Goal: Task Accomplishment & Management: Manage account settings

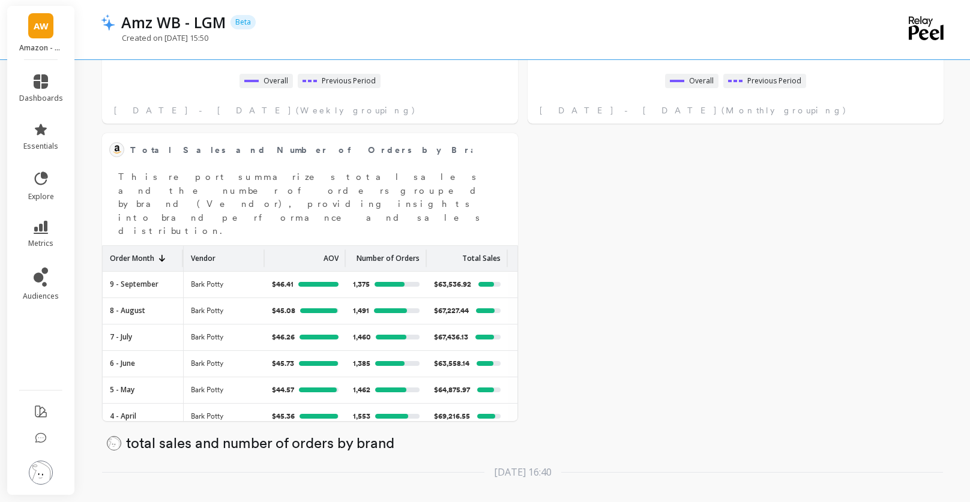
scroll to position [559, 0]
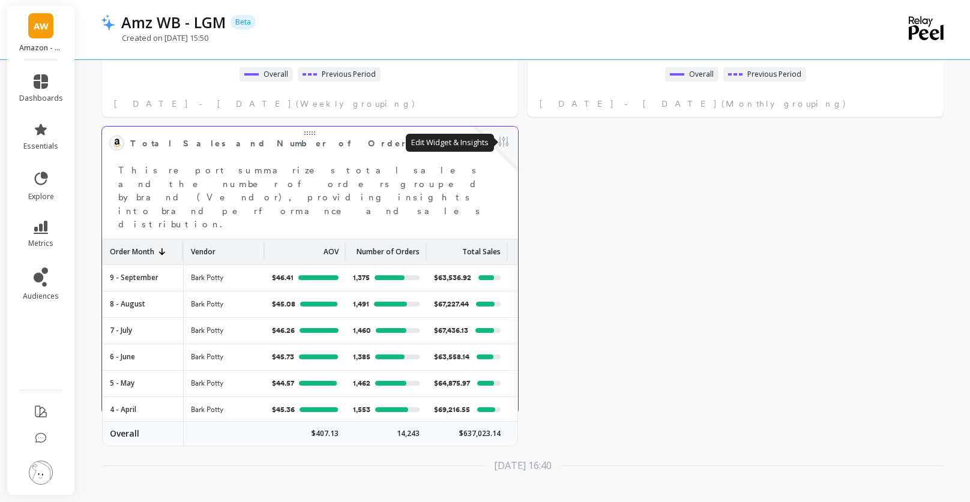
click at [508, 142] on button at bounding box center [503, 142] width 14 height 17
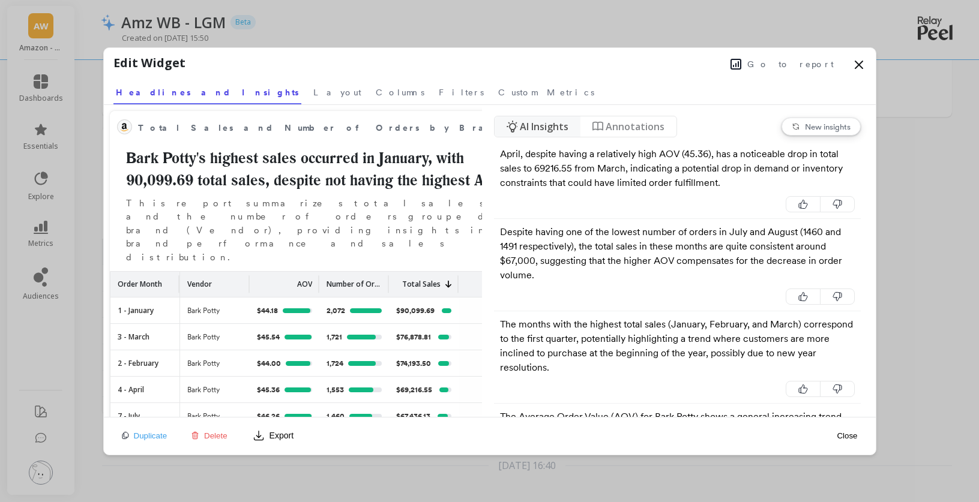
click at [858, 67] on icon at bounding box center [859, 65] width 14 height 14
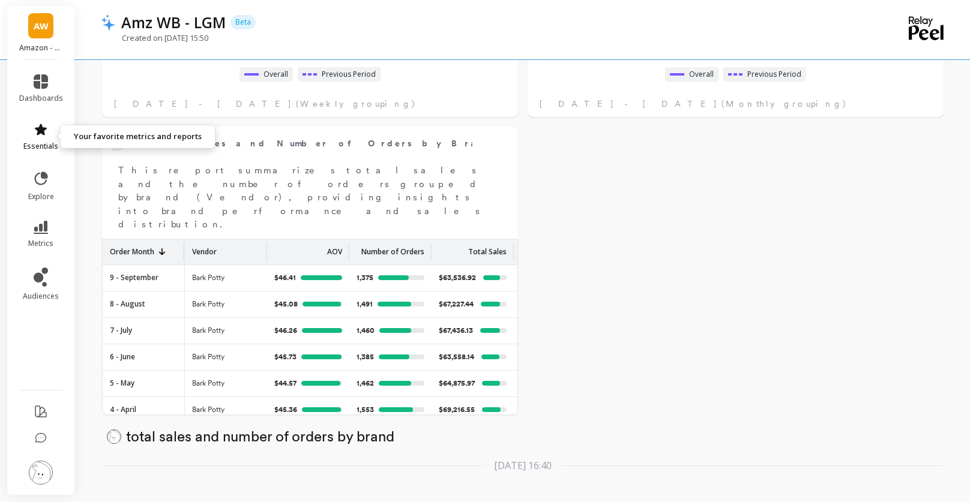
click at [35, 134] on icon at bounding box center [41, 129] width 14 height 14
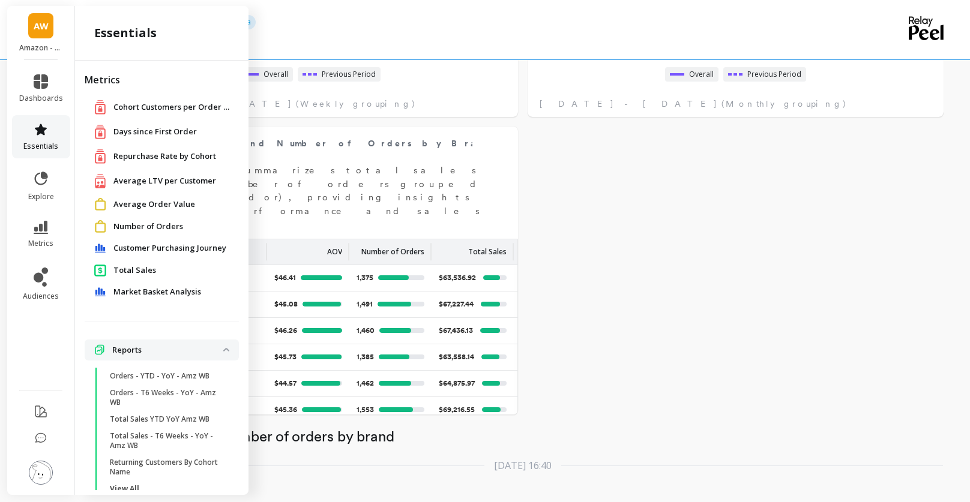
scroll to position [24, 0]
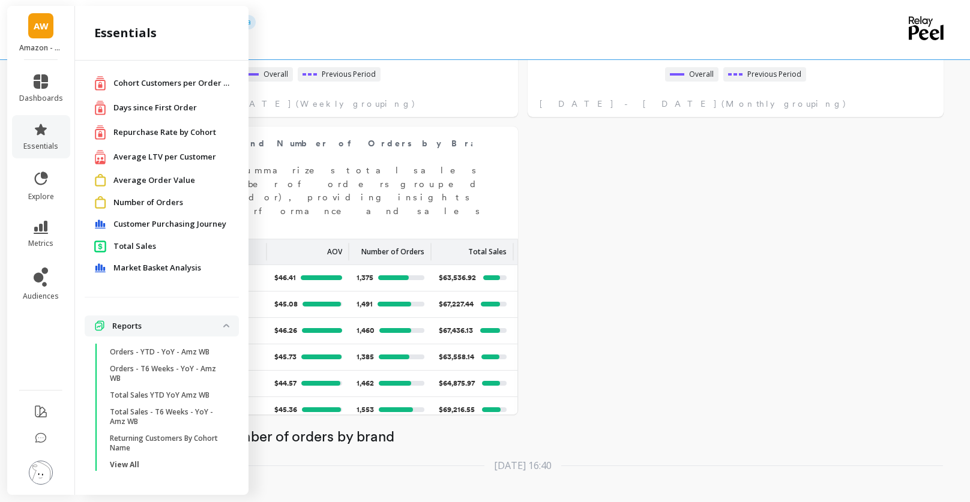
click at [670, 244] on div "Delete section total sales and number of orders by brand Total Sales and Number…" at bounding box center [522, 26] width 895 height 954
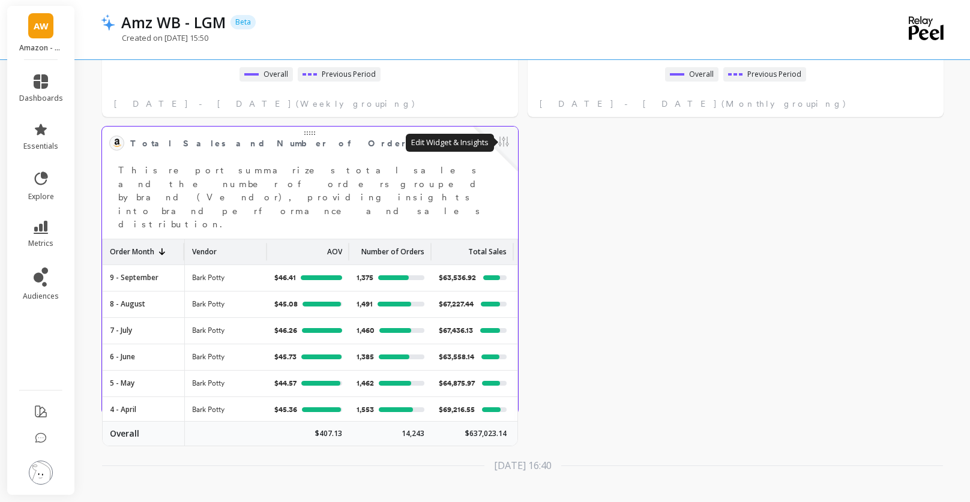
click at [506, 143] on button at bounding box center [503, 142] width 14 height 17
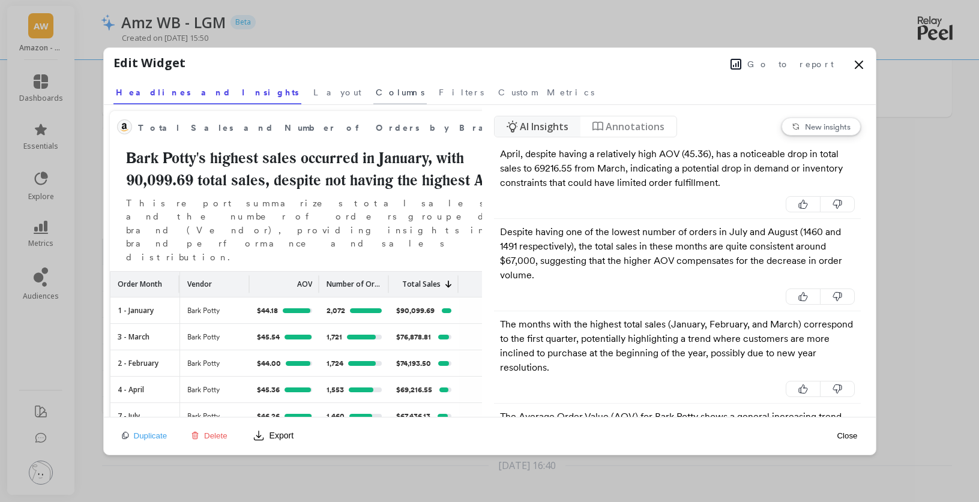
click at [376, 93] on span "Columns" at bounding box center [400, 92] width 49 height 12
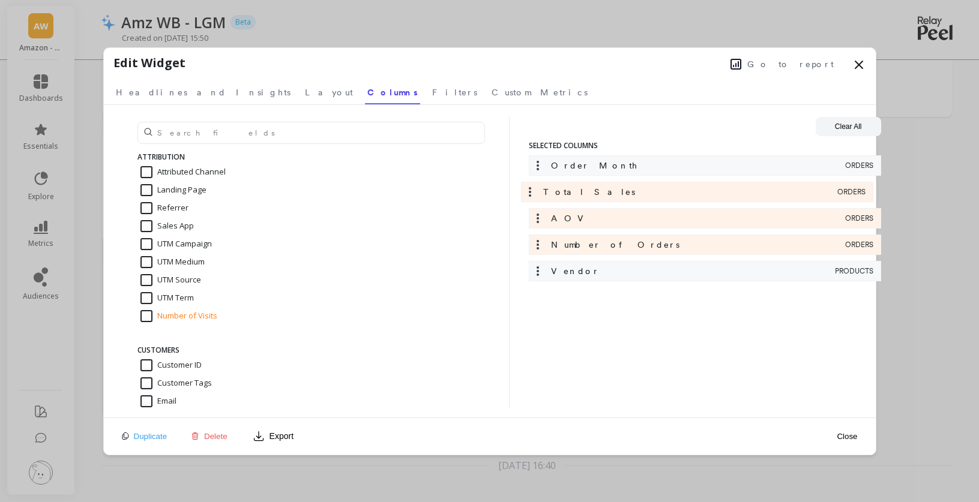
drag, startPoint x: 606, startPoint y: 248, endPoint x: 597, endPoint y: 191, distance: 57.6
click at [597, 191] on div "Order Month ORDERS AOV ORDERS Number of Orders ORDERS Total Sales ORDERS Vendor…" at bounding box center [705, 221] width 352 height 132
drag, startPoint x: 602, startPoint y: 251, endPoint x: 601, endPoint y: 218, distance: 32.4
click at [601, 218] on div "Order Month ORDERS Total Sales ORDERS AOV ORDERS Number of Orders ORDERS Vendor…" at bounding box center [705, 221] width 352 height 132
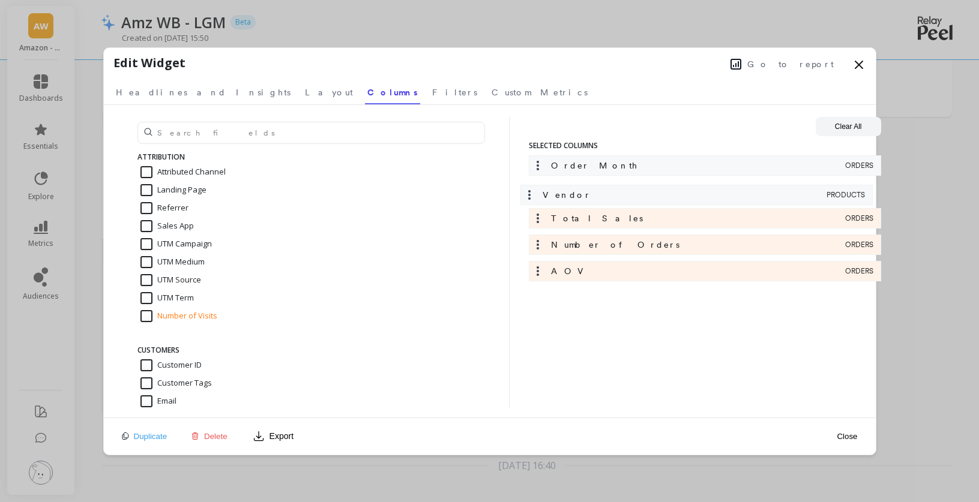
drag, startPoint x: 627, startPoint y: 275, endPoint x: 618, endPoint y: 191, distance: 84.5
click at [618, 191] on div "Order Month ORDERS Total Sales ORDERS Number of Orders ORDERS AOV ORDERS Vendor…" at bounding box center [705, 221] width 352 height 132
click at [850, 432] on button "Close" at bounding box center [847, 436] width 28 height 27
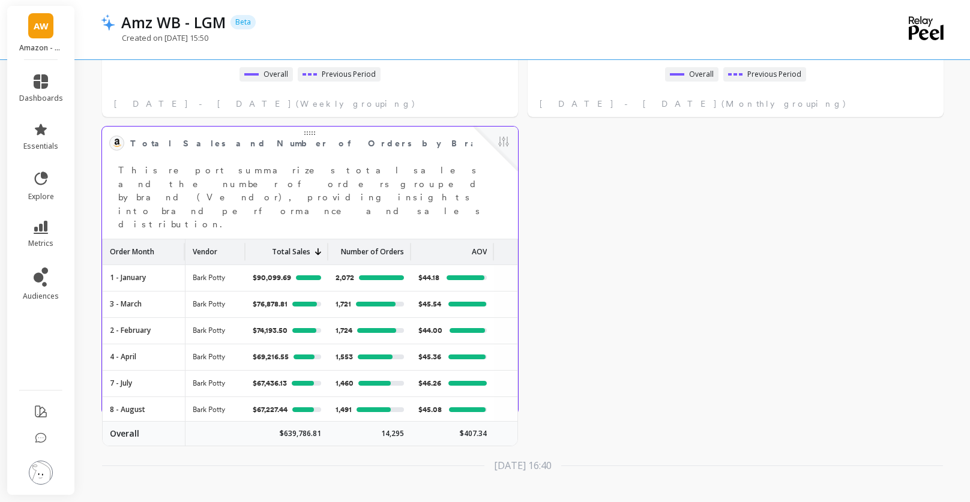
drag, startPoint x: 265, startPoint y: 219, endPoint x: 242, endPoint y: 219, distance: 22.8
click at [242, 243] on div at bounding box center [243, 251] width 5 height 17
click at [166, 239] on div "Order Month" at bounding box center [144, 251] width 68 height 25
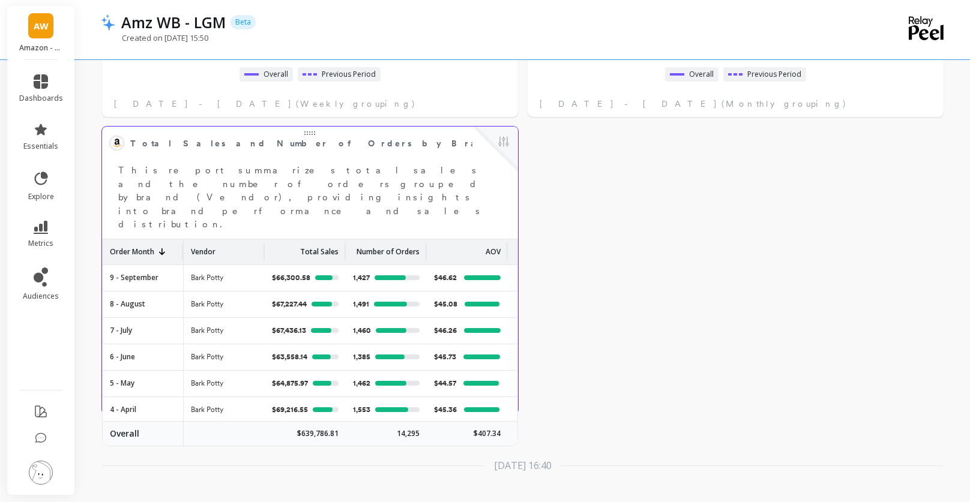
click at [46, 472] on img at bounding box center [41, 473] width 24 height 24
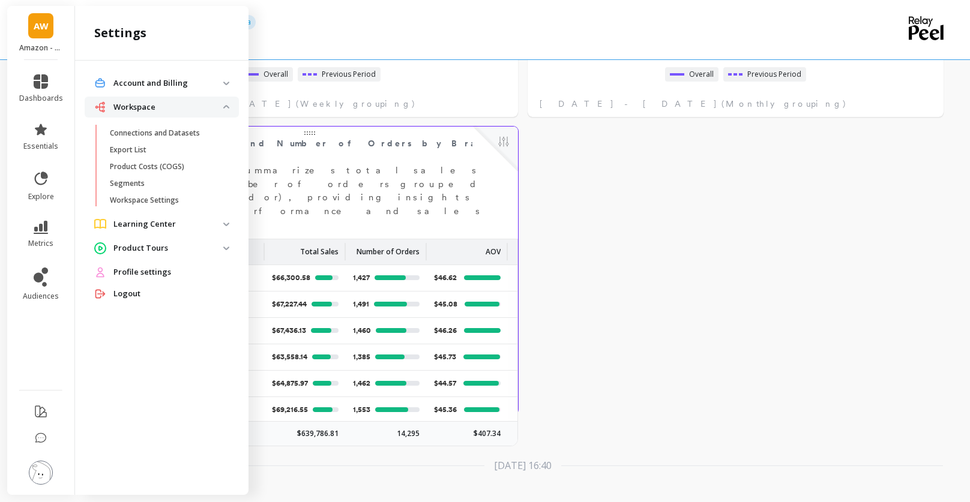
click at [225, 224] on img at bounding box center [226, 225] width 6 height 4
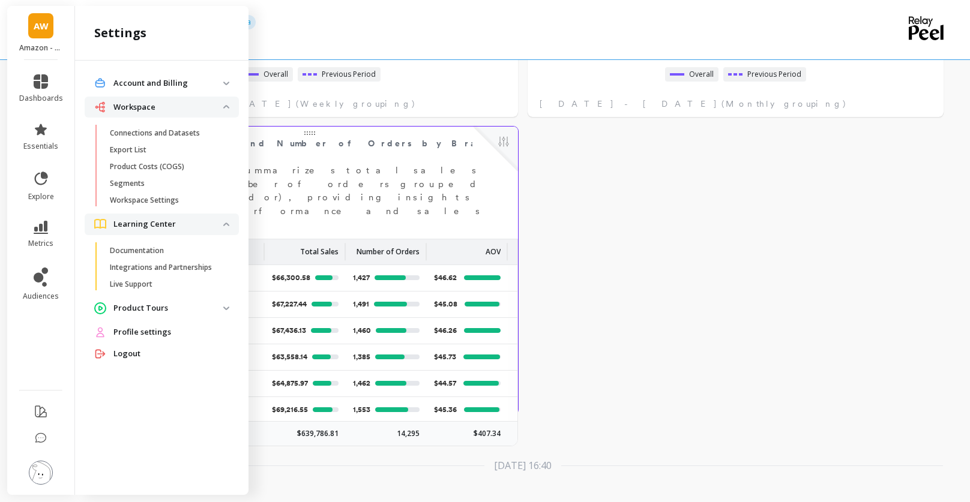
click at [225, 224] on img at bounding box center [226, 225] width 6 height 4
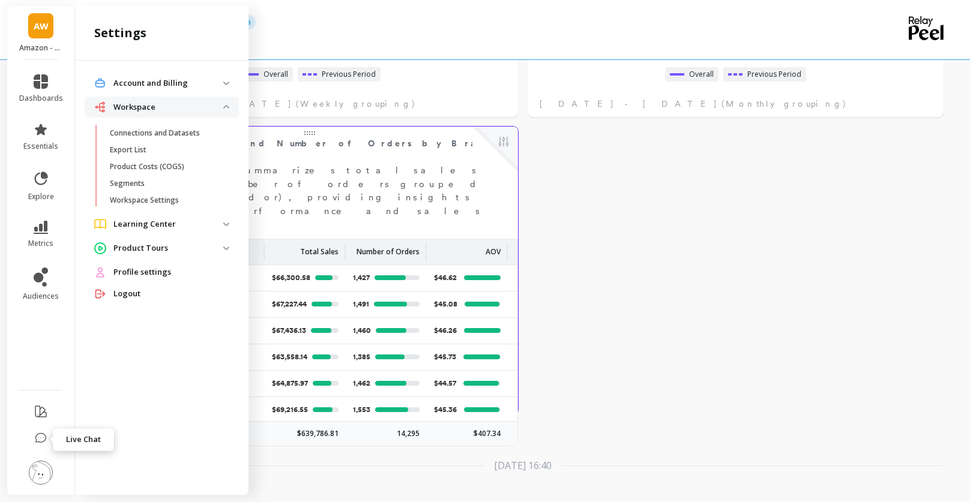
click at [37, 440] on icon at bounding box center [41, 439] width 12 height 12
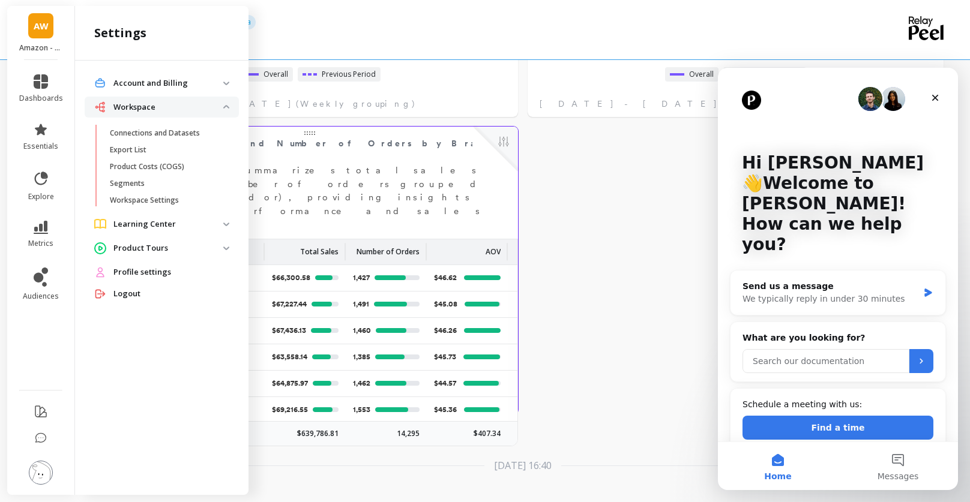
click at [828, 349] on input "Search our documentation" at bounding box center [825, 361] width 167 height 24
type input "If I duplicate a widget on a dashboard, where does it go?"
click at [924, 356] on icon "Submit" at bounding box center [921, 361] width 10 height 10
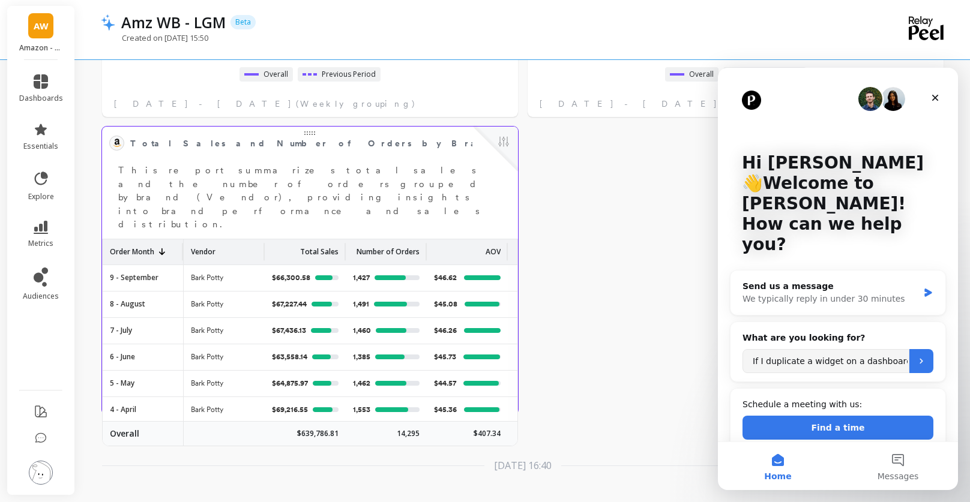
click at [373, 23] on div "Amz WB - LGM Beta" at bounding box center [481, 22] width 732 height 20
click at [923, 356] on icon "Submit" at bounding box center [921, 361] width 10 height 10
click at [895, 464] on button "Messages" at bounding box center [898, 466] width 120 height 48
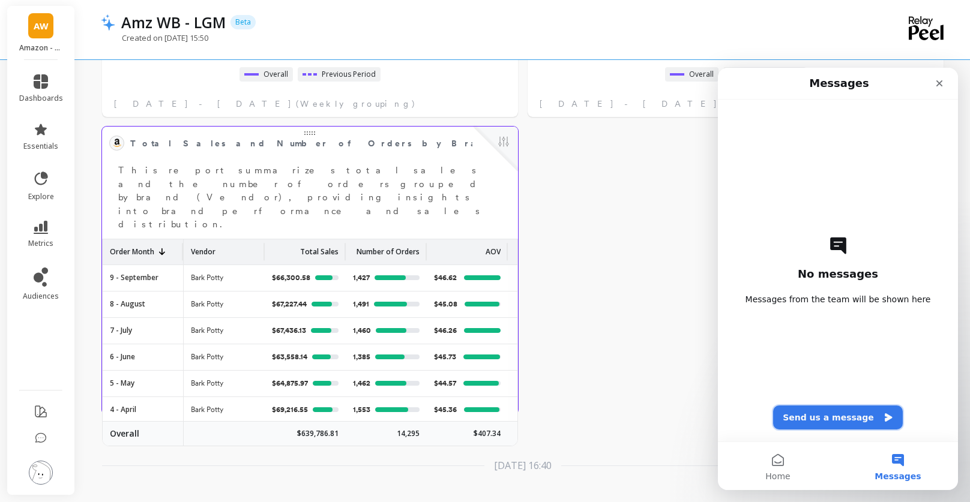
click at [838, 416] on button "Send us a message" at bounding box center [838, 418] width 130 height 24
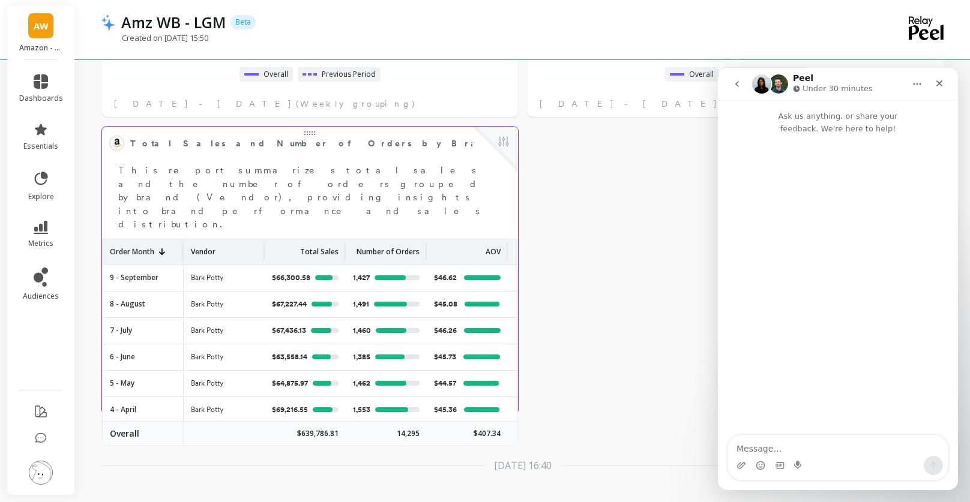
click at [820, 460] on div "Intercom messenger" at bounding box center [838, 465] width 220 height 19
click at [738, 83] on icon "go back" at bounding box center [737, 84] width 10 height 10
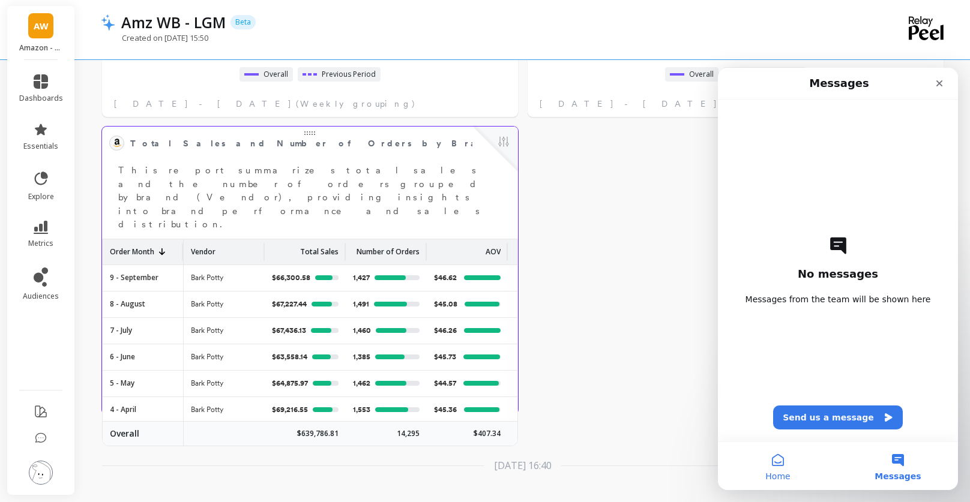
click at [774, 477] on span "Home" at bounding box center [777, 476] width 25 height 8
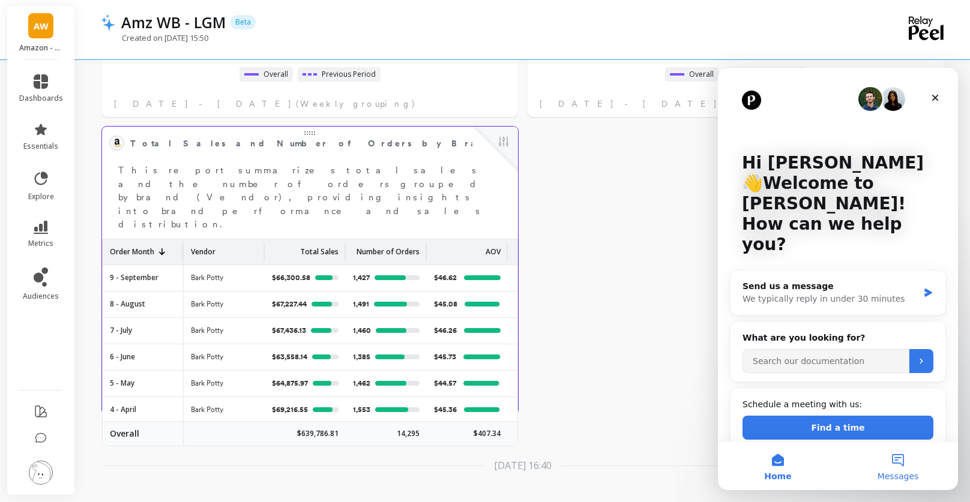
click at [902, 469] on button "Messages" at bounding box center [898, 466] width 120 height 48
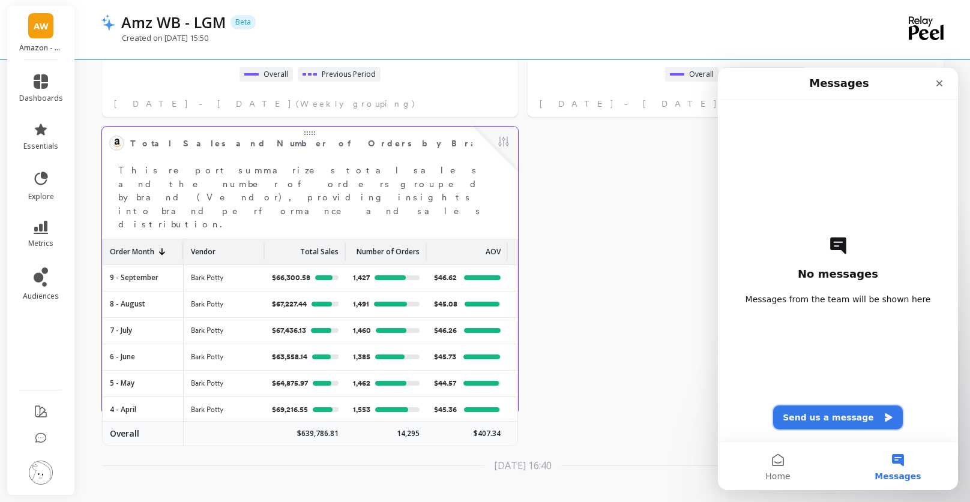
click at [835, 418] on button "Send us a message" at bounding box center [838, 418] width 130 height 24
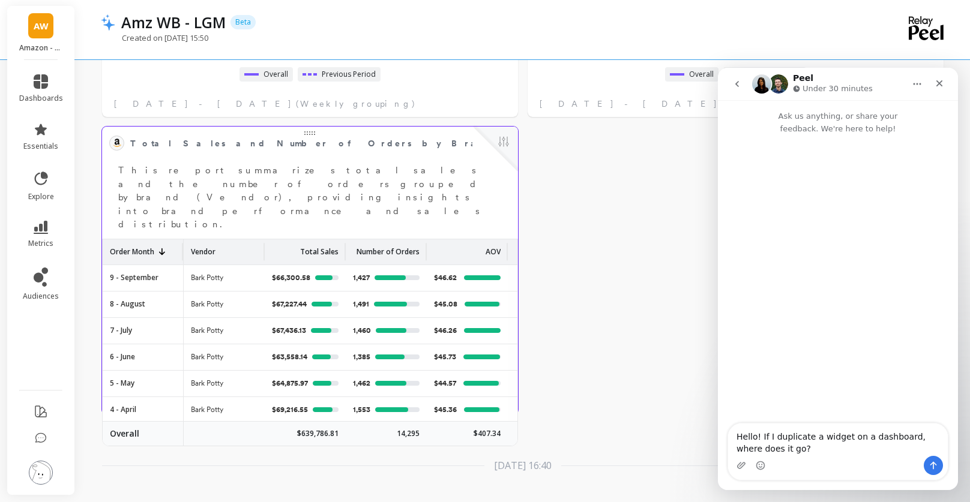
type textarea "Hello! If I duplicate a widget on a dashboard, where does it go?"
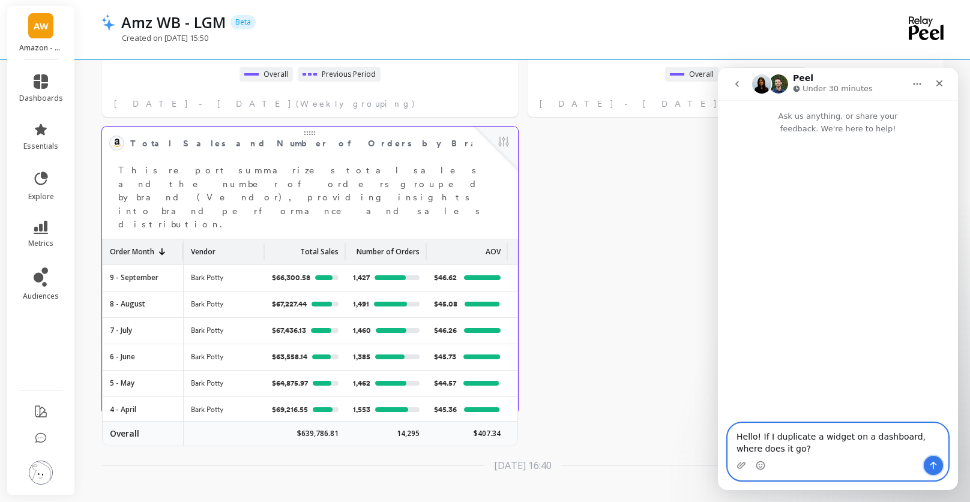
click at [928, 465] on icon "Send a message…" at bounding box center [933, 466] width 10 height 10
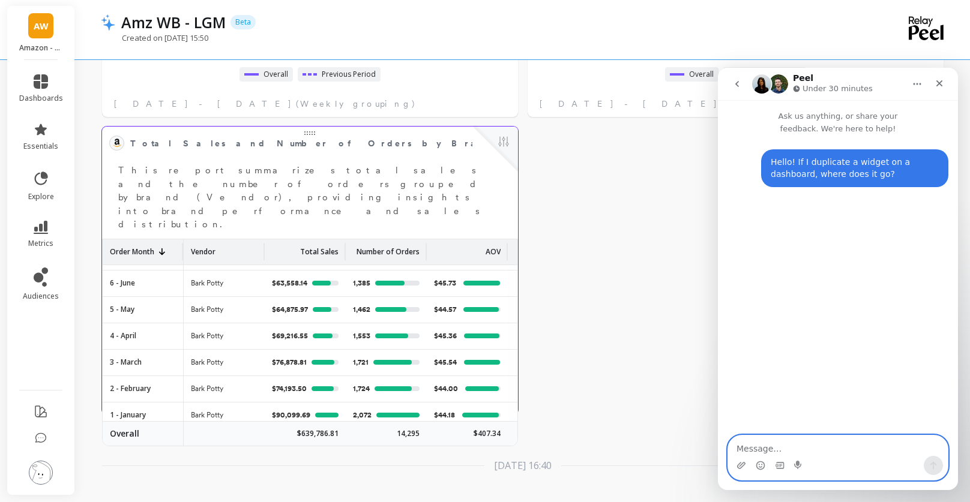
scroll to position [82, 0]
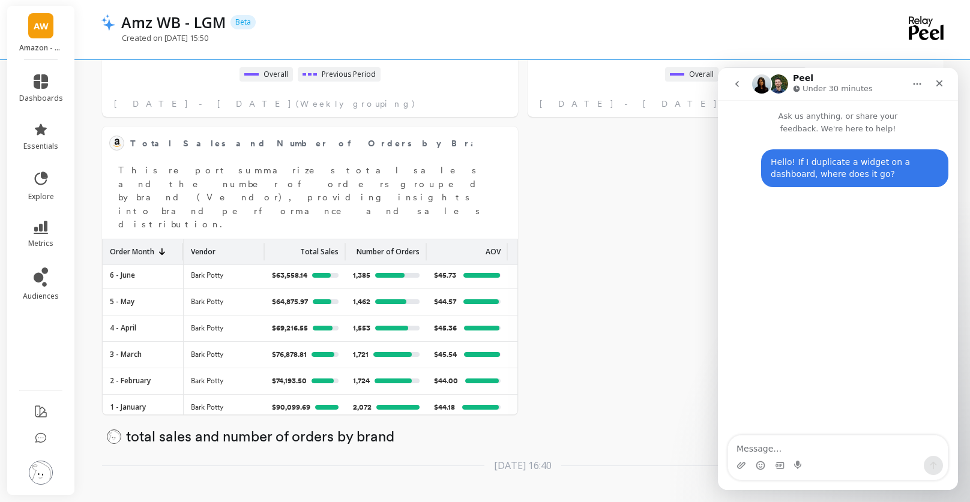
click at [893, 78] on div "Peel Under 30 minutes" at bounding box center [828, 84] width 152 height 21
click at [883, 84] on div "Peel Under 30 minutes" at bounding box center [828, 84] width 152 height 21
click at [880, 74] on div "Pal The team can also help" at bounding box center [828, 84] width 152 height 21
click at [729, 93] on button "go back" at bounding box center [737, 84] width 23 height 23
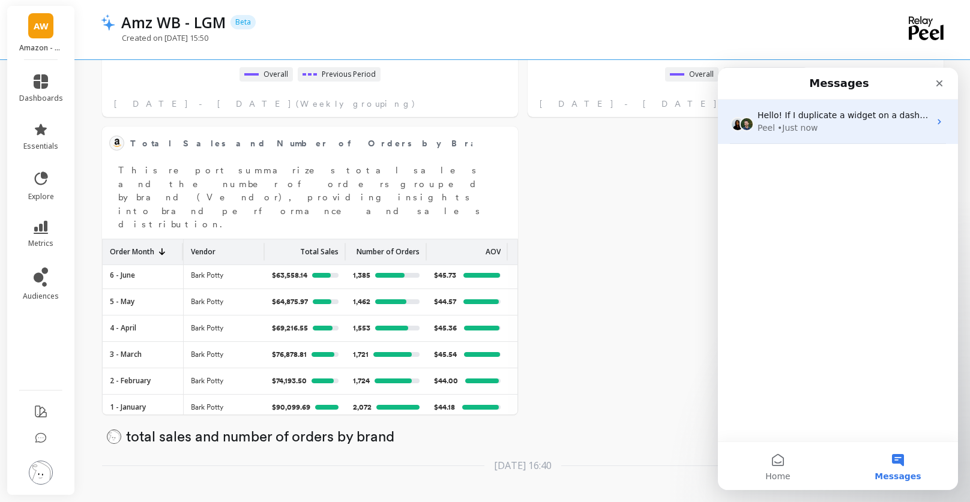
click at [889, 119] on span "Hello! If I duplicate a widget on a dashboard, where does it go?" at bounding box center [890, 115] width 266 height 10
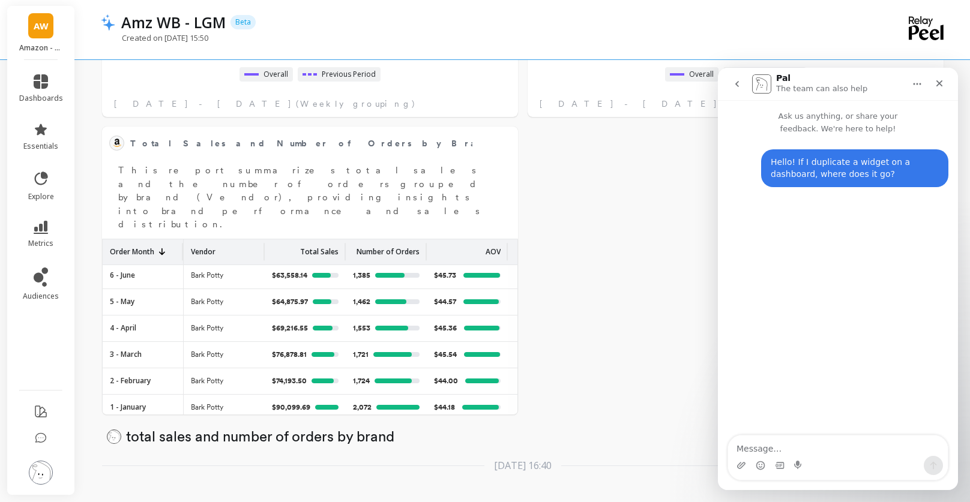
click at [658, 233] on div "Delete section total sales and number of orders by brand Total Sales and Number…" at bounding box center [522, 26] width 895 height 954
click at [875, 74] on div "Pal The team can also help" at bounding box center [828, 84] width 152 height 21
click at [595, 272] on div "Delete section total sales and number of orders by brand Total Sales and Number…" at bounding box center [522, 26] width 895 height 954
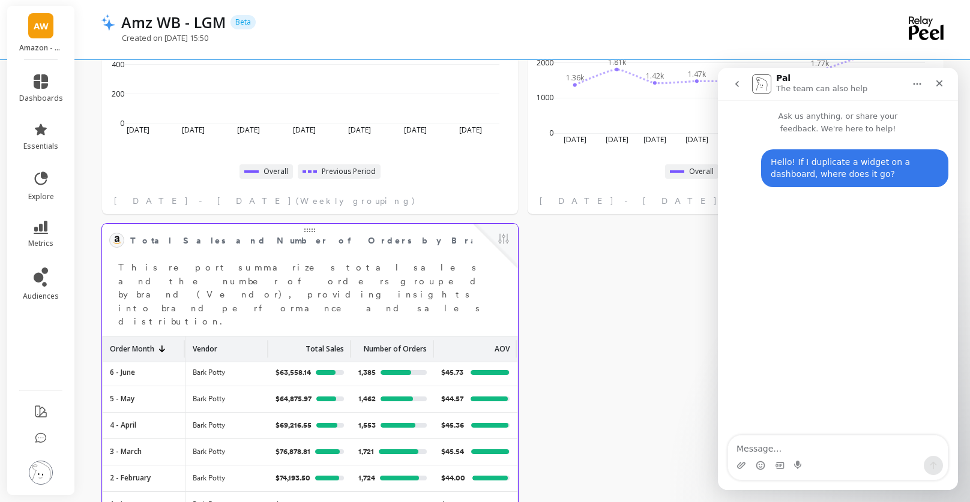
scroll to position [559, 0]
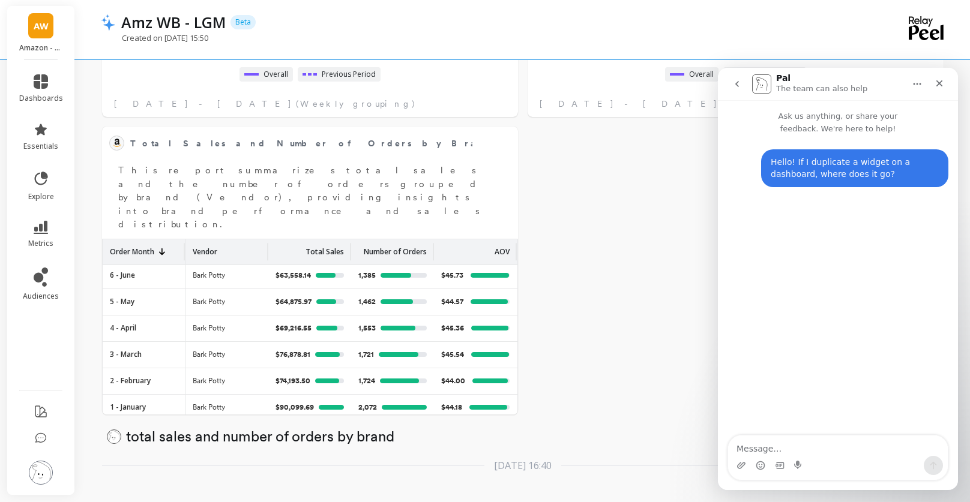
click at [727, 96] on nav "Pal The team can also help" at bounding box center [838, 84] width 240 height 32
click at [738, 85] on icon "go back" at bounding box center [737, 84] width 4 height 6
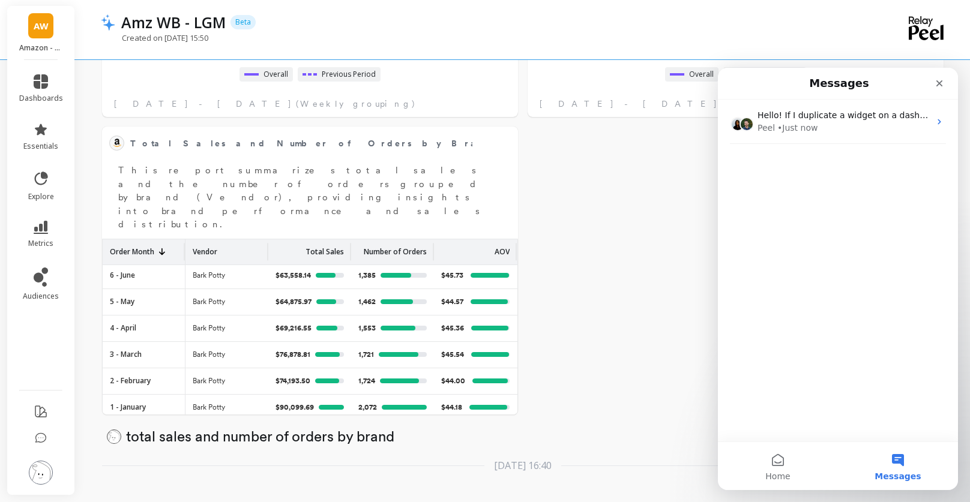
click at [787, 23] on div "Amz WB - LGM Beta" at bounding box center [481, 22] width 732 height 20
click at [646, 339] on div "Delete section total sales and number of orders by brand Total Sales and Number…" at bounding box center [522, 26] width 895 height 954
click at [939, 82] on icon "Close" at bounding box center [939, 84] width 10 height 10
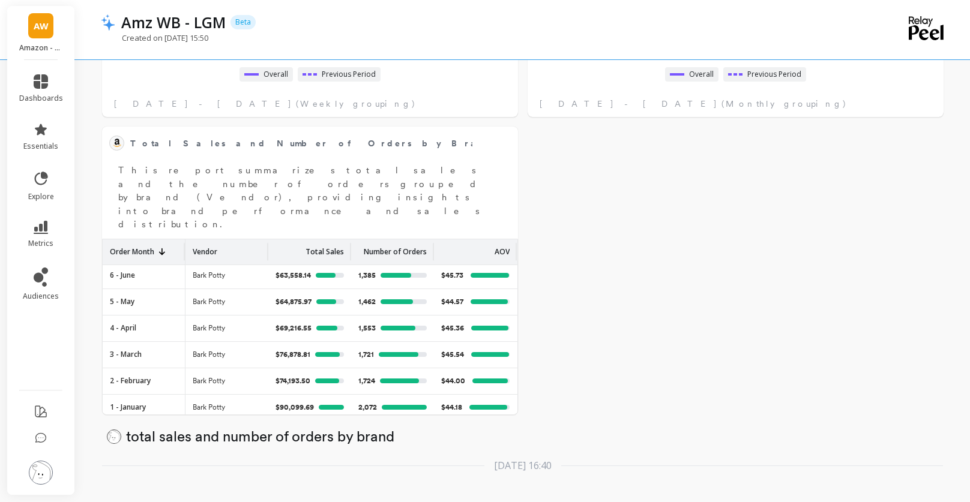
scroll to position [0, 0]
click at [35, 470] on img at bounding box center [41, 473] width 24 height 24
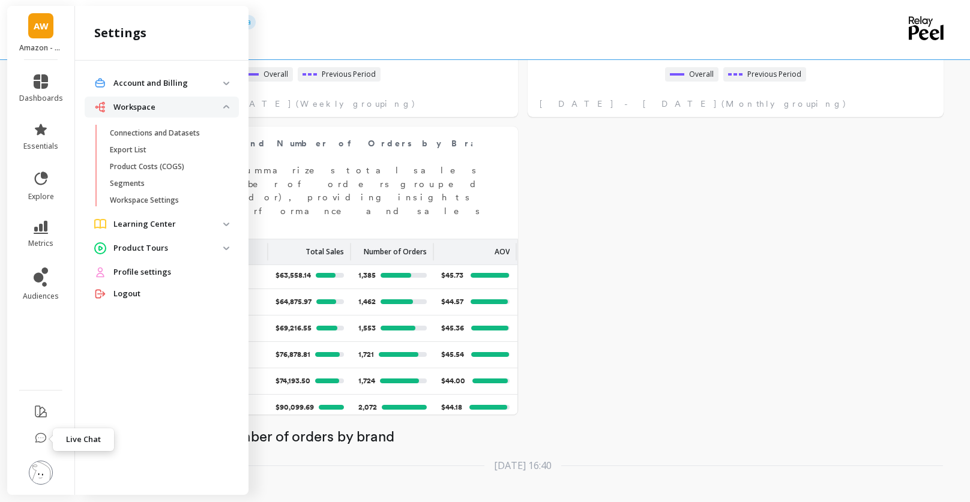
click at [37, 438] on icon at bounding box center [41, 439] width 12 height 12
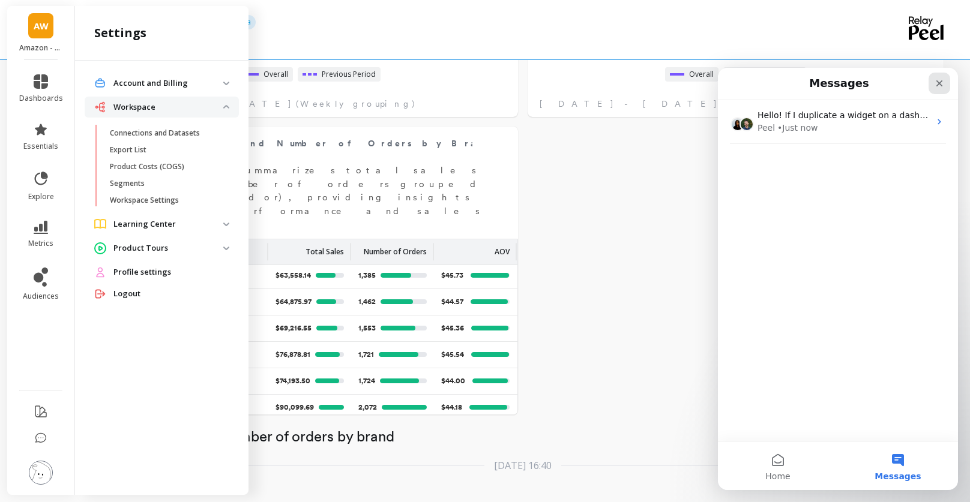
click at [940, 86] on icon "Close" at bounding box center [939, 84] width 10 height 10
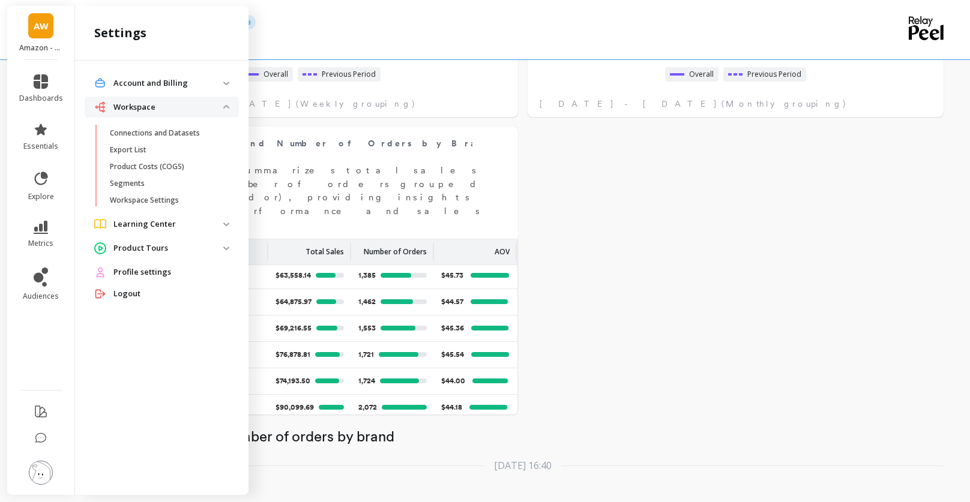
click at [397, 22] on div "Amz WB - LGM Beta" at bounding box center [481, 22] width 732 height 20
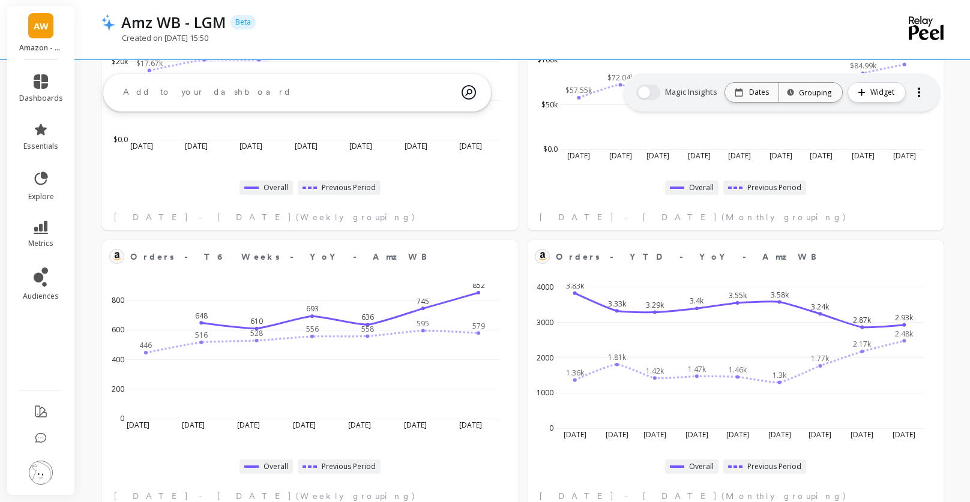
scroll to position [165, 0]
click at [277, 92] on textarea at bounding box center [287, 92] width 348 height 32
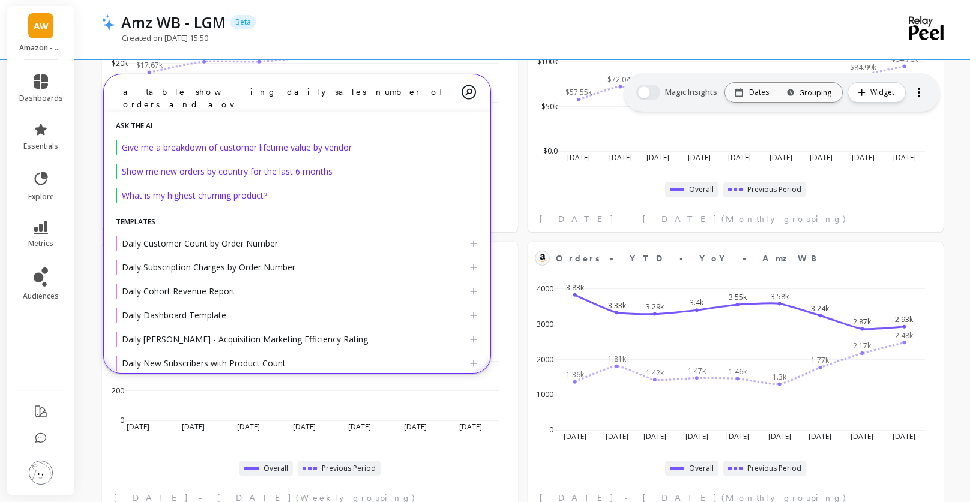
type textarea "a table showing daily sales number of orders and aov"
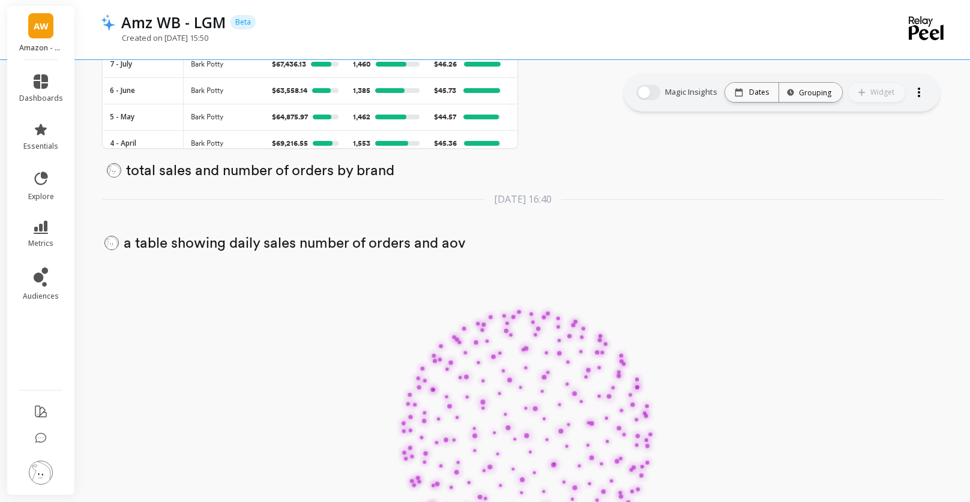
scroll to position [788, 0]
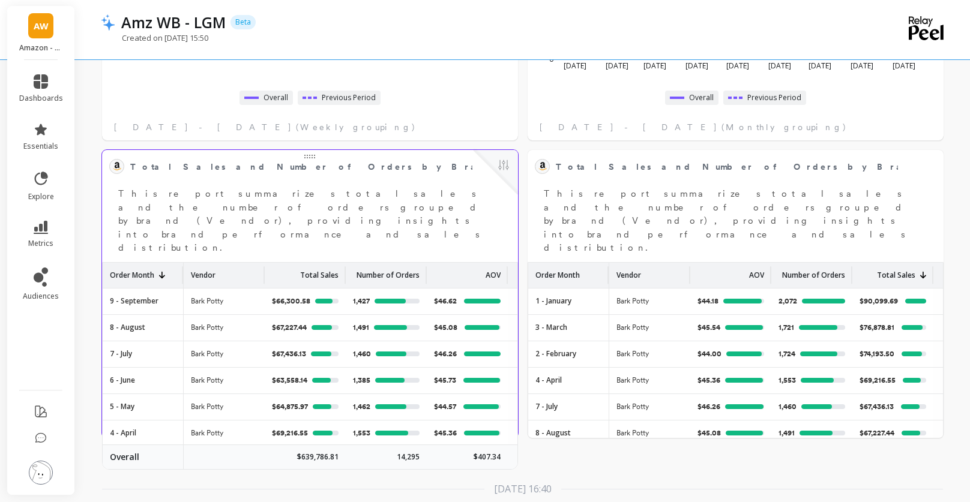
scroll to position [557, 0]
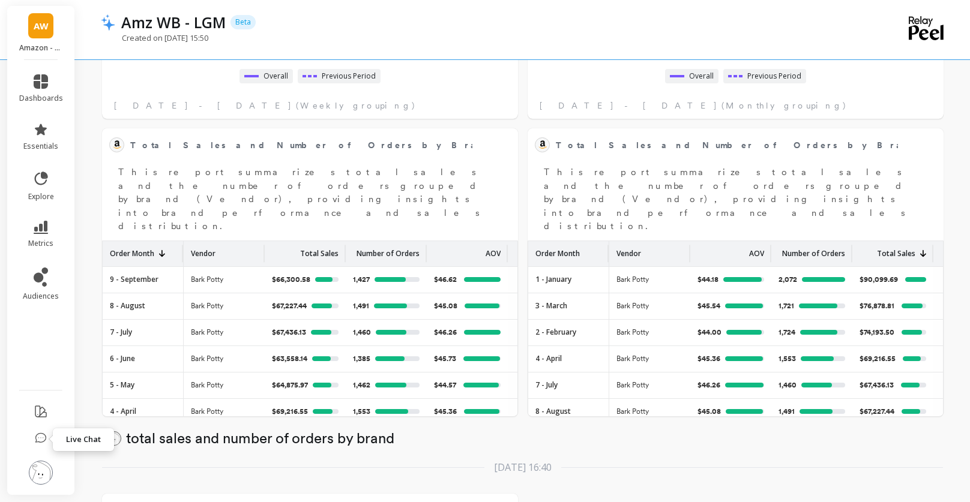
click at [41, 436] on icon at bounding box center [41, 439] width 12 height 12
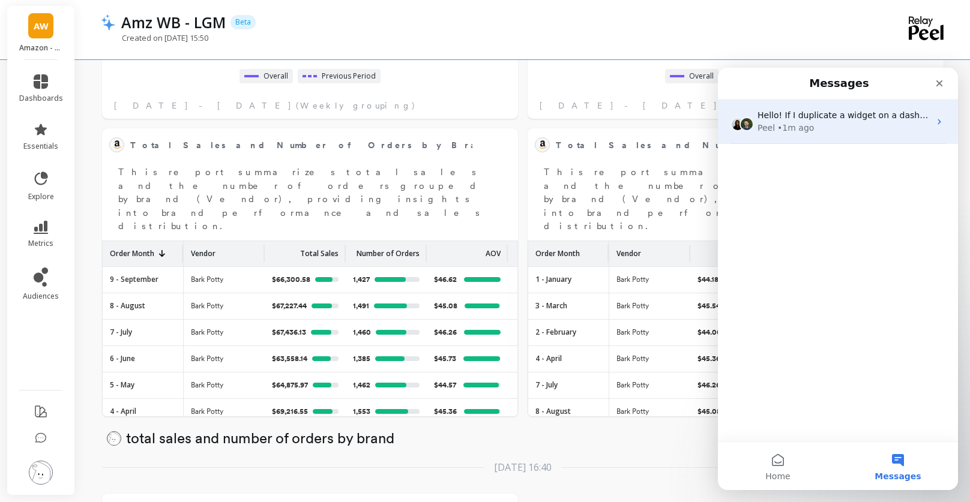
click at [862, 128] on div "Peel • 1m ago" at bounding box center [843, 128] width 172 height 13
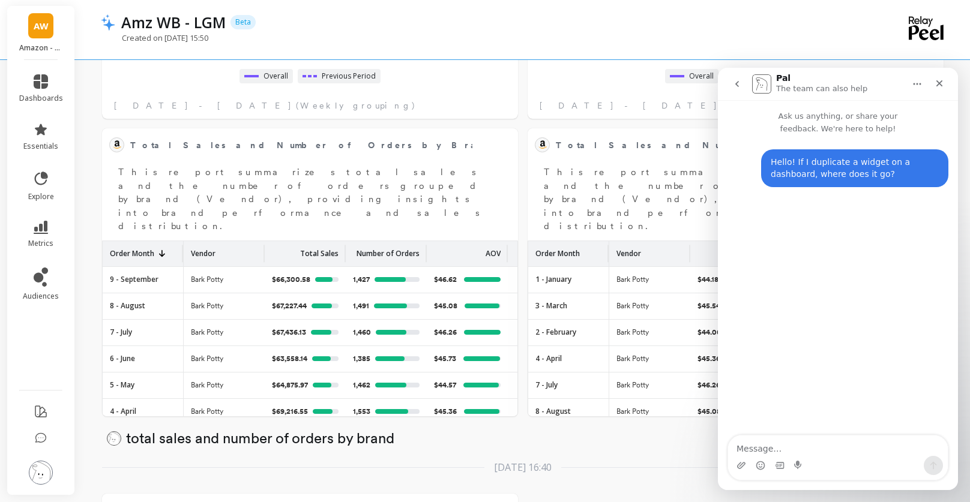
click at [828, 451] on textarea "Message…" at bounding box center [838, 446] width 220 height 20
type textarea "Nvm I think I figured it out"
drag, startPoint x: 942, startPoint y: 86, endPoint x: 1603, endPoint y: 178, distance: 667.7
click at [942, 86] on icon "Close" at bounding box center [939, 84] width 10 height 10
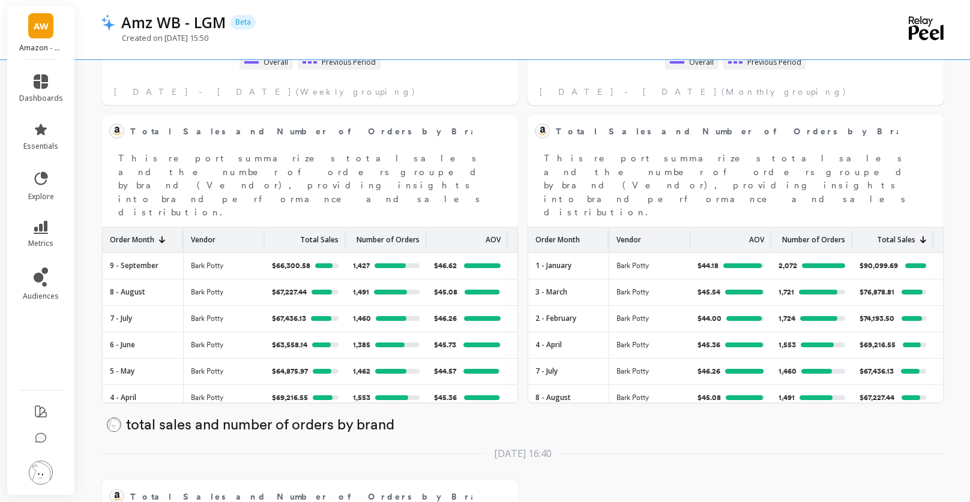
scroll to position [577, 0]
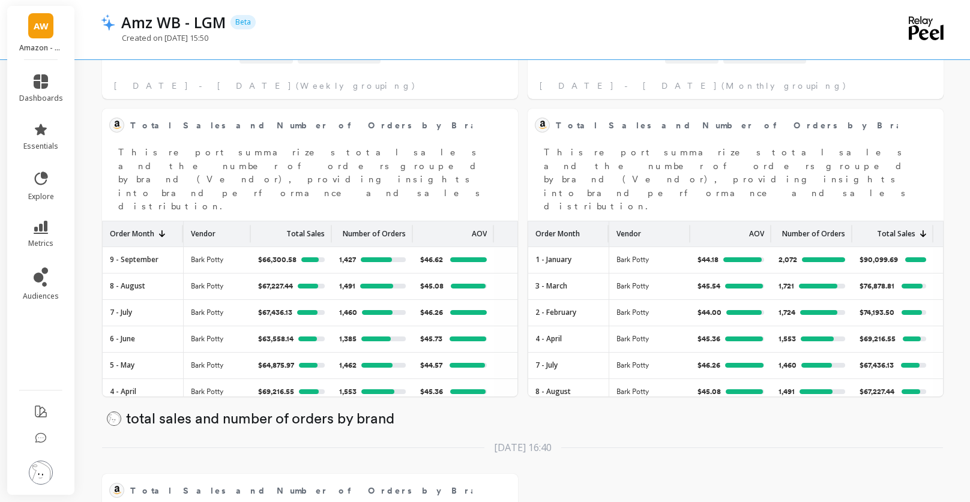
drag, startPoint x: 262, startPoint y: 201, endPoint x: 248, endPoint y: 201, distance: 13.8
click at [248, 225] on div at bounding box center [248, 233] width 5 height 17
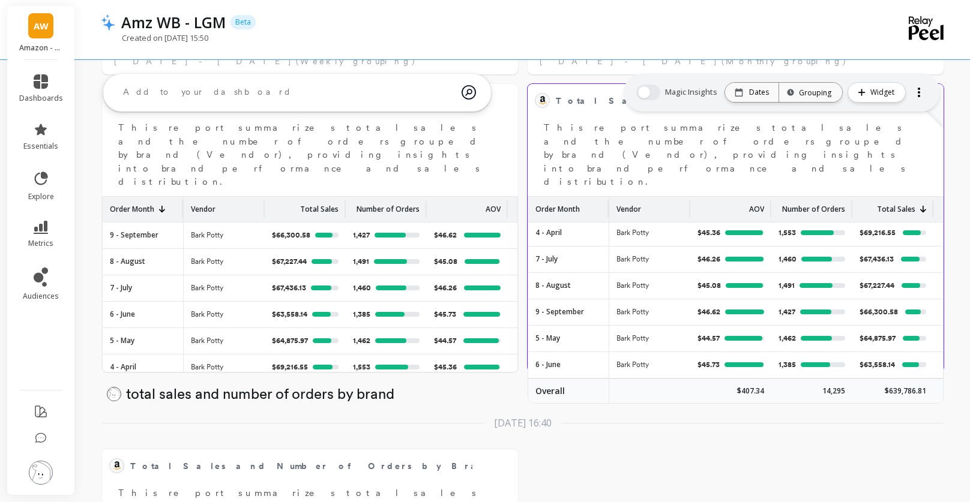
scroll to position [582, 0]
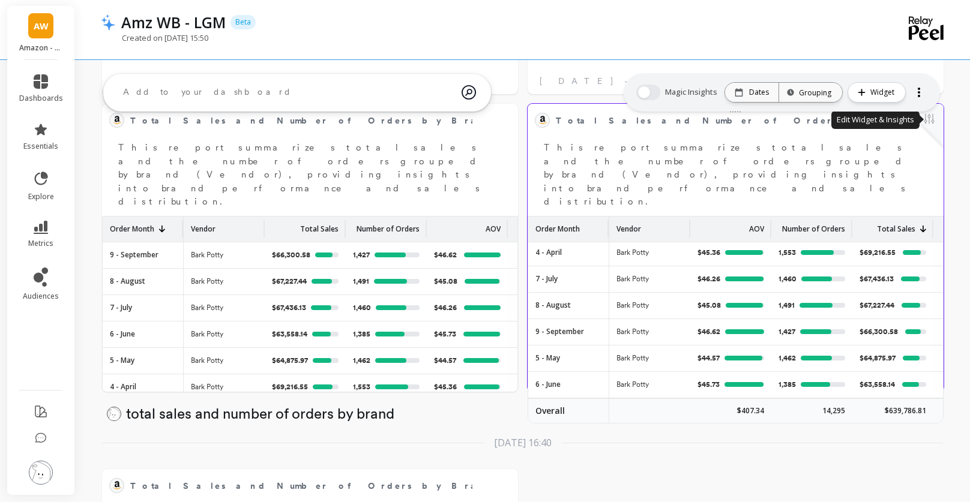
click at [934, 119] on button at bounding box center [929, 120] width 14 height 17
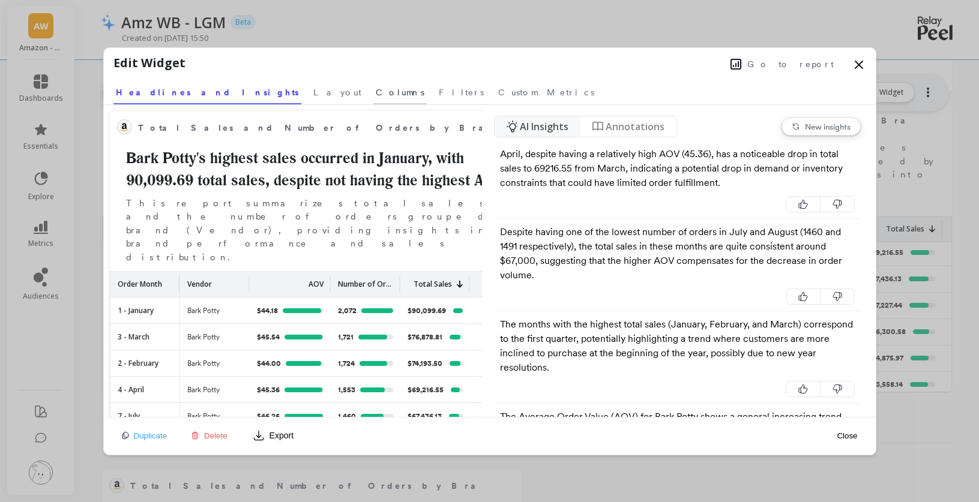
click at [376, 93] on span "Columns" at bounding box center [400, 92] width 49 height 12
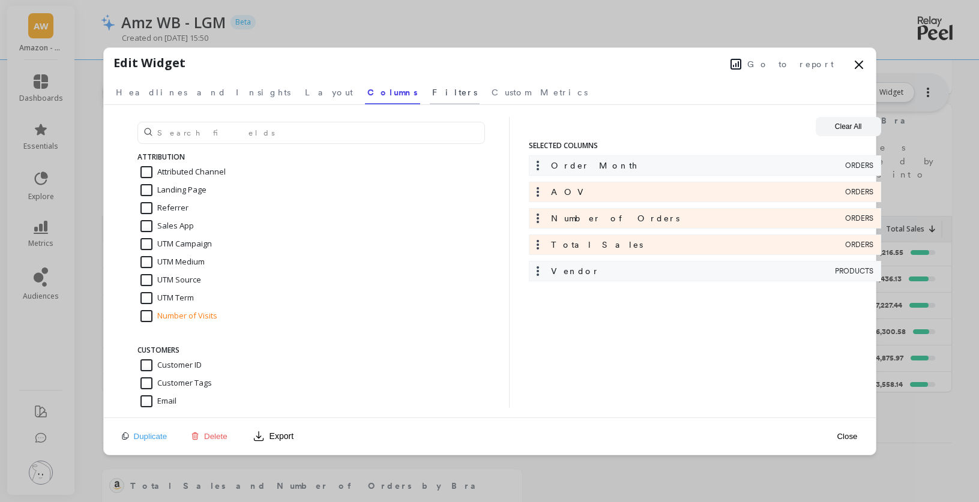
click at [432, 93] on span "Filters" at bounding box center [454, 92] width 45 height 12
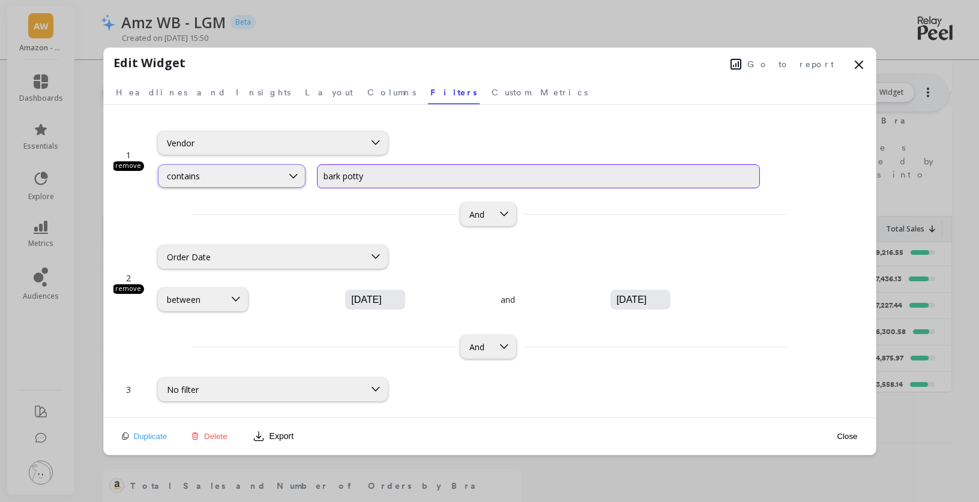
drag, startPoint x: 371, startPoint y: 177, endPoint x: 268, endPoint y: 176, distance: 103.2
click at [268, 176] on div "contains bark potty" at bounding box center [459, 176] width 602 height 24
type input "lovewag"
click at [843, 433] on button "Close" at bounding box center [847, 436] width 28 height 27
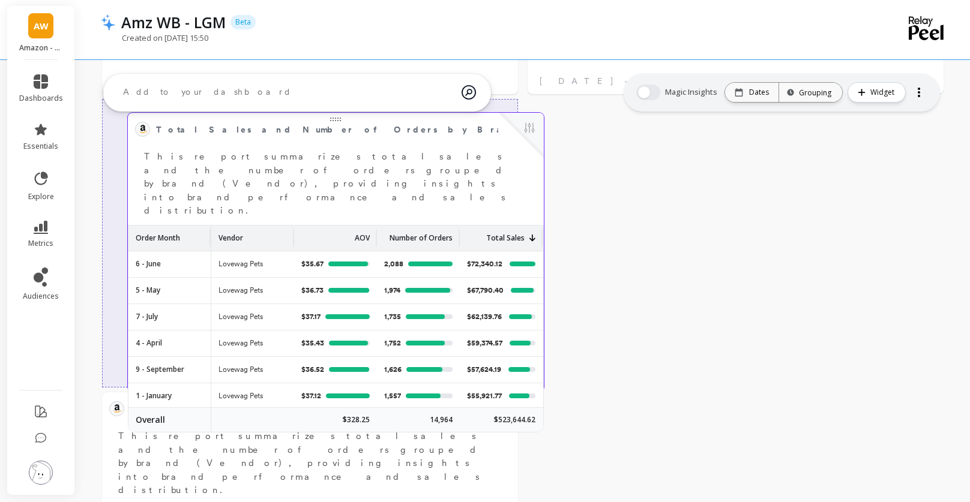
drag, startPoint x: 589, startPoint y: 112, endPoint x: 189, endPoint y: 121, distance: 399.8
click at [189, 121] on span "Total Sales and Number of Orders by Brand" at bounding box center [327, 129] width 342 height 17
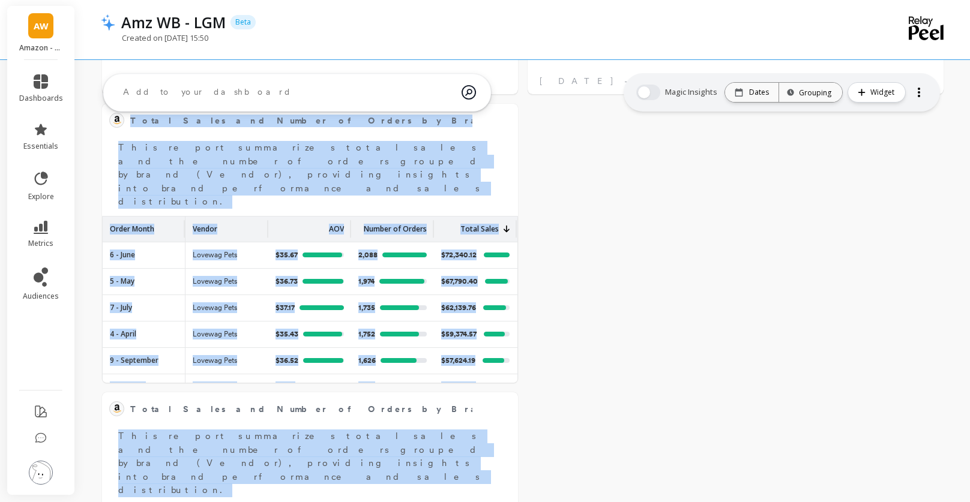
drag, startPoint x: 479, startPoint y: 397, endPoint x: 777, endPoint y: 140, distance: 392.3
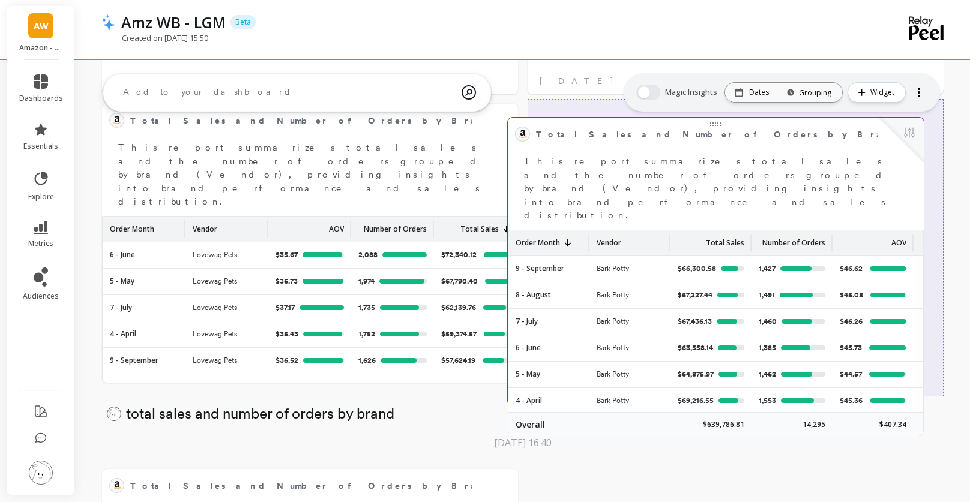
drag, startPoint x: 435, startPoint y: 401, endPoint x: 841, endPoint y: 127, distance: 490.0
click at [841, 127] on span "Total Sales and Number of Orders by Brand" at bounding box center [707, 134] width 342 height 17
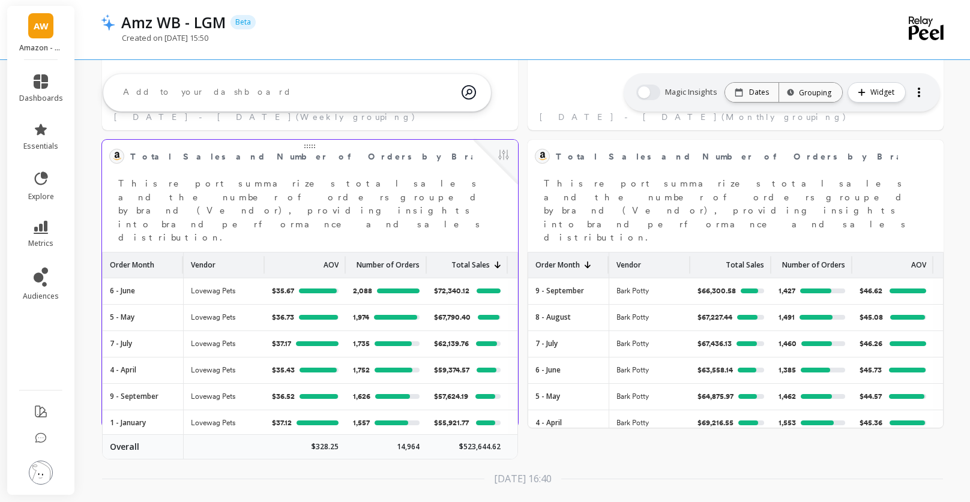
scroll to position [536, 0]
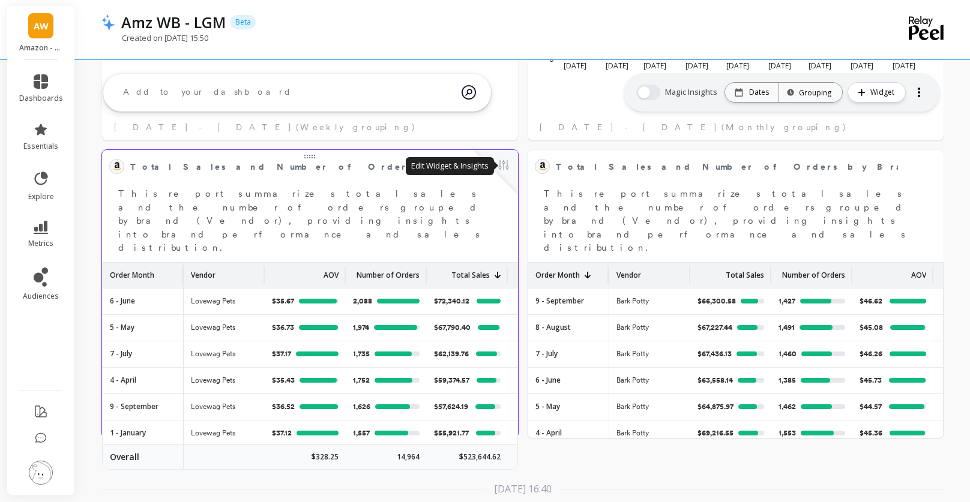
click at [502, 166] on button at bounding box center [503, 166] width 14 height 17
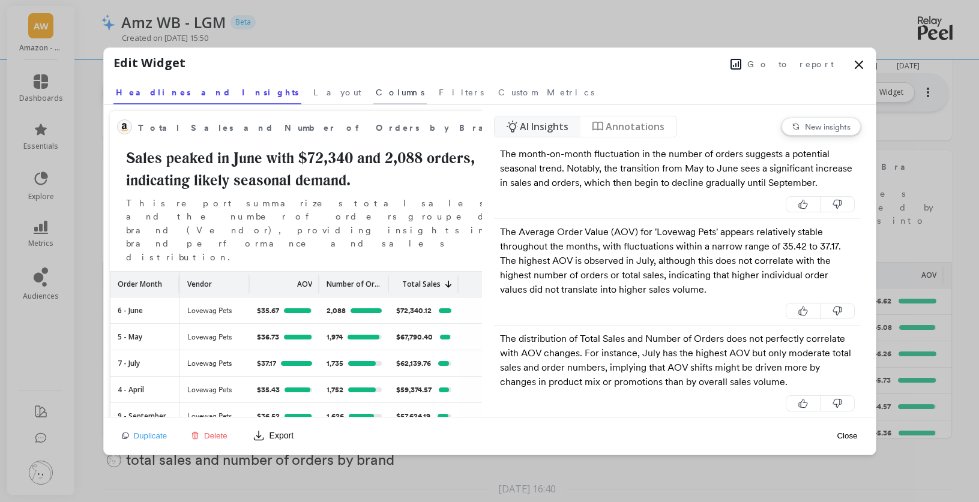
click at [376, 94] on span "Columns" at bounding box center [400, 92] width 49 height 12
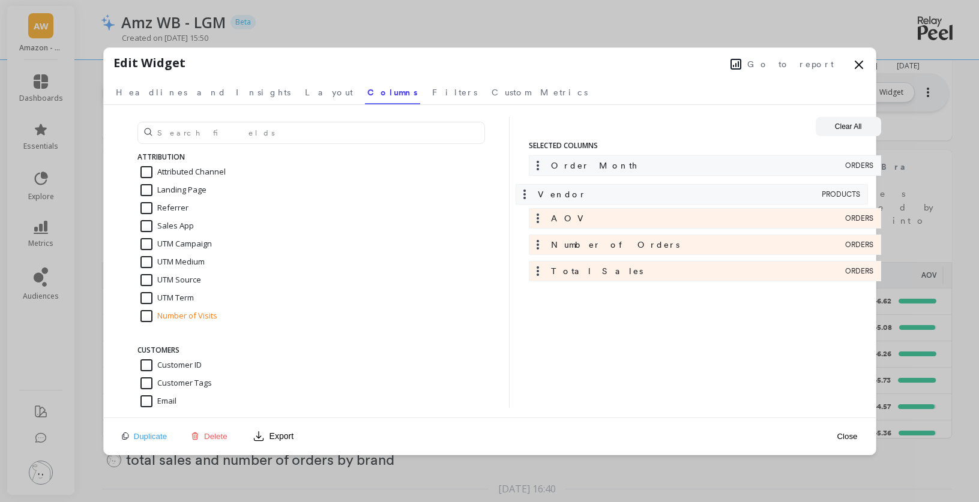
drag, startPoint x: 594, startPoint y: 253, endPoint x: 583, endPoint y: 187, distance: 67.0
click at [583, 185] on div "Order Month ORDERS AOV ORDERS Number of Orders ORDERS Total Sales ORDERS Vendor…" at bounding box center [705, 221] width 352 height 132
drag, startPoint x: 600, startPoint y: 280, endPoint x: 597, endPoint y: 218, distance: 62.5
click at [597, 218] on div "Order Month ORDERS Vendor PRODUCTS AOV ORDERS Number of Orders ORDERS Total Sal…" at bounding box center [705, 221] width 352 height 132
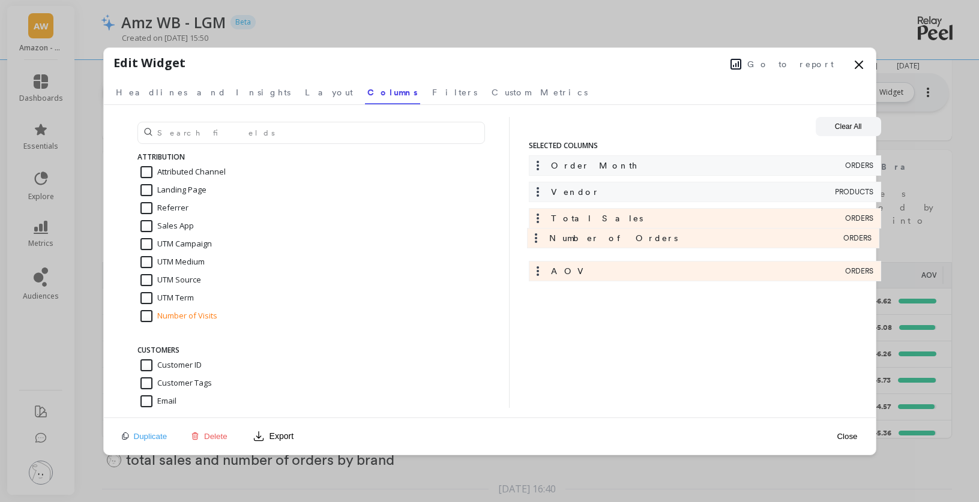
drag, startPoint x: 609, startPoint y: 270, endPoint x: 607, endPoint y: 233, distance: 36.6
click at [607, 233] on div "Order Month ORDERS Vendor PRODUCTS Total Sales ORDERS AOV ORDERS Number of Orde…" at bounding box center [705, 221] width 352 height 132
click at [853, 434] on button "Close" at bounding box center [847, 436] width 28 height 27
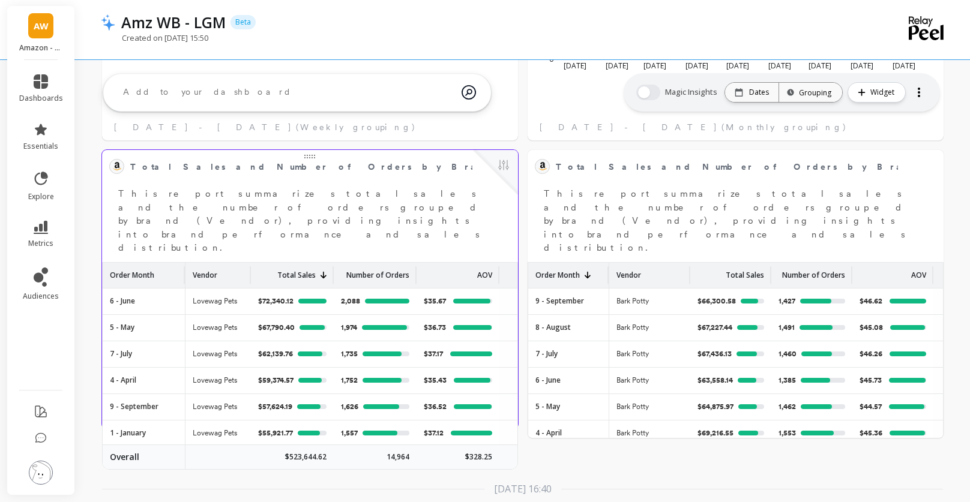
drag, startPoint x: 267, startPoint y: 233, endPoint x: 250, endPoint y: 234, distance: 17.4
click at [250, 266] on div at bounding box center [248, 274] width 5 height 17
click at [158, 263] on div "Order Month" at bounding box center [144, 275] width 68 height 25
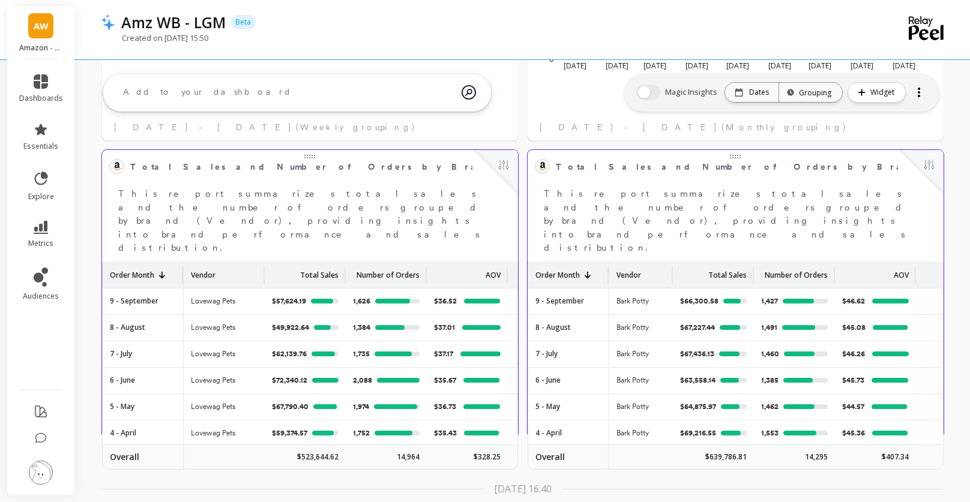
drag, startPoint x: 688, startPoint y: 242, endPoint x: 670, endPoint y: 244, distance: 18.2
click at [670, 266] on div at bounding box center [670, 274] width 5 height 17
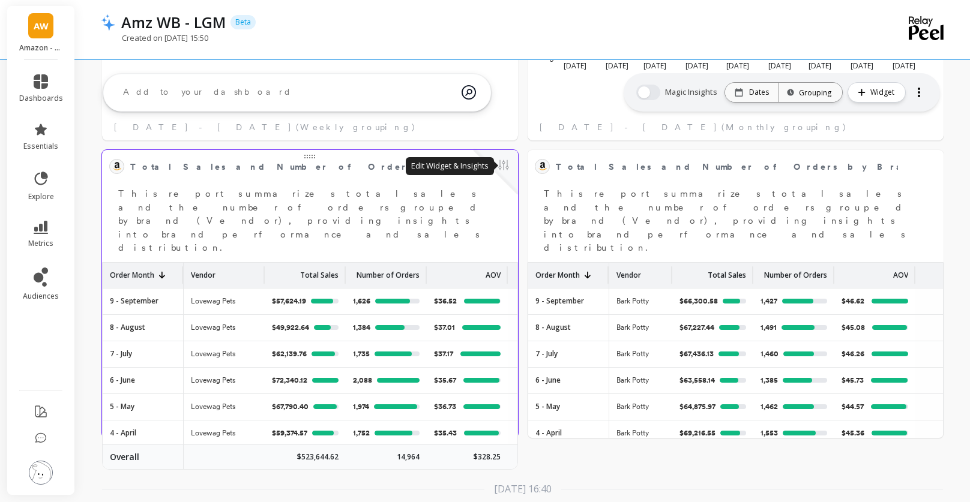
click at [507, 166] on button at bounding box center [503, 166] width 14 height 17
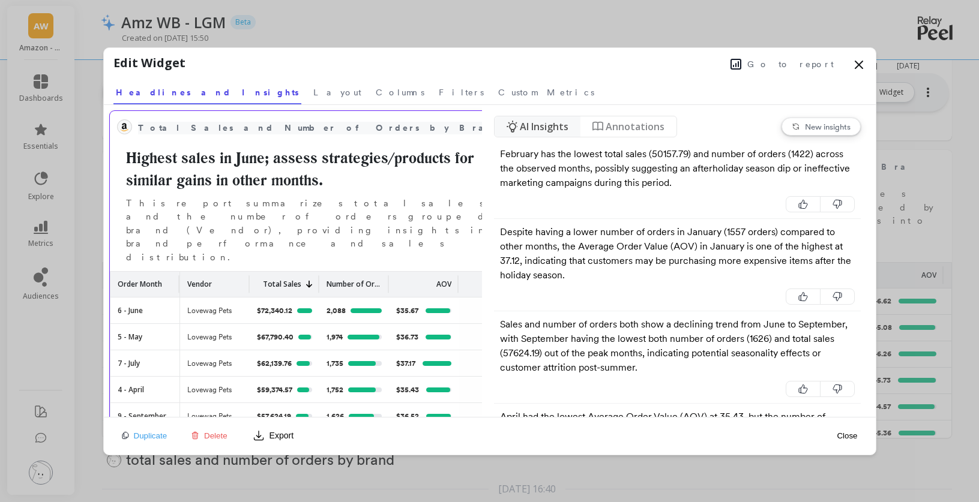
click at [210, 126] on span "Total Sales and Number of Orders by Brand" at bounding box center [323, 128] width 371 height 13
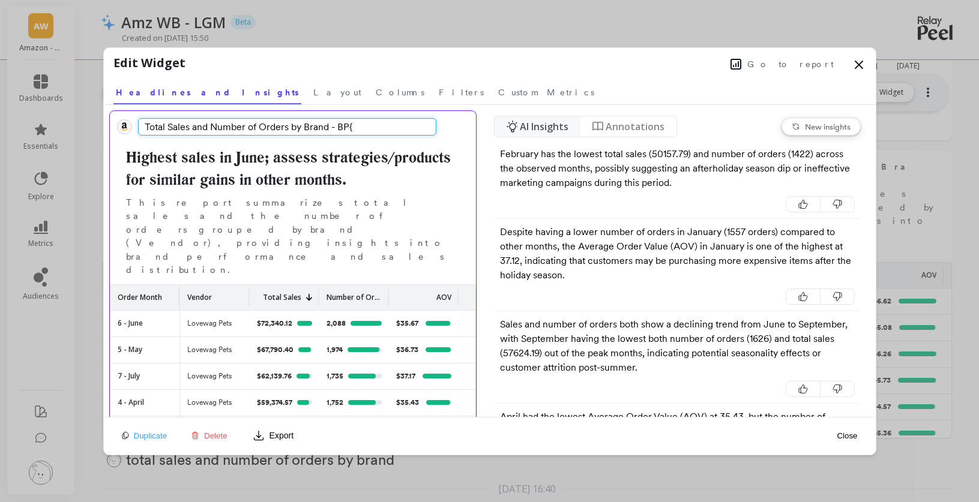
type input "Total Sales and Number of Orders by Brand - BP"
click at [856, 430] on button "Close" at bounding box center [847, 435] width 28 height 27
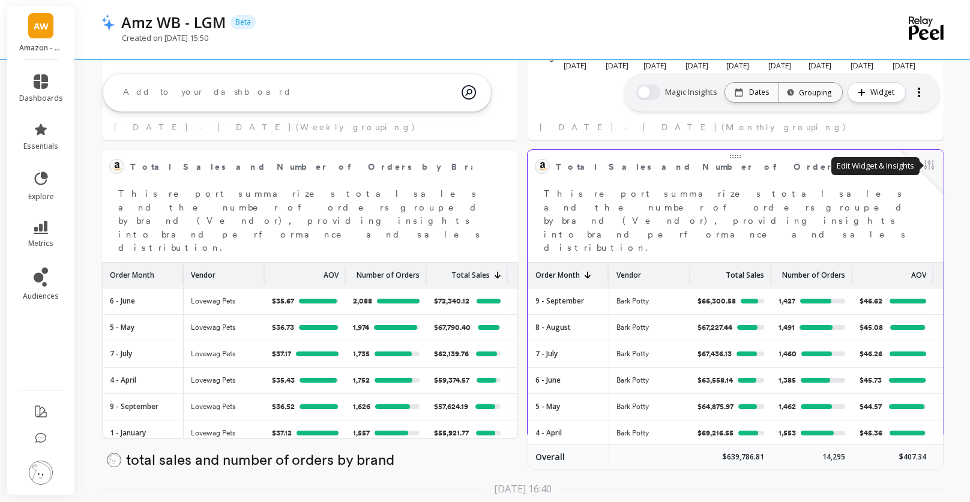
click at [925, 167] on button at bounding box center [929, 166] width 14 height 17
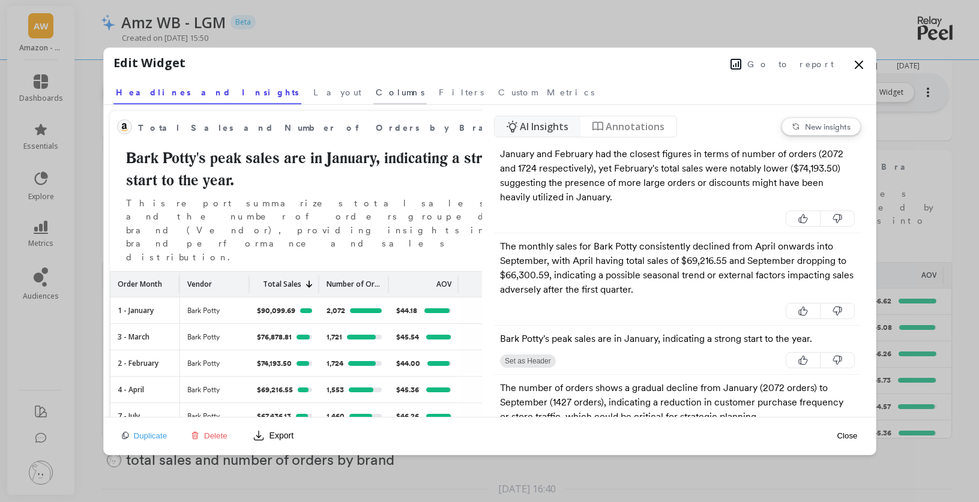
click at [376, 93] on span "Columns" at bounding box center [400, 92] width 49 height 12
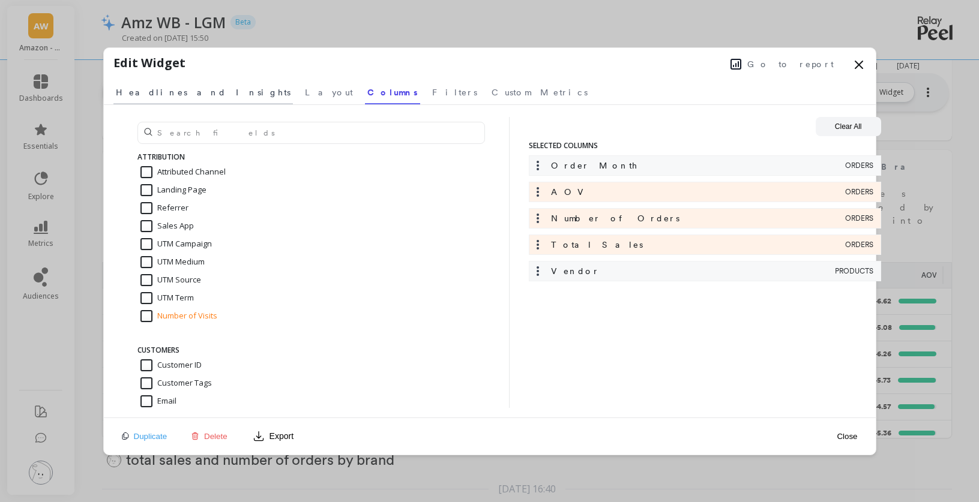
click at [175, 94] on span "Headlines and Insights" at bounding box center [203, 92] width 175 height 12
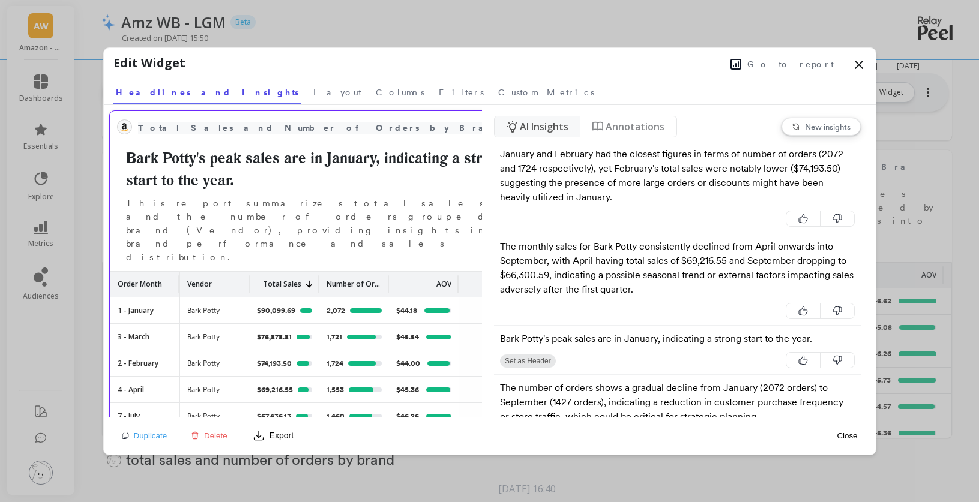
click at [268, 125] on span "Total Sales and Number of Orders by Brand" at bounding box center [323, 128] width 371 height 13
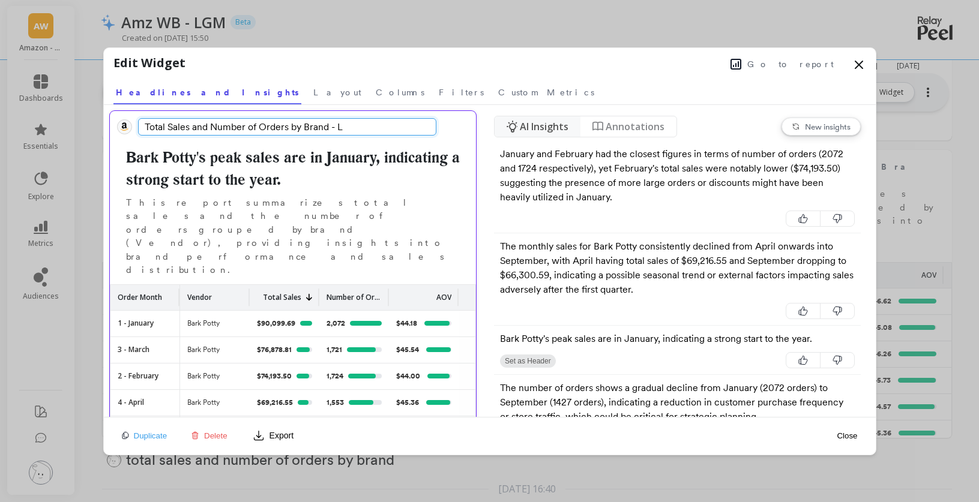
type input "Total Sales and Number of Orders by Brand - LW"
click at [855, 440] on button "Close" at bounding box center [847, 435] width 28 height 27
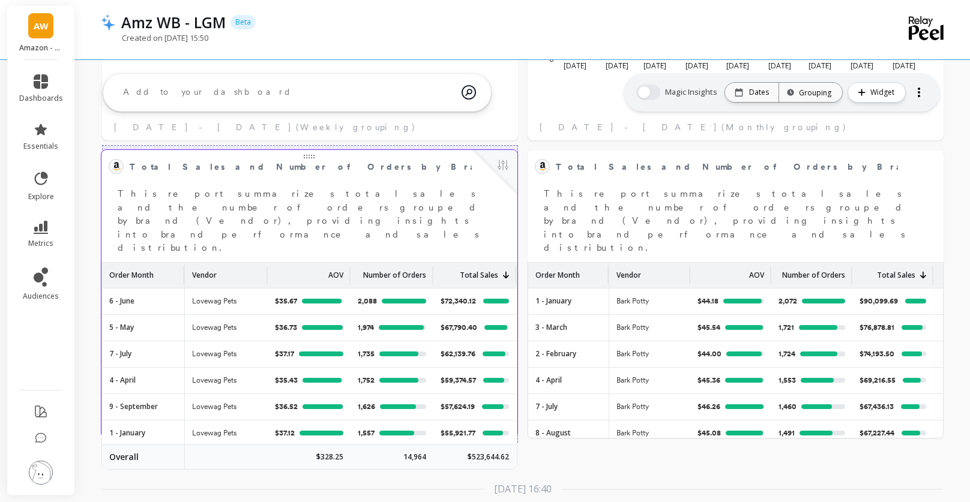
click at [305, 166] on span "Total Sales and Number of Orders by Brand - BP" at bounding box center [343, 167] width 427 height 13
click at [494, 175] on div at bounding box center [495, 172] width 44 height 44
click at [507, 164] on button at bounding box center [503, 166] width 14 height 17
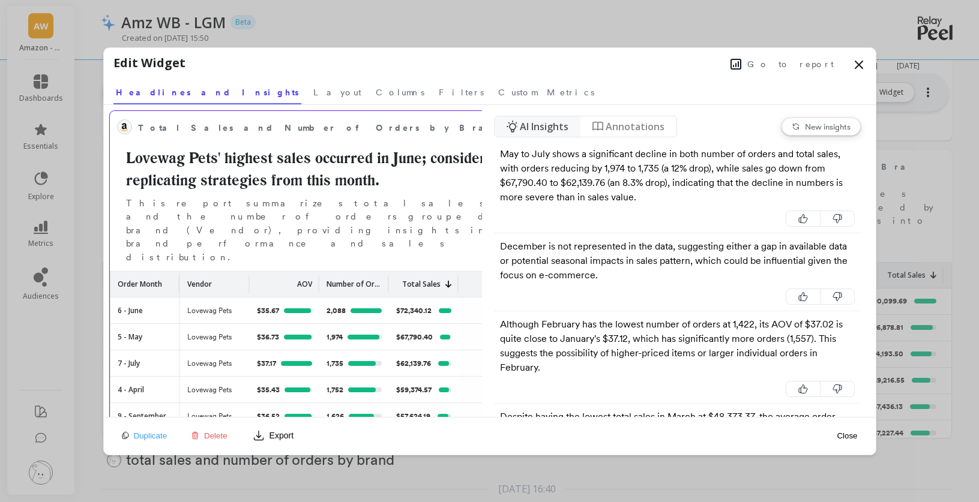
click at [349, 134] on span "Total Sales and Number of Orders by Brand - BP" at bounding box center [311, 127] width 346 height 17
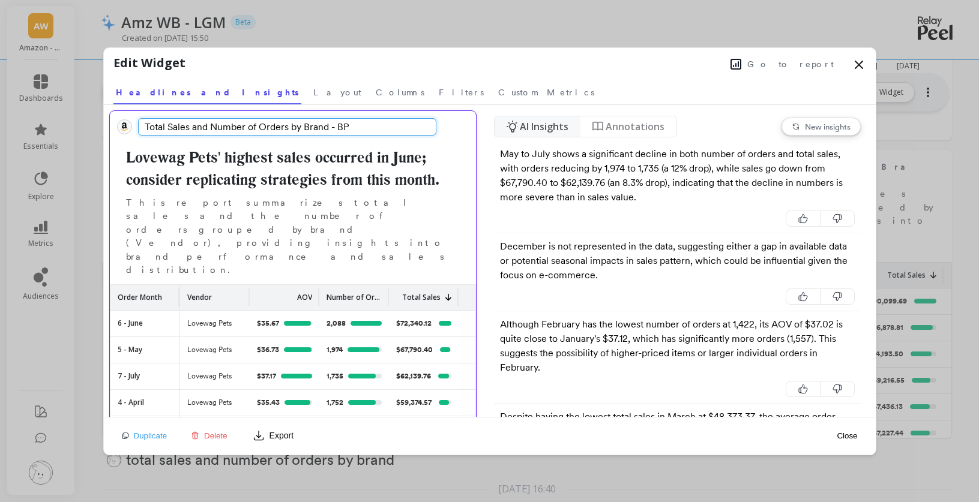
drag, startPoint x: 365, startPoint y: 126, endPoint x: 337, endPoint y: 127, distance: 27.6
click at [337, 127] on input "Total Sales and Number of Orders by Brand - BP" at bounding box center [287, 126] width 299 height 17
type input "Total Sales and Number of Orders by Brand - LW"
click at [848, 434] on button "Close" at bounding box center [847, 435] width 28 height 27
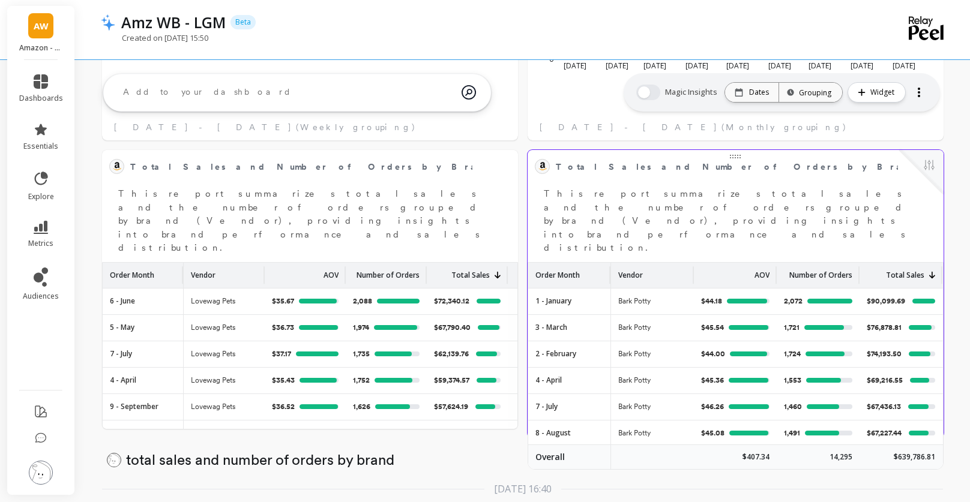
click at [712, 166] on span "Total Sales and Number of Orders by Brand - LW" at bounding box center [769, 167] width 427 height 13
click at [736, 167] on span "Total Sales and Number of Orders by Brand - LW" at bounding box center [769, 167] width 427 height 13
click at [761, 169] on span "Total Sales and Number of Orders by Brand - LW" at bounding box center [727, 166] width 342 height 17
click at [924, 172] on button at bounding box center [929, 166] width 14 height 17
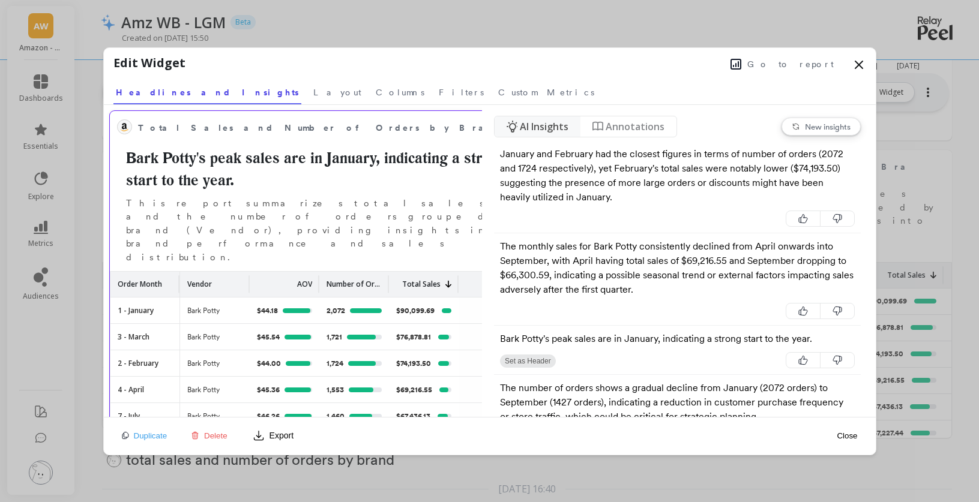
click at [338, 128] on span "Total Sales and Number of Orders by Brand - LW" at bounding box center [311, 127] width 346 height 17
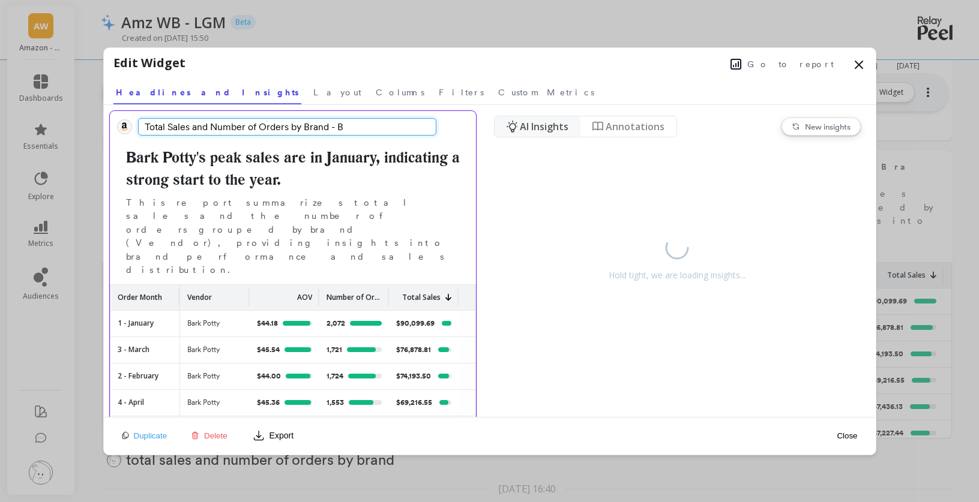
type input "Total Sales and Number of Orders by Brand - BP"
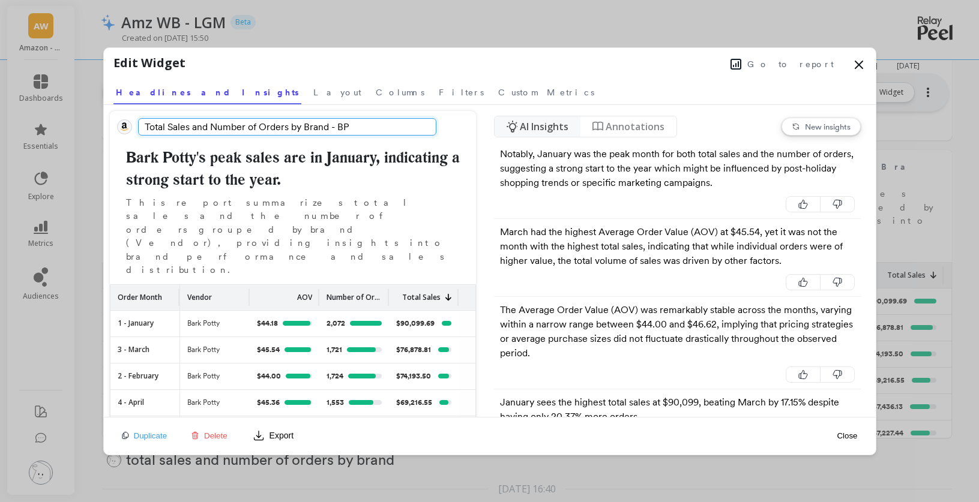
click at [545, 83] on nav "Headlines and Insights Layout Columns Filters Custom Metrics" at bounding box center [489, 91] width 753 height 28
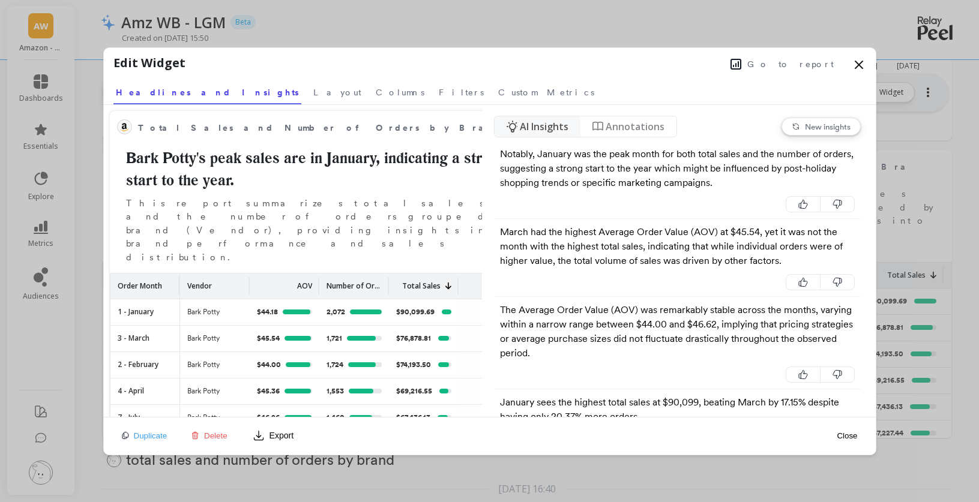
click at [859, 437] on button "Close" at bounding box center [847, 435] width 28 height 27
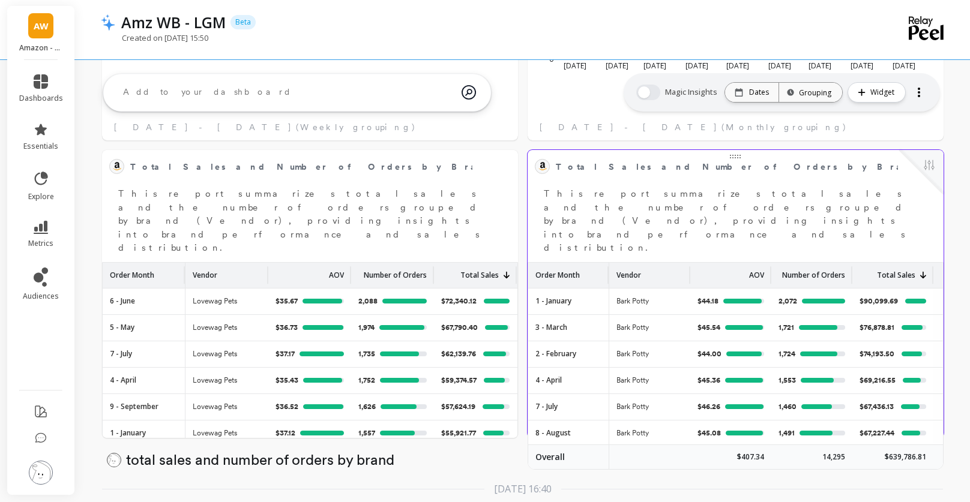
click at [571, 263] on p "Order Month" at bounding box center [557, 272] width 44 height 18
click at [159, 263] on div "Order Month" at bounding box center [144, 275] width 68 height 25
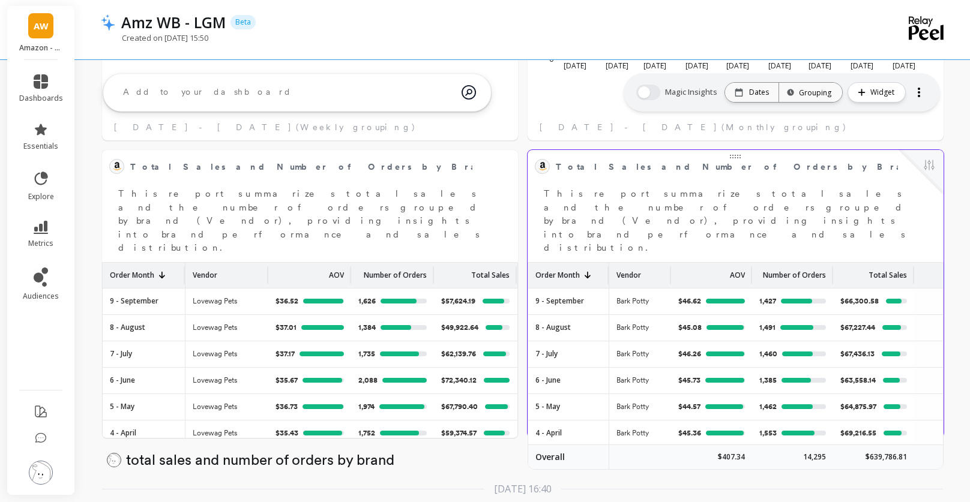
drag, startPoint x: 687, startPoint y: 239, endPoint x: 667, endPoint y: 241, distance: 19.3
click at [667, 266] on div at bounding box center [668, 274] width 5 height 17
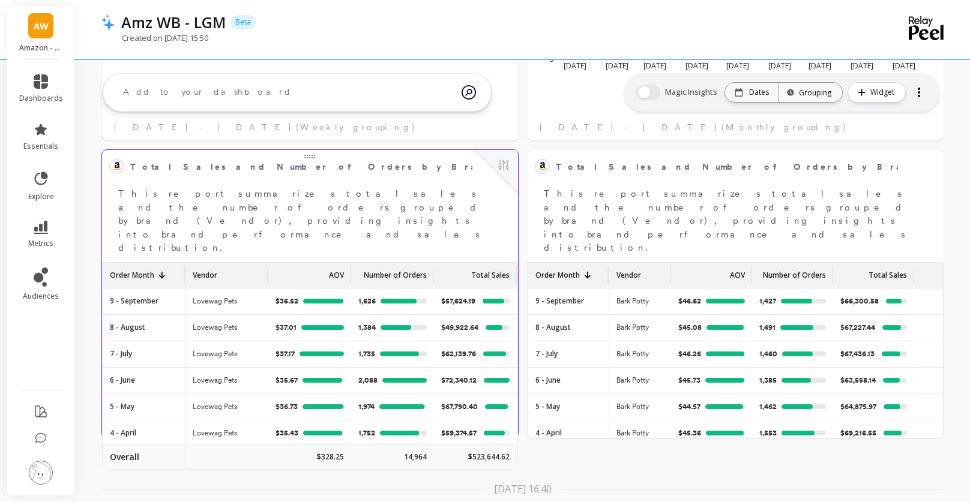
drag, startPoint x: 268, startPoint y: 240, endPoint x: 259, endPoint y: 240, distance: 8.4
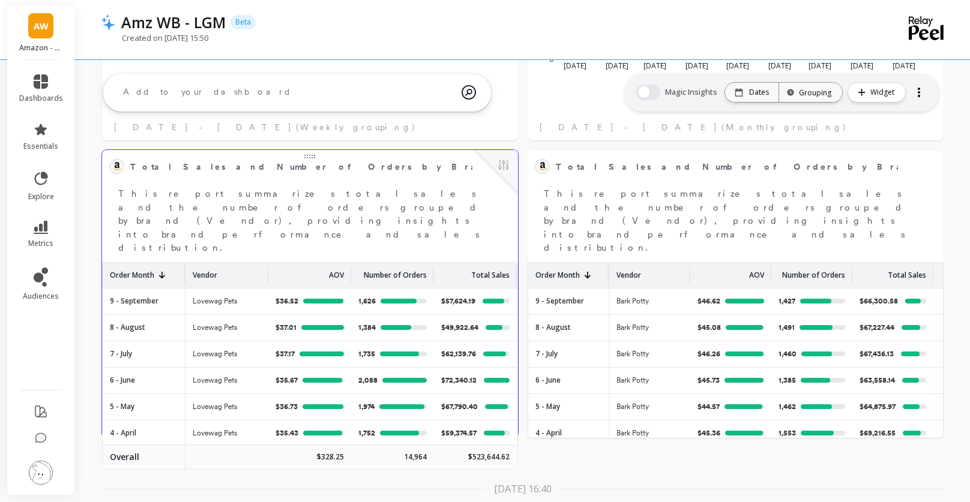
click at [269, 263] on div "AOV" at bounding box center [309, 275] width 83 height 25
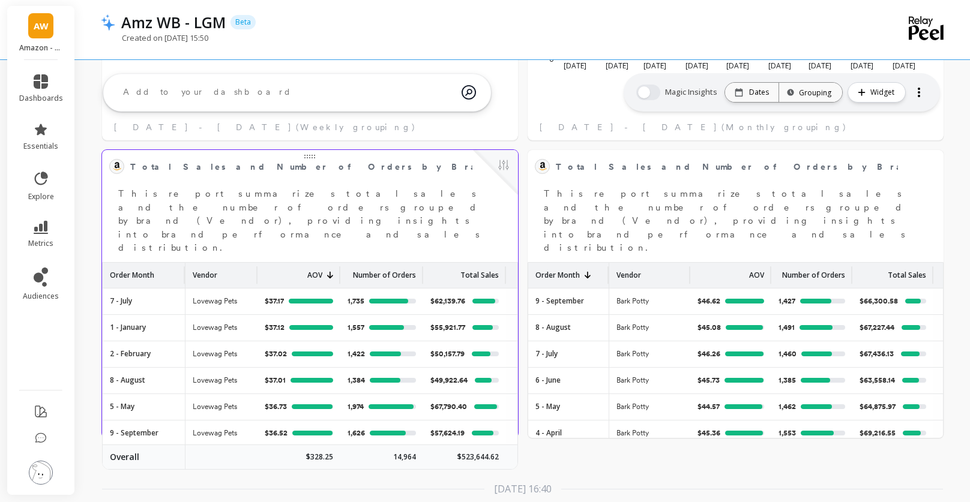
drag, startPoint x: 265, startPoint y: 241, endPoint x: 254, endPoint y: 241, distance: 10.8
click at [254, 266] on div at bounding box center [255, 274] width 5 height 17
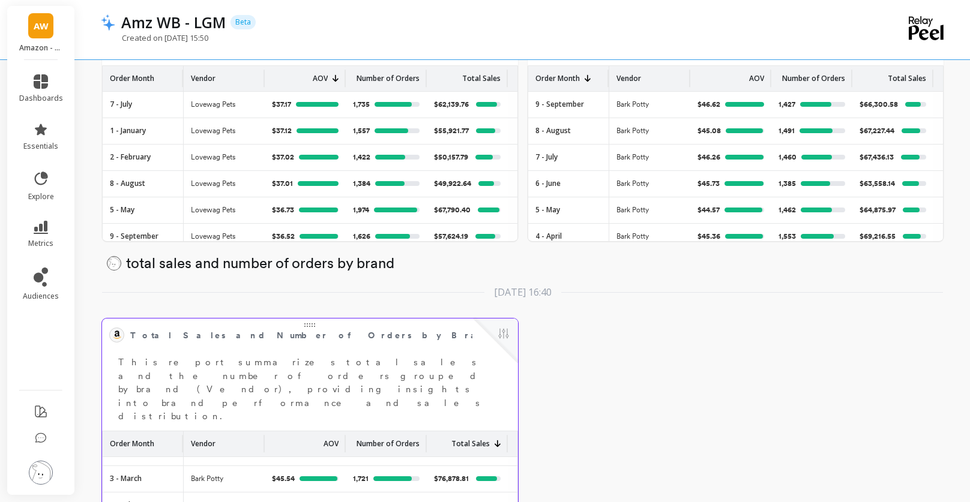
scroll to position [43, 0]
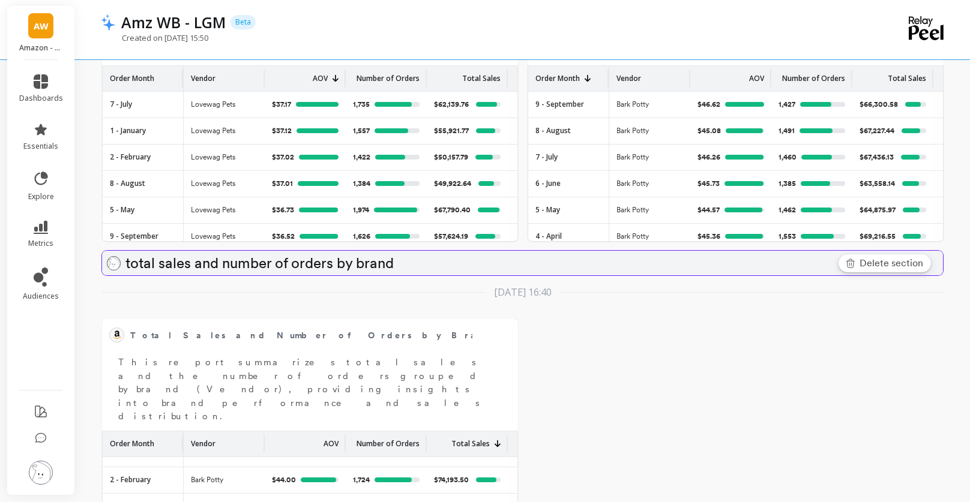
click at [913, 259] on span "Delete section" at bounding box center [891, 263] width 64 height 14
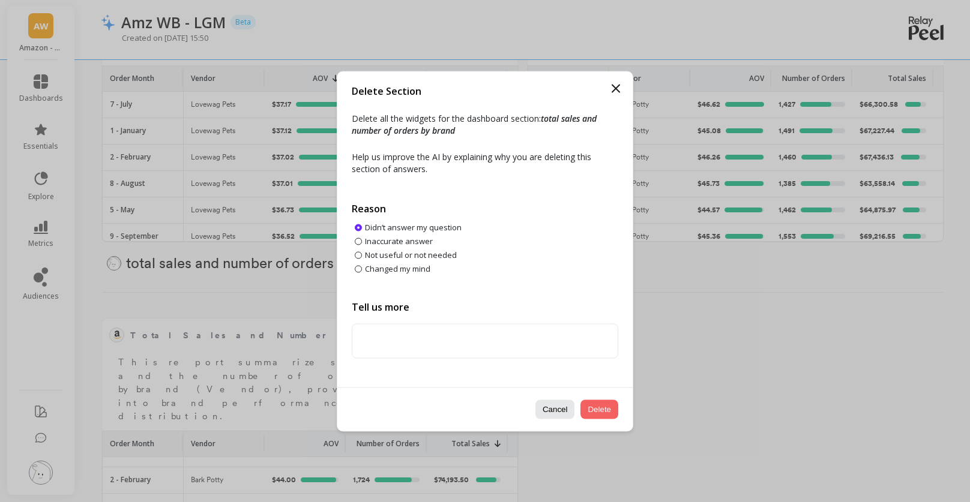
click at [597, 409] on button "Delete" at bounding box center [599, 409] width 38 height 19
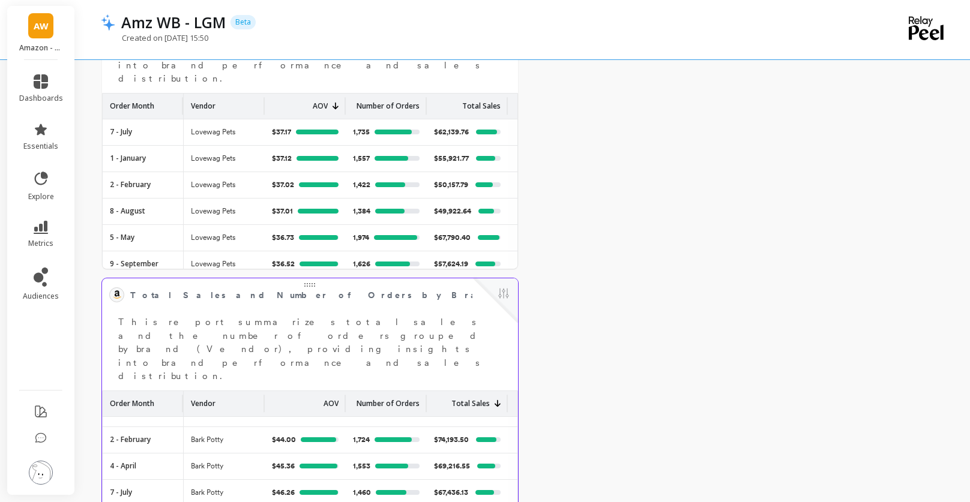
scroll to position [707, 0]
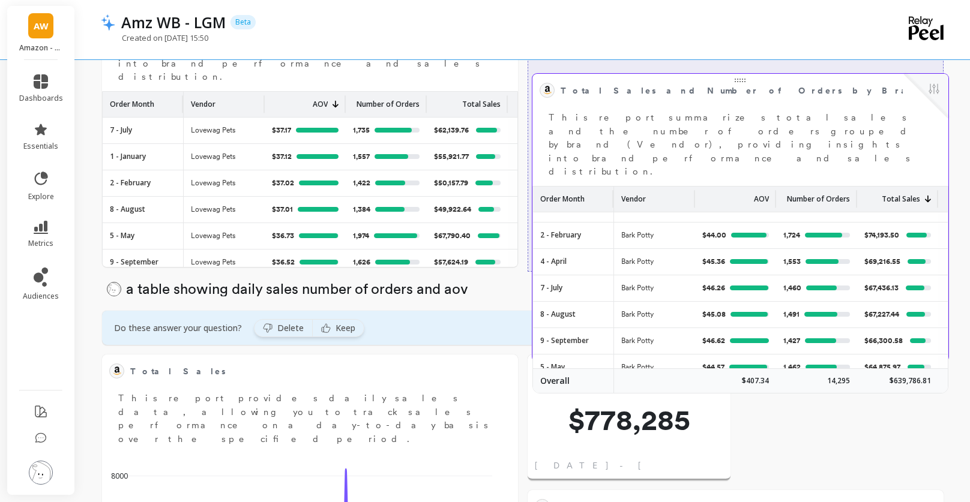
drag, startPoint x: 376, startPoint y: 290, endPoint x: 807, endPoint y: 87, distance: 475.7
click at [807, 87] on span "Total Sales and Number of Orders by Brand" at bounding box center [732, 90] width 342 height 17
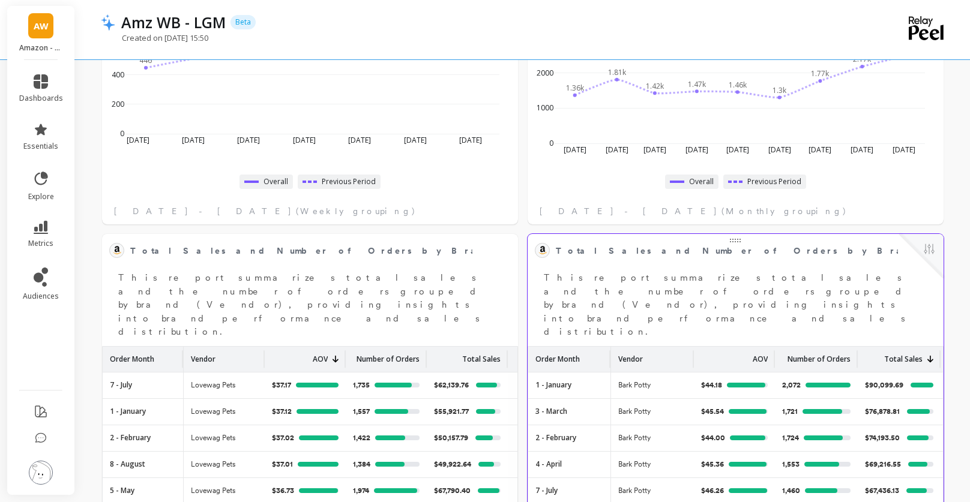
scroll to position [466, 0]
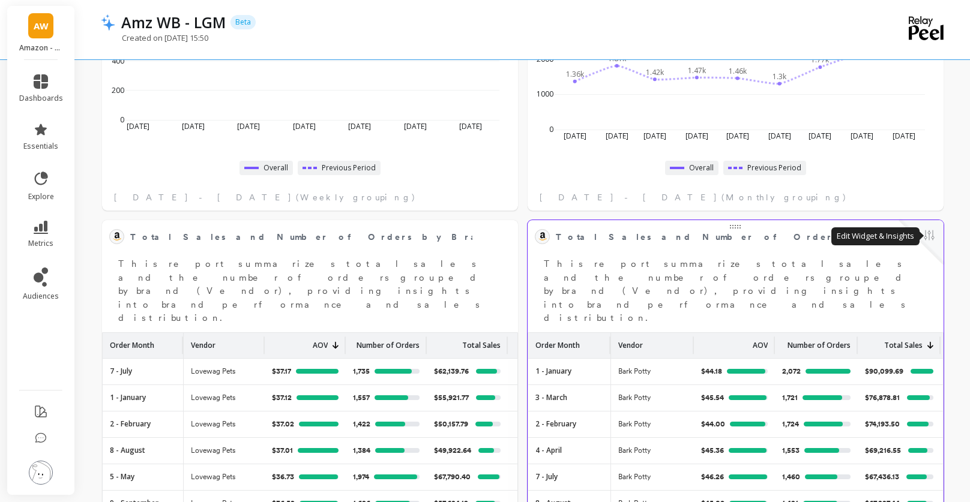
click at [923, 238] on button at bounding box center [929, 236] width 14 height 17
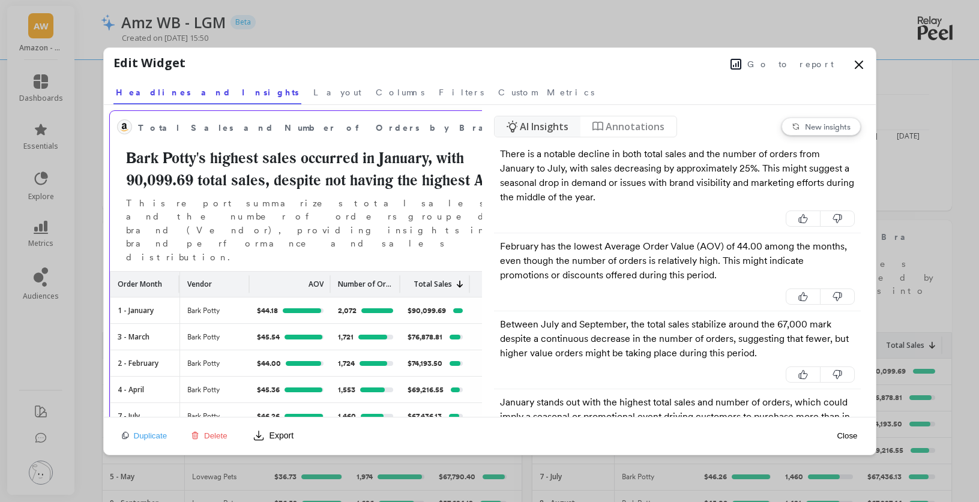
click at [325, 128] on span "Total Sales and Number of Orders by Brand" at bounding box center [311, 127] width 346 height 17
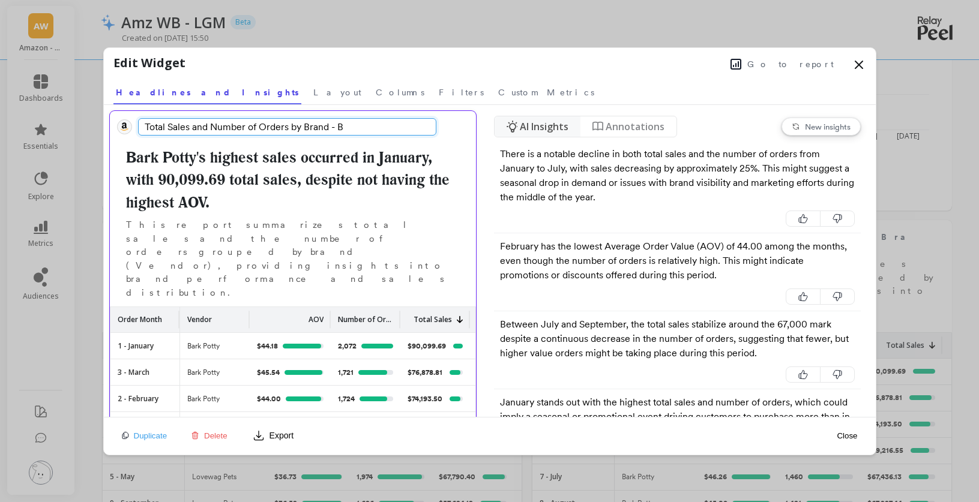
type input "Total Sales and Number of Orders by Brand - BP"
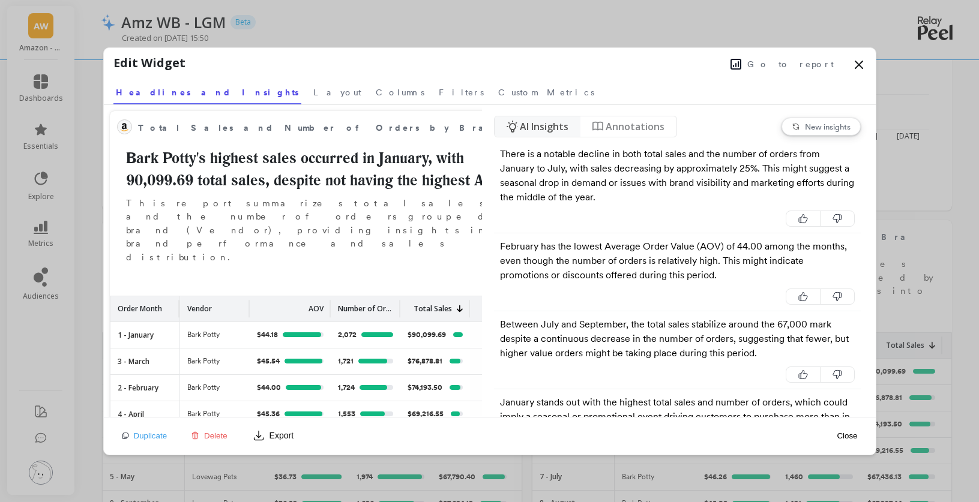
click at [850, 436] on button "Close" at bounding box center [847, 435] width 28 height 27
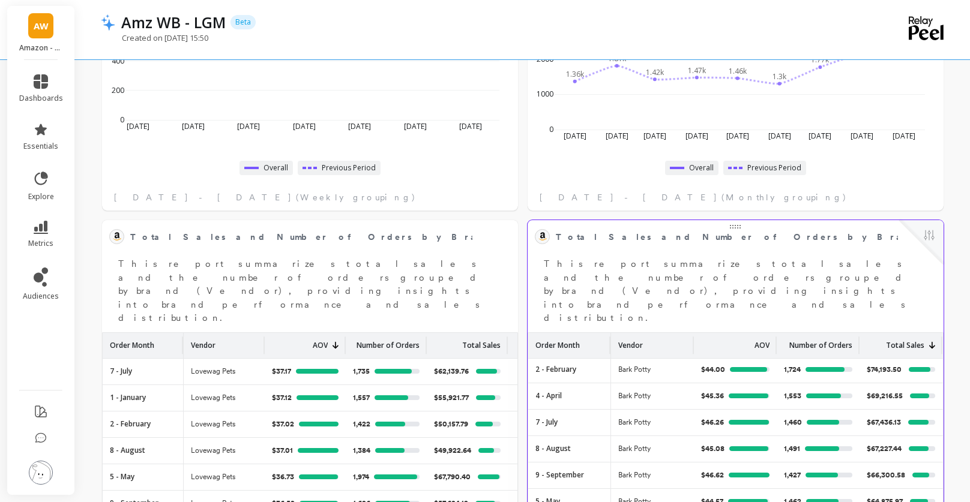
scroll to position [91, 0]
click at [694, 333] on div "AOV" at bounding box center [735, 345] width 83 height 25
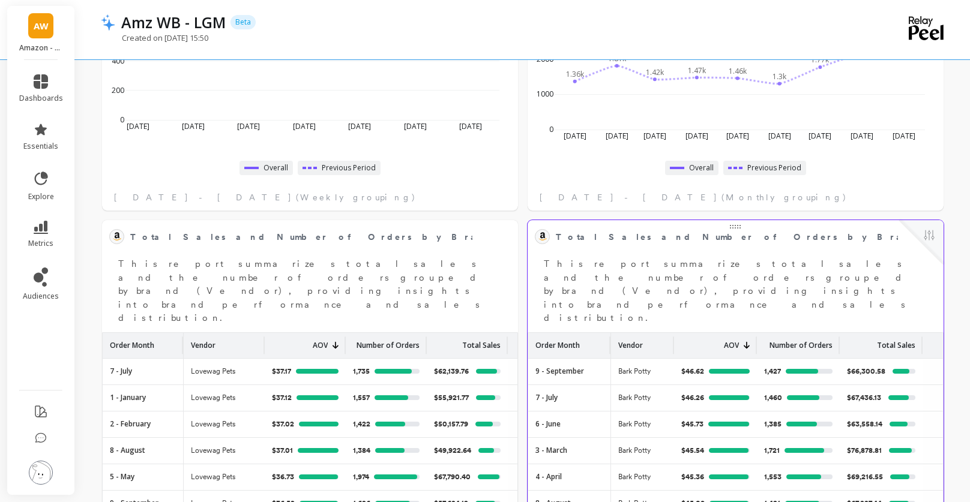
drag, startPoint x: 691, startPoint y: 315, endPoint x: 672, endPoint y: 318, distance: 20.0
click at [672, 337] on div at bounding box center [671, 345] width 5 height 17
click at [574, 333] on p "Order Month" at bounding box center [557, 342] width 44 height 18
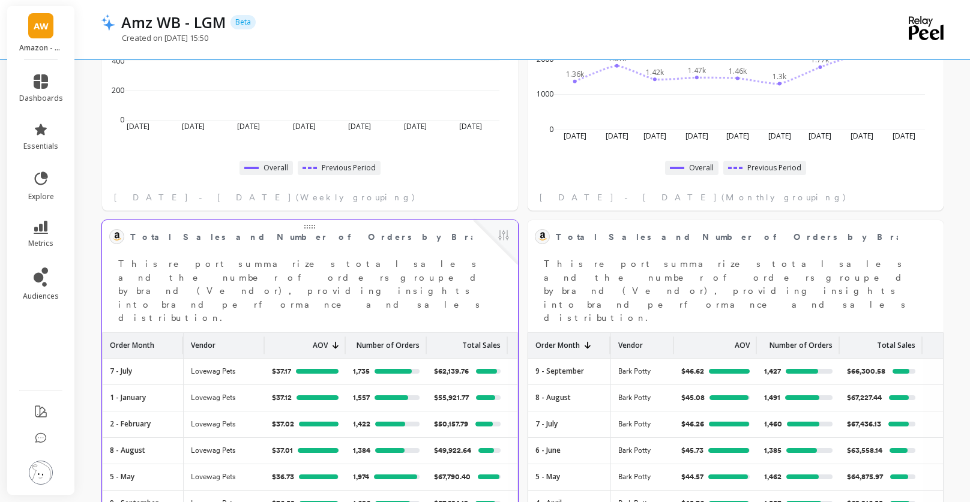
click at [145, 333] on p "Order Month" at bounding box center [132, 342] width 44 height 18
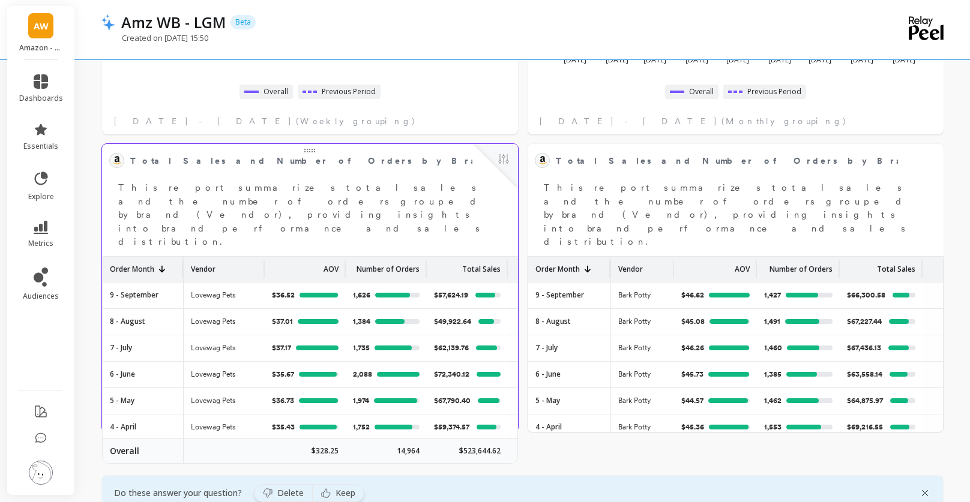
scroll to position [555, 0]
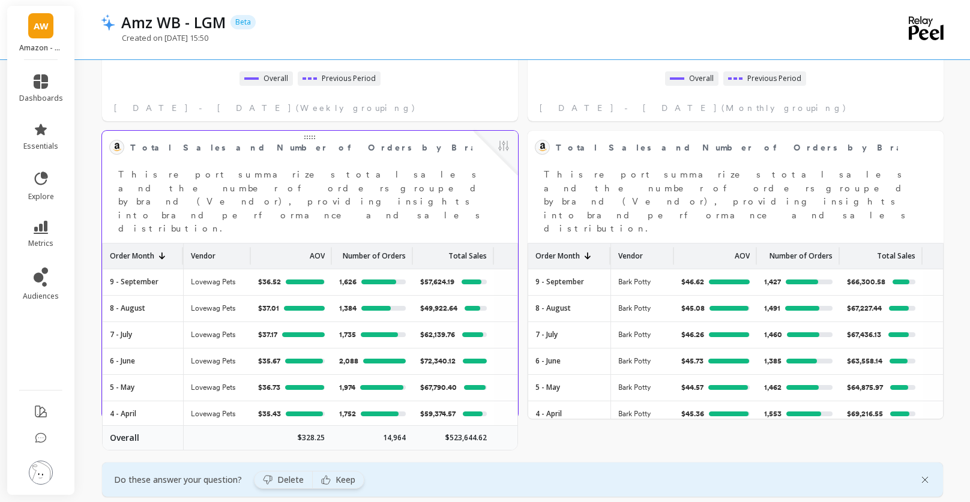
drag, startPoint x: 263, startPoint y: 226, endPoint x: 249, endPoint y: 229, distance: 14.0
click at [249, 247] on div at bounding box center [248, 255] width 5 height 17
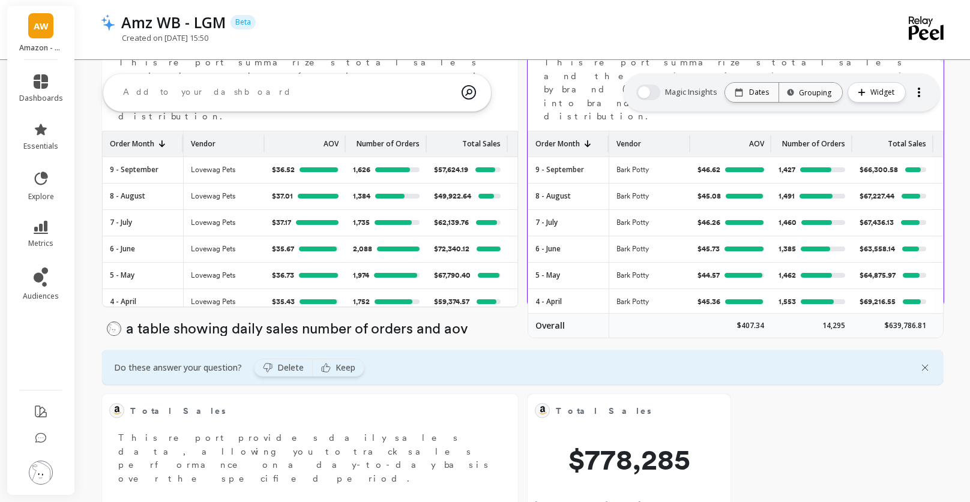
scroll to position [499, 0]
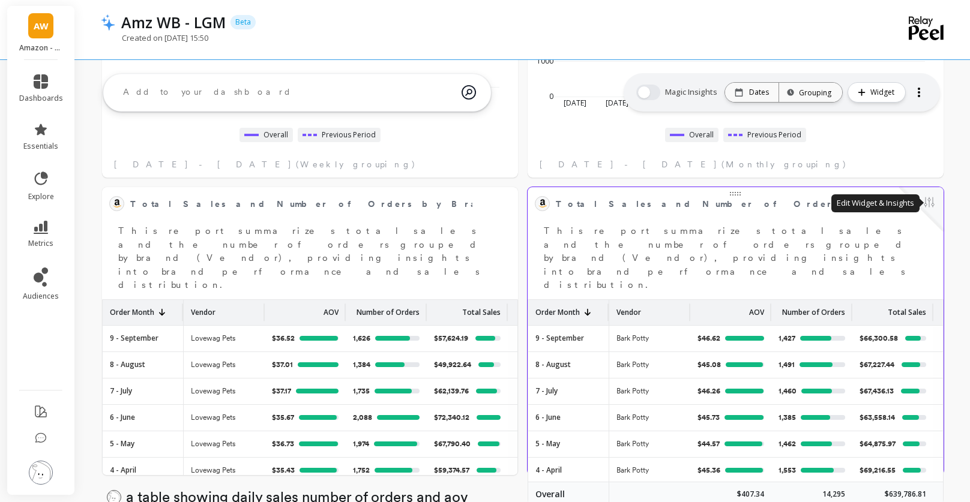
click at [933, 204] on button at bounding box center [929, 203] width 14 height 17
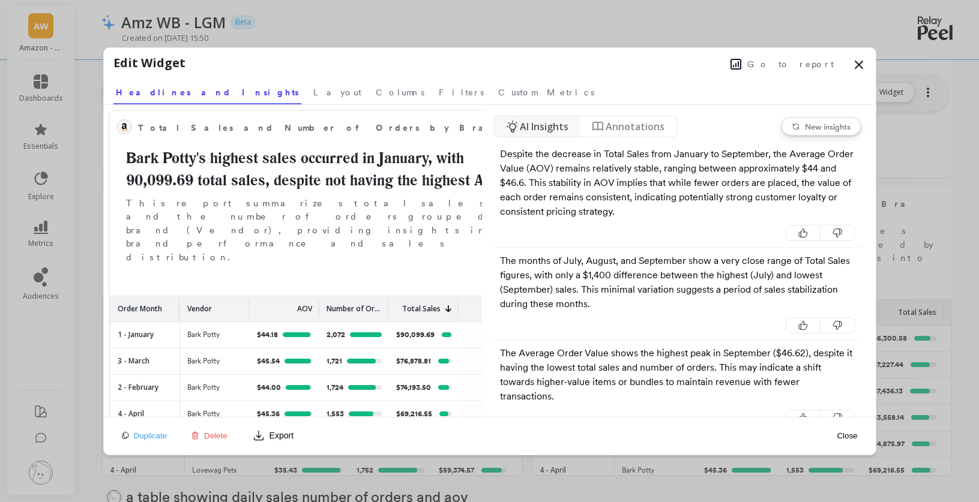
click at [161, 437] on span "Duplicate" at bounding box center [151, 435] width 34 height 9
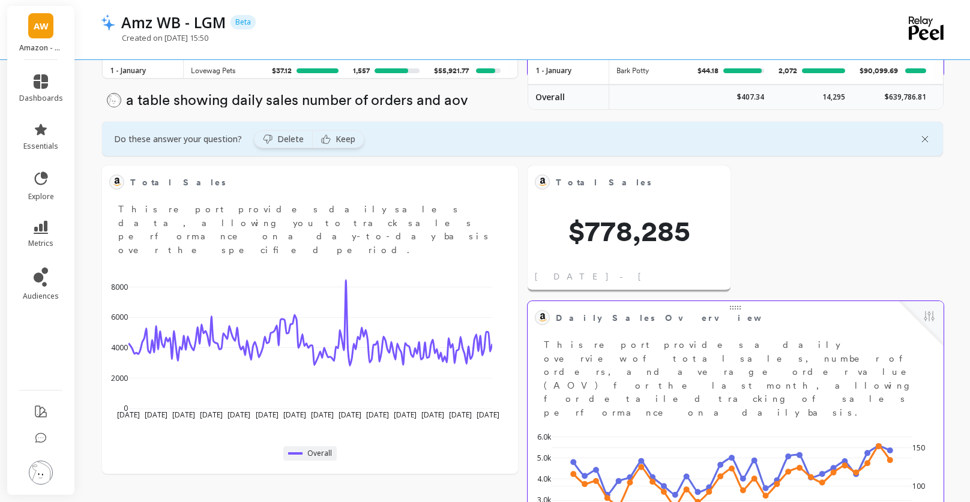
scroll to position [1030, 0]
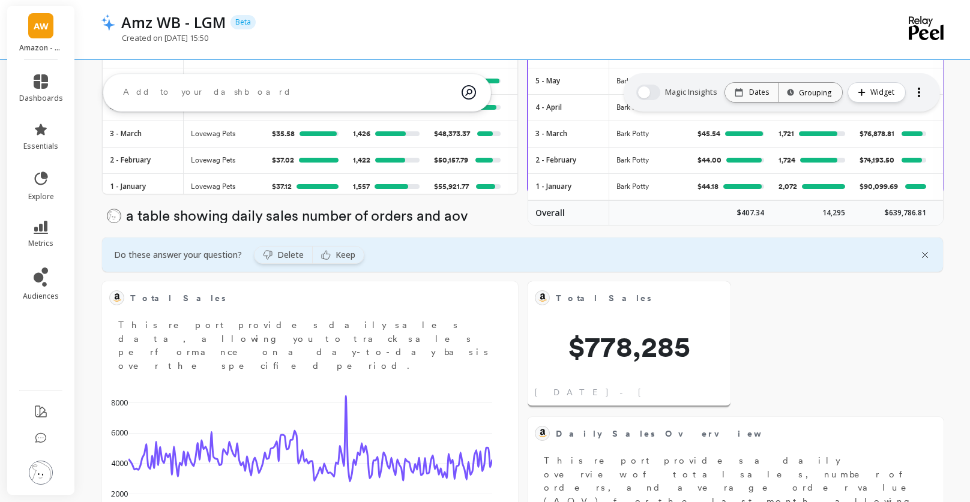
scroll to position [771, 0]
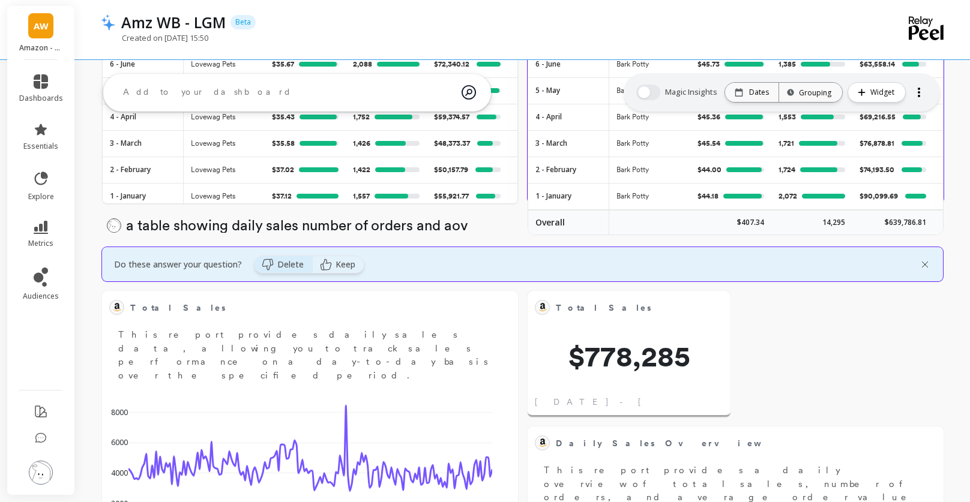
click at [295, 269] on span "Delete" at bounding box center [290, 265] width 26 height 12
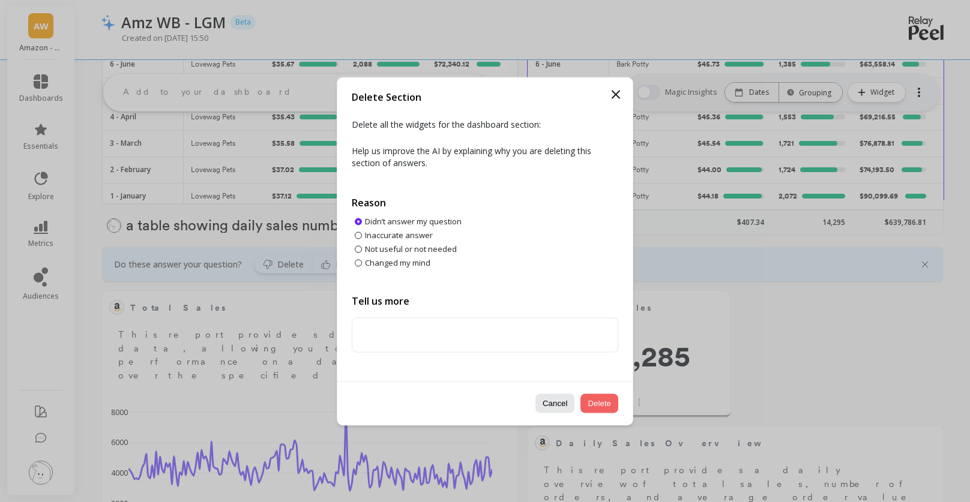
click at [608, 404] on button "Delete" at bounding box center [599, 403] width 38 height 19
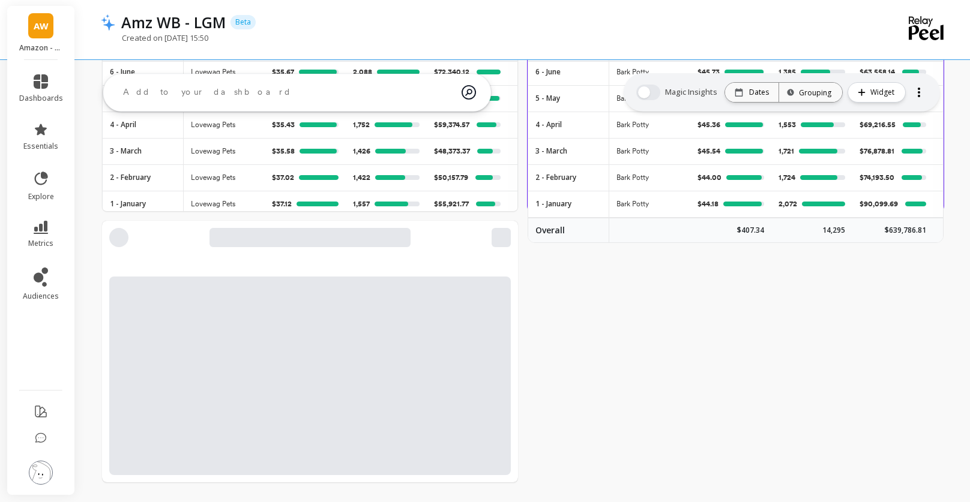
scroll to position [763, 0]
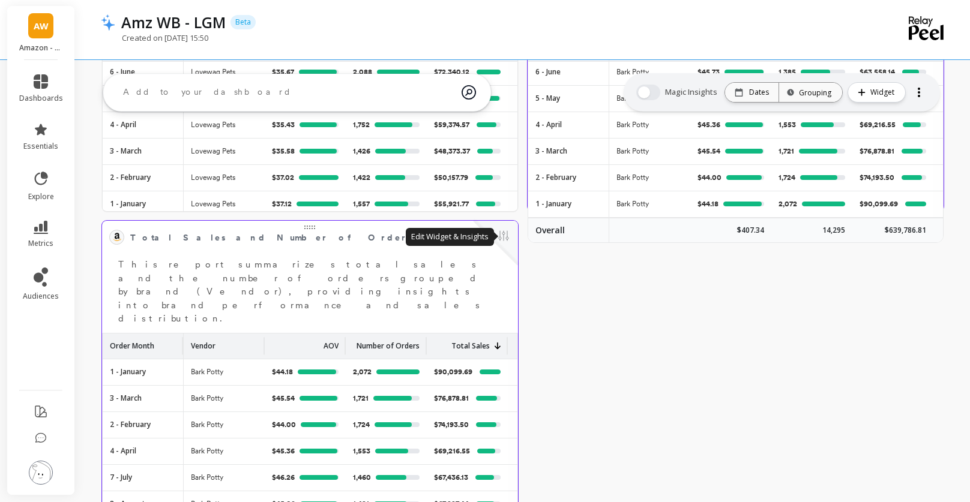
click at [503, 241] on button at bounding box center [503, 237] width 14 height 17
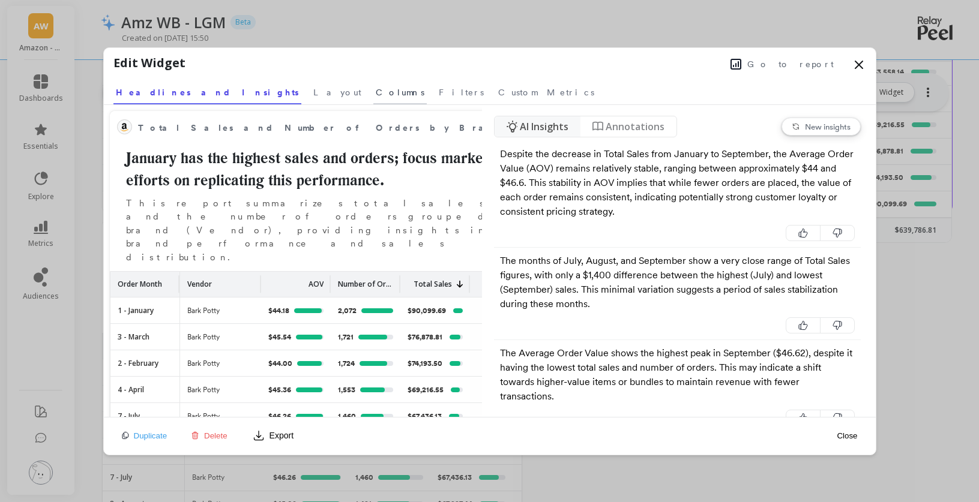
click at [376, 90] on span "Columns" at bounding box center [400, 92] width 49 height 12
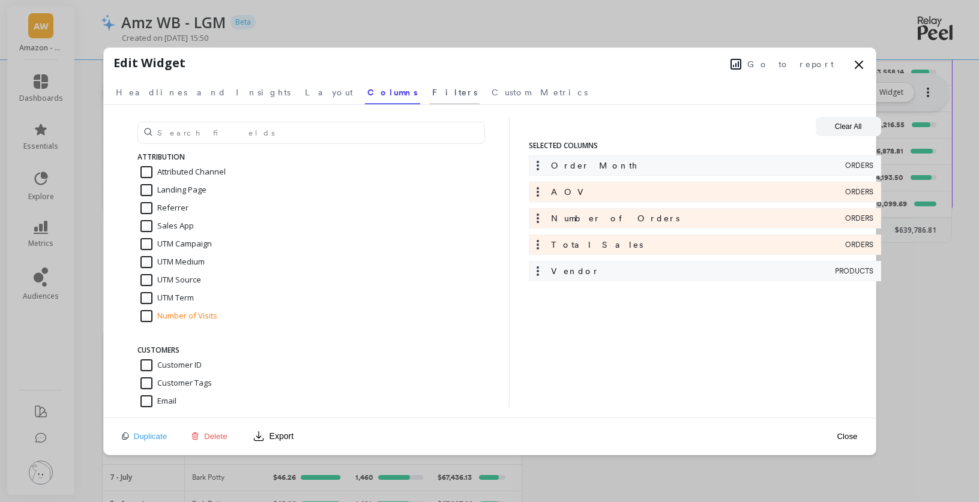
click at [432, 95] on span "Filters" at bounding box center [454, 92] width 45 height 12
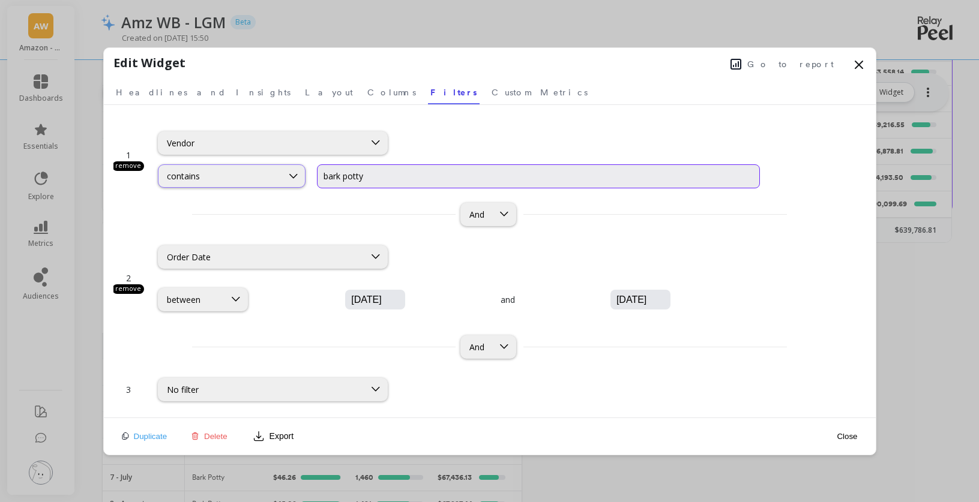
drag, startPoint x: 377, startPoint y: 183, endPoint x: 286, endPoint y: 177, distance: 90.8
click at [286, 177] on div "contains bark potty" at bounding box center [459, 176] width 602 height 24
click at [334, 177] on input "bibrella" at bounding box center [538, 176] width 442 height 24
type input "bibbrella"
click at [517, 131] on div "Vendor" at bounding box center [459, 142] width 602 height 23
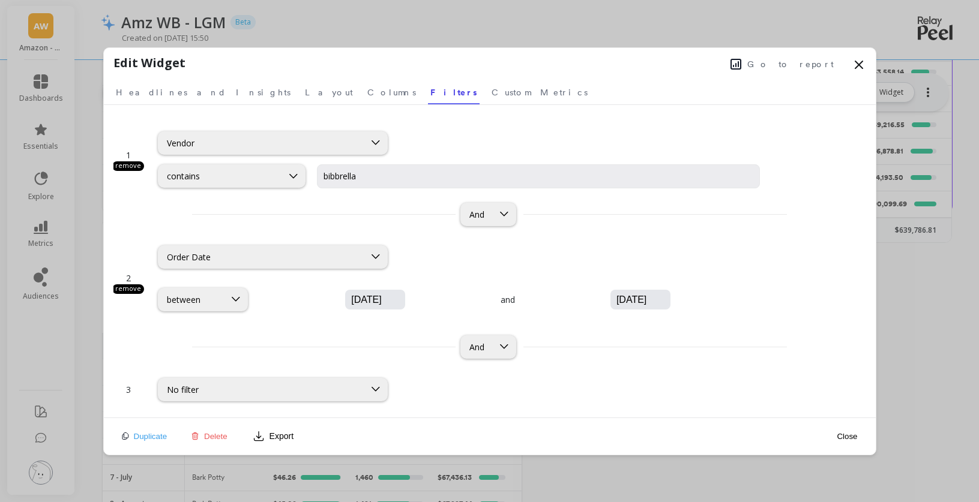
click at [850, 431] on button "Close" at bounding box center [847, 436] width 28 height 27
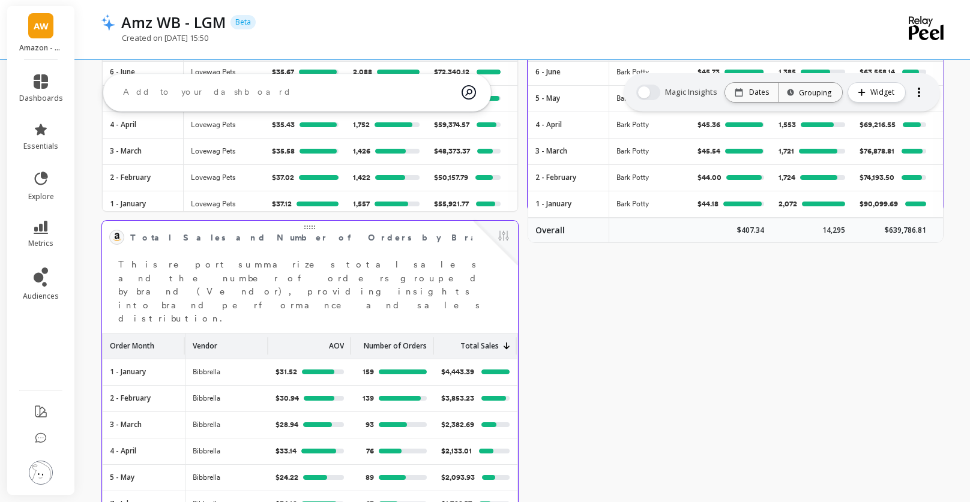
click at [112, 334] on p "Order Month" at bounding box center [132, 343] width 44 height 18
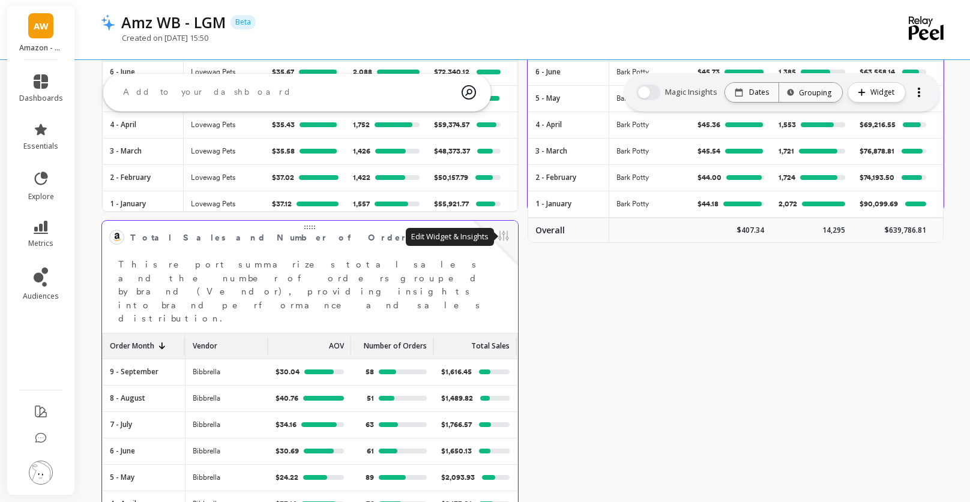
click at [504, 237] on button at bounding box center [503, 237] width 14 height 17
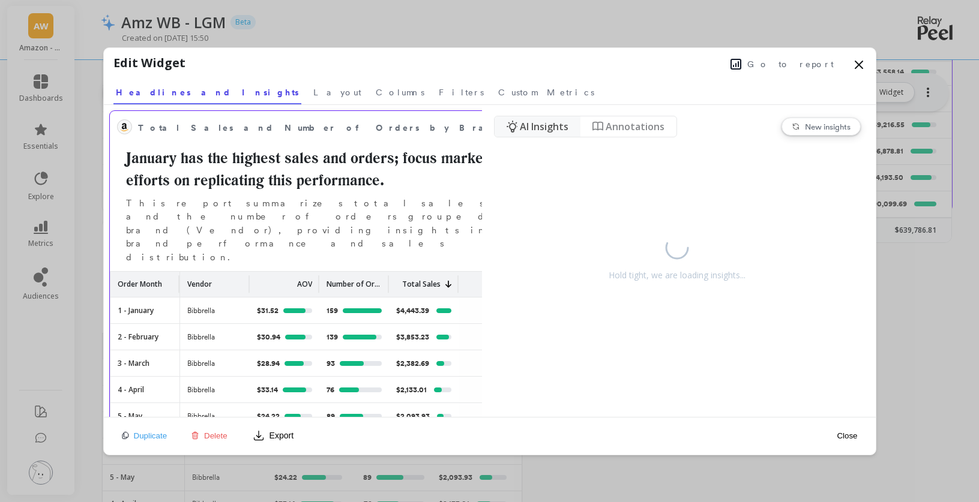
click at [328, 130] on span "Total Sales and Number of Orders by Brand - BP" at bounding box center [311, 127] width 346 height 17
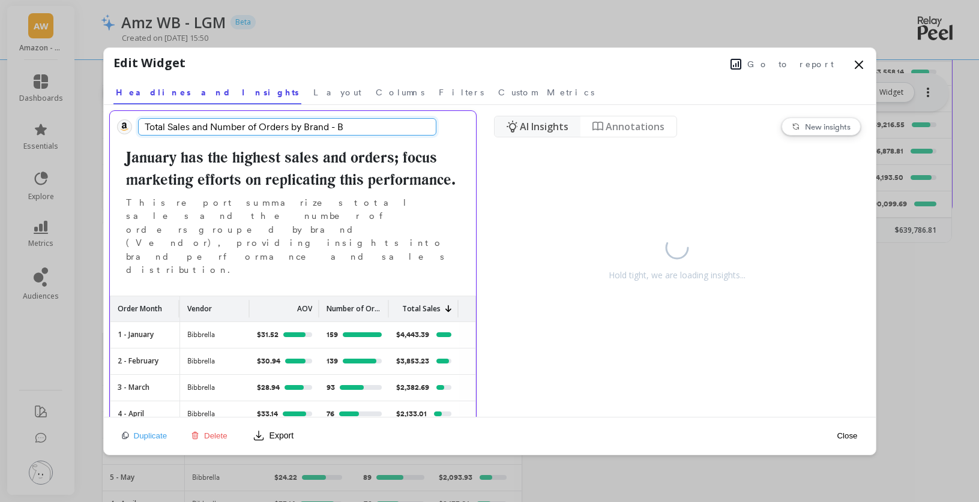
type input "Total Sales and Number of Orders by Brand - BB"
click at [858, 437] on button "Close" at bounding box center [847, 435] width 28 height 27
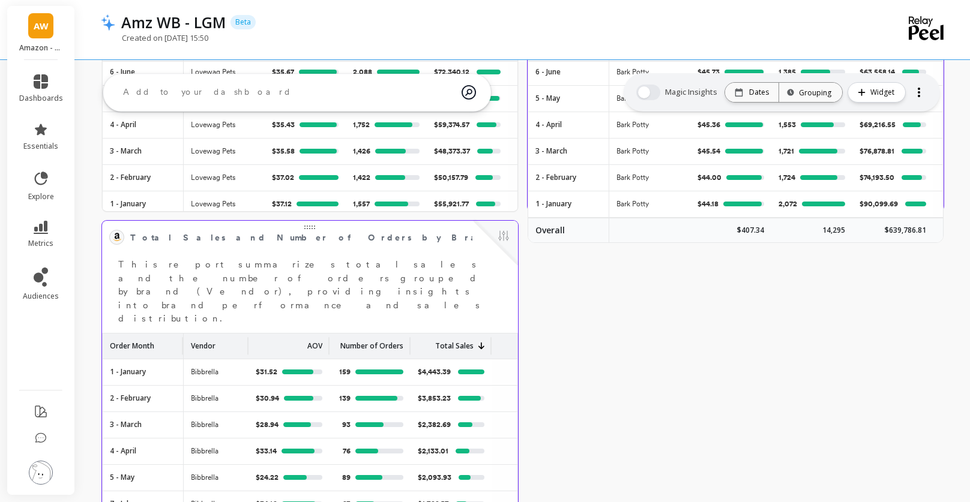
drag, startPoint x: 260, startPoint y: 314, endPoint x: 242, endPoint y: 317, distance: 18.8
click at [244, 337] on div at bounding box center [246, 345] width 5 height 17
click at [149, 334] on p "Order Month" at bounding box center [132, 343] width 44 height 18
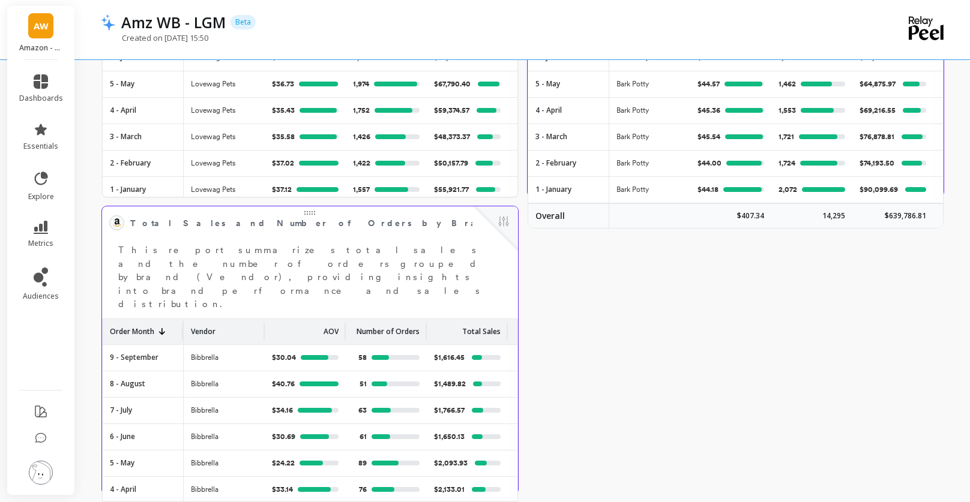
scroll to position [789, 0]
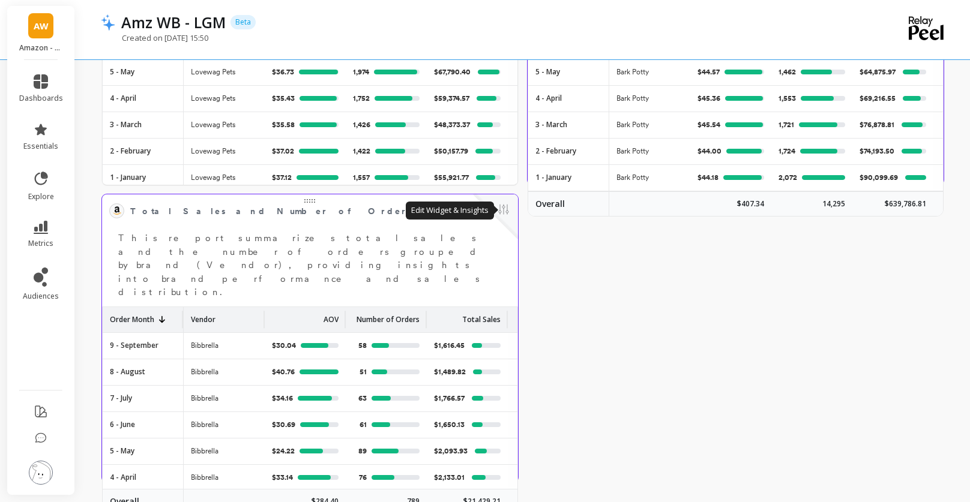
click at [505, 207] on button at bounding box center [503, 210] width 14 height 17
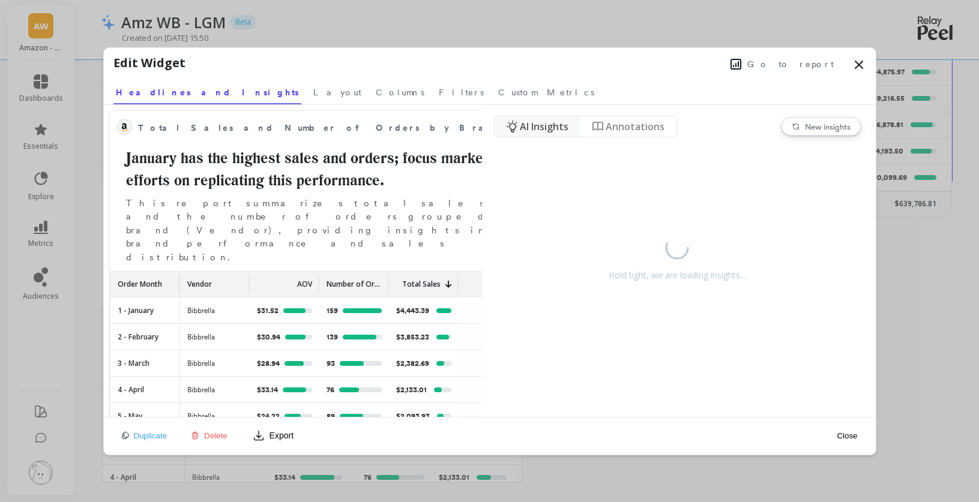
click at [165, 436] on span "Duplicate" at bounding box center [151, 435] width 34 height 9
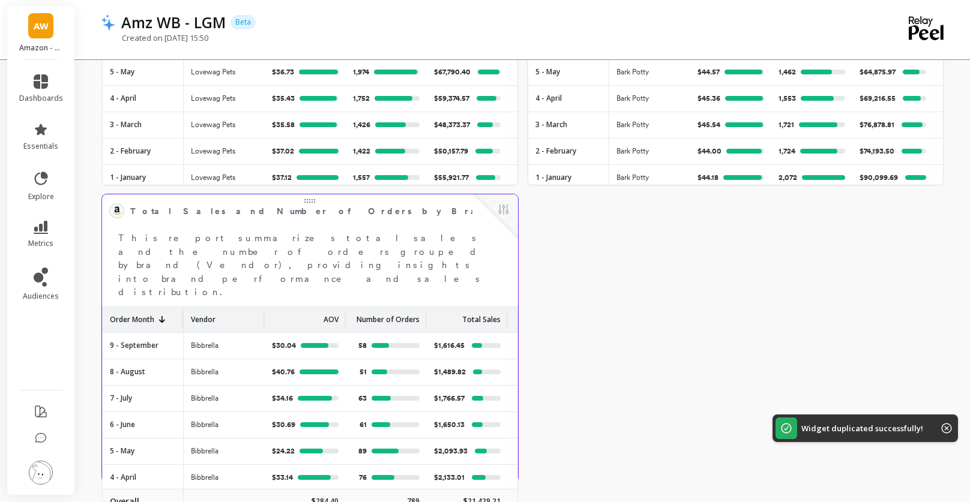
click at [425, 218] on span "Total Sales and Number of Orders by Brand - BB" at bounding box center [301, 211] width 342 height 17
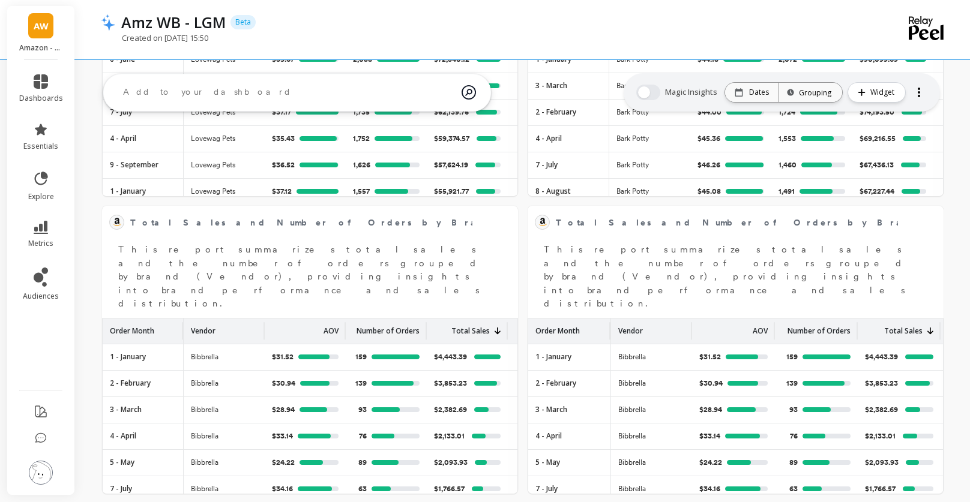
scroll to position [775, 0]
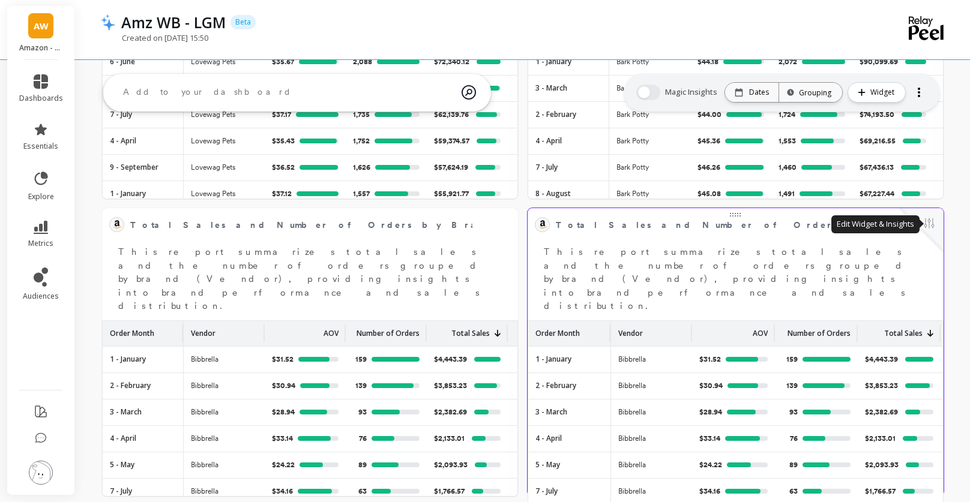
click at [928, 221] on button at bounding box center [929, 224] width 14 height 17
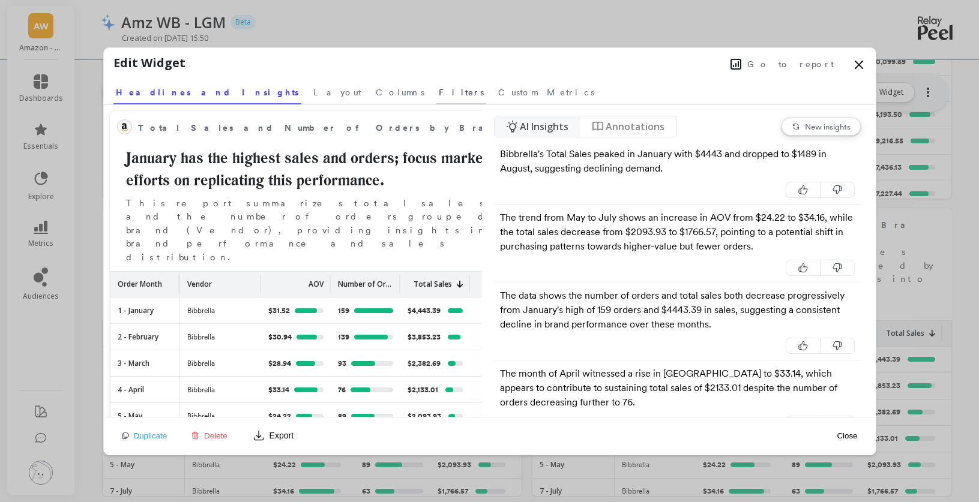
click at [439, 94] on span "Filters" at bounding box center [461, 92] width 45 height 12
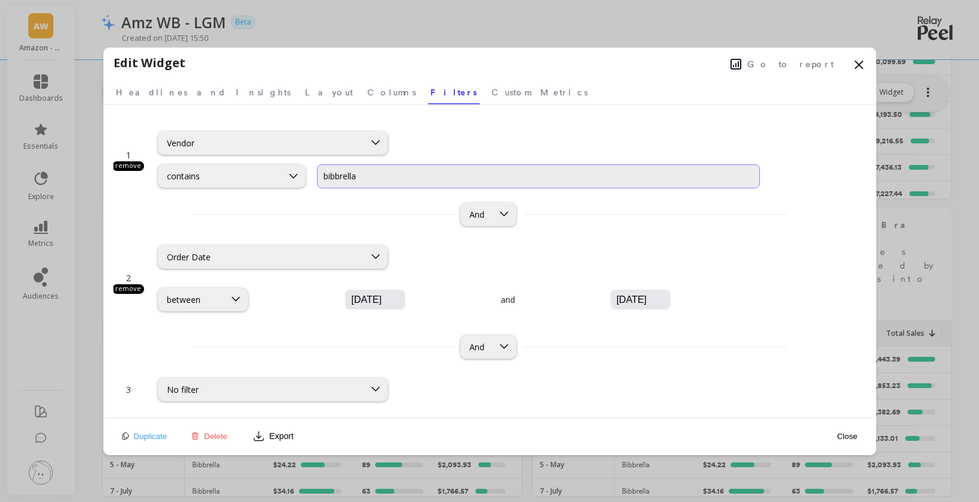
click at [365, 178] on input "bibbrella" at bounding box center [538, 176] width 442 height 24
drag, startPoint x: 364, startPoint y: 174, endPoint x: 301, endPoint y: 174, distance: 63.6
click at [301, 174] on div "contains bibbrella" at bounding box center [459, 176] width 602 height 24
type input "wallabaga"
click at [853, 437] on button "Close" at bounding box center [847, 436] width 28 height 27
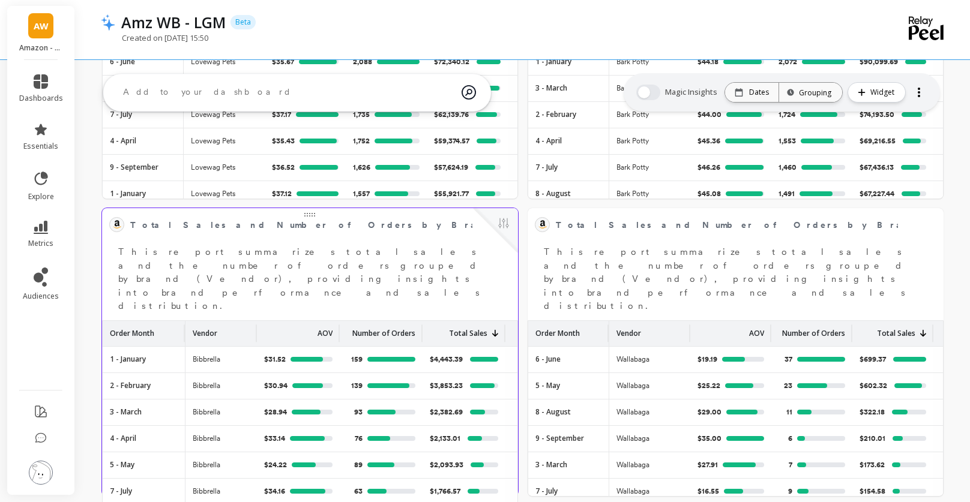
drag, startPoint x: 265, startPoint y: 301, endPoint x: 255, endPoint y: 302, distance: 9.7
click at [255, 325] on div at bounding box center [254, 333] width 5 height 17
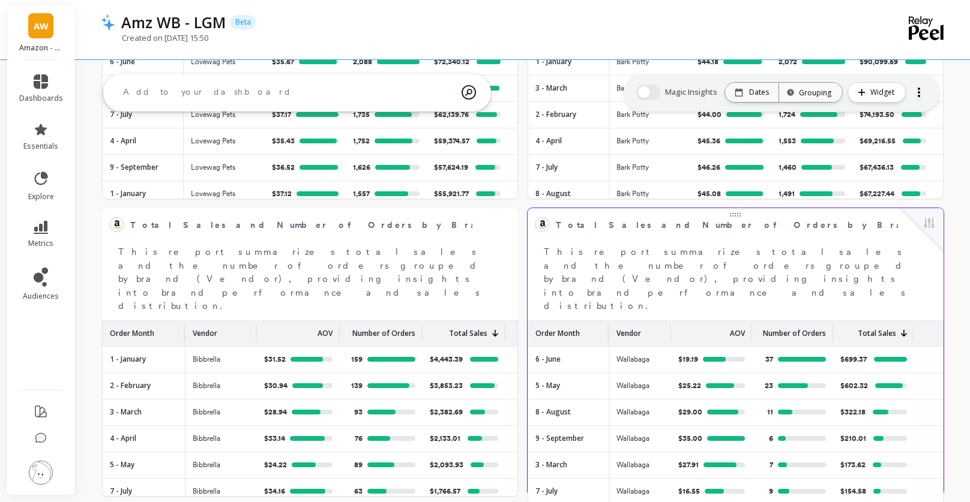
drag, startPoint x: 689, startPoint y: 300, endPoint x: 670, endPoint y: 301, distance: 19.2
click at [670, 325] on div at bounding box center [668, 333] width 5 height 17
click at [572, 321] on div "Order Month" at bounding box center [568, 333] width 66 height 25
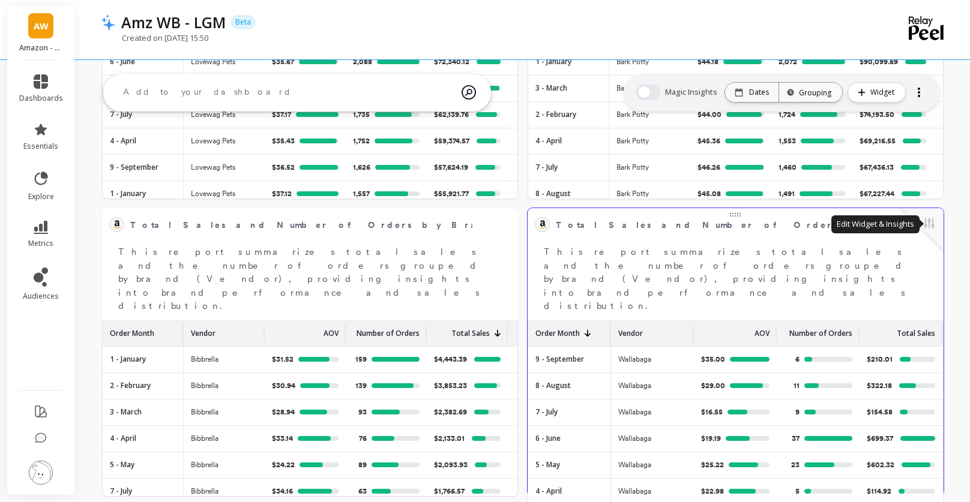
click at [930, 227] on button at bounding box center [929, 224] width 14 height 17
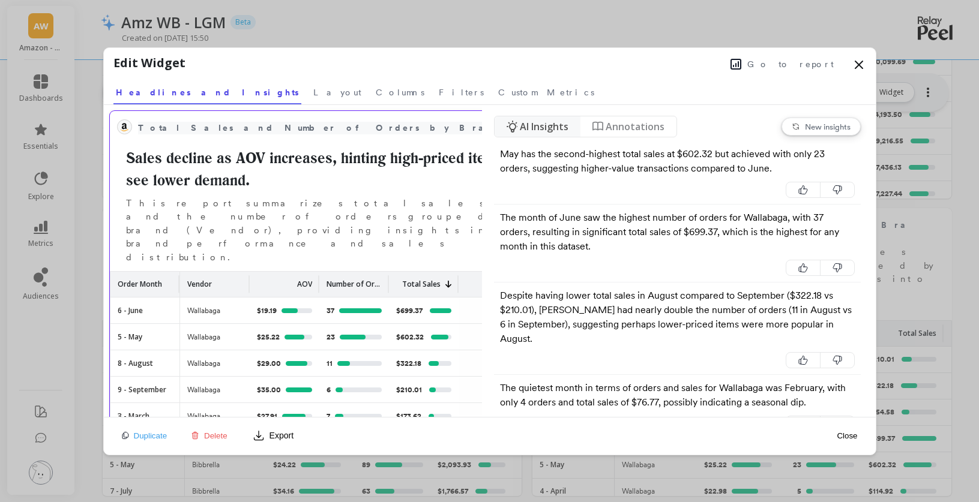
click at [319, 127] on span "Total Sales and Number of Orders by Brand - BB" at bounding box center [351, 128] width 427 height 13
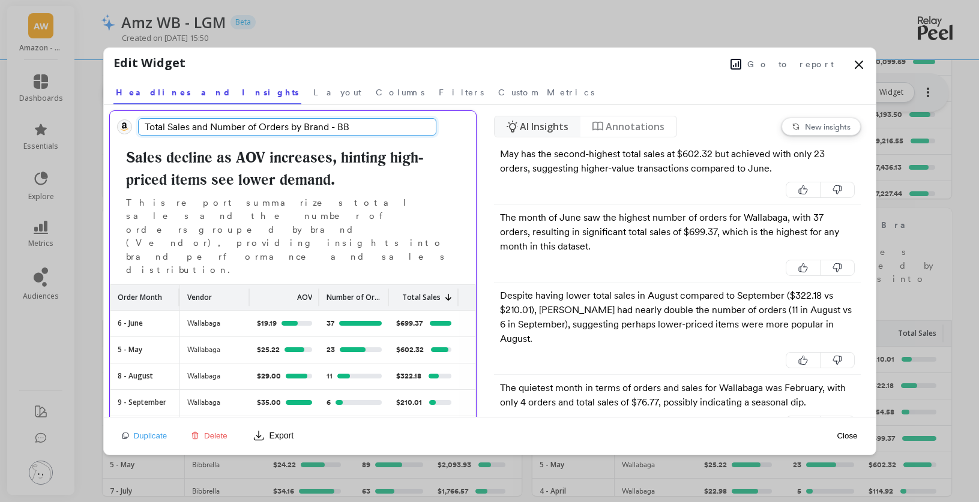
click at [343, 126] on input "Total Sales and Number of Orders by Brand - BB" at bounding box center [287, 126] width 299 height 17
type input "Total Sales and Number of Orders by Brand - WB"
click at [624, 74] on div "Edit Widget Go to report" at bounding box center [489, 65] width 753 height 23
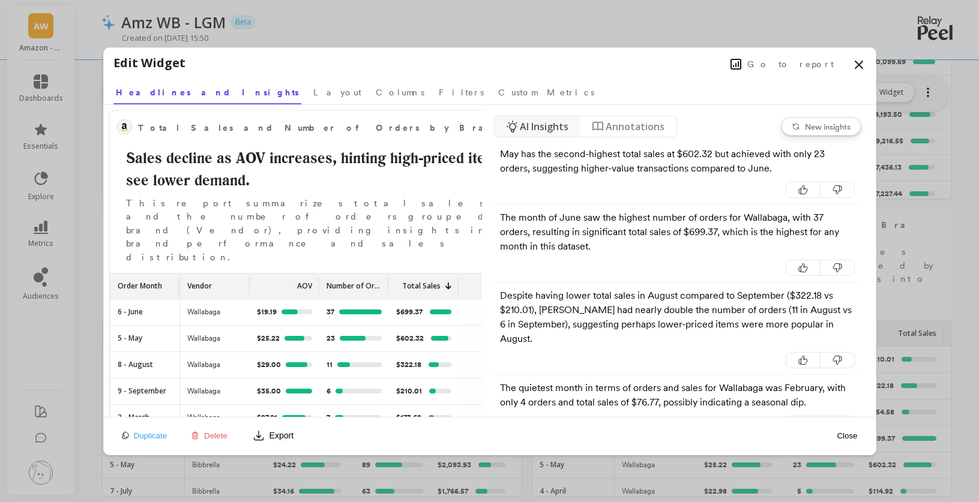
click at [855, 430] on button "Close" at bounding box center [847, 435] width 28 height 27
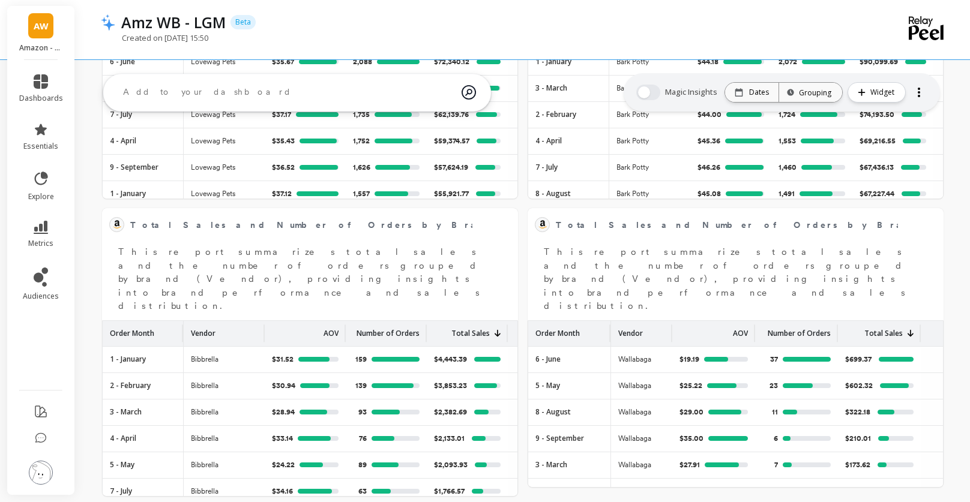
drag, startPoint x: 692, startPoint y: 293, endPoint x: 670, endPoint y: 292, distance: 21.6
click at [670, 325] on div at bounding box center [669, 333] width 5 height 17
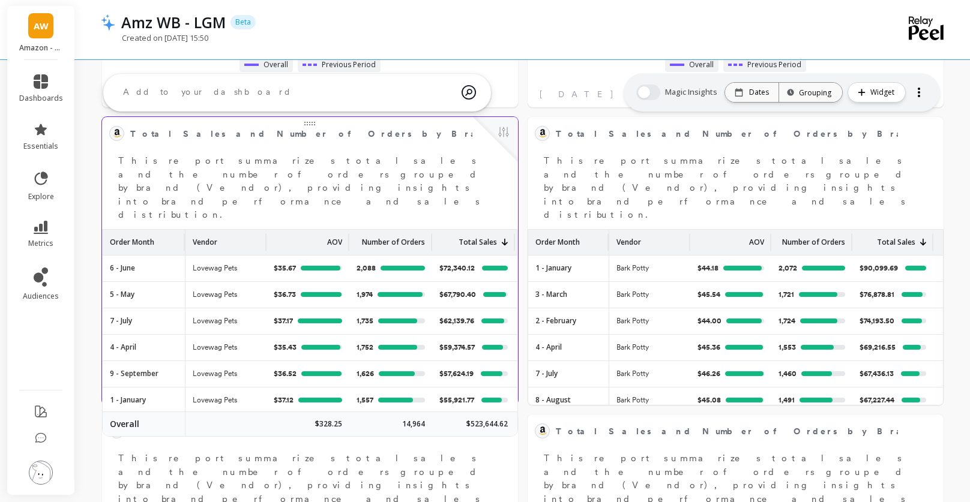
scroll to position [610, 0]
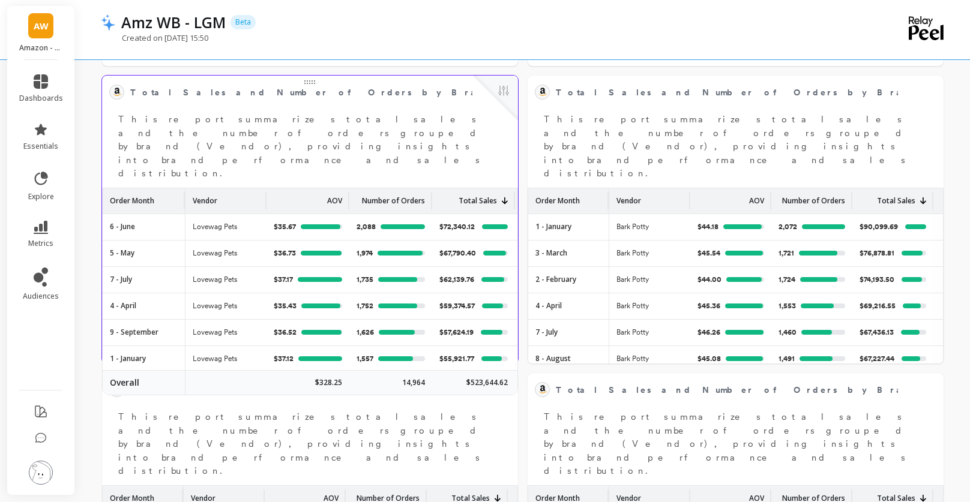
click at [148, 188] on div "Order Month" at bounding box center [144, 200] width 68 height 25
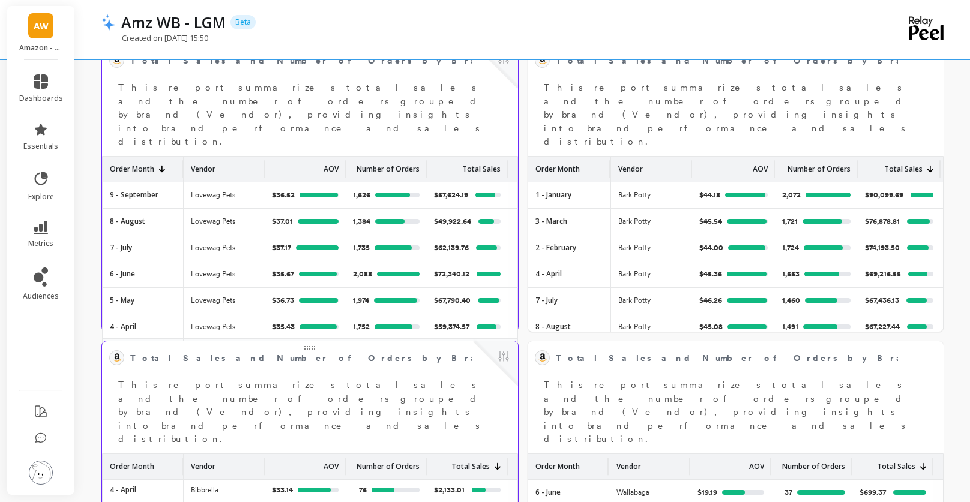
scroll to position [645, 0]
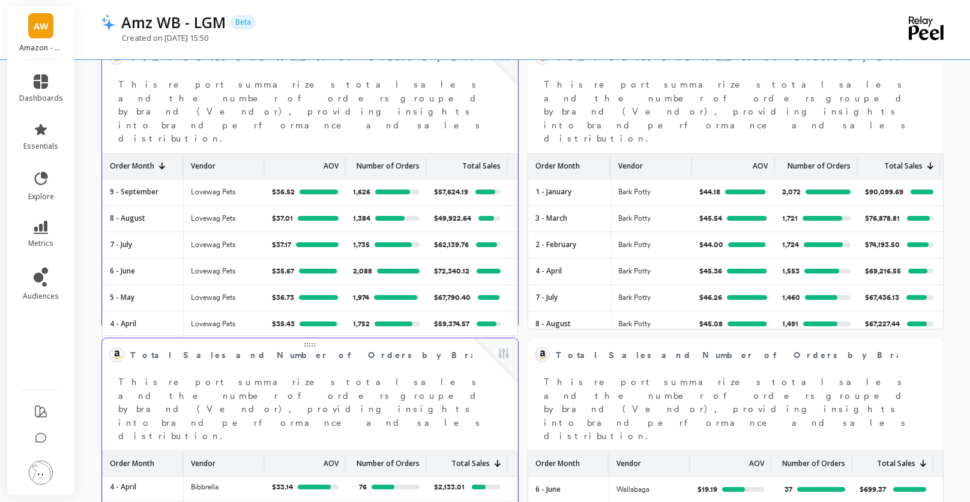
click at [149, 451] on div "Order Month" at bounding box center [143, 463] width 66 height 25
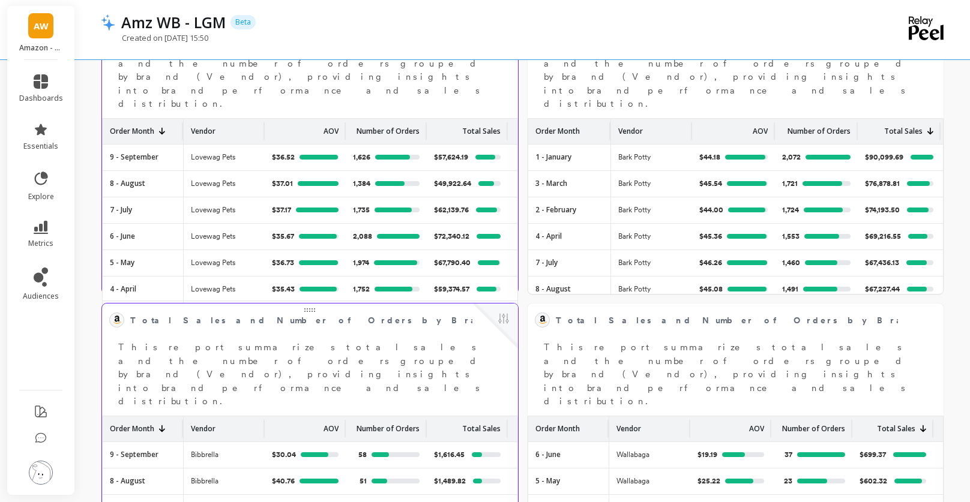
scroll to position [789, 0]
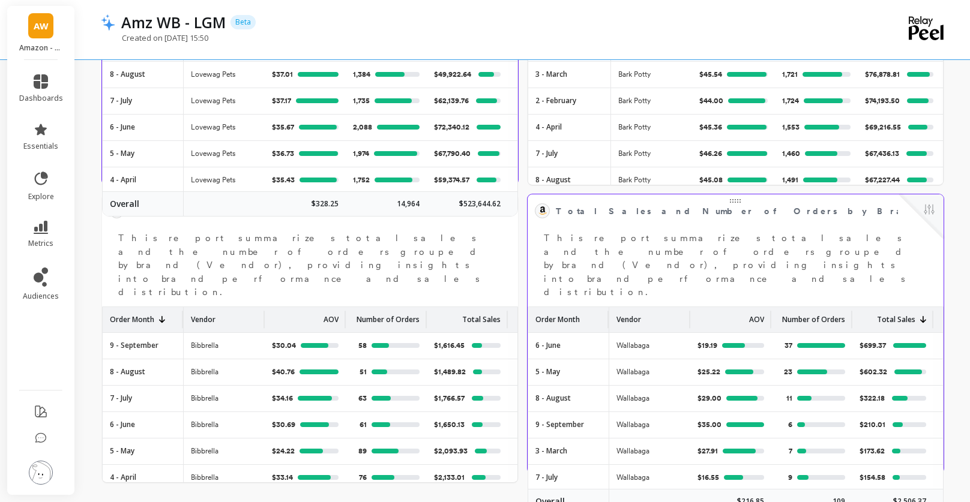
click at [556, 307] on div "Order Month" at bounding box center [568, 319] width 66 height 25
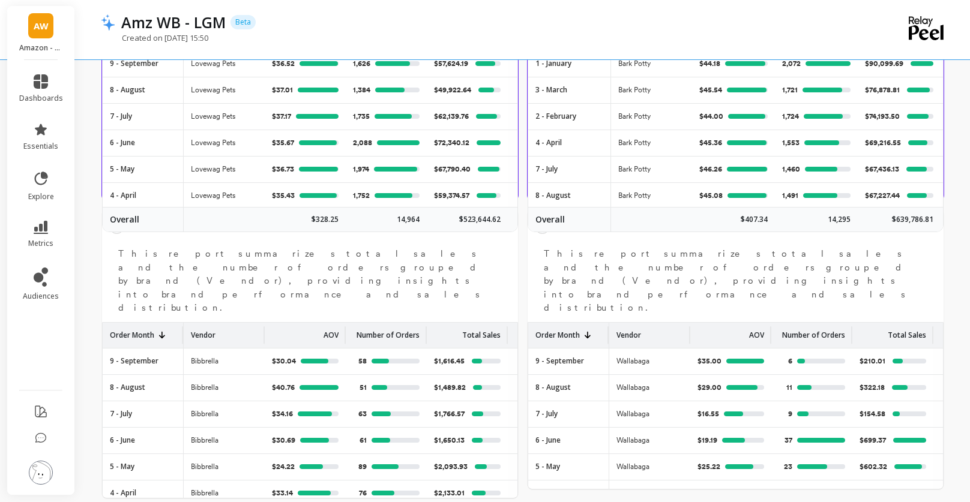
scroll to position [571, 0]
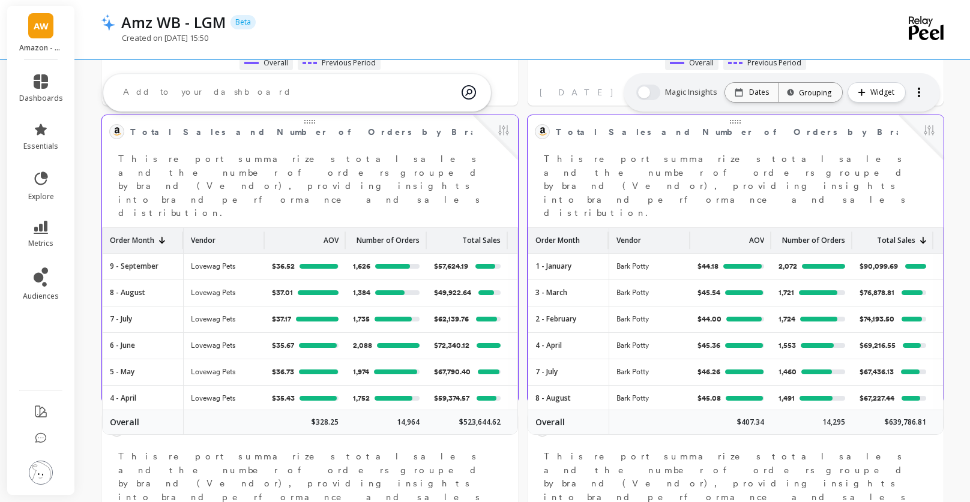
click at [574, 228] on p "Order Month" at bounding box center [557, 237] width 44 height 18
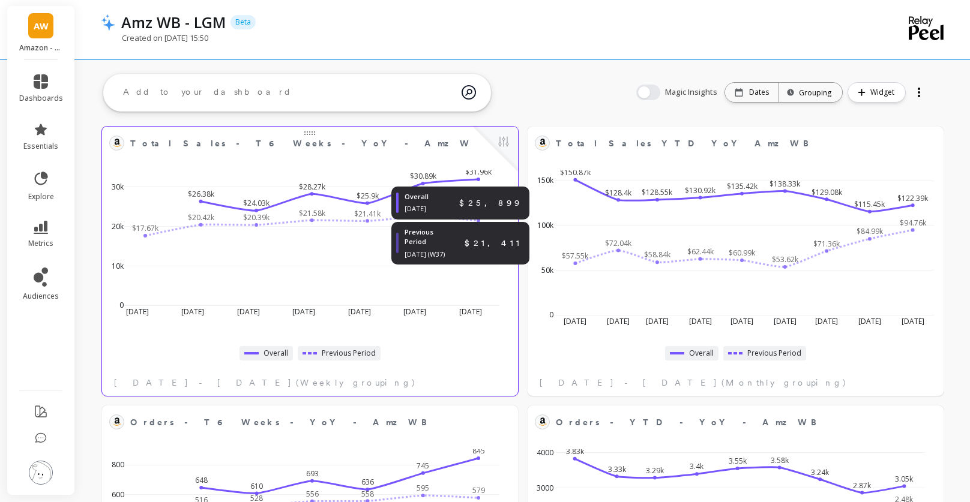
scroll to position [0, 0]
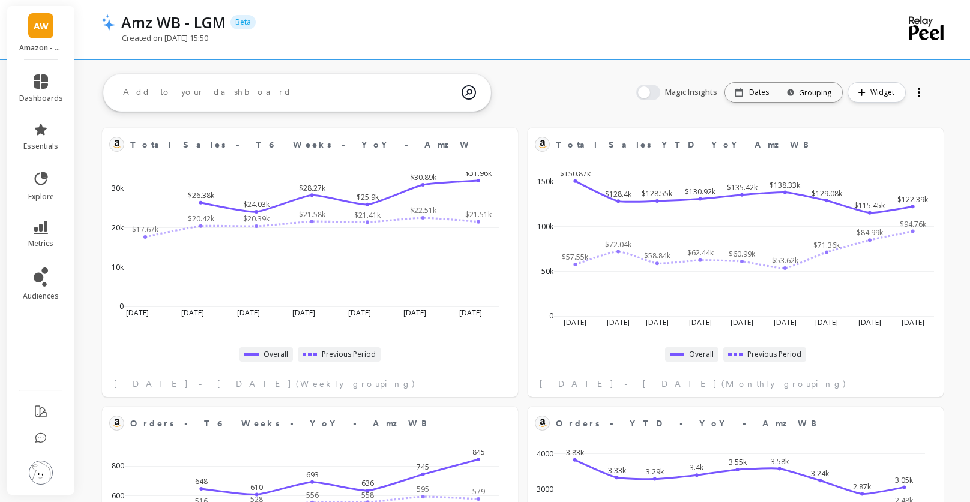
click at [289, 95] on textarea at bounding box center [287, 92] width 348 height 32
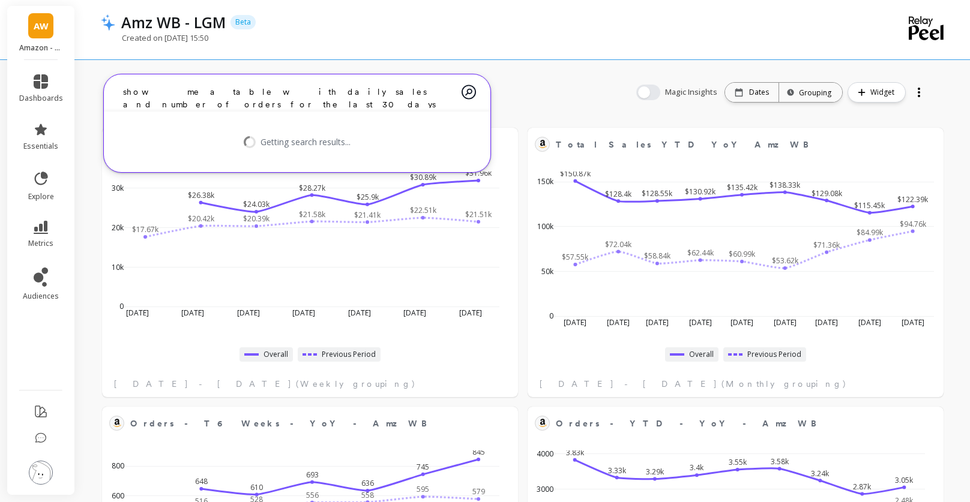
type textarea "show me a table with daily sales and number of orders for the last 30 days"
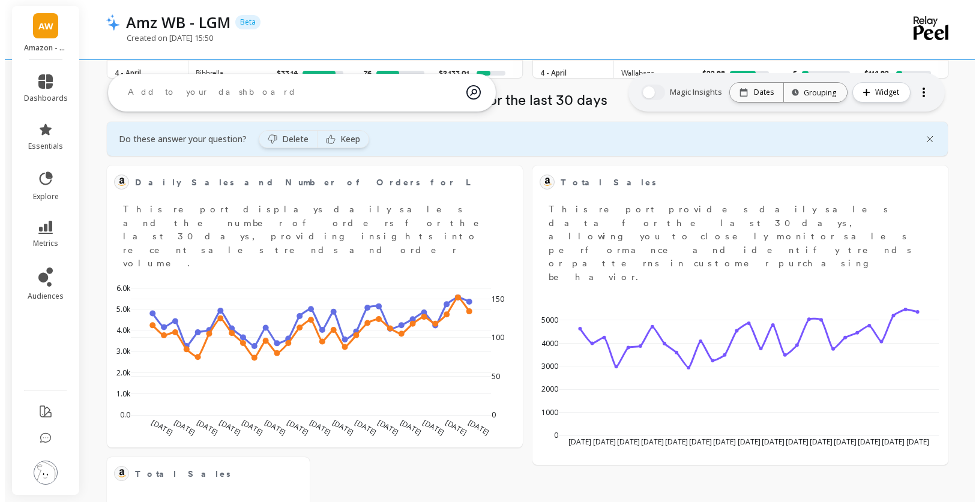
scroll to position [1193, 0]
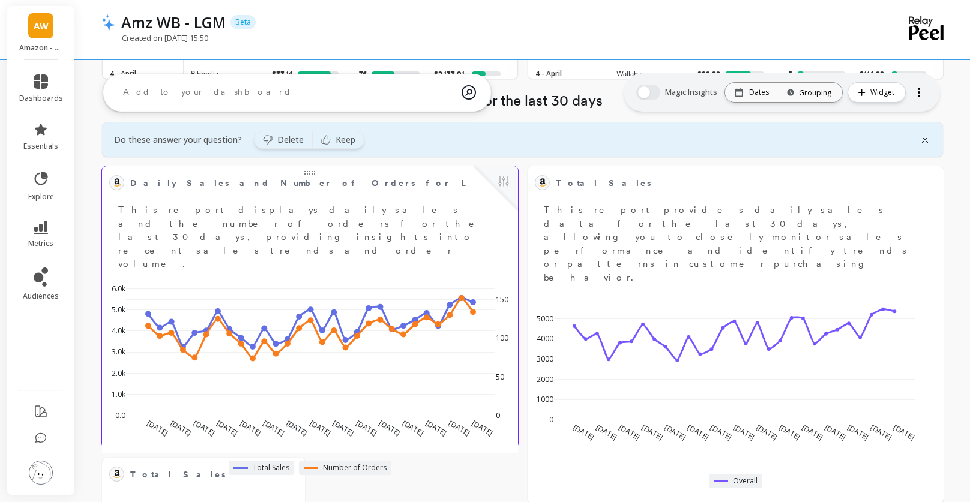
click at [313, 173] on div at bounding box center [310, 171] width 416 height 10
click at [500, 178] on button at bounding box center [503, 182] width 14 height 17
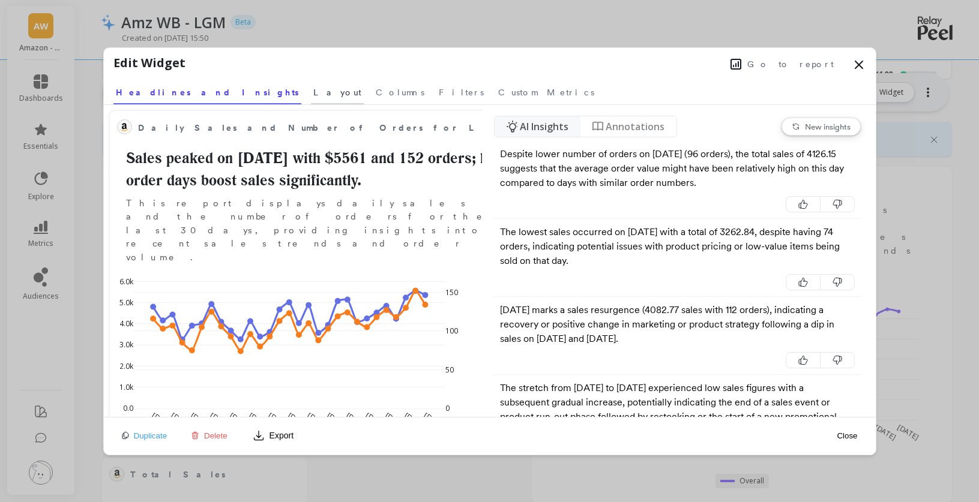
click at [313, 93] on span "Layout" at bounding box center [337, 92] width 48 height 12
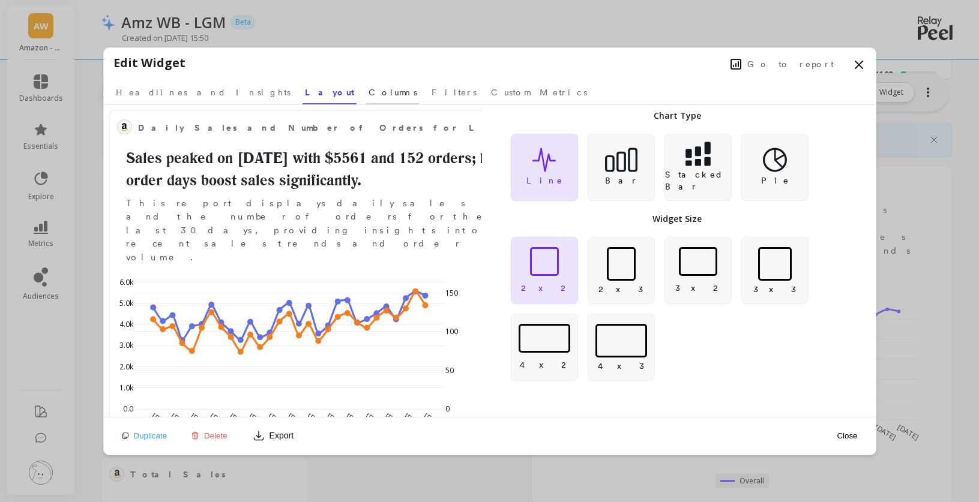
click at [366, 99] on link "Columns" at bounding box center [392, 91] width 53 height 28
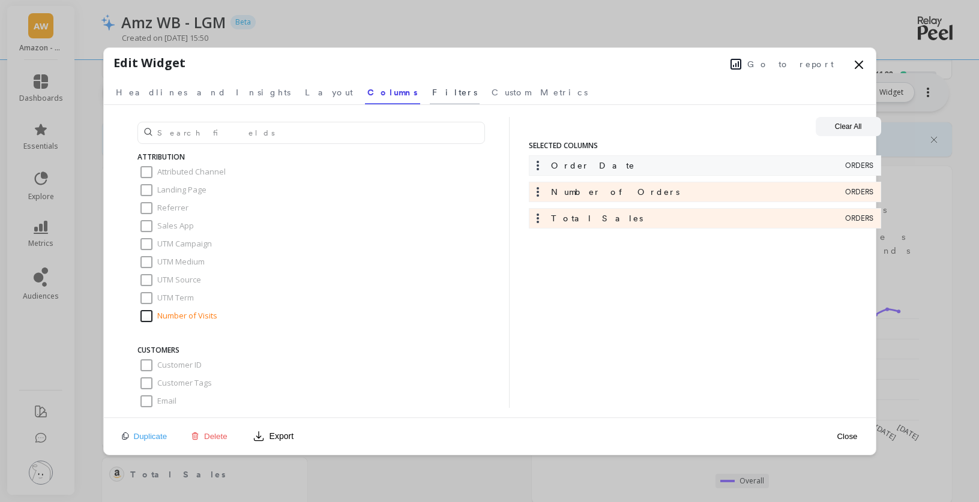
click at [432, 95] on span "Filters" at bounding box center [454, 92] width 45 height 12
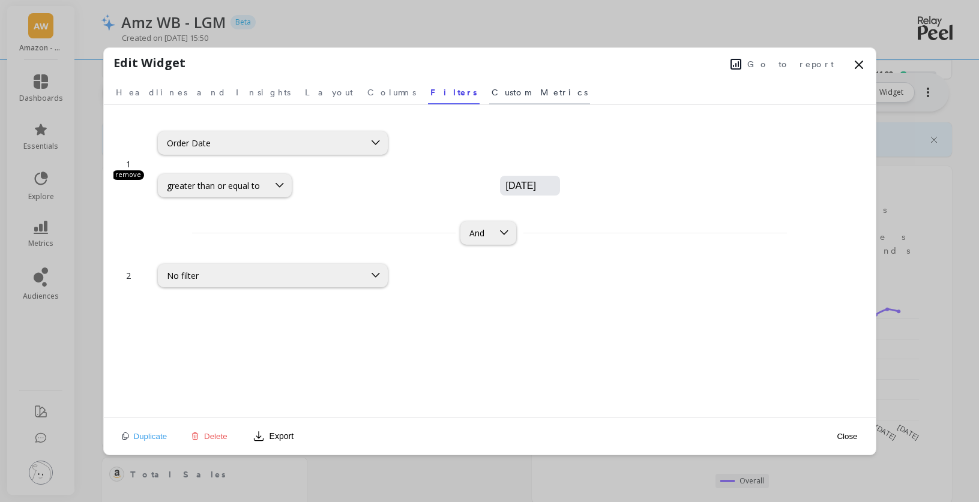
click at [491, 94] on span "Custom Metrics" at bounding box center [539, 92] width 96 height 12
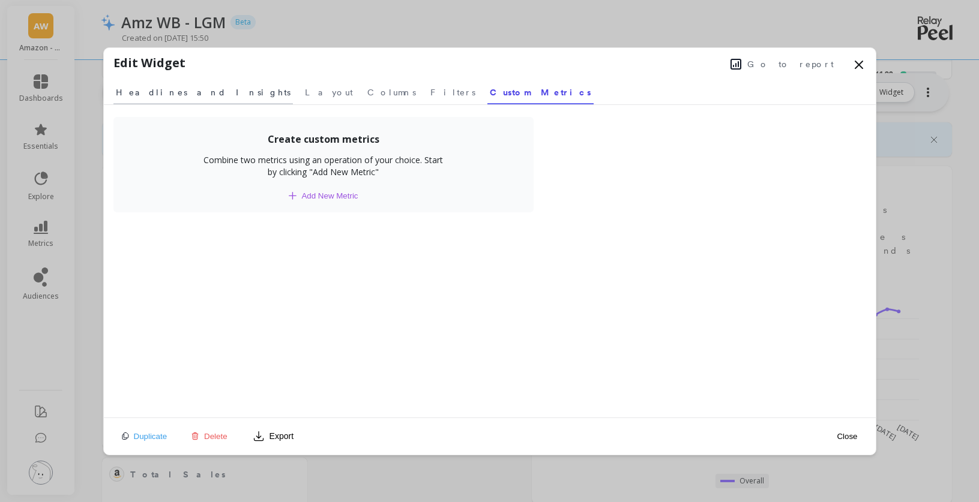
click at [175, 92] on span "Headlines and Insights" at bounding box center [203, 92] width 175 height 12
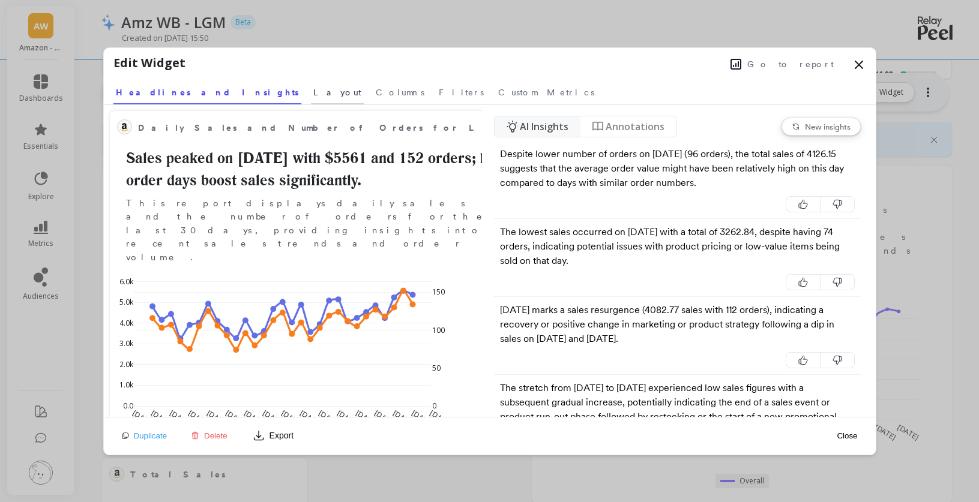
click at [313, 92] on span "Layout" at bounding box center [337, 92] width 48 height 12
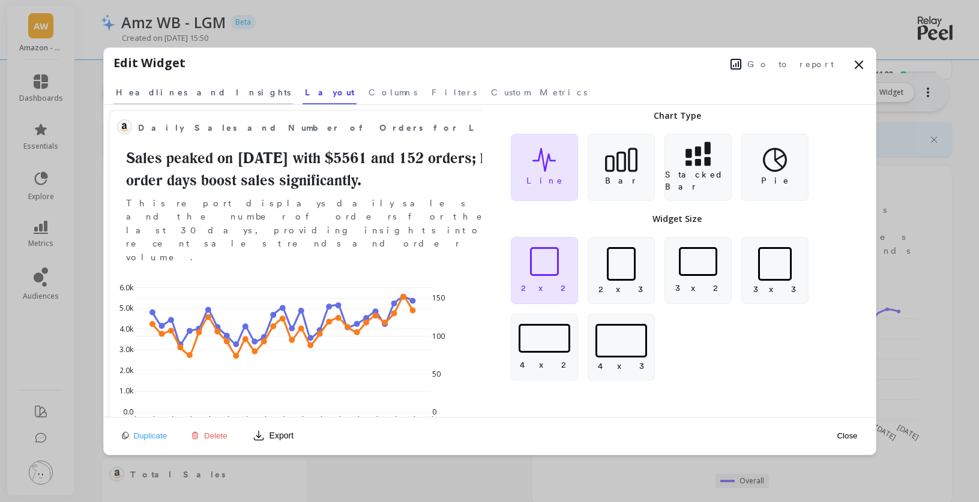
click at [194, 92] on span "Headlines and Insights" at bounding box center [203, 92] width 175 height 12
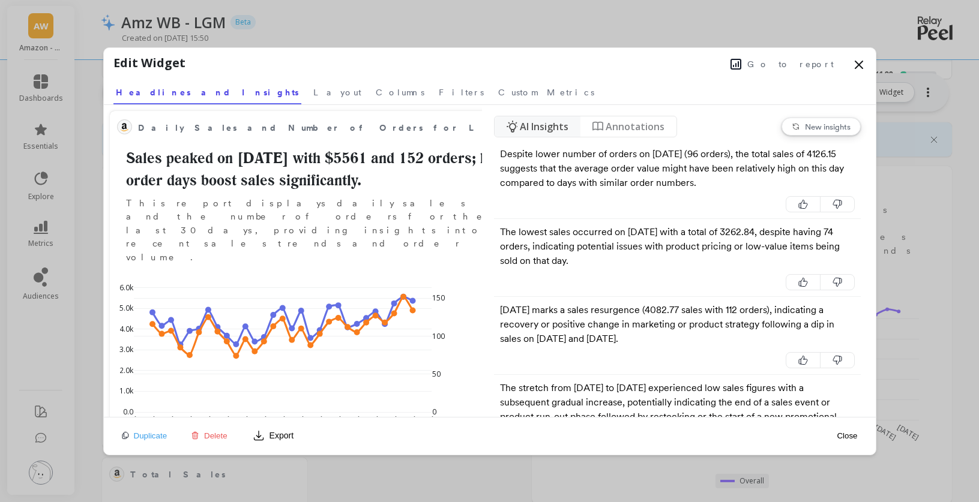
click at [608, 128] on span "Annotations" at bounding box center [635, 126] width 59 height 14
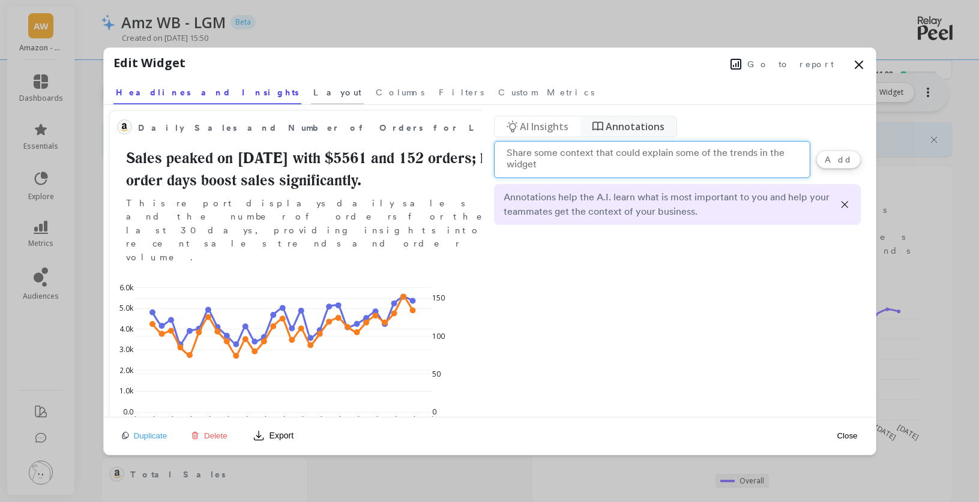
click at [313, 87] on span "Layout" at bounding box center [337, 92] width 48 height 12
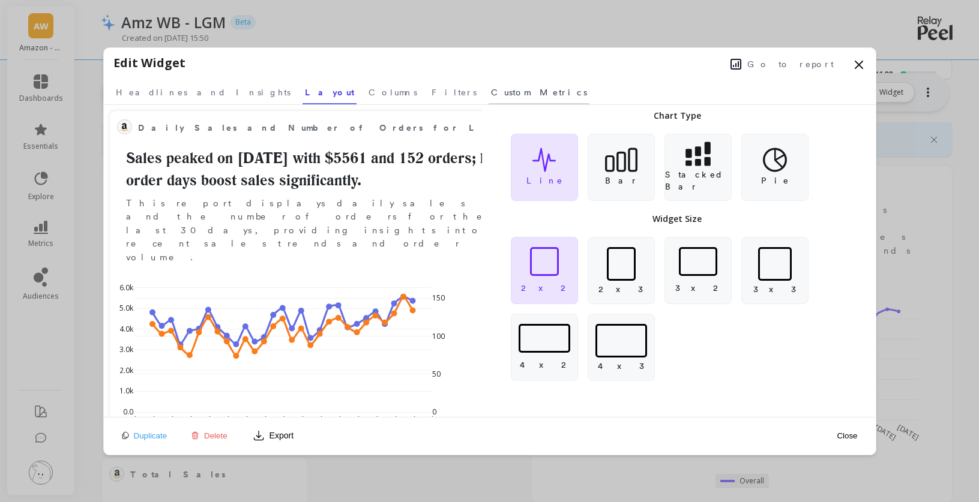
click at [491, 96] on span "Custom Metrics" at bounding box center [539, 92] width 96 height 12
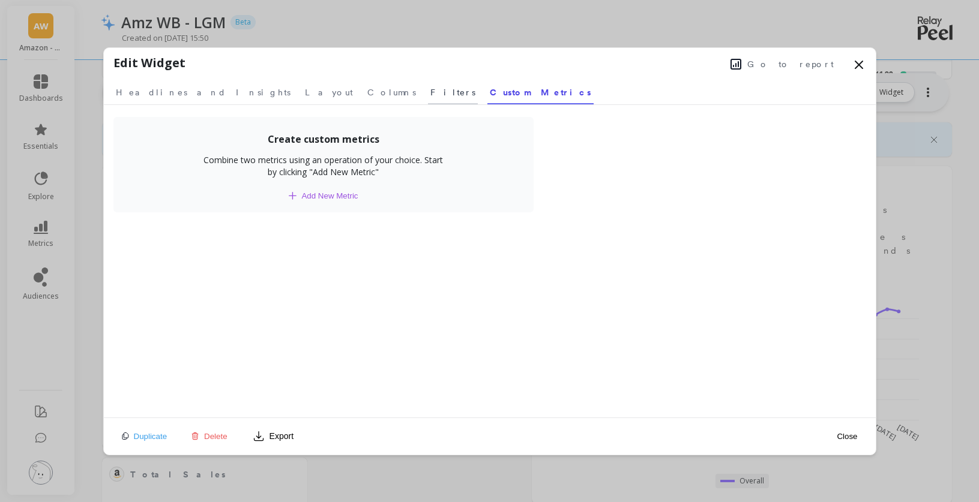
click at [430, 92] on span "Filters" at bounding box center [452, 92] width 45 height 12
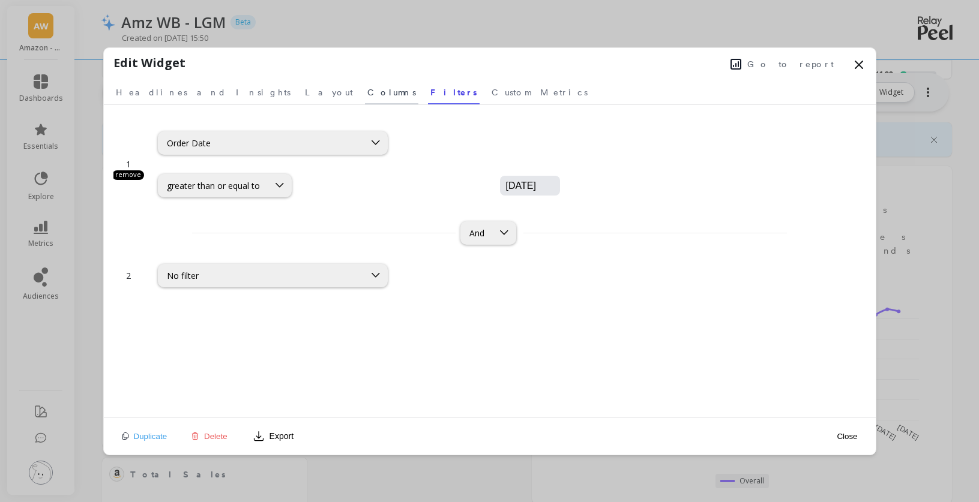
click at [367, 97] on span "Columns" at bounding box center [391, 92] width 49 height 12
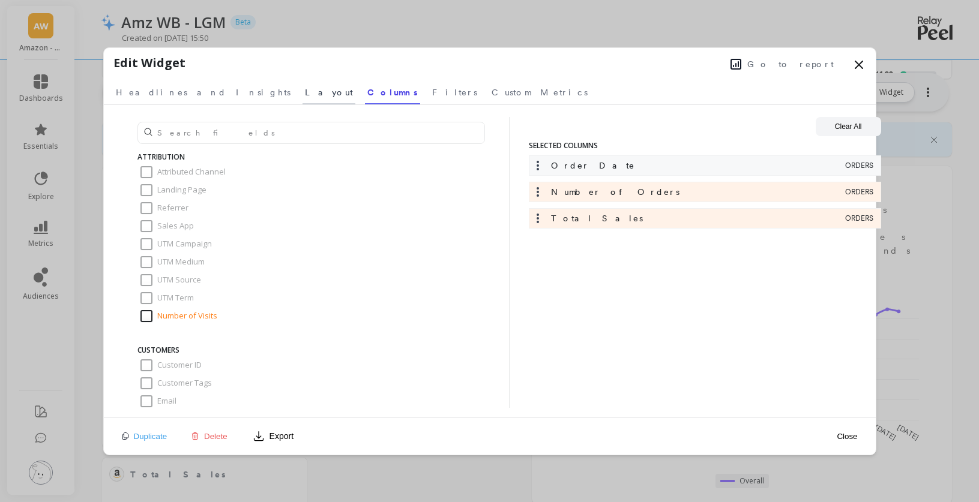
click at [305, 97] on span "Layout" at bounding box center [329, 92] width 48 height 12
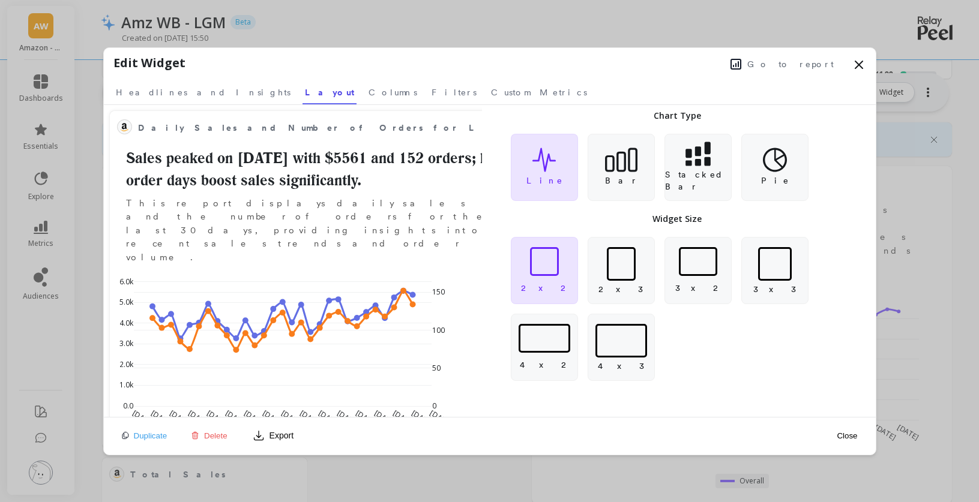
click at [858, 68] on icon at bounding box center [859, 65] width 14 height 14
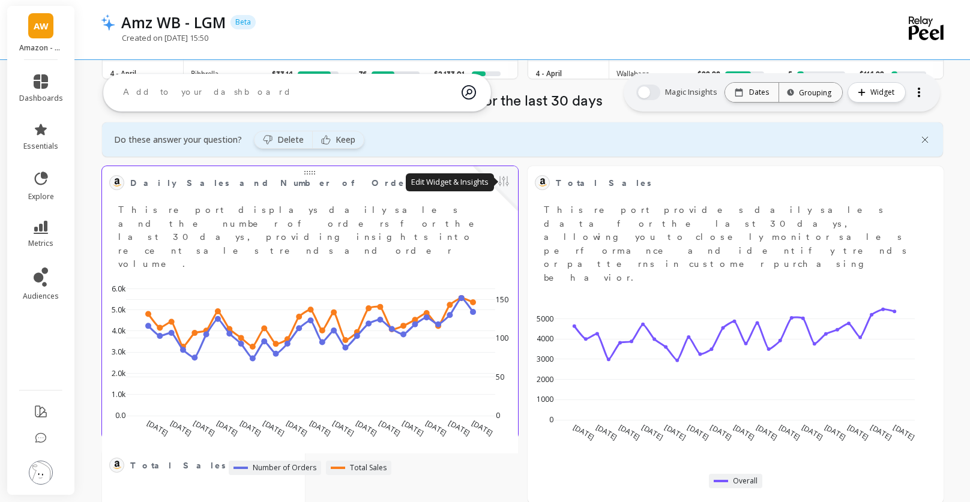
click at [502, 184] on button at bounding box center [503, 182] width 14 height 17
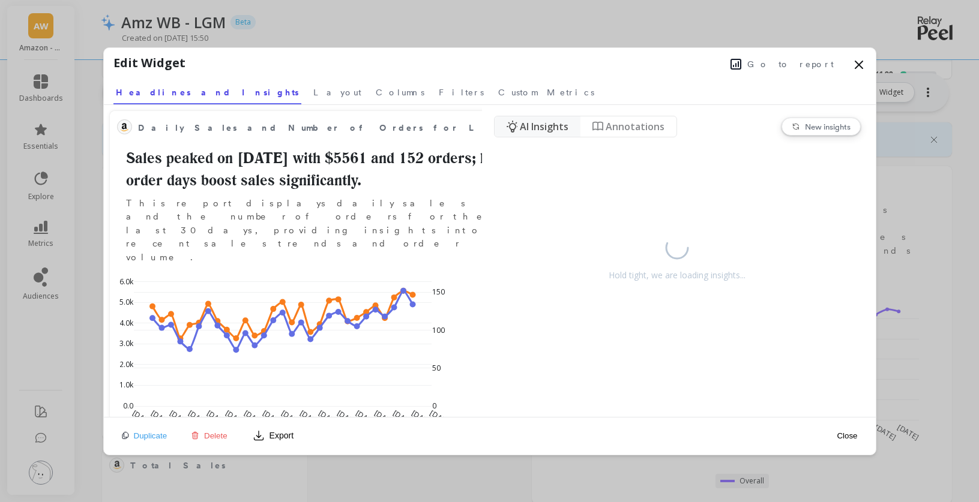
click at [810, 67] on span "Go to report" at bounding box center [790, 64] width 86 height 12
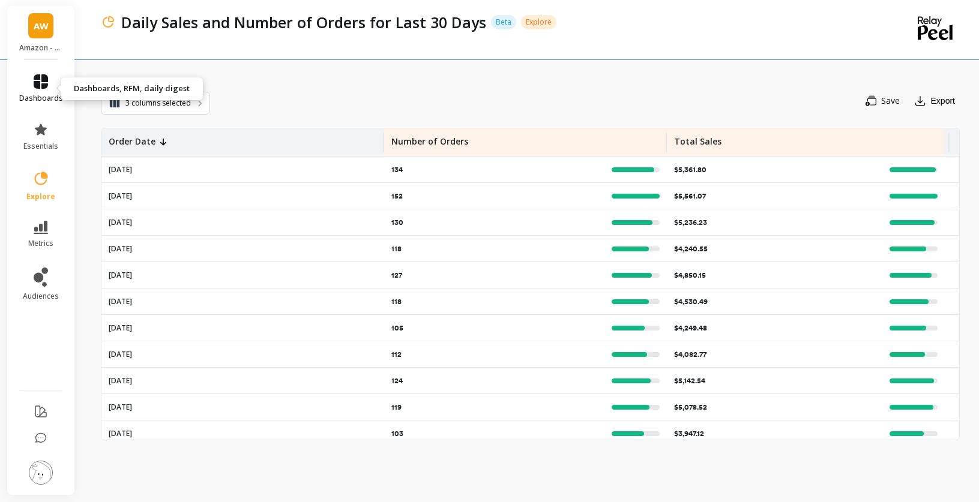
click at [44, 88] on icon at bounding box center [41, 81] width 14 height 14
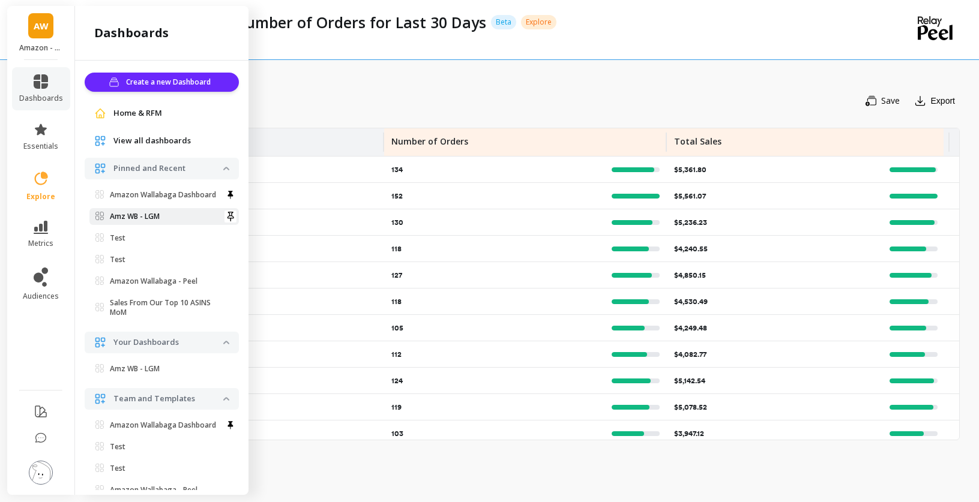
click at [163, 221] on span "Amz WB - LGM" at bounding box center [159, 217] width 128 height 10
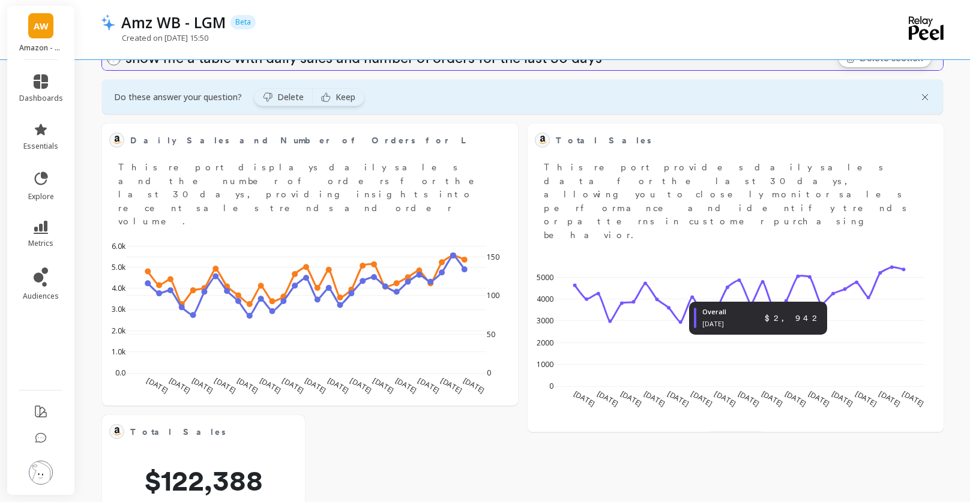
scroll to position [1090, 0]
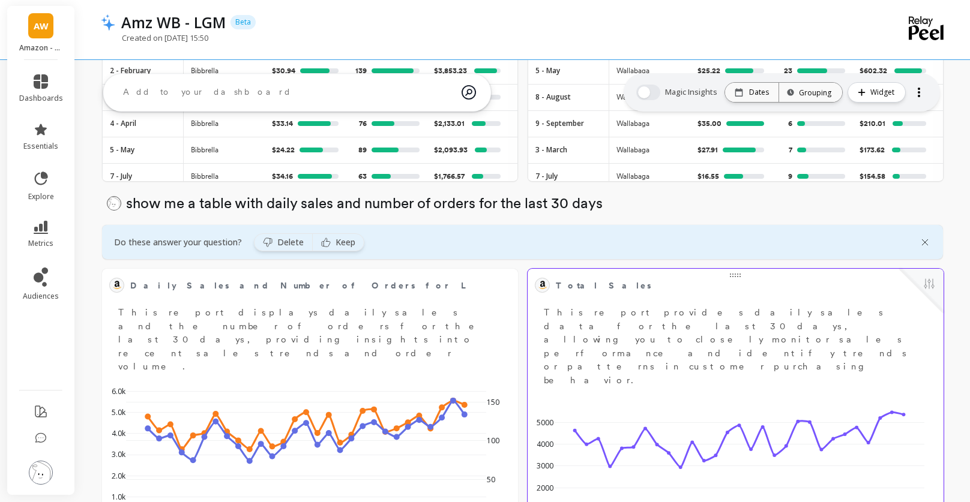
click at [799, 280] on span "Total Sales" at bounding box center [727, 285] width 342 height 17
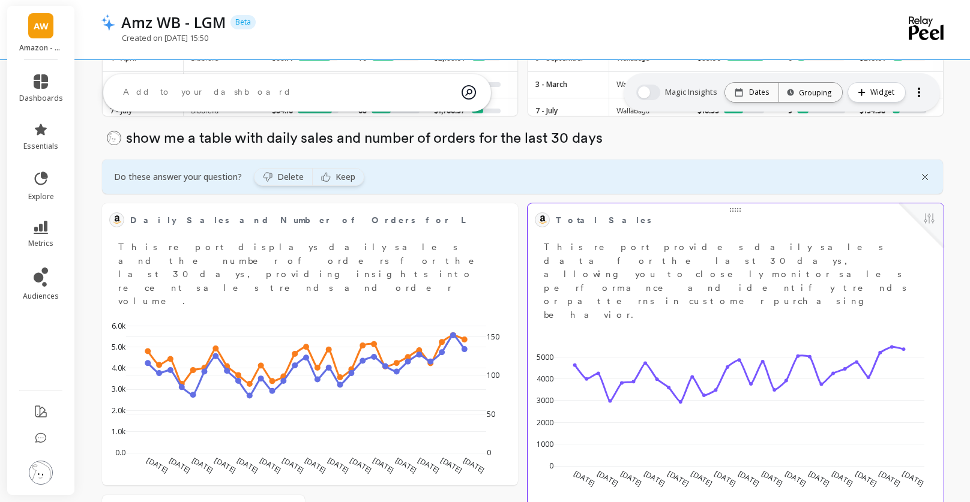
scroll to position [1179, 0]
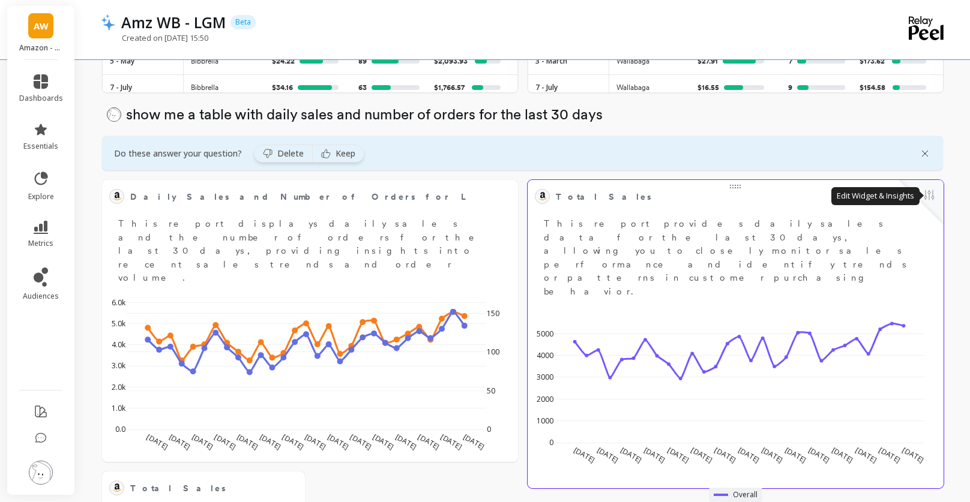
click at [928, 195] on button at bounding box center [929, 196] width 14 height 17
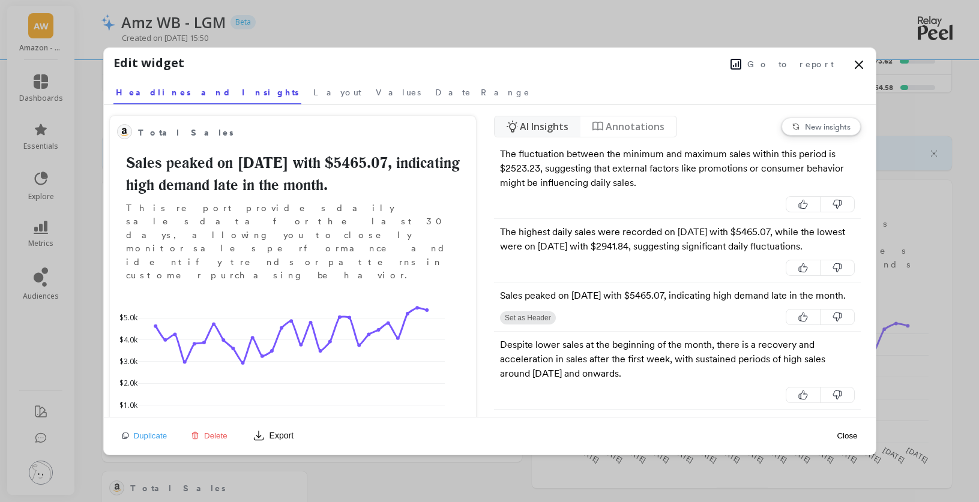
click at [213, 436] on span "Delete" at bounding box center [215, 435] width 23 height 9
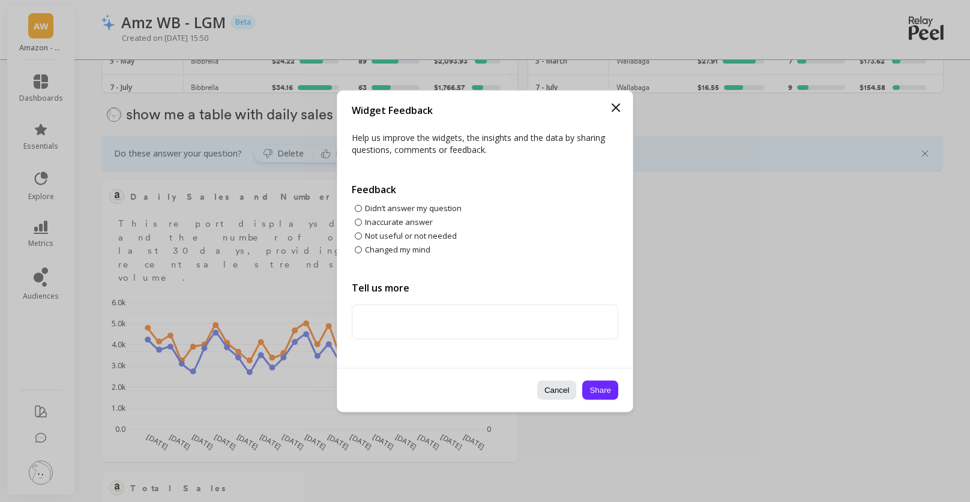
click at [557, 392] on button "Cancel" at bounding box center [557, 389] width 40 height 19
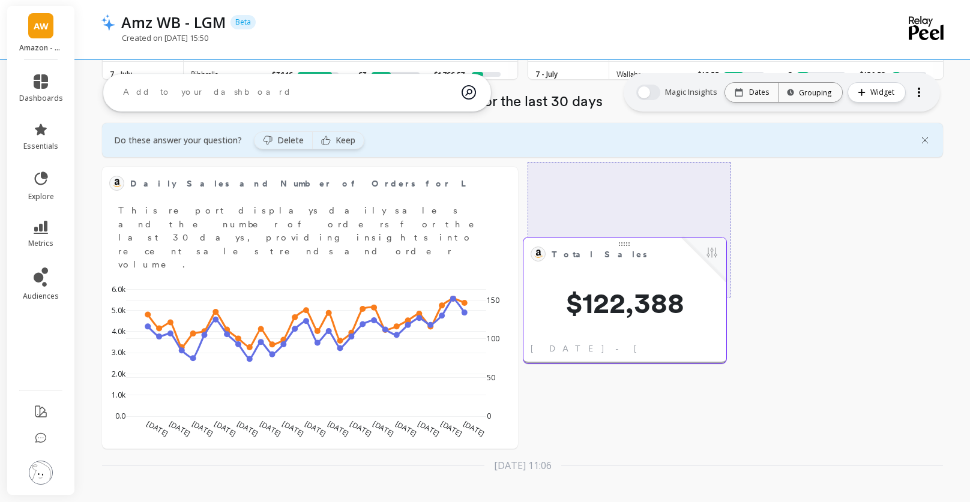
scroll to position [1192, 0]
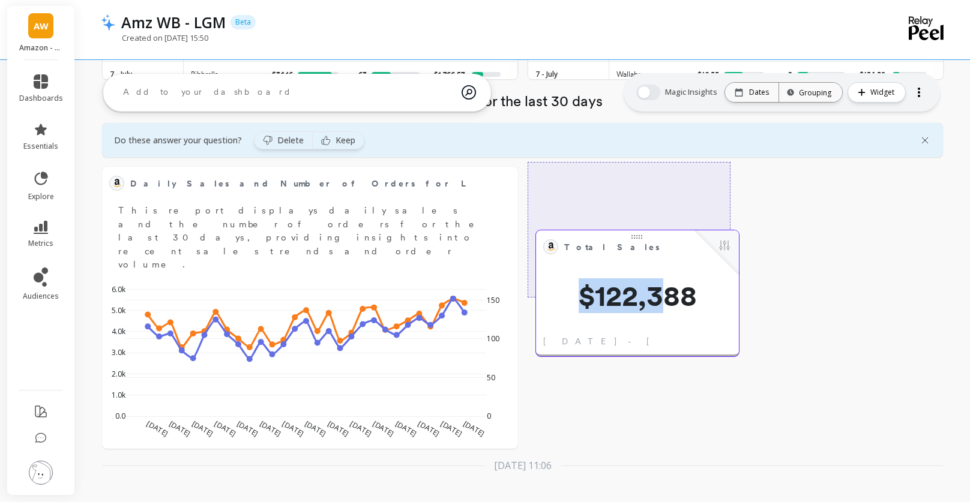
drag, startPoint x: 232, startPoint y: 403, endPoint x: 667, endPoint y: 272, distance: 453.9
click at [666, 272] on div "Total Sales Edit Widget & Insights $122,388 Sep 1 - Sep 30, 2025" at bounding box center [637, 293] width 203 height 126
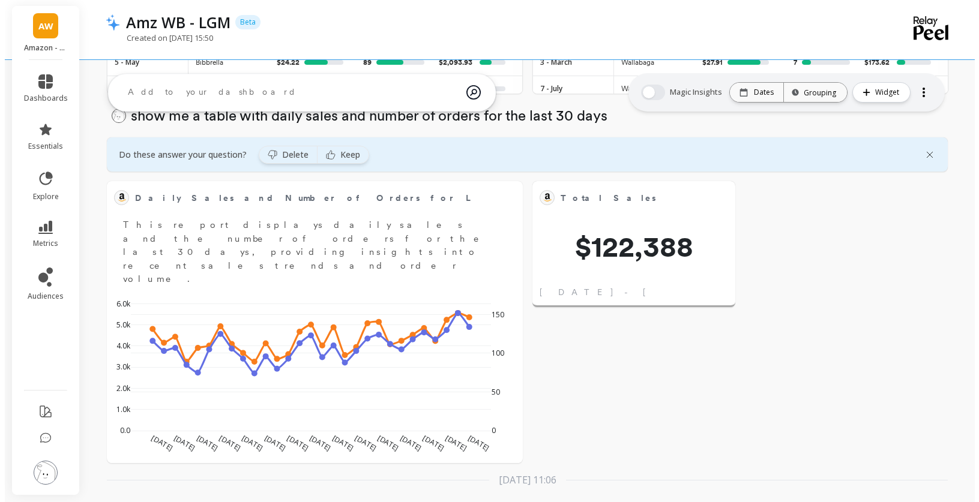
scroll to position [1164, 0]
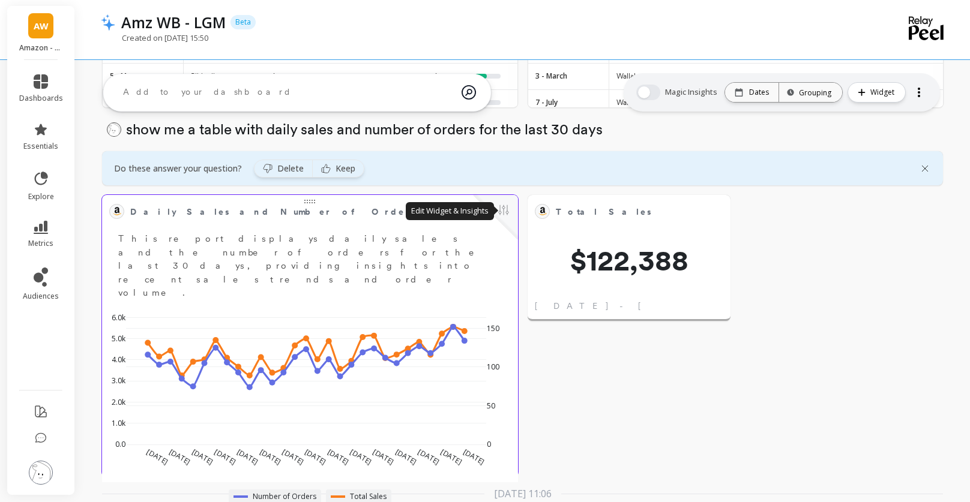
click at [499, 213] on button at bounding box center [503, 211] width 14 height 17
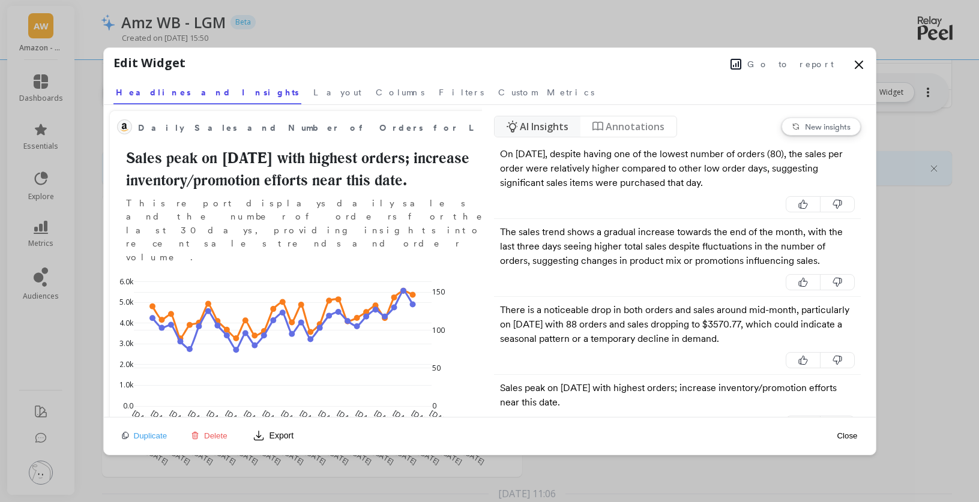
click at [856, 65] on icon at bounding box center [859, 65] width 14 height 14
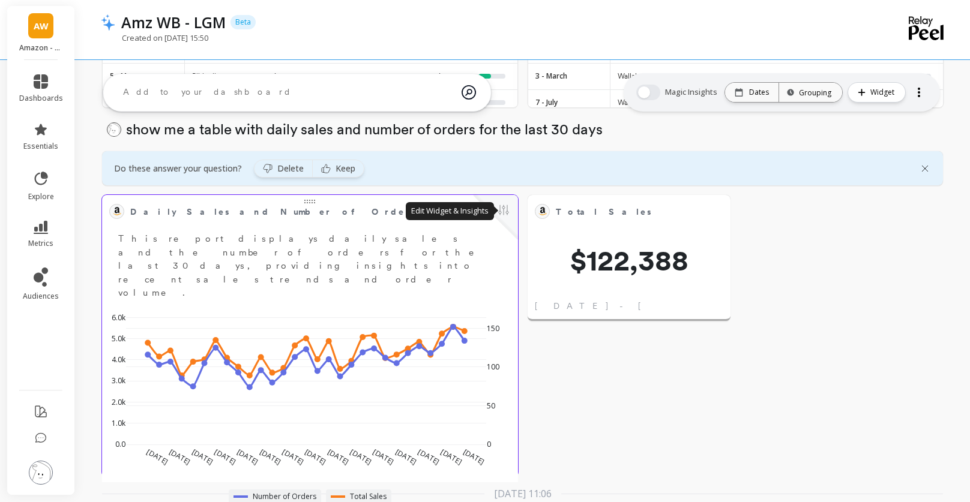
click at [506, 209] on button at bounding box center [503, 211] width 14 height 17
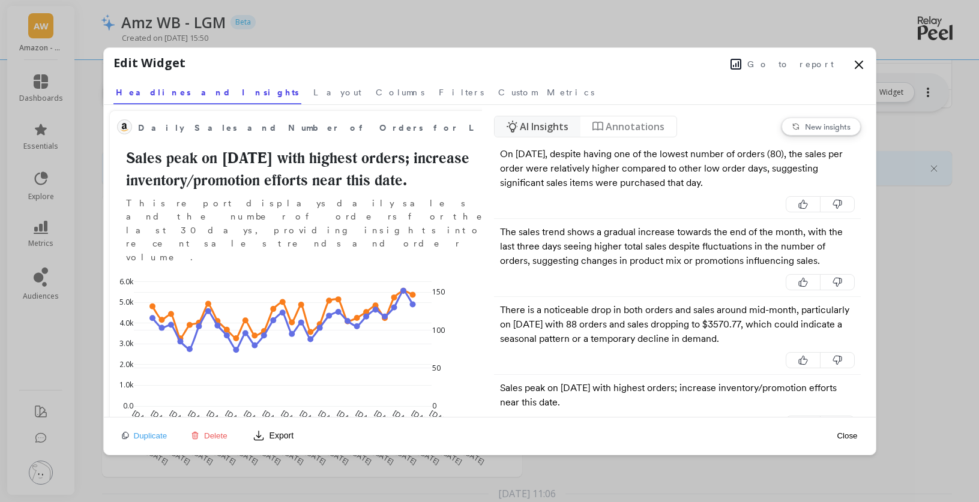
click at [208, 433] on span "Delete" at bounding box center [215, 435] width 23 height 9
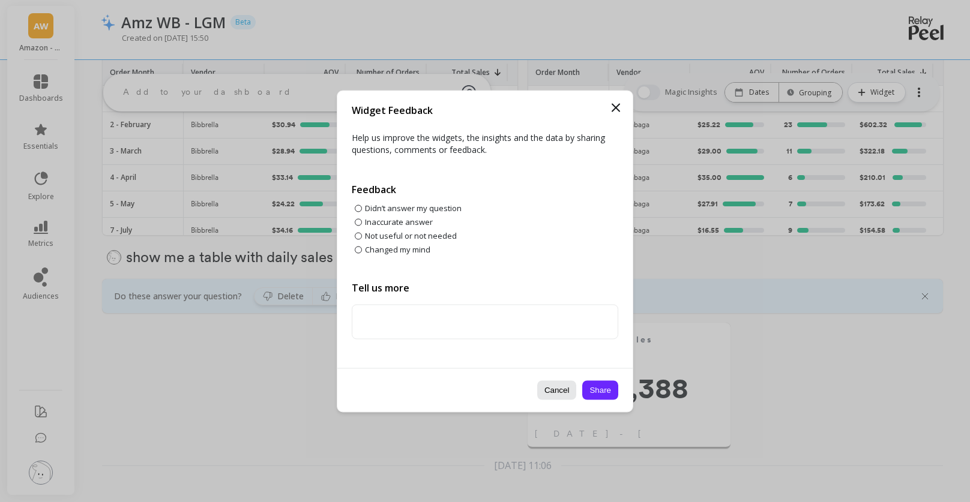
scroll to position [1036, 0]
click at [568, 394] on button "Cancel" at bounding box center [557, 389] width 40 height 19
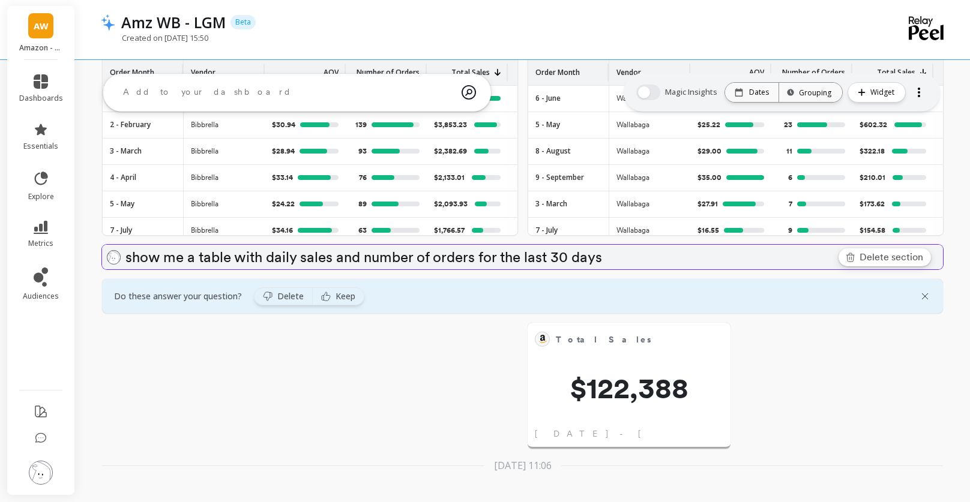
click at [924, 260] on link "Delete section" at bounding box center [884, 257] width 92 height 18
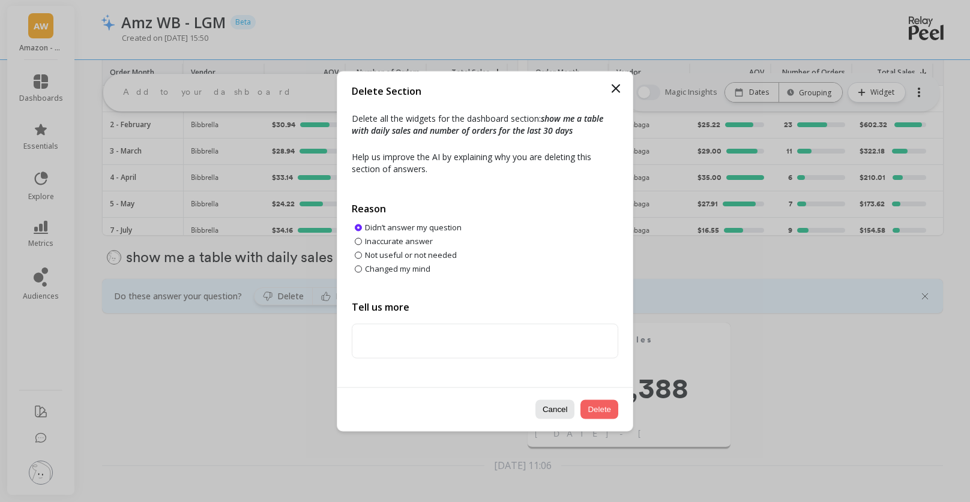
click at [600, 413] on button "Delete" at bounding box center [599, 409] width 38 height 19
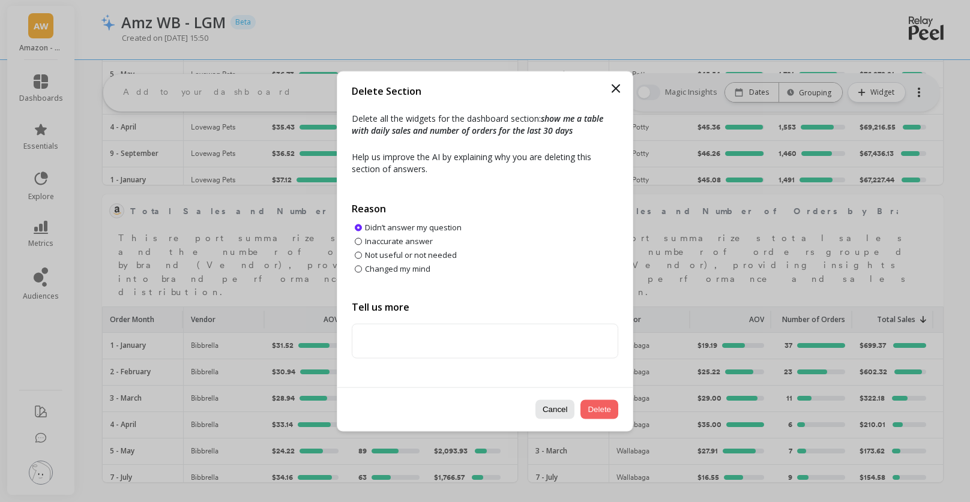
scroll to position [789, 0]
click at [560, 408] on button "Cancel" at bounding box center [555, 409] width 40 height 19
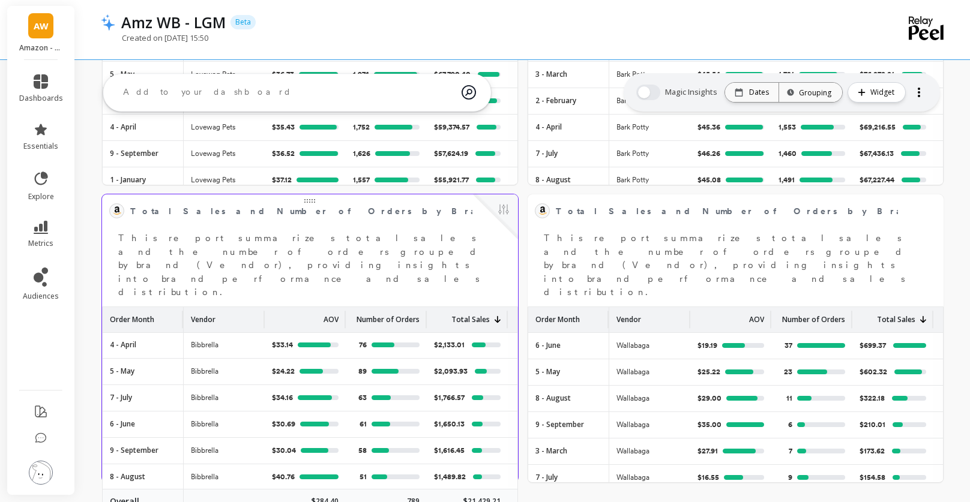
scroll to position [82, 0]
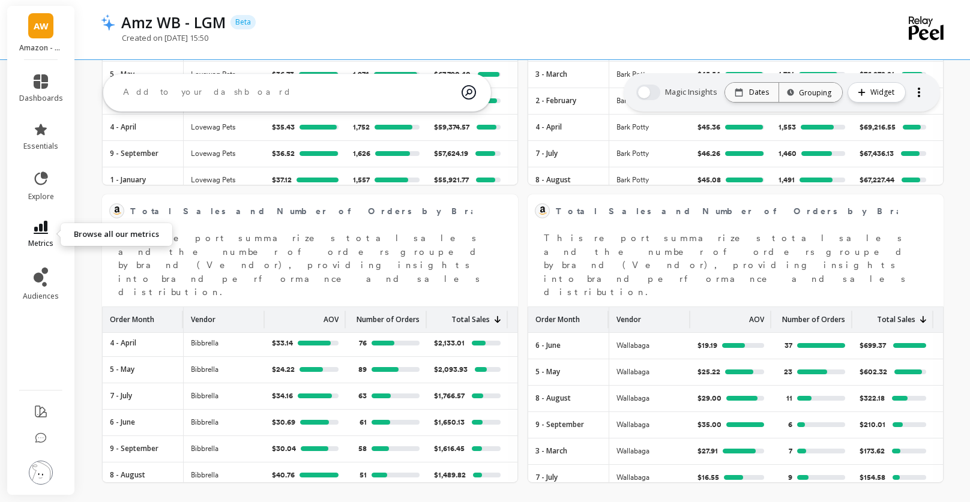
click at [41, 229] on icon at bounding box center [41, 227] width 14 height 13
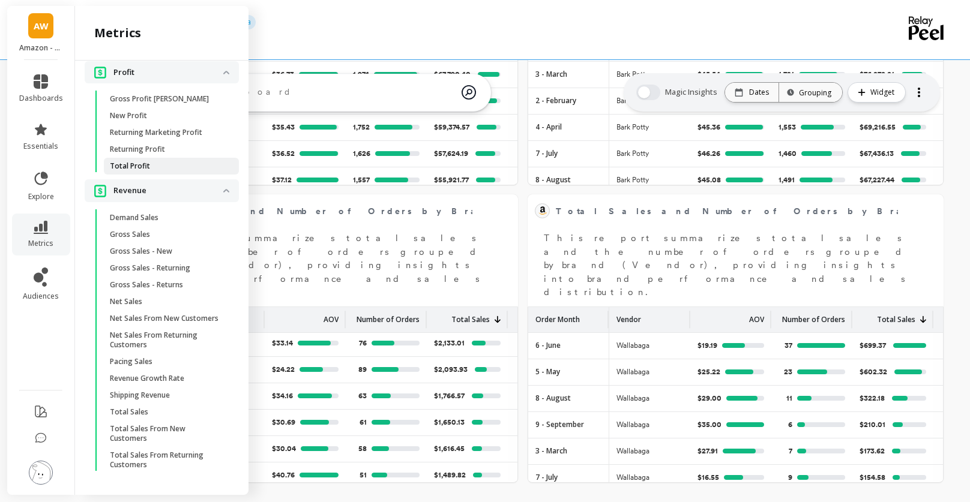
scroll to position [577, 0]
click at [175, 410] on span "Total Sales" at bounding box center [167, 412] width 115 height 10
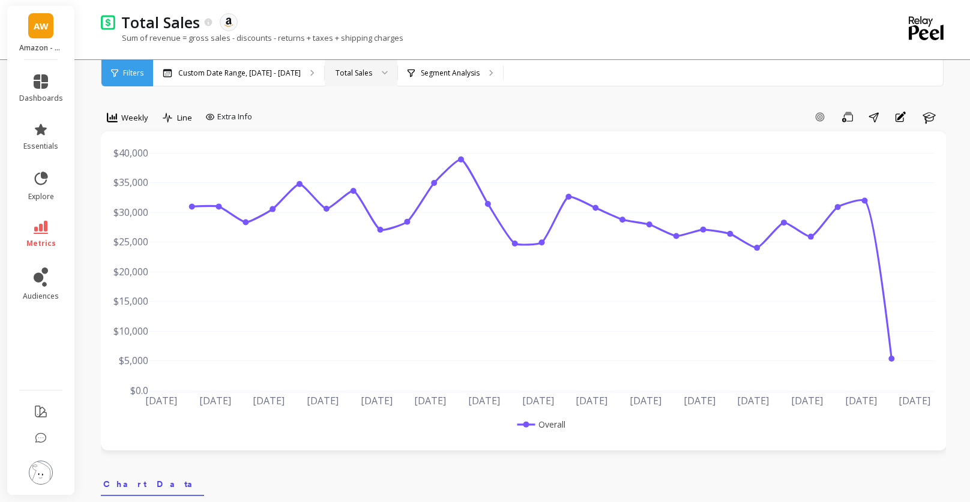
click at [378, 70] on div at bounding box center [380, 73] width 14 height 26
click at [38, 133] on icon at bounding box center [41, 129] width 12 height 11
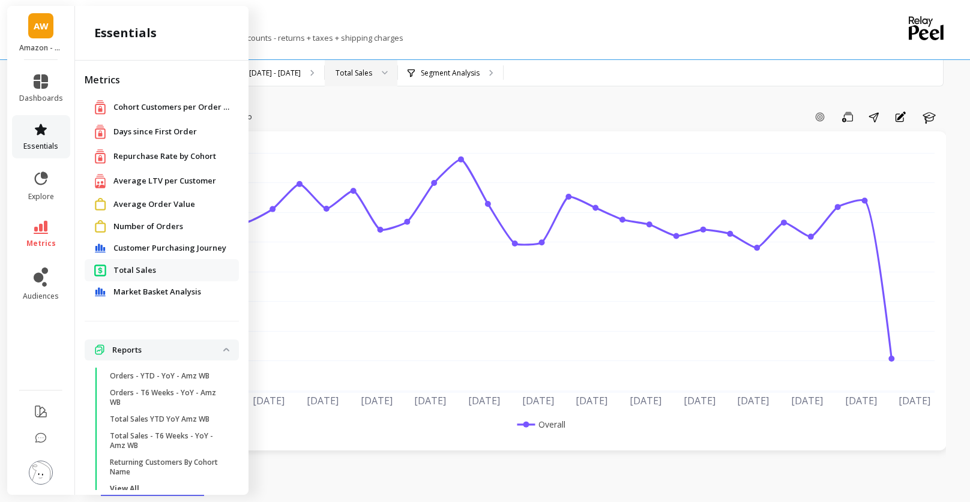
scroll to position [24, 0]
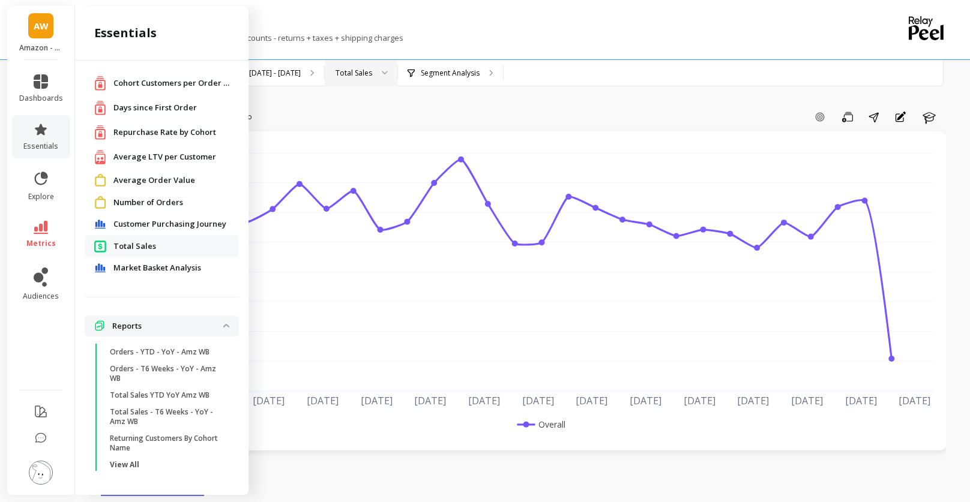
click at [164, 200] on span "Number of Orders" at bounding box center [148, 203] width 70 height 12
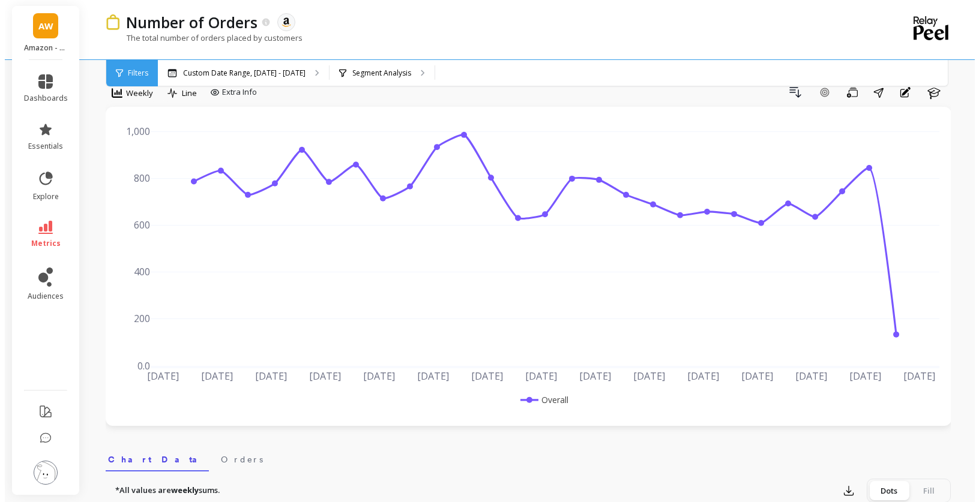
scroll to position [20, 0]
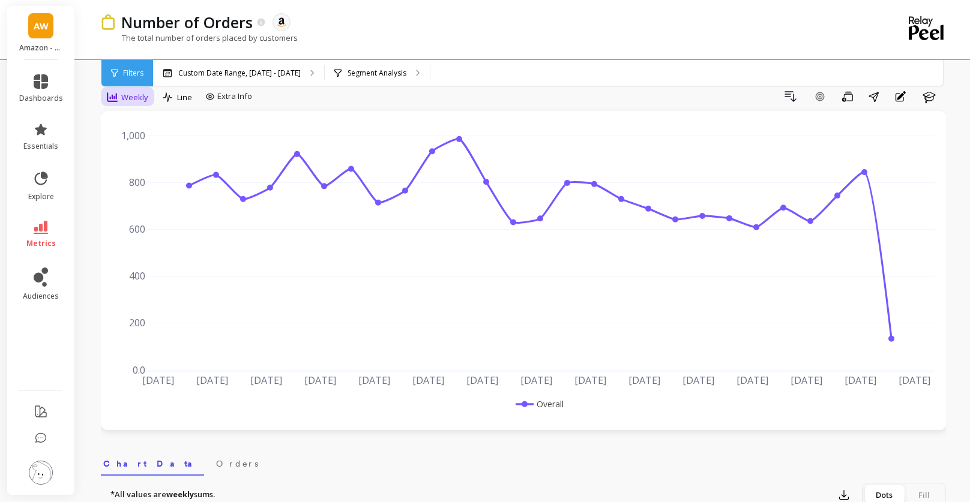
click at [139, 95] on span "Weekly" at bounding box center [134, 97] width 27 height 11
click at [139, 149] on div "Daily" at bounding box center [145, 147] width 68 height 11
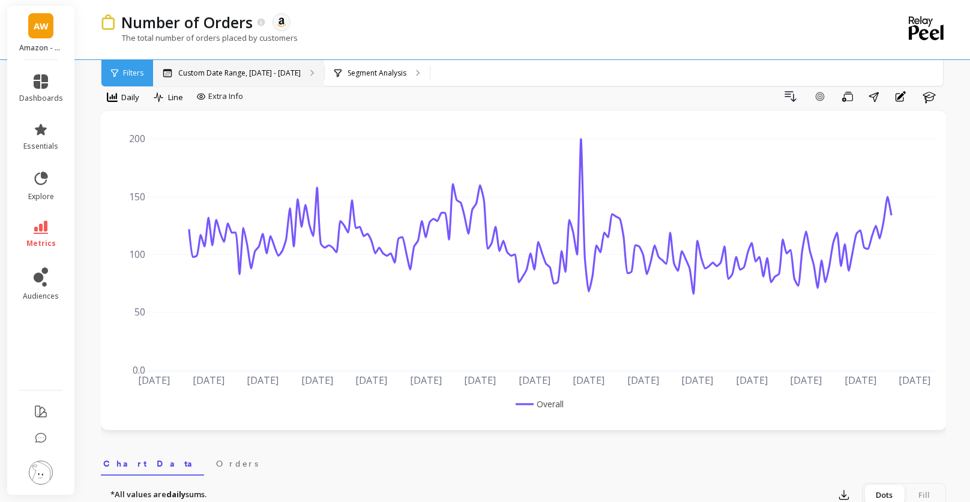
click at [273, 73] on p "Custom Date Range, Apr 1 - Sep 29" at bounding box center [239, 73] width 122 height 10
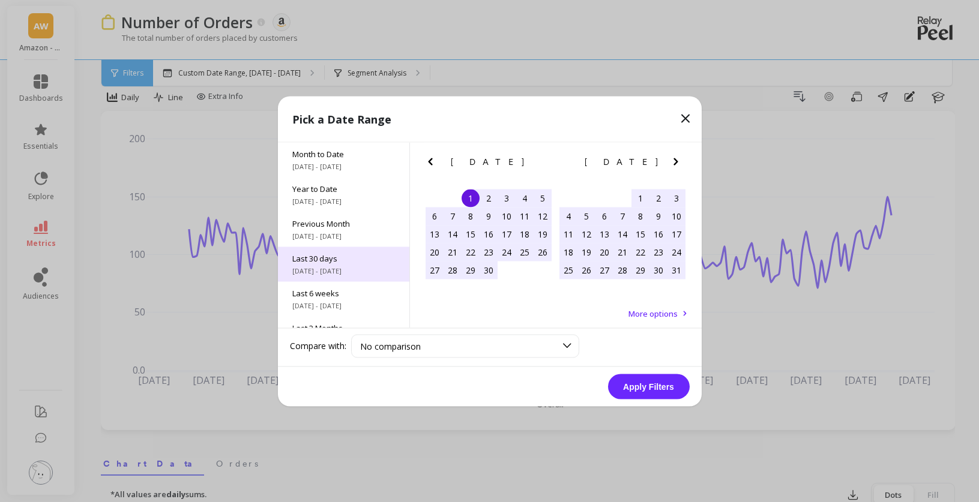
click at [344, 255] on span "Last 30 days" at bounding box center [343, 258] width 103 height 11
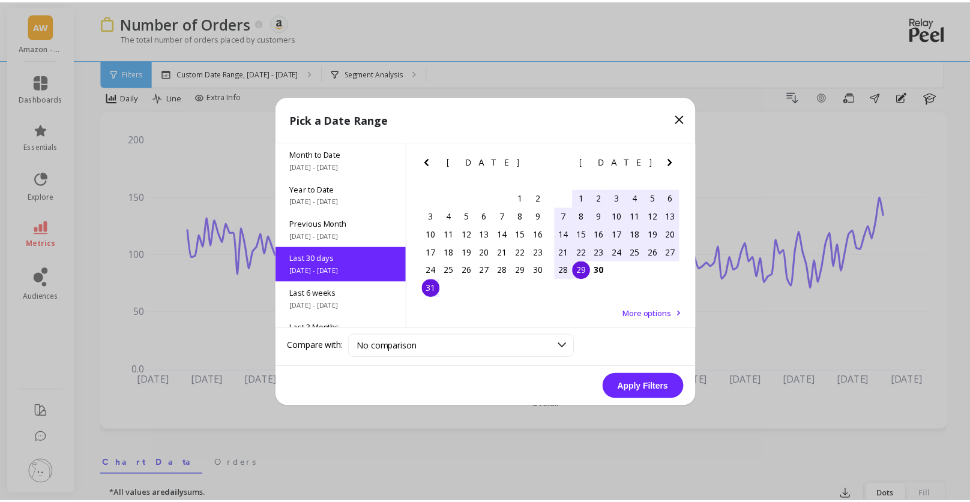
scroll to position [29, 0]
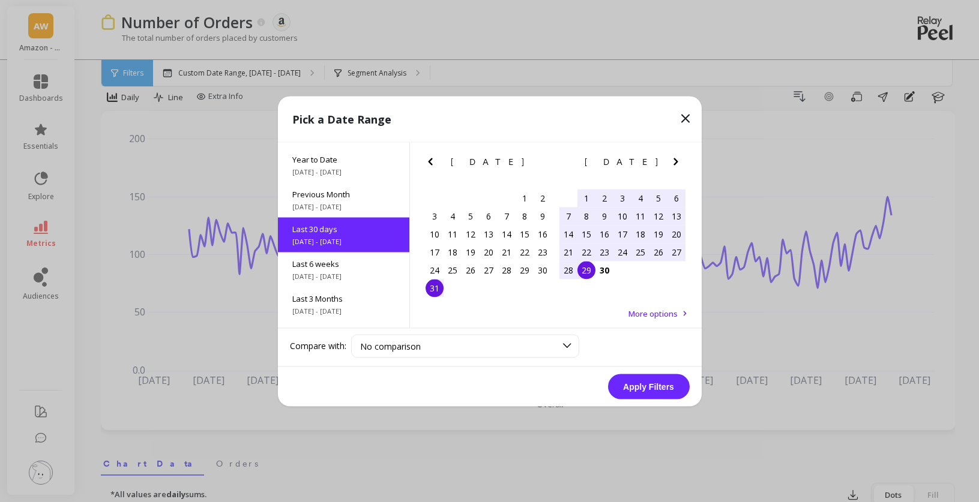
click at [668, 391] on button "Apply Filters" at bounding box center [649, 386] width 82 height 25
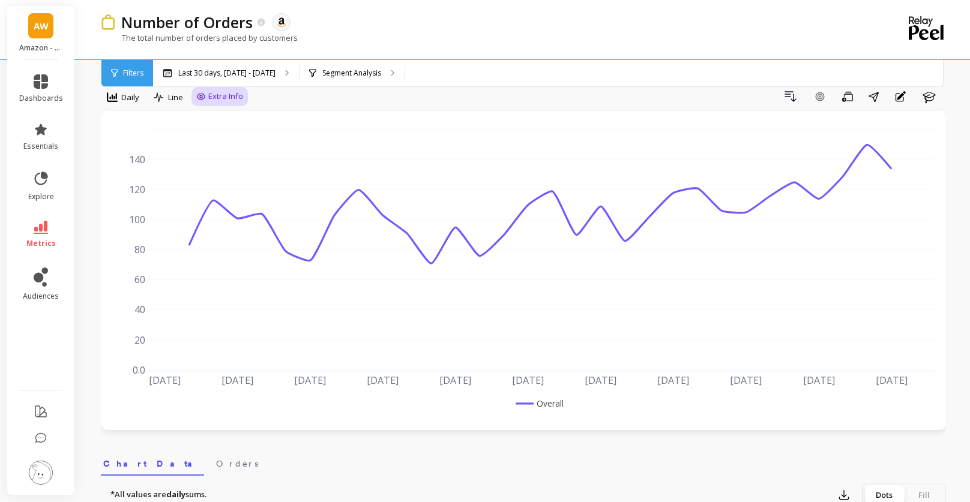
click at [205, 97] on icon at bounding box center [201, 97] width 10 height 10
click at [208, 169] on input "Values" at bounding box center [223, 167] width 42 height 12
checkbox input "true"
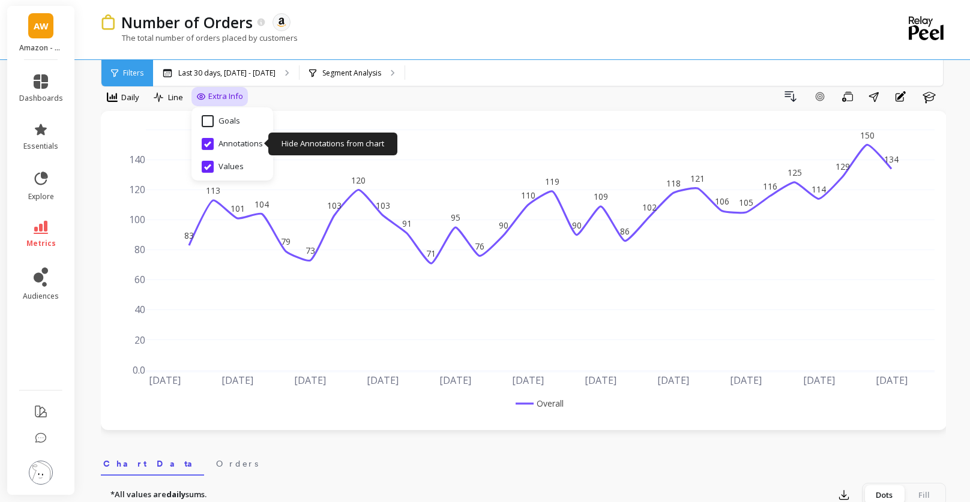
click at [206, 149] on input "Annotations" at bounding box center [232, 144] width 61 height 12
checkbox input "false"
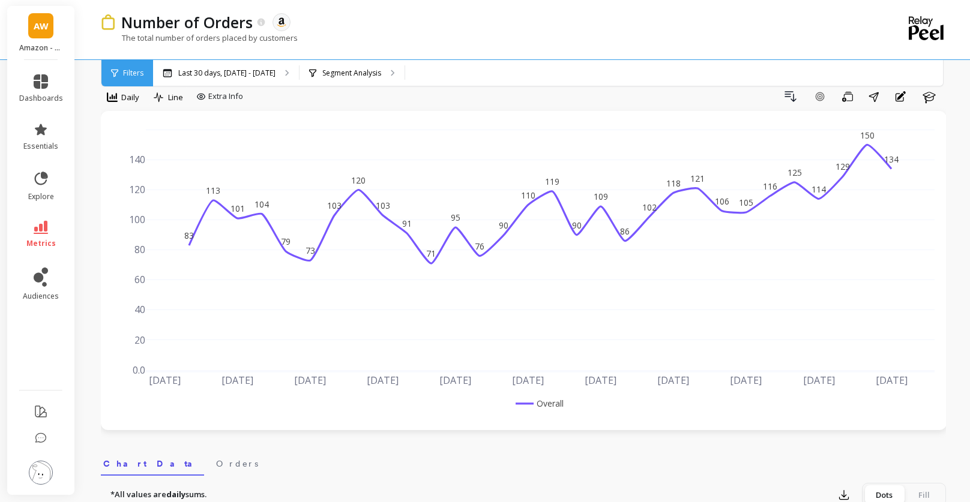
click at [522, 76] on div "Last 30 days, Aug 31 - Sep 29 Segment Analysis" at bounding box center [573, 73] width 841 height 26
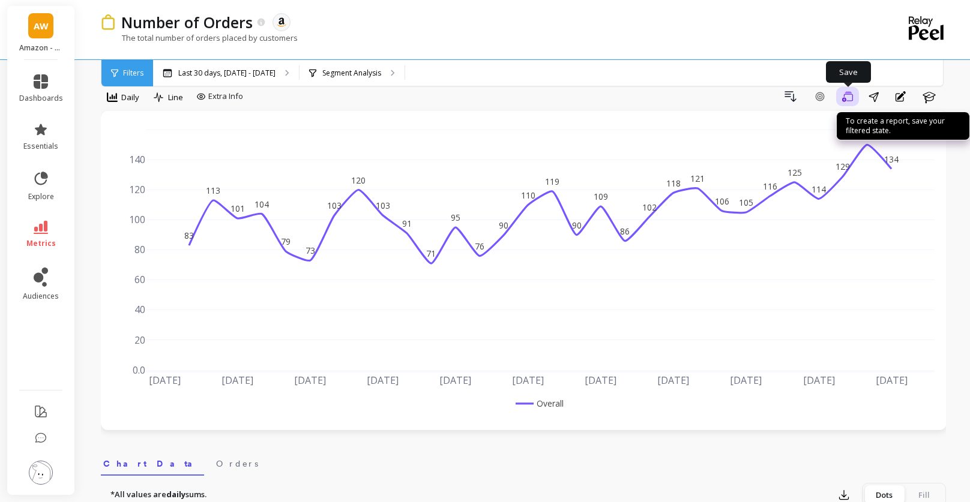
click at [848, 103] on button "Save" at bounding box center [847, 96] width 23 height 19
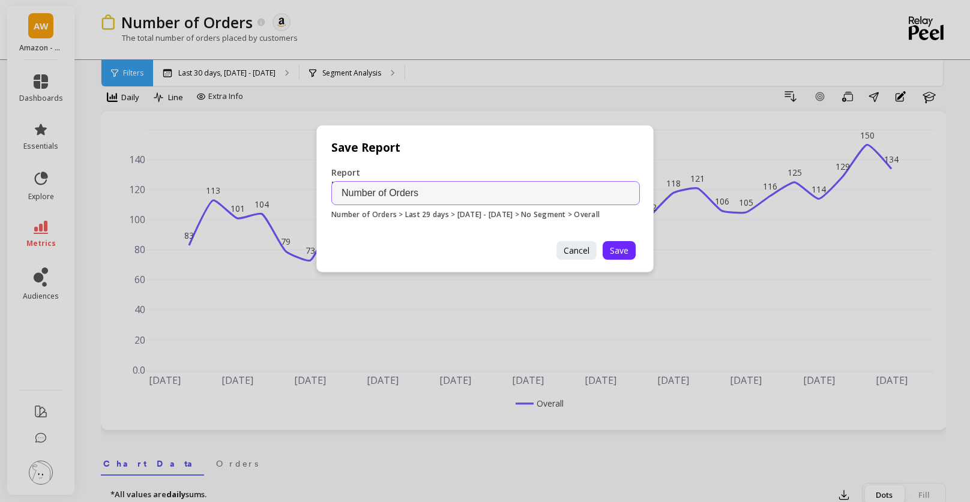
drag, startPoint x: 431, startPoint y: 194, endPoint x: 322, endPoint y: 197, distance: 109.3
click at [322, 197] on div "Report Name Number of Orders Number of Orders > Last 29 days > 08.31.25 - 09.29…" at bounding box center [485, 196] width 337 height 89
type input "O"
type input "Daily Orders - YoY - Amz WB"
click at [617, 254] on span "Save" at bounding box center [619, 250] width 19 height 11
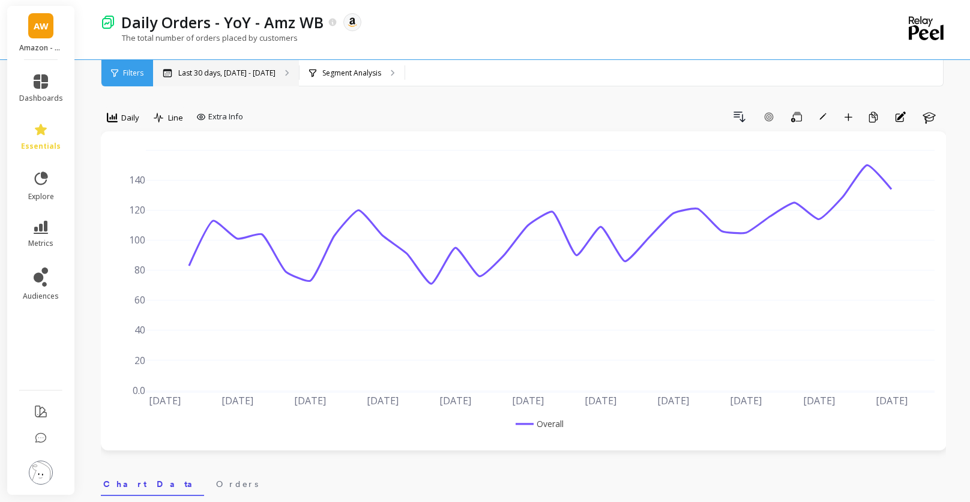
click at [259, 77] on p "Last 30 days, [DATE] - [DATE]" at bounding box center [226, 73] width 97 height 10
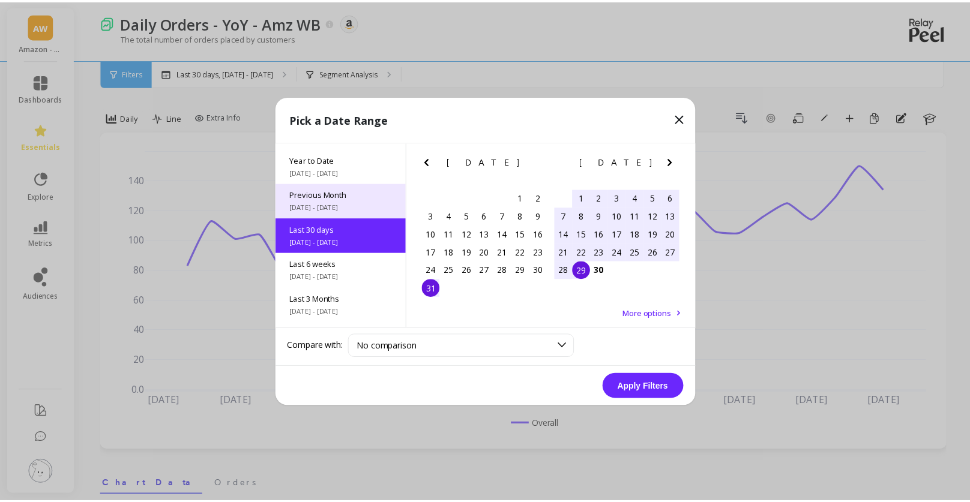
scroll to position [29, 0]
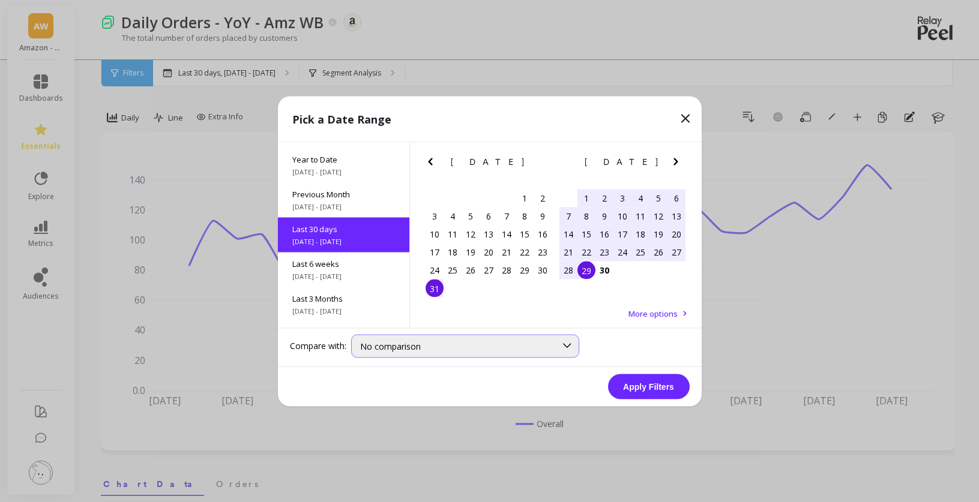
click at [393, 346] on span "No comparison" at bounding box center [390, 345] width 61 height 11
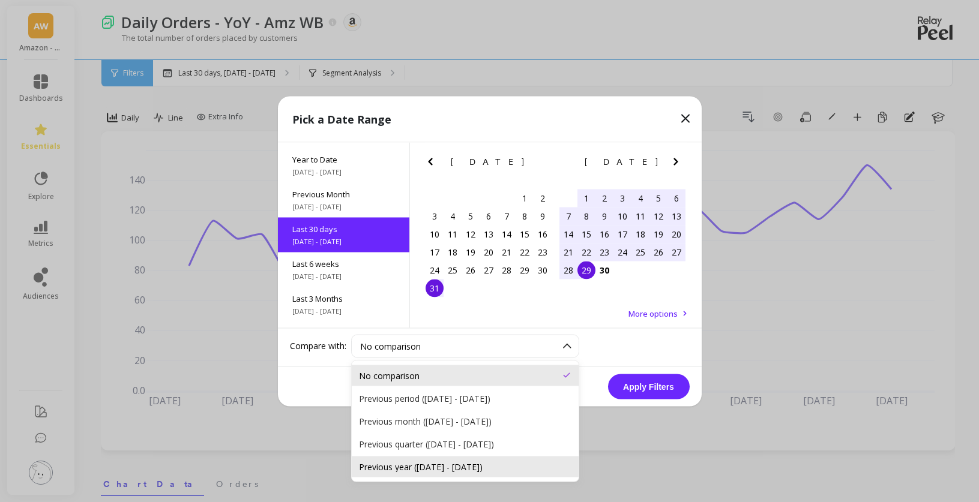
click at [500, 470] on div "Previous year ([DATE] - [DATE])" at bounding box center [465, 466] width 212 height 11
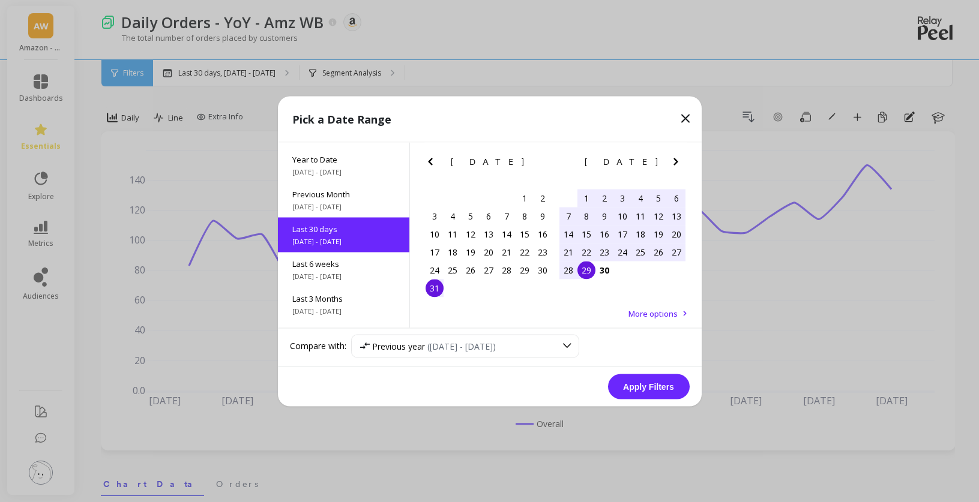
click at [657, 390] on button "Apply Filters" at bounding box center [649, 386] width 82 height 25
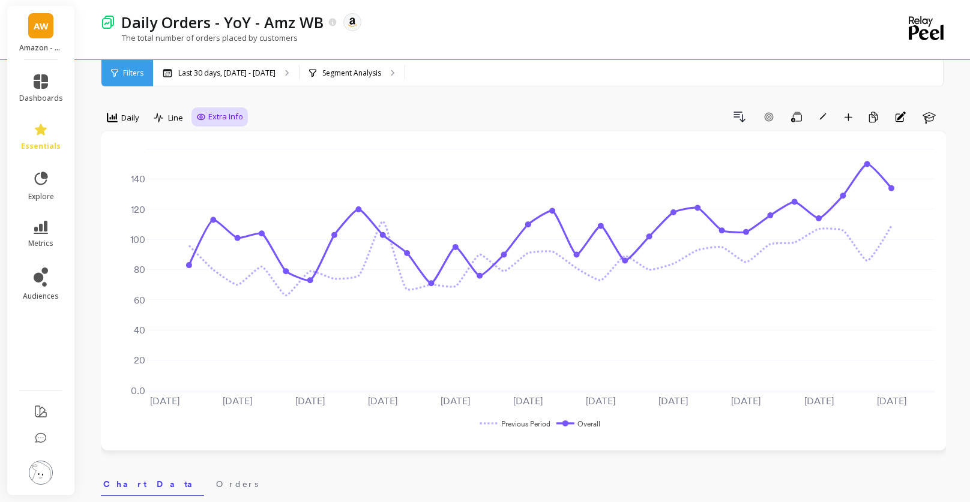
click at [241, 116] on span "Extra Info" at bounding box center [225, 117] width 35 height 12
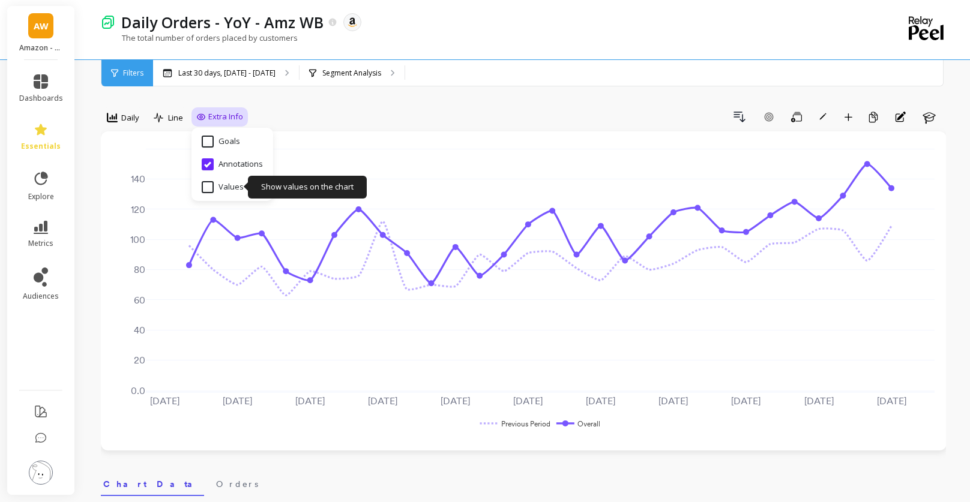
click at [214, 190] on input "Values" at bounding box center [223, 187] width 42 height 12
checkbox input "true"
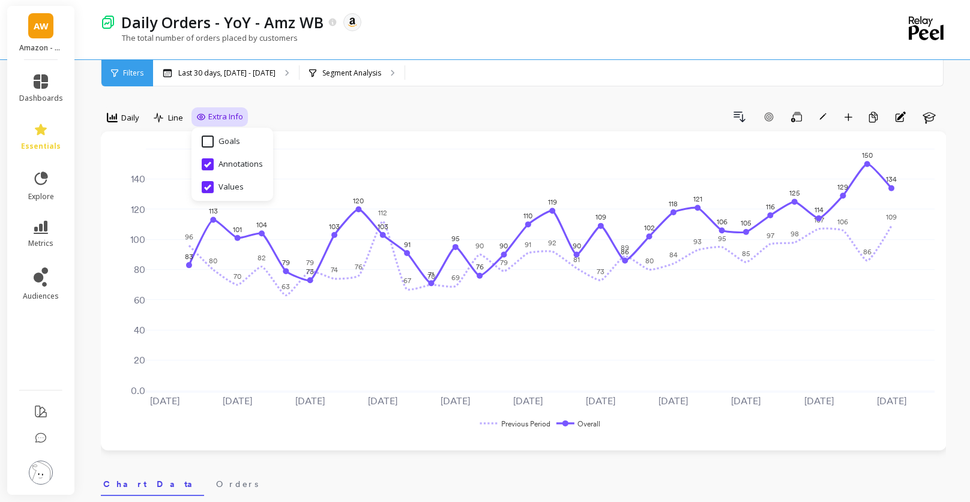
click at [208, 165] on input "Annotations" at bounding box center [232, 164] width 61 height 12
checkbox input "false"
click at [379, 126] on div "Drill Down Add Goal Save Rename Add to Dashboard Create a Copy Annotations Learn" at bounding box center [597, 116] width 698 height 19
click at [211, 117] on span "Extra Info" at bounding box center [225, 117] width 35 height 12
click at [206, 188] on input "Values" at bounding box center [223, 187] width 42 height 12
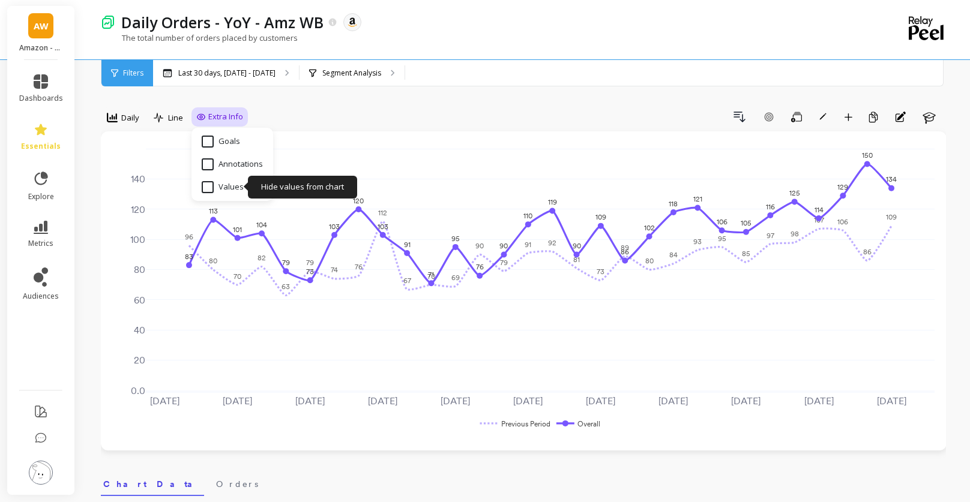
checkbox input "false"
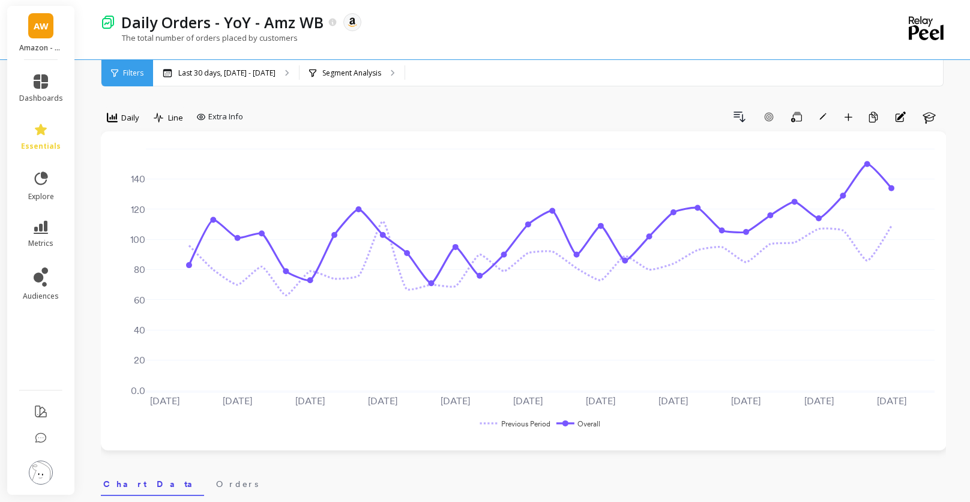
click at [326, 118] on div "Drill Down Add Goal Save Rename Add to Dashboard Create a Copy Annotations Learn" at bounding box center [597, 116] width 698 height 19
click at [790, 119] on button "Save" at bounding box center [796, 116] width 23 height 19
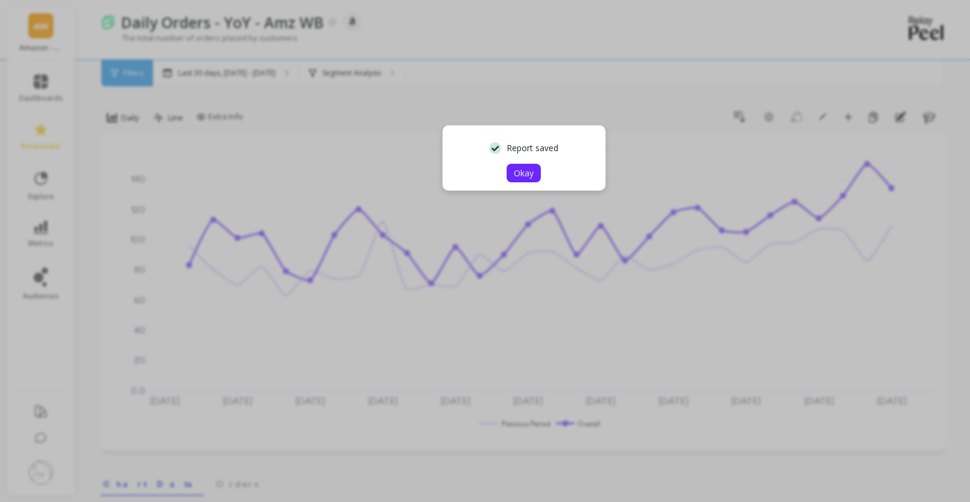
click at [526, 174] on span "Okay" at bounding box center [524, 172] width 20 height 11
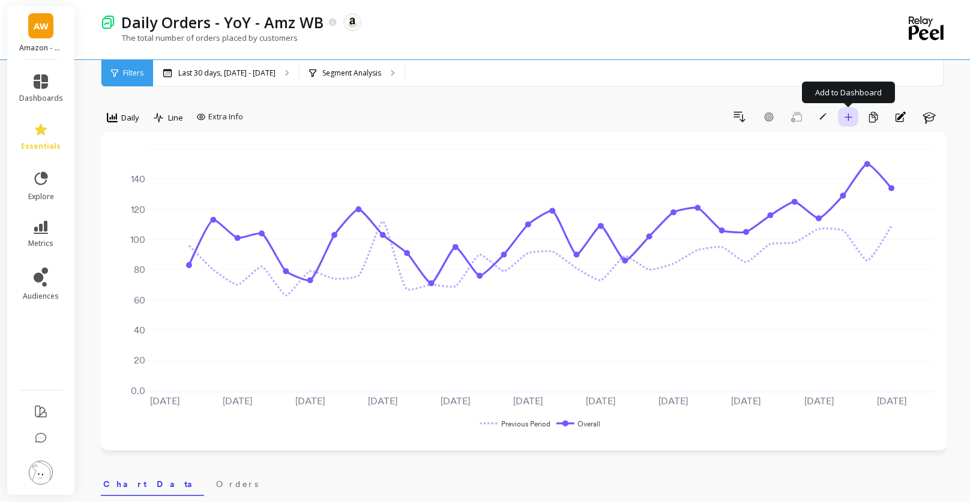
click at [850, 120] on icon "button" at bounding box center [848, 117] width 8 height 8
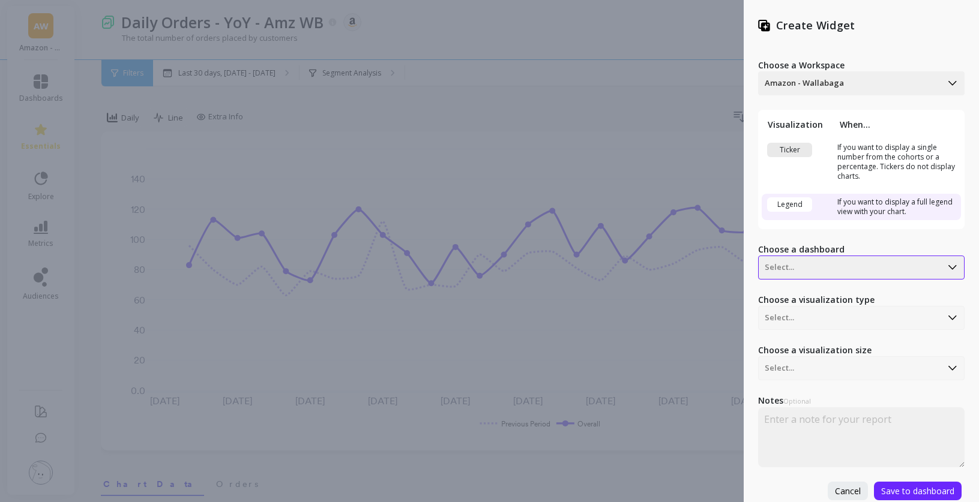
click at [817, 262] on div at bounding box center [850, 267] width 170 height 14
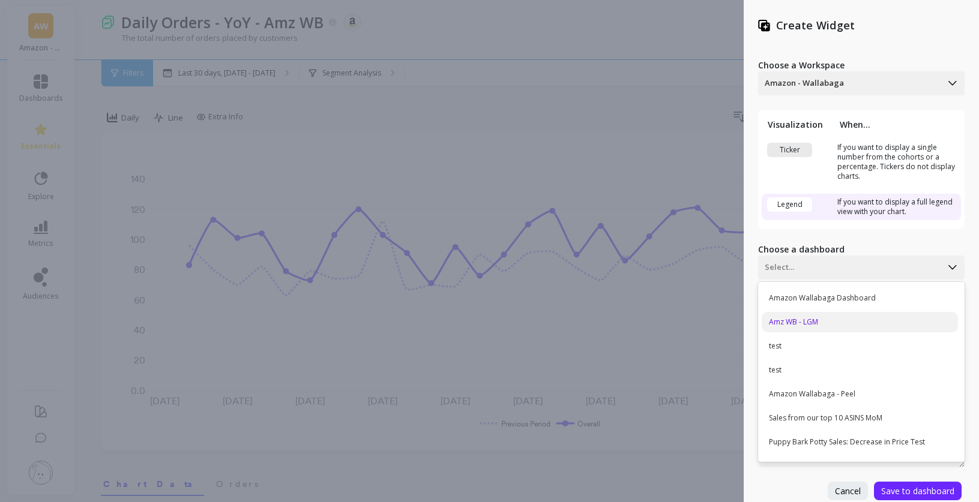
click at [824, 328] on div "Amz WB - LGM" at bounding box center [860, 322] width 196 height 20
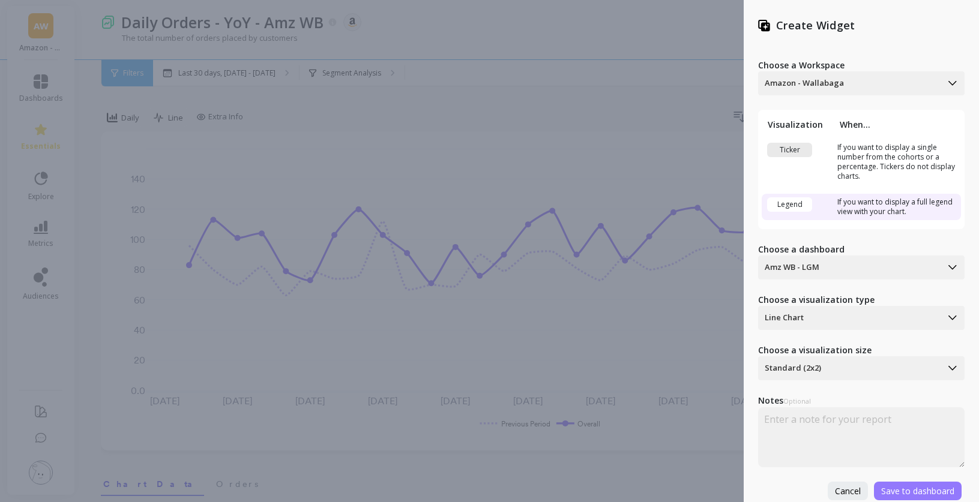
click at [931, 491] on span "Save to dashboard" at bounding box center [917, 490] width 73 height 11
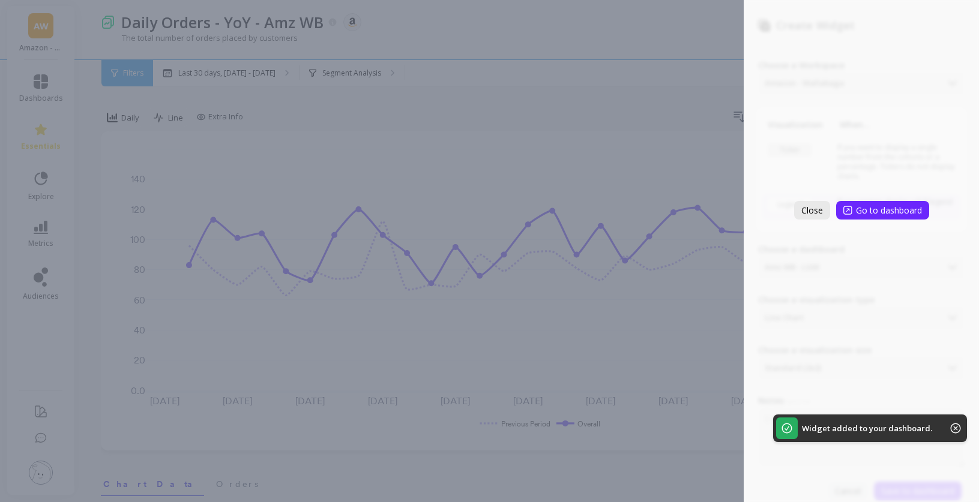
click at [803, 212] on span "Close" at bounding box center [812, 210] width 22 height 11
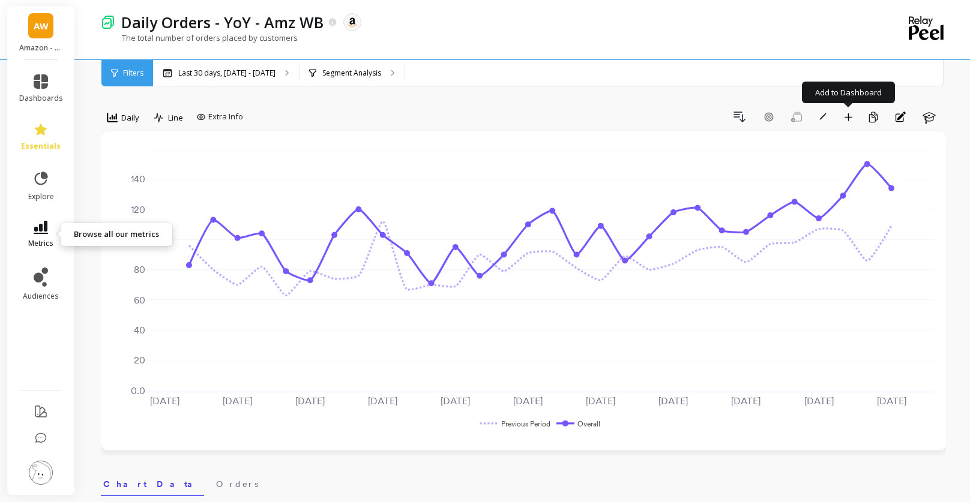
click at [43, 225] on icon at bounding box center [41, 227] width 14 height 13
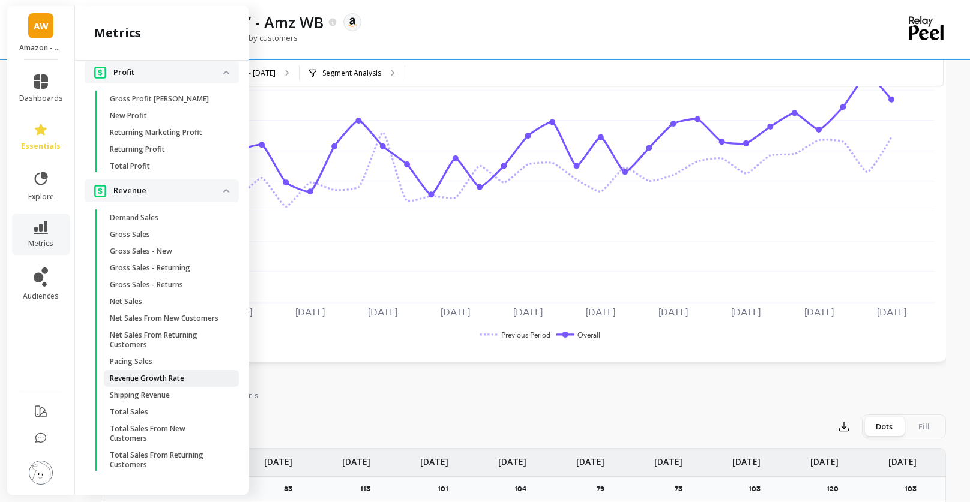
scroll to position [131, 0]
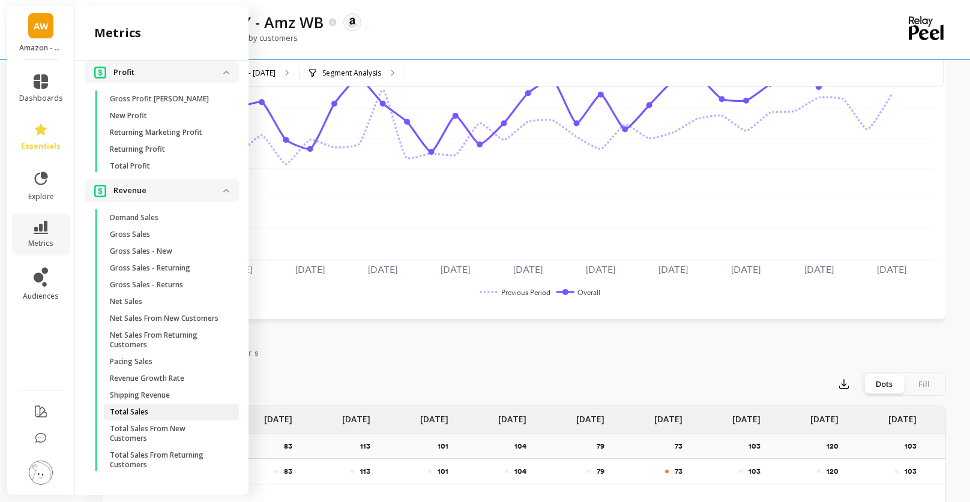
click at [176, 418] on link "Total Sales" at bounding box center [171, 412] width 135 height 17
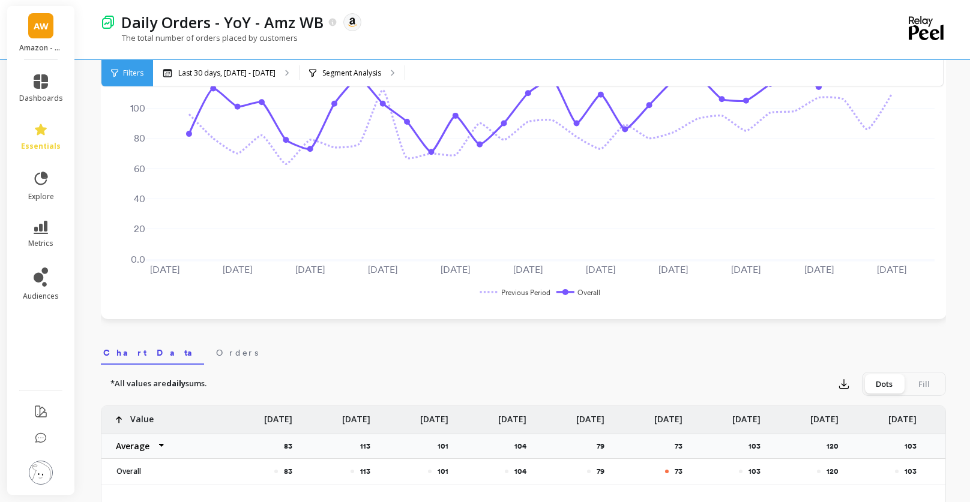
scroll to position [0, 0]
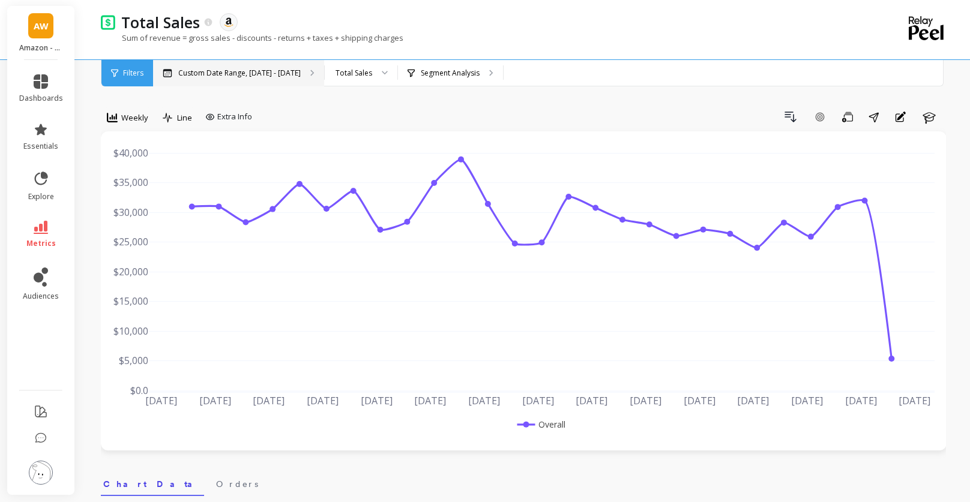
click at [266, 74] on p "Custom Date Range, [DATE] - [DATE]" at bounding box center [239, 73] width 122 height 10
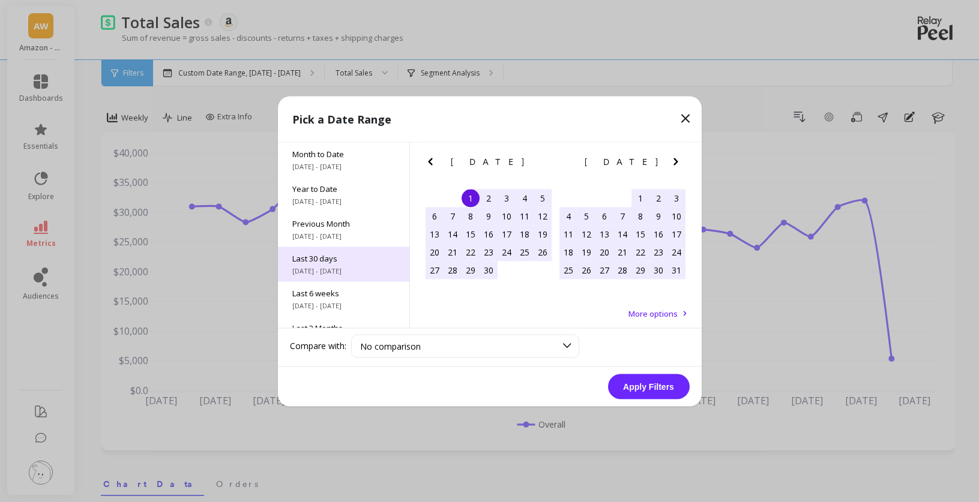
click at [334, 267] on span "[DATE] - [DATE]" at bounding box center [343, 271] width 103 height 10
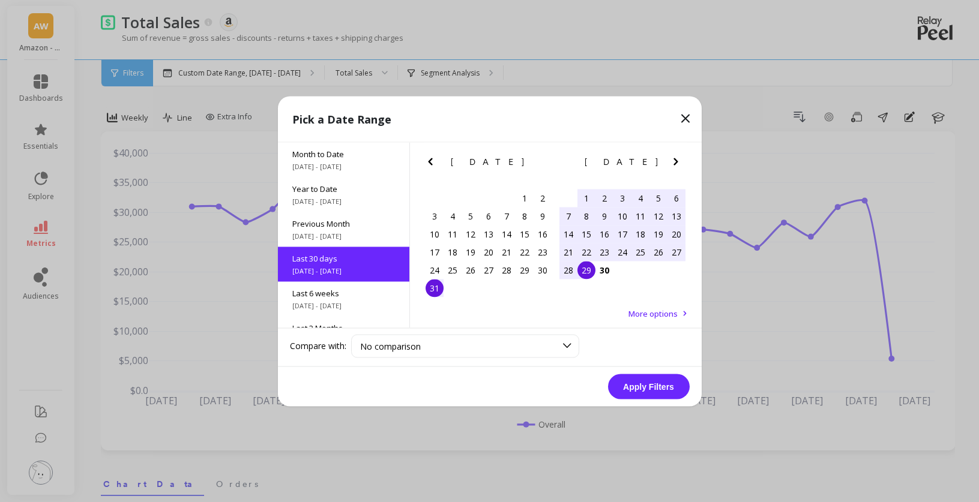
scroll to position [29, 0]
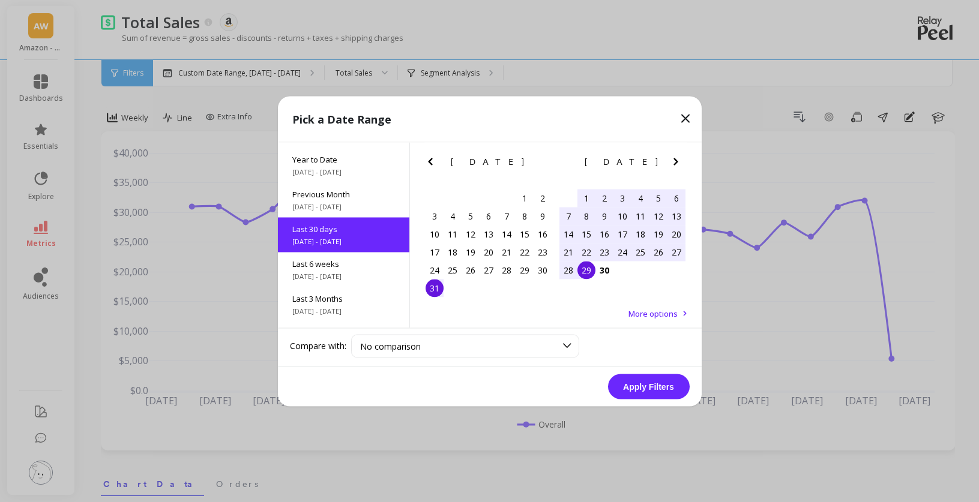
click at [665, 387] on button "Apply Filters" at bounding box center [649, 386] width 82 height 25
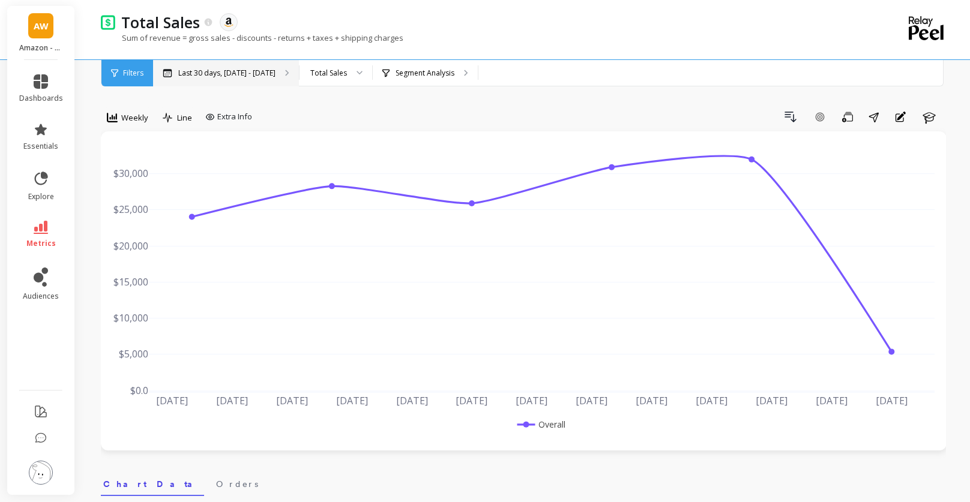
click at [246, 77] on div "Last 30 days, [DATE] - [DATE]" at bounding box center [226, 73] width 146 height 26
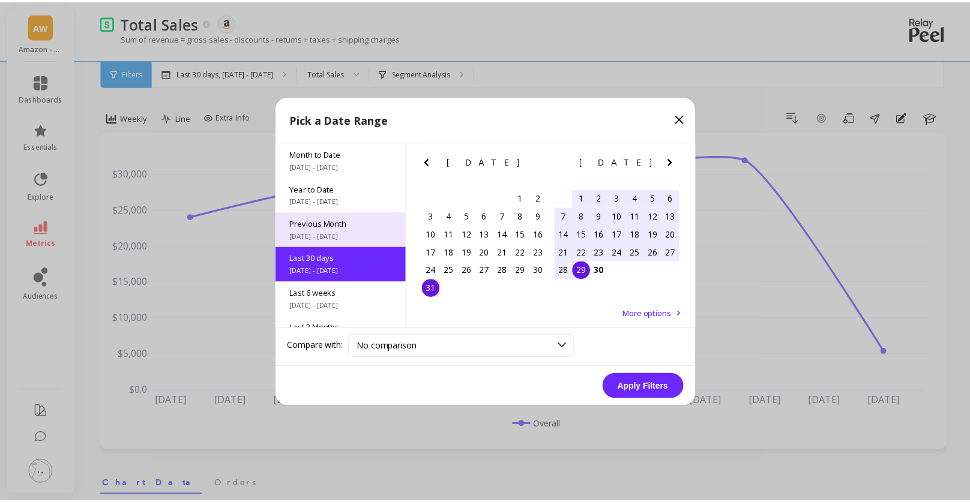
scroll to position [29, 0]
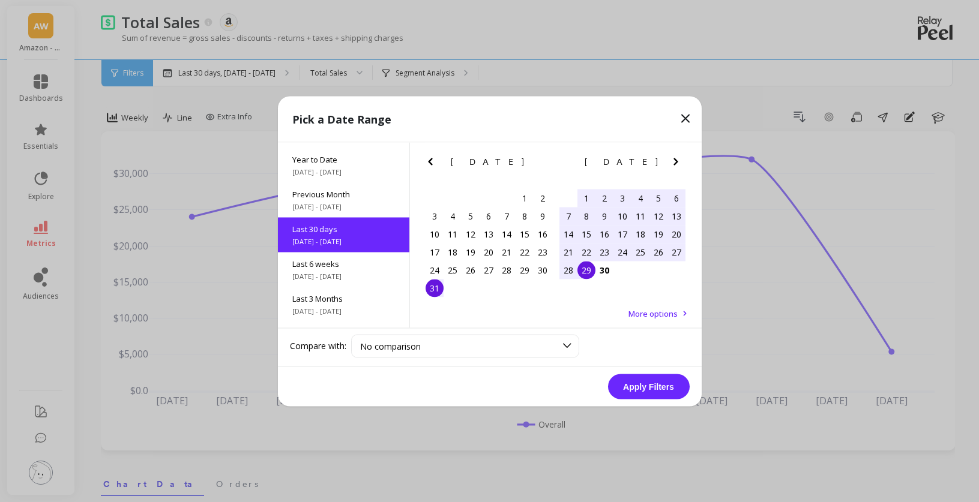
click at [337, 244] on span "[DATE] - [DATE]" at bounding box center [343, 241] width 103 height 10
click at [536, 348] on div "No comparison" at bounding box center [458, 345] width 196 height 11
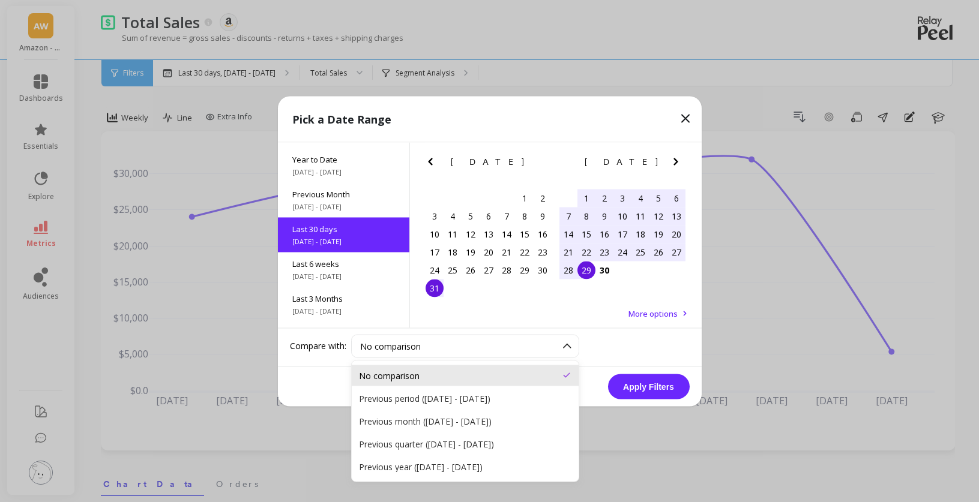
drag, startPoint x: 475, startPoint y: 469, endPoint x: 530, endPoint y: 451, distance: 57.5
click at [475, 469] on div "Previous year ([DATE] - [DATE])" at bounding box center [465, 466] width 212 height 11
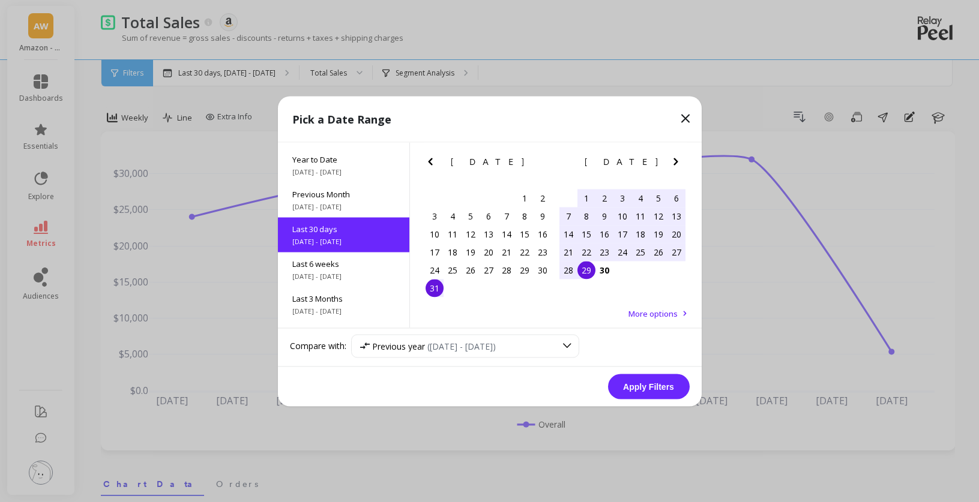
click at [628, 391] on button "Apply Filters" at bounding box center [649, 386] width 82 height 25
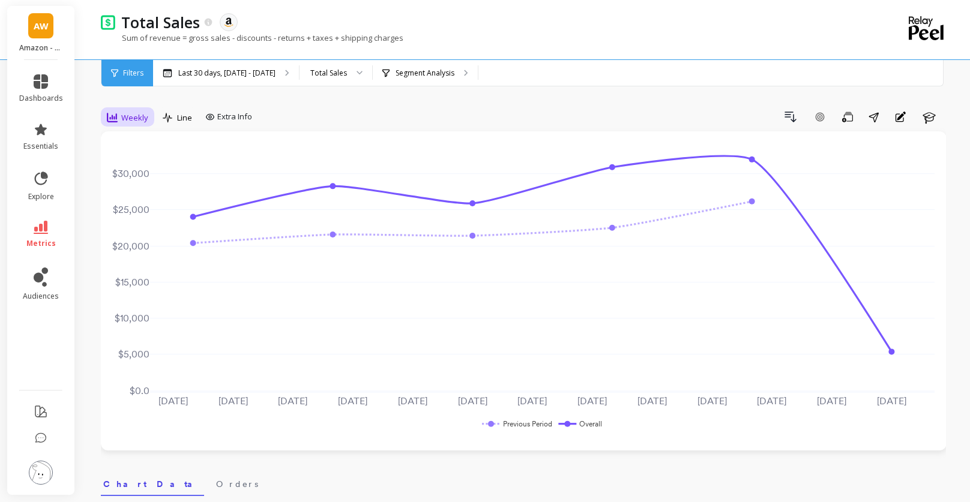
click at [137, 121] on span "Weekly" at bounding box center [134, 117] width 27 height 11
click at [142, 170] on div "Daily" at bounding box center [145, 167] width 68 height 11
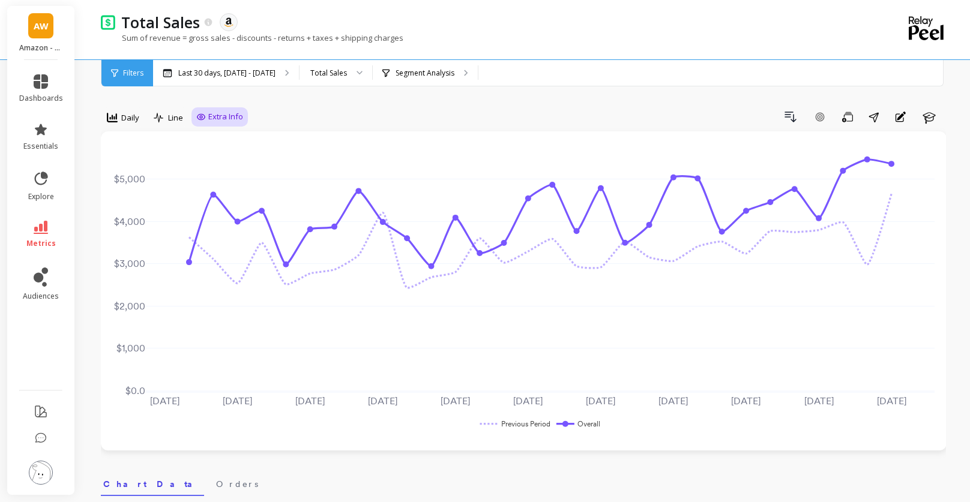
click at [206, 117] on div "Extra Info" at bounding box center [219, 117] width 47 height 12
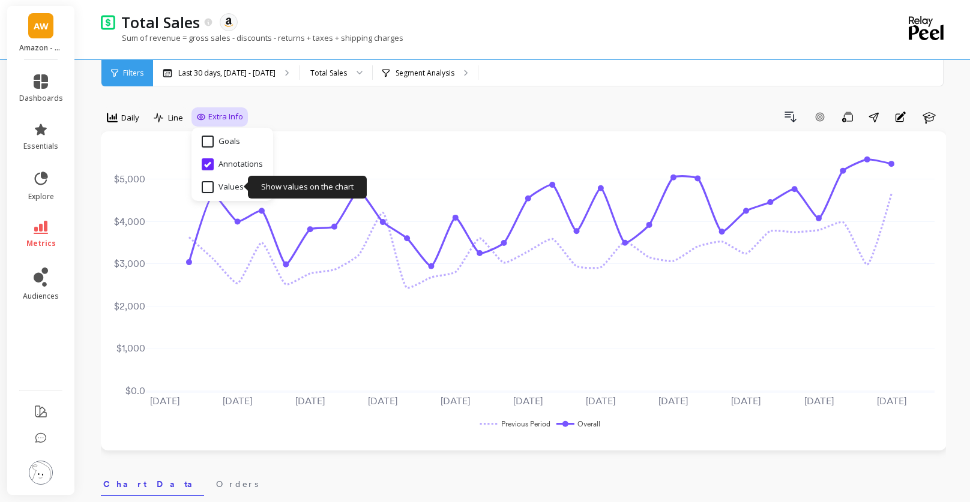
click at [207, 185] on input "Values" at bounding box center [223, 187] width 42 height 12
checkbox input "true"
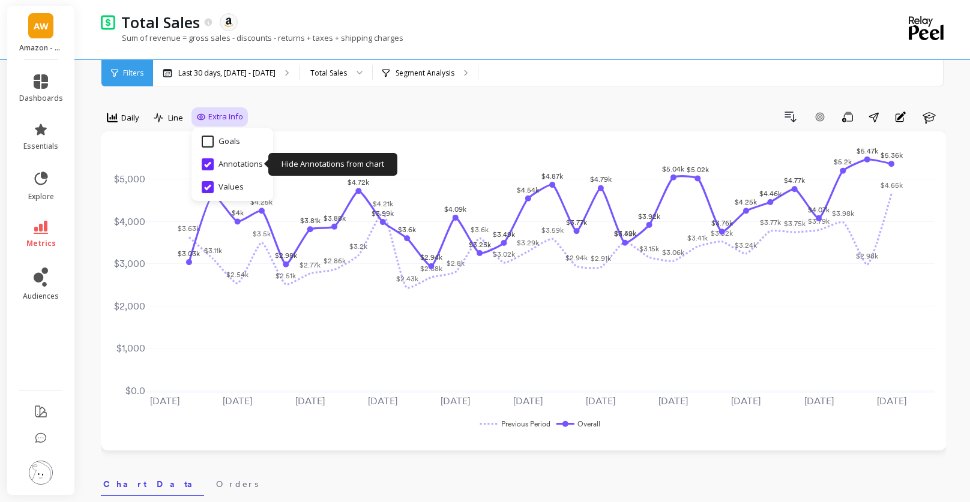
click at [206, 169] on input "Annotations" at bounding box center [232, 164] width 61 height 12
checkbox input "false"
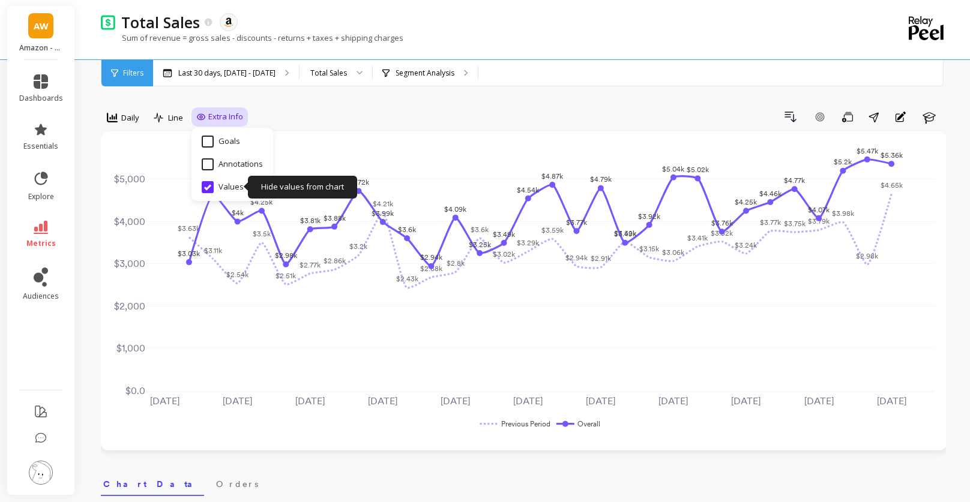
click at [208, 187] on input "Values" at bounding box center [223, 187] width 42 height 12
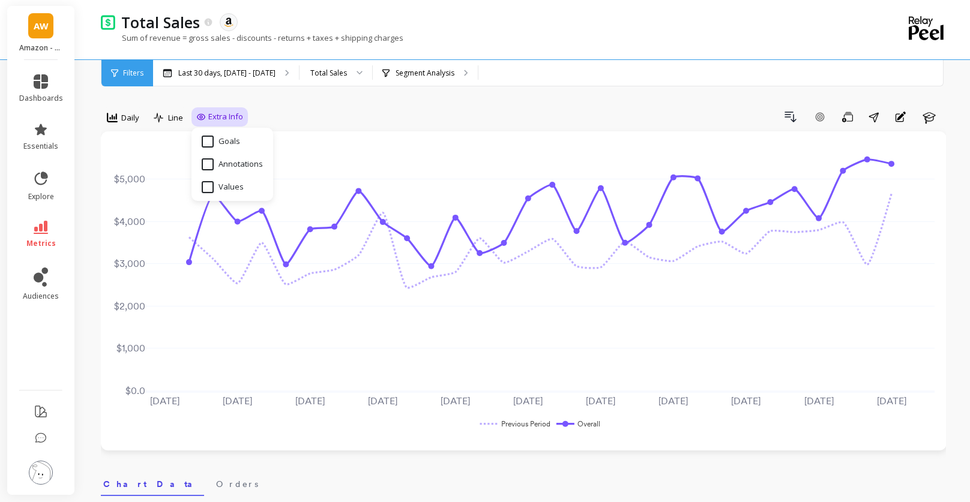
click at [208, 187] on input "Values" at bounding box center [223, 187] width 42 height 12
checkbox input "true"
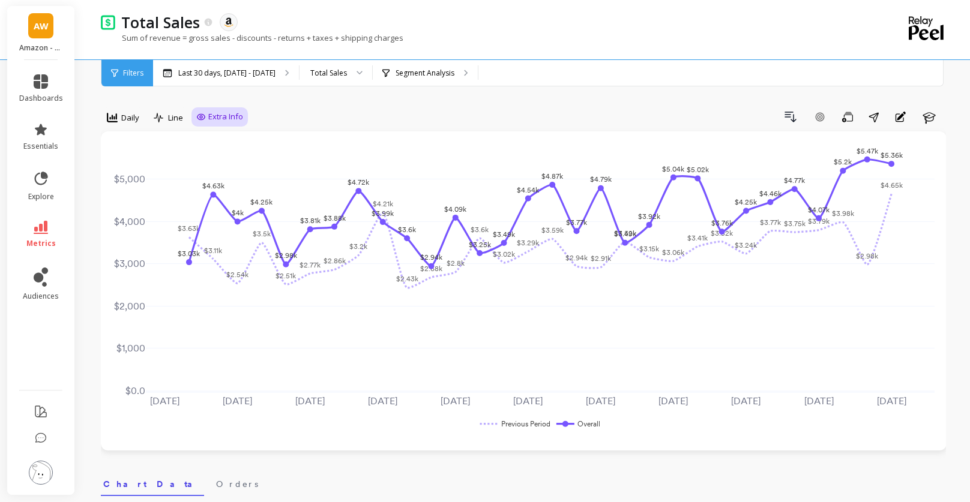
click at [855, 119] on button "Save" at bounding box center [847, 116] width 23 height 19
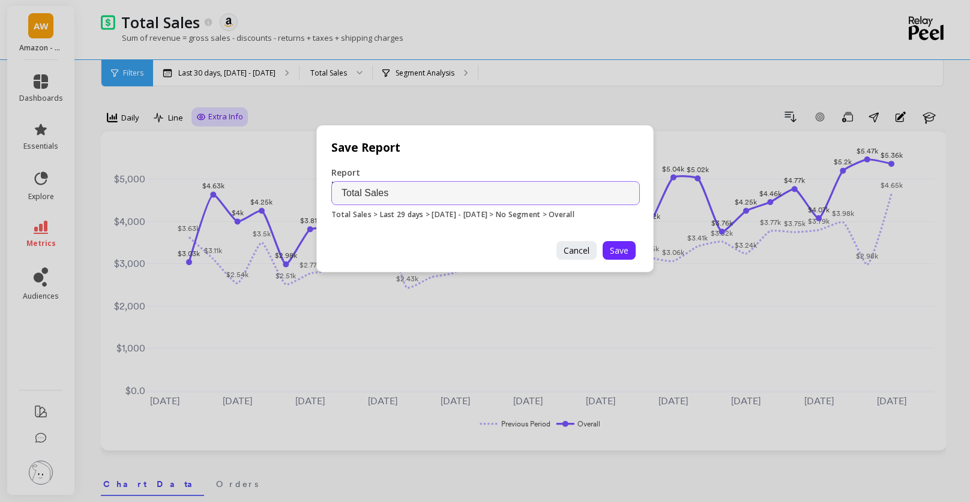
drag, startPoint x: 316, startPoint y: 194, endPoint x: 301, endPoint y: 194, distance: 14.4
click at [301, 194] on div "Save Report Report Name Total Sales Total Sales > Last 29 days > [DATE] - [DATE…" at bounding box center [485, 251] width 970 height 502
type input "Daily Sales YoY T30 Days - Amz WB"
click at [624, 250] on span "Save" at bounding box center [619, 250] width 19 height 11
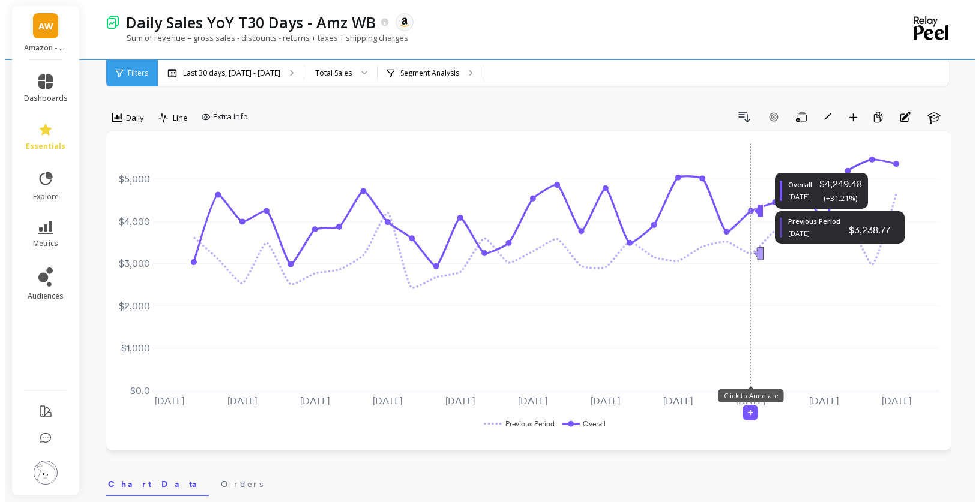
scroll to position [2, 0]
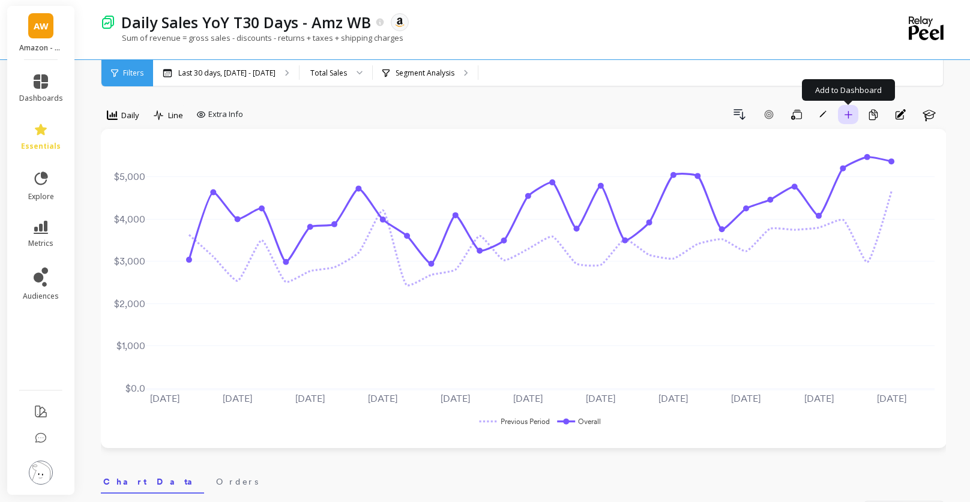
click at [845, 119] on button "Add to Dashboard" at bounding box center [848, 114] width 20 height 19
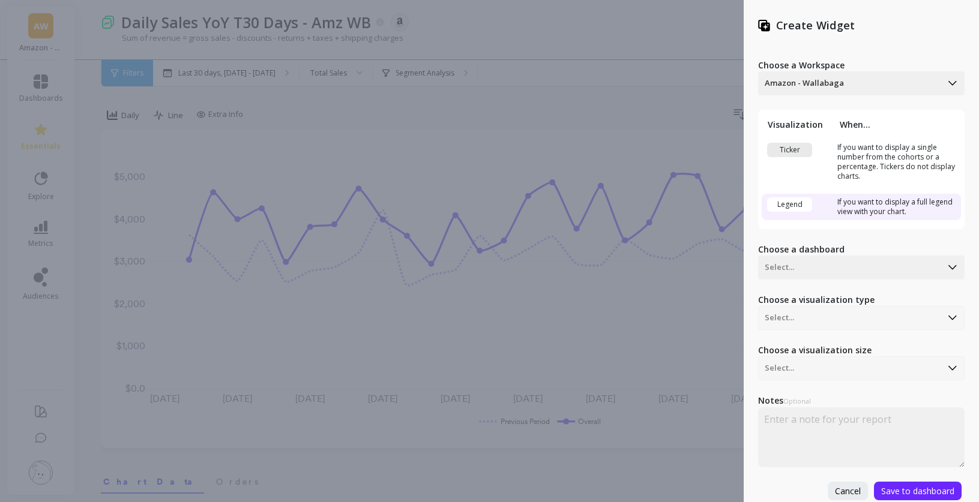
click at [815, 318] on div "Choose a visualization type Select..." at bounding box center [861, 312] width 206 height 36
click at [808, 267] on div at bounding box center [850, 267] width 170 height 14
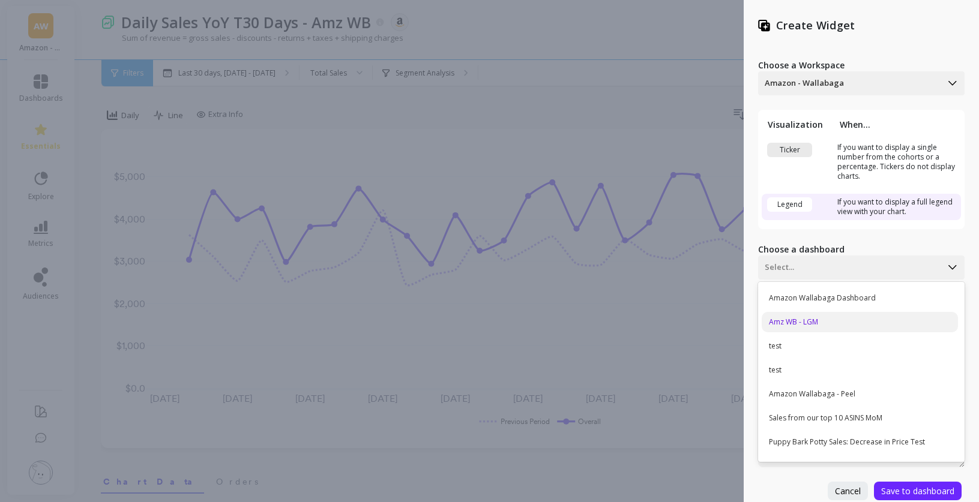
click at [813, 321] on div "Amz WB - LGM" at bounding box center [860, 322] width 196 height 20
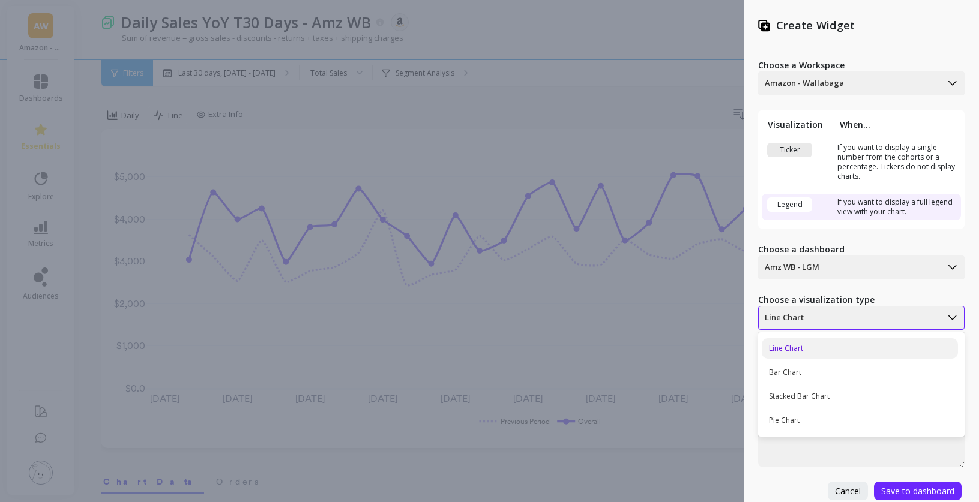
click at [871, 314] on div at bounding box center [850, 318] width 170 height 14
click at [876, 317] on div at bounding box center [850, 318] width 170 height 14
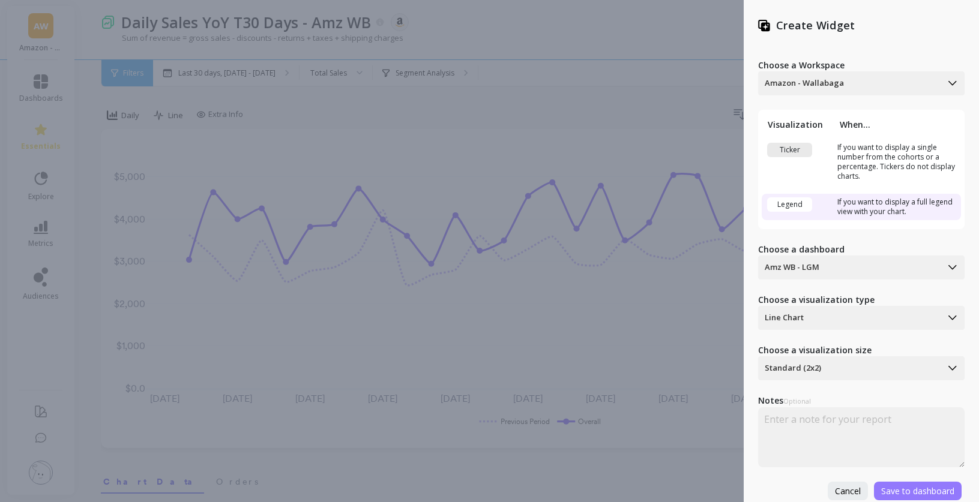
click at [913, 493] on span "Save to dashboard" at bounding box center [917, 490] width 73 height 11
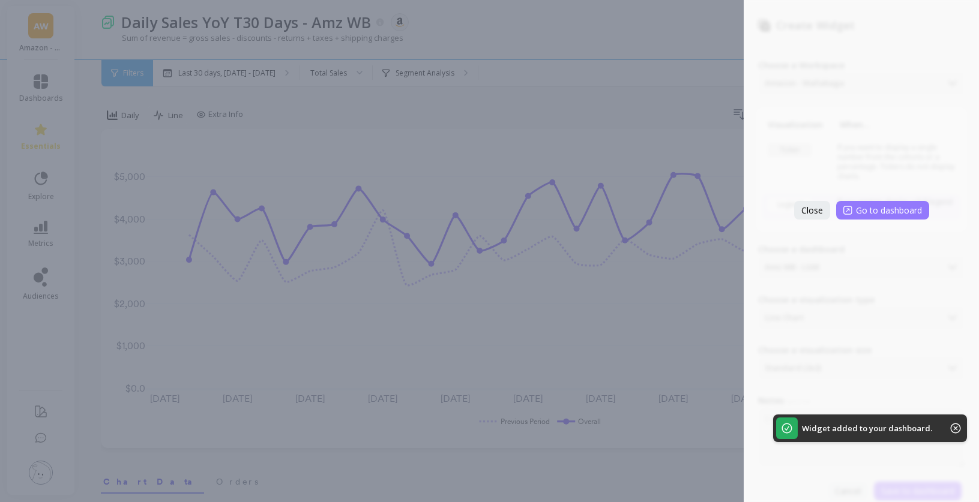
click at [884, 211] on span "Go to dashboard" at bounding box center [889, 210] width 66 height 11
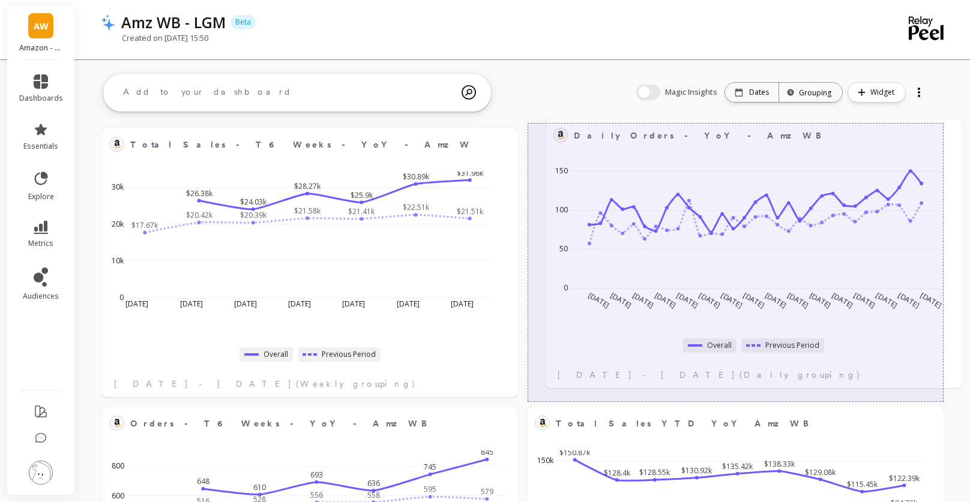
drag, startPoint x: 379, startPoint y: 286, endPoint x: 822, endPoint y: 182, distance: 455.3
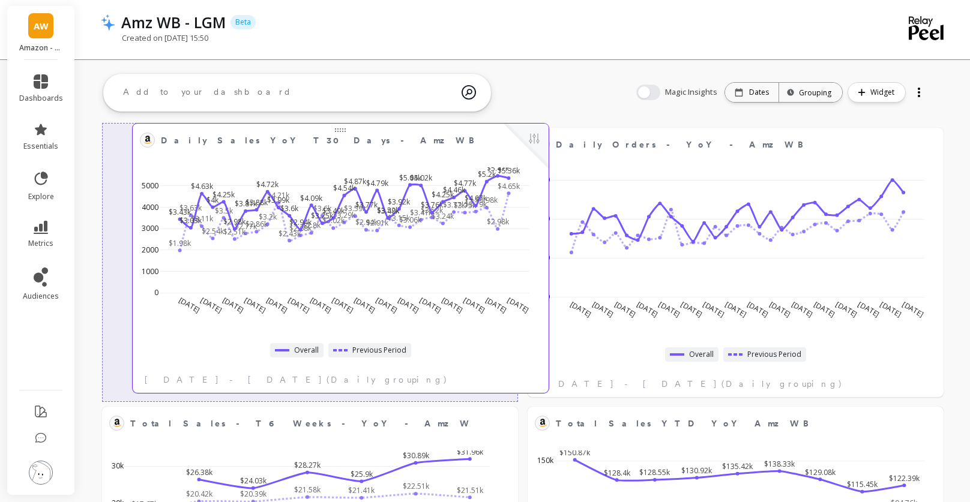
drag, startPoint x: 679, startPoint y: 364, endPoint x: 284, endPoint y: 158, distance: 445.3
click at [284, 158] on div "$1.98k $3.63k $3.11k $2.54k $3.5k $2.51k $2.77k $2.86k $3.2k $4.21k $2.43k $2.6…" at bounding box center [336, 241] width 400 height 176
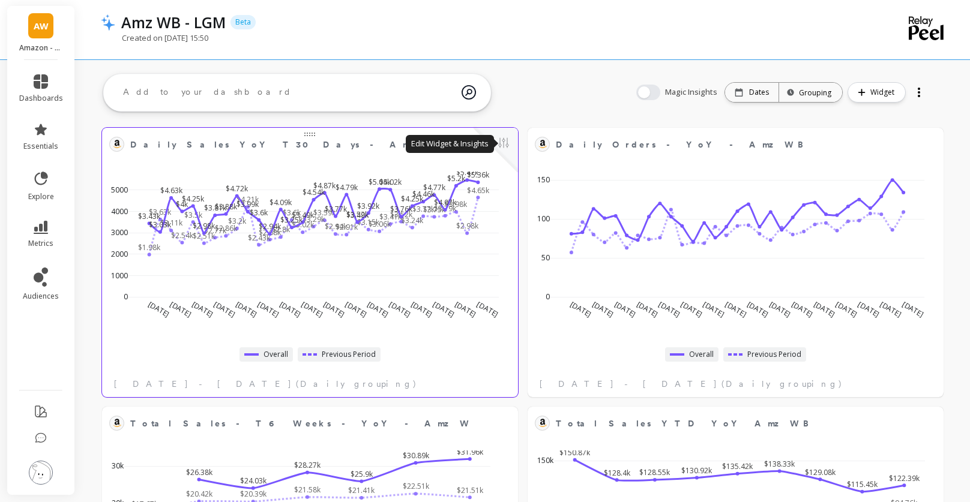
click at [512, 142] on div at bounding box center [495, 150] width 44 height 44
click at [499, 144] on button at bounding box center [503, 144] width 14 height 17
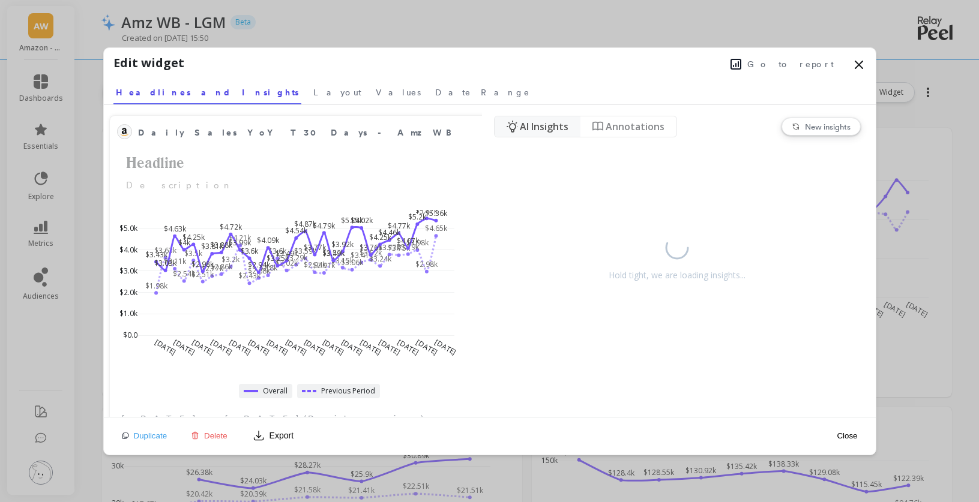
click at [781, 60] on button "Go to report" at bounding box center [782, 64] width 110 height 16
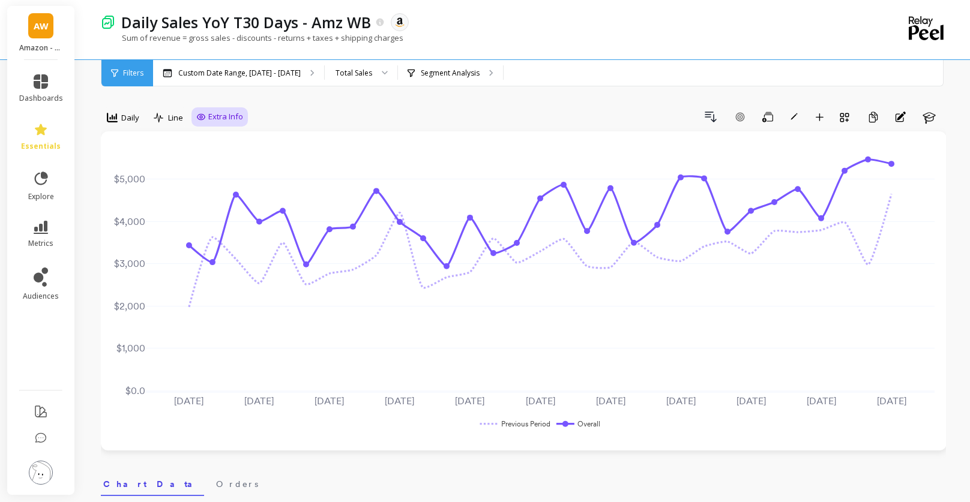
click at [234, 115] on span "Extra Info" at bounding box center [225, 117] width 35 height 12
click at [308, 112] on div "Drill Down Add Goal Save Rename Add to Dashboard Create a Copy Annotations Learn" at bounding box center [597, 116] width 698 height 19
click at [769, 118] on icon "button" at bounding box center [767, 117] width 11 height 11
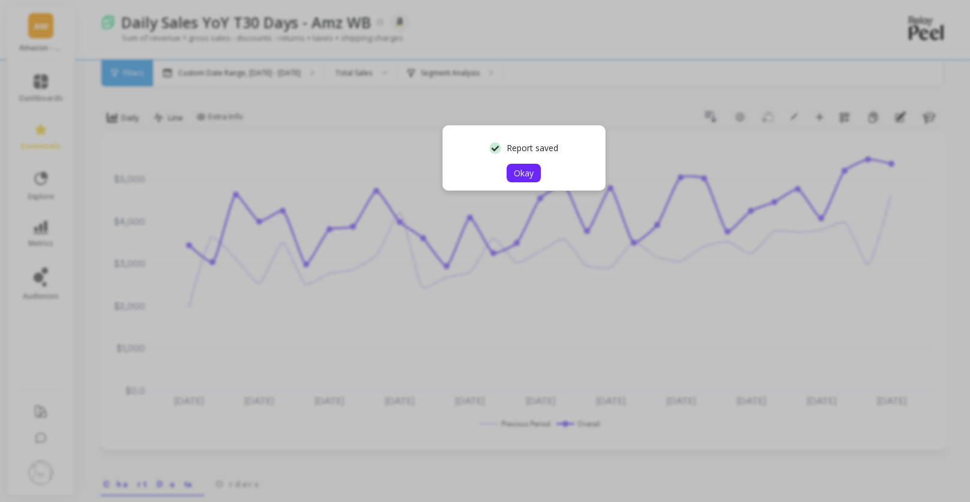
click at [532, 172] on span "Okay" at bounding box center [524, 172] width 20 height 11
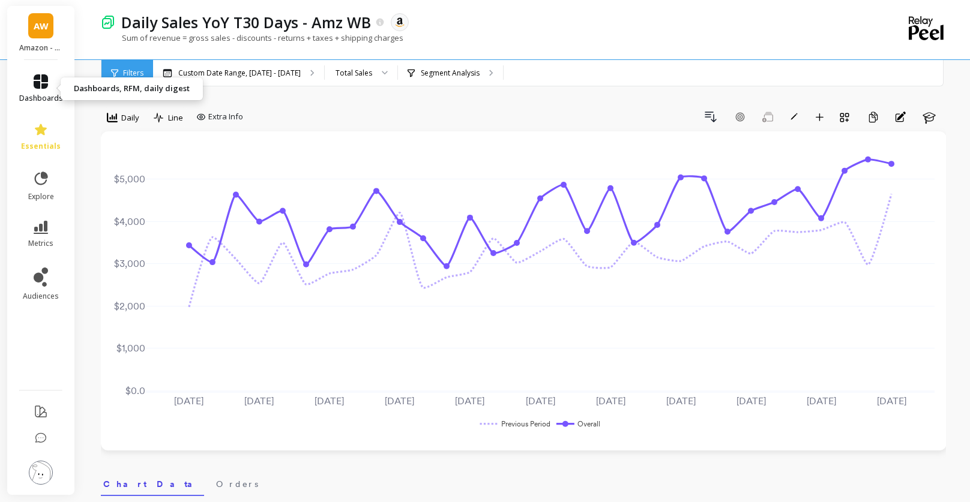
click at [50, 85] on link "dashboards" at bounding box center [41, 88] width 44 height 29
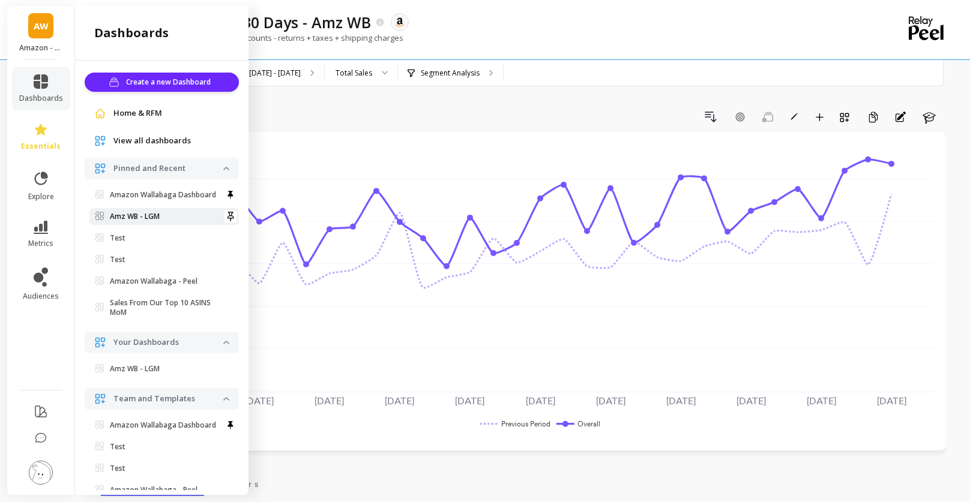
click at [155, 221] on p "Amz WB - LGM" at bounding box center [135, 217] width 50 height 10
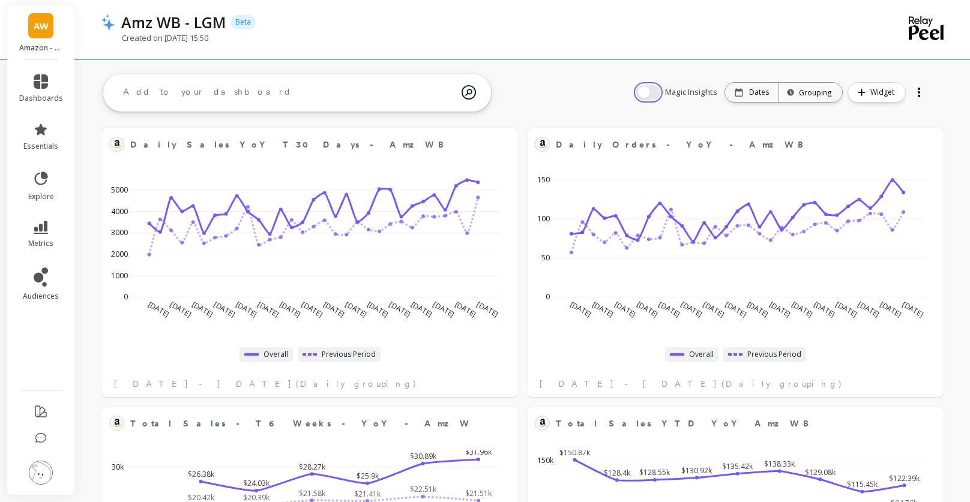
click at [651, 91] on button "button" at bounding box center [648, 93] width 24 height 16
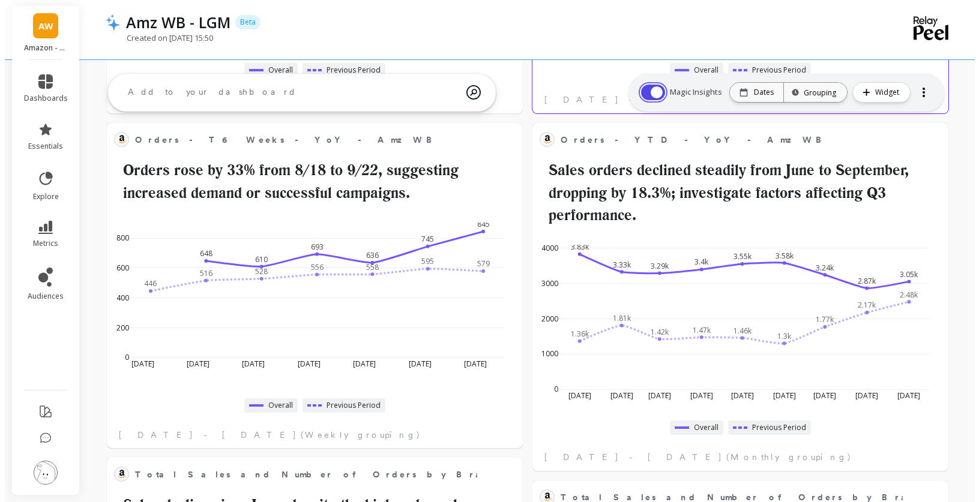
scroll to position [579, 0]
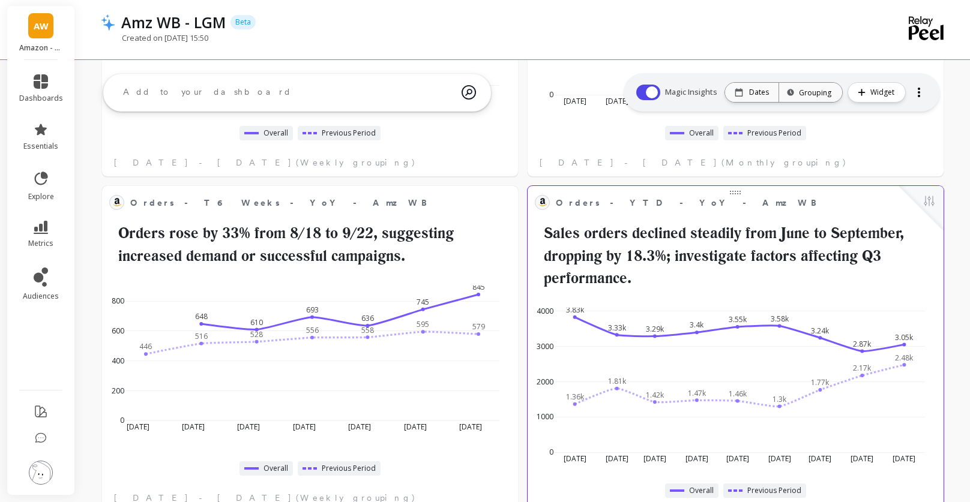
click at [624, 208] on span "Orders - YTD - YoY - Amz WB" at bounding box center [690, 203] width 268 height 13
click at [929, 205] on button at bounding box center [929, 202] width 14 height 17
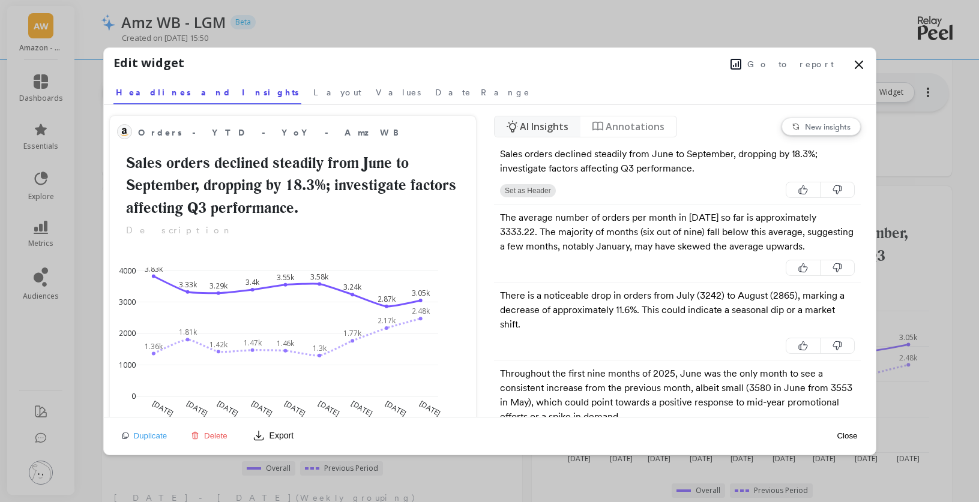
click at [815, 65] on span "Go to report" at bounding box center [790, 64] width 86 height 12
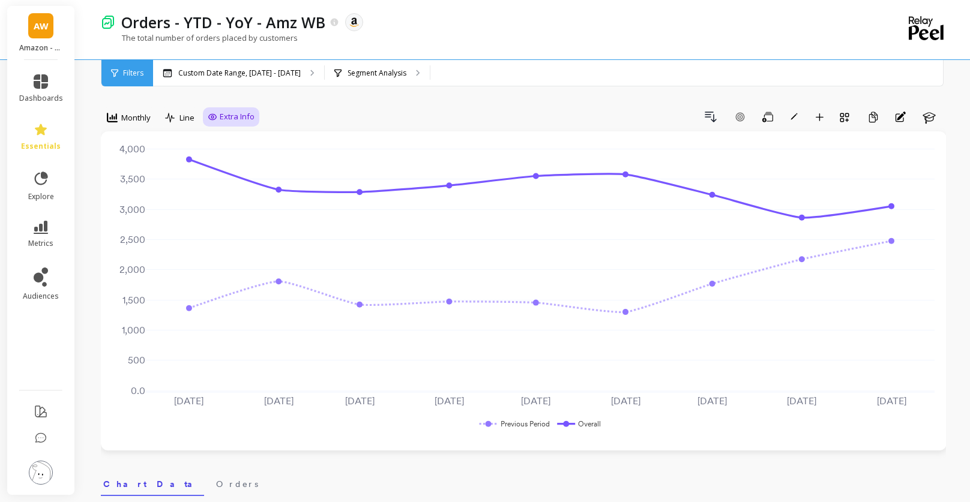
click at [229, 119] on span "Extra Info" at bounding box center [237, 117] width 35 height 12
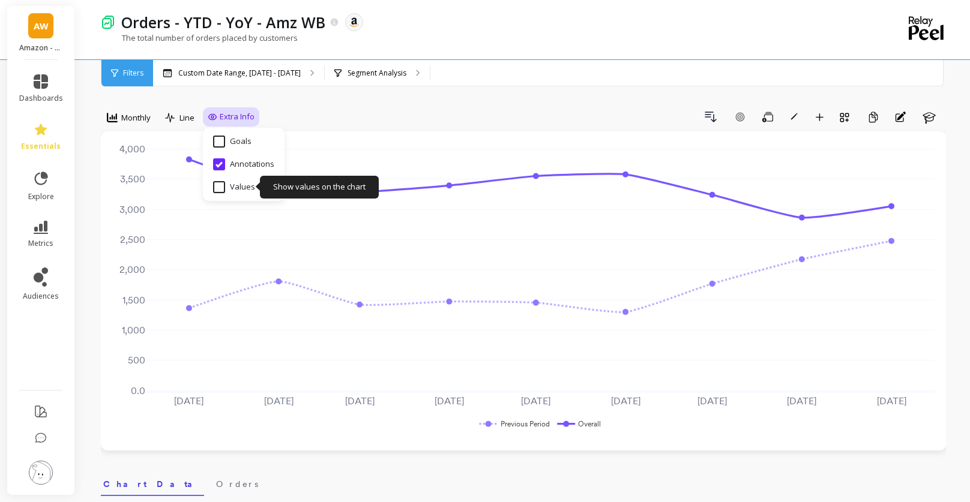
click at [221, 191] on input "Values" at bounding box center [234, 187] width 42 height 12
checkbox input "true"
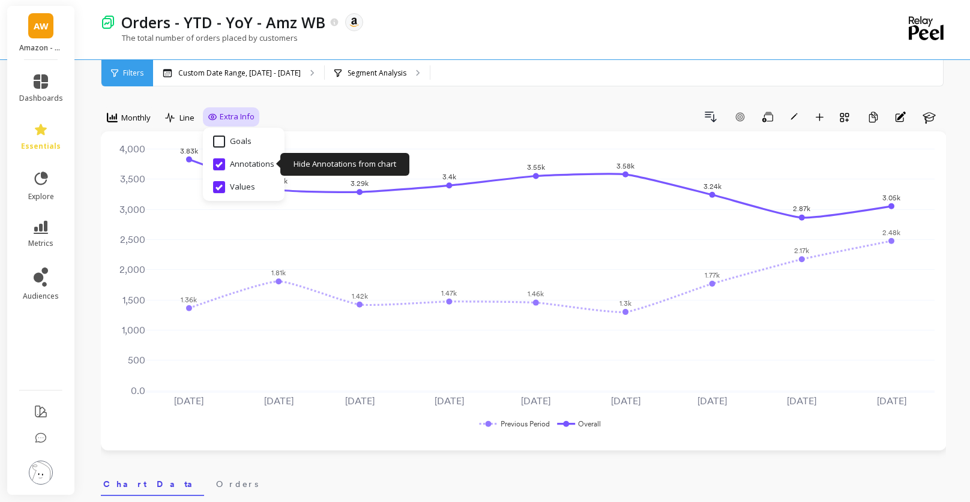
click at [220, 163] on input "Annotations" at bounding box center [243, 164] width 61 height 12
checkbox input "false"
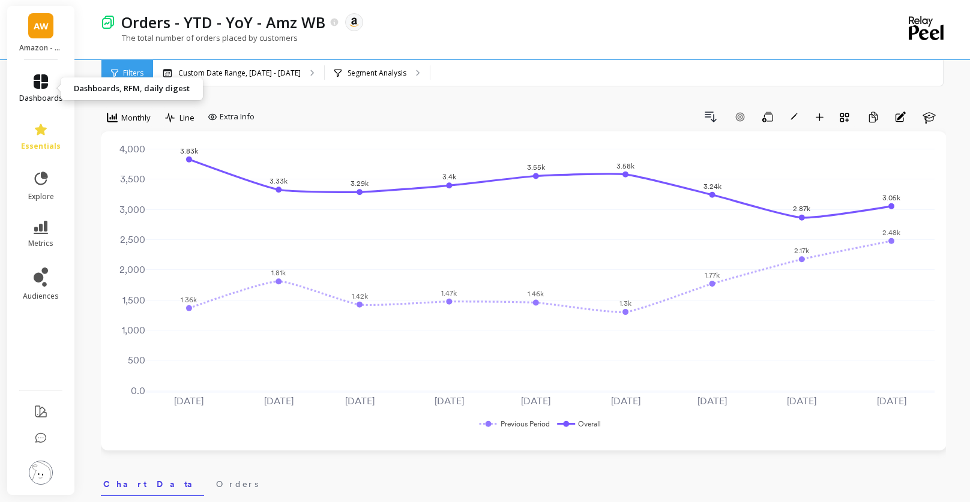
click at [40, 91] on link "dashboards" at bounding box center [41, 88] width 44 height 29
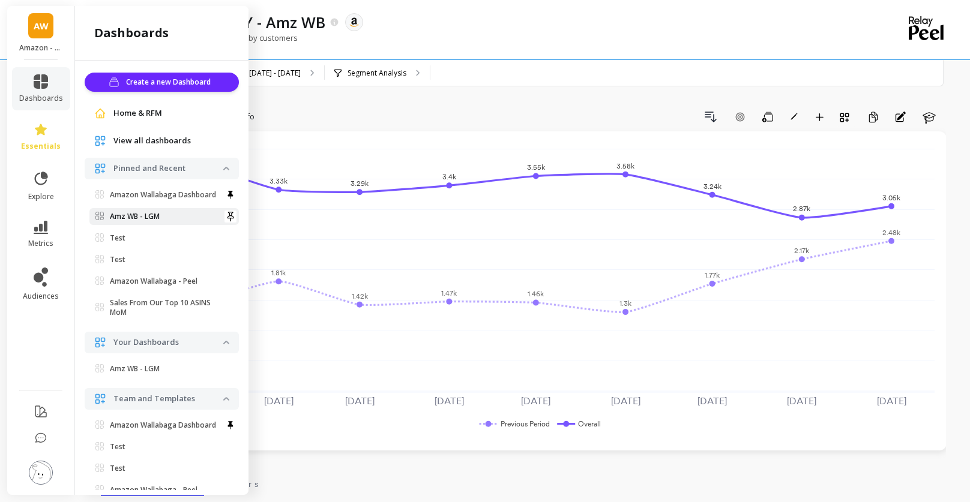
click at [143, 218] on link "Amz WB - LGM" at bounding box center [163, 216] width 149 height 17
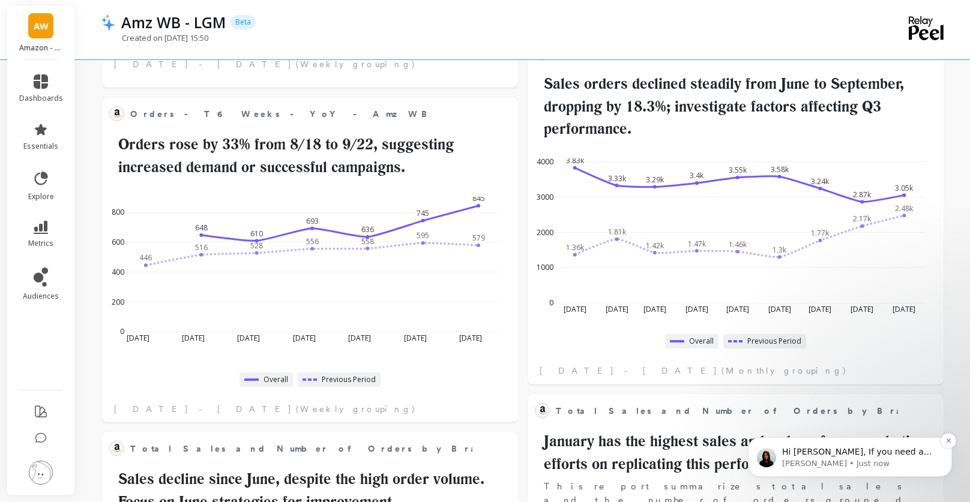
click at [844, 461] on p "[PERSON_NAME] • Just now" at bounding box center [859, 463] width 155 height 11
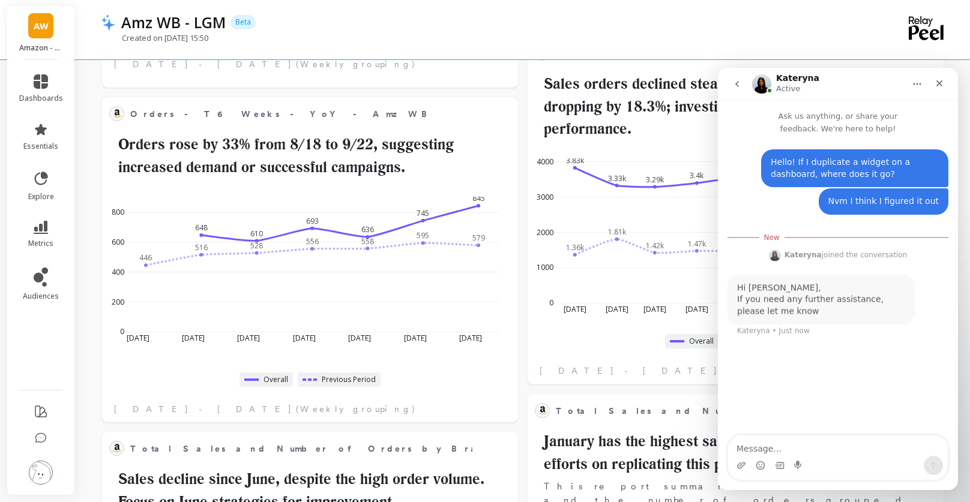
scroll to position [2, 0]
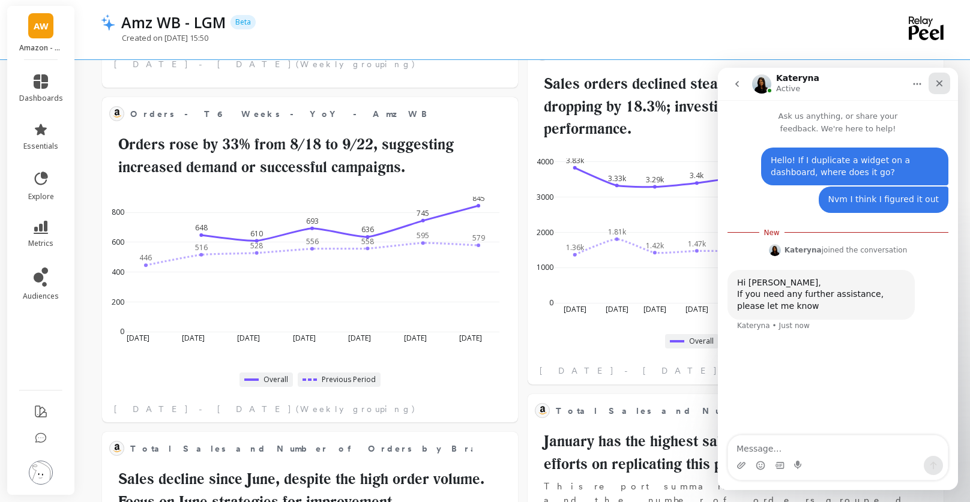
click at [946, 86] on div "Close" at bounding box center [939, 84] width 22 height 22
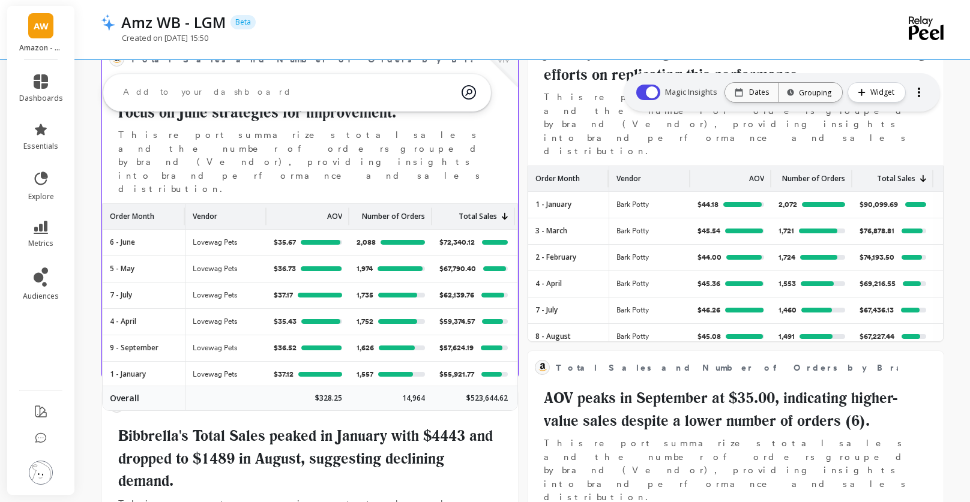
scroll to position [1141, 0]
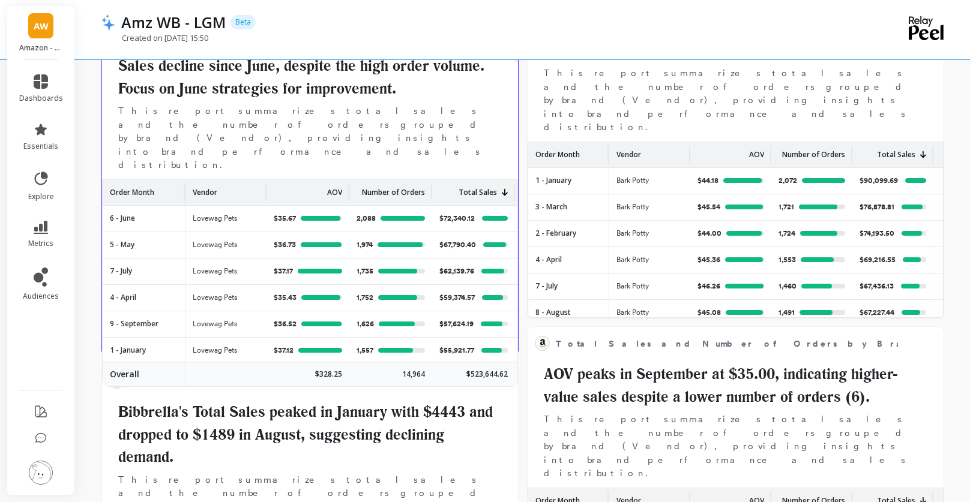
click at [160, 180] on div "Order Month" at bounding box center [144, 192] width 68 height 25
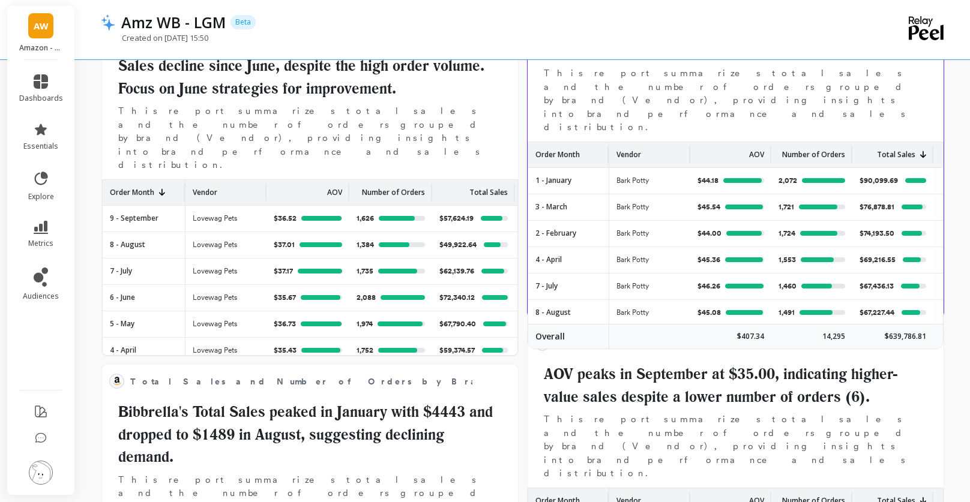
click at [586, 142] on div "Order Month" at bounding box center [568, 154] width 66 height 25
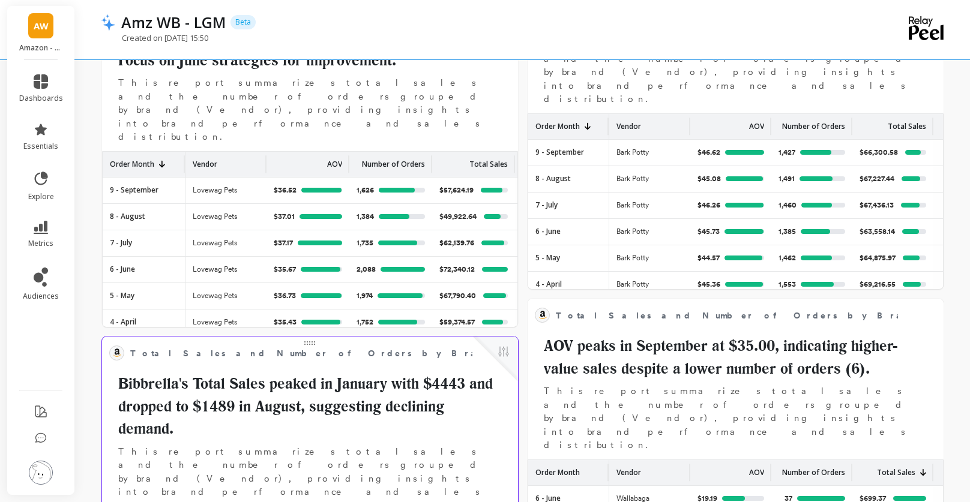
scroll to position [1366, 0]
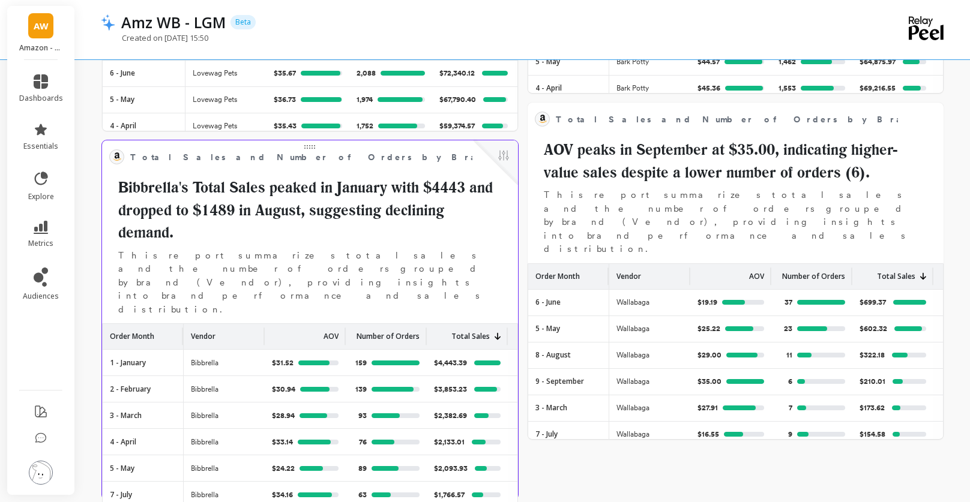
click at [159, 324] on div "Order Month" at bounding box center [143, 336] width 66 height 25
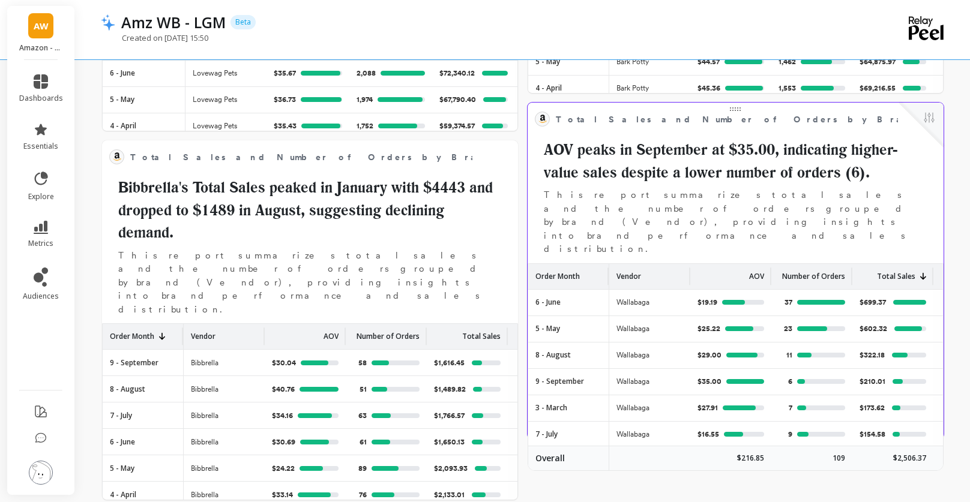
click at [589, 264] on div "Order Month" at bounding box center [568, 276] width 66 height 25
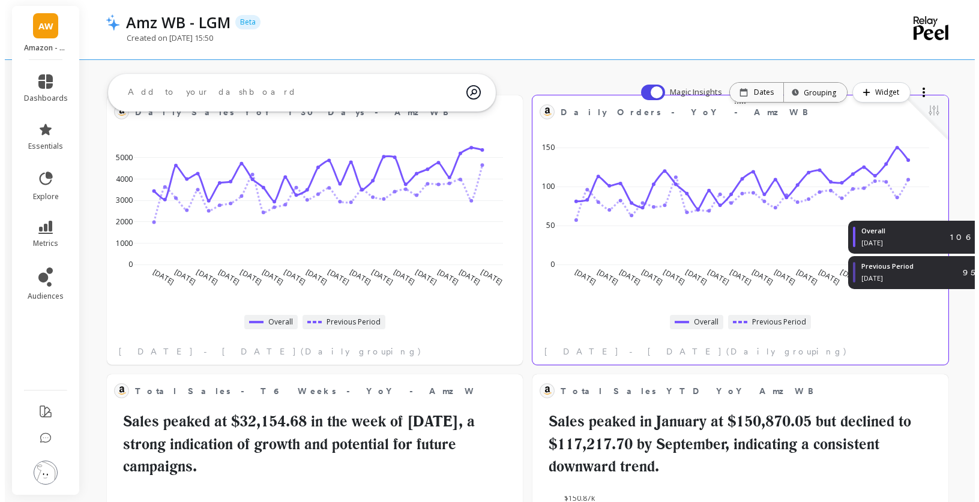
scroll to position [0, 0]
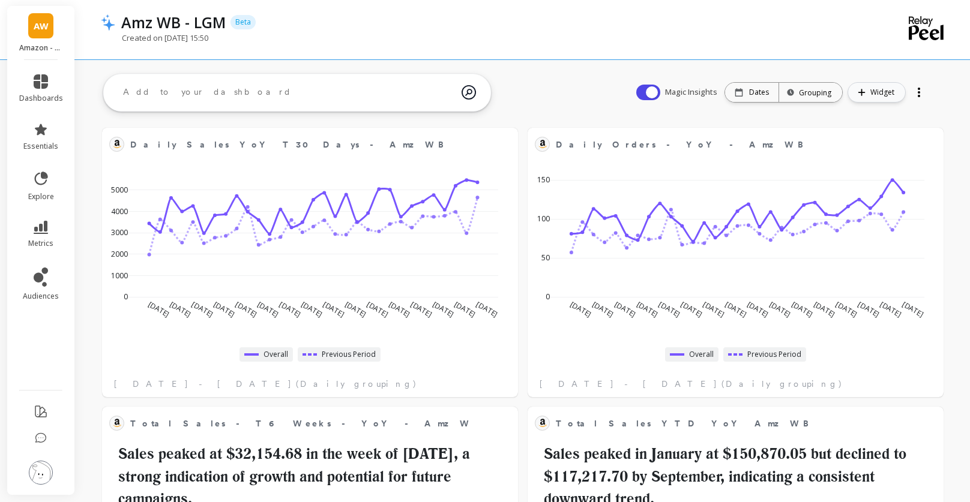
click at [891, 92] on span "Widget" at bounding box center [884, 92] width 28 height 12
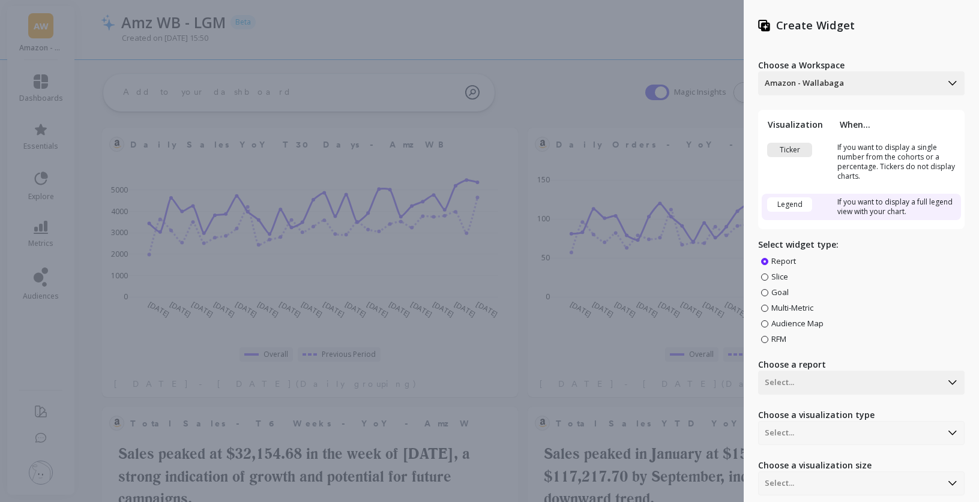
click at [807, 149] on div "Ticker" at bounding box center [789, 150] width 45 height 14
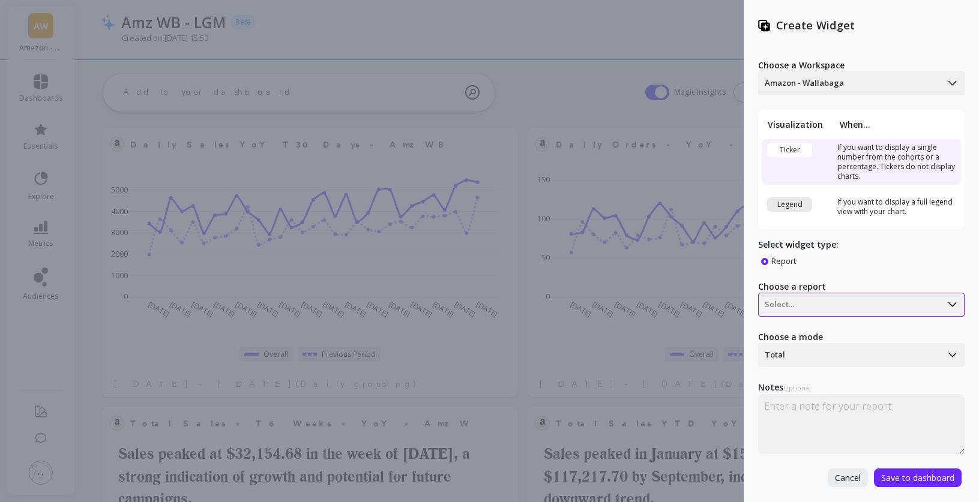
click at [809, 304] on div at bounding box center [850, 305] width 170 height 14
click at [893, 247] on p "Select widget type:" at bounding box center [861, 245] width 206 height 12
click at [856, 300] on div at bounding box center [850, 305] width 170 height 14
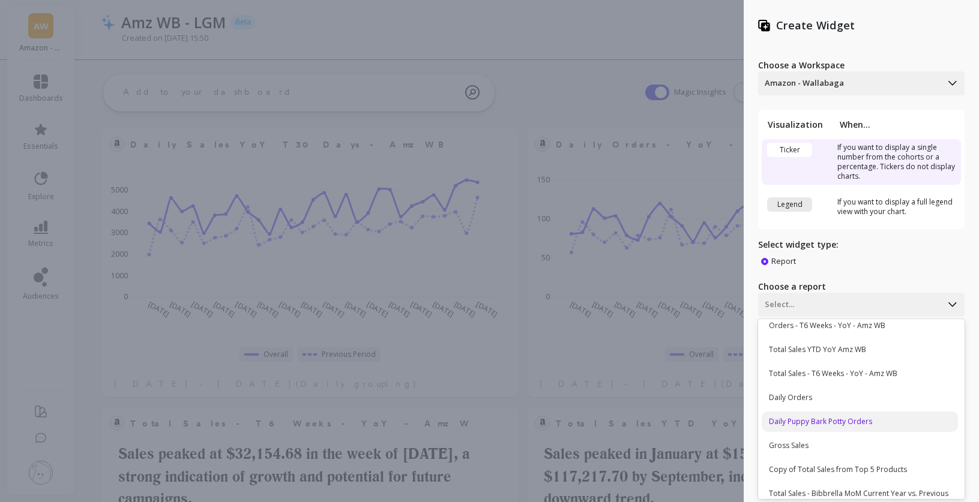
scroll to position [95, 0]
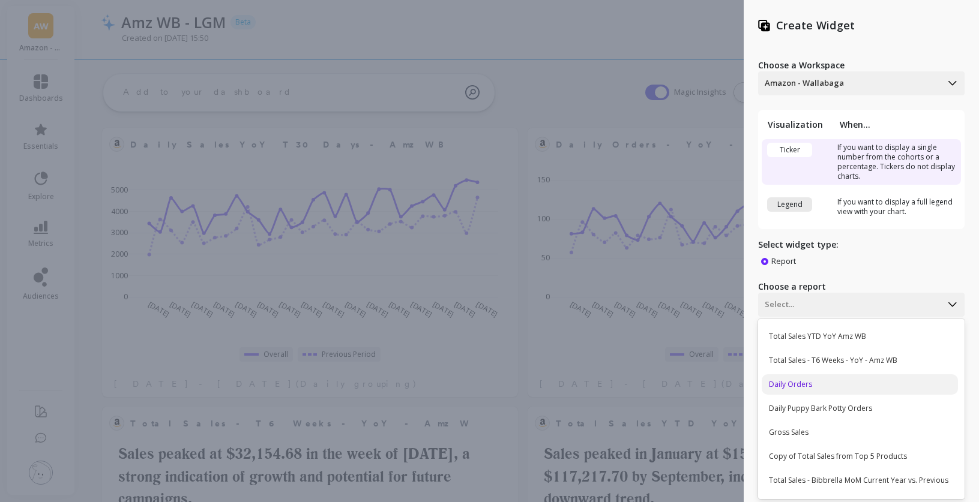
click at [823, 382] on div "Daily Orders" at bounding box center [860, 384] width 196 height 20
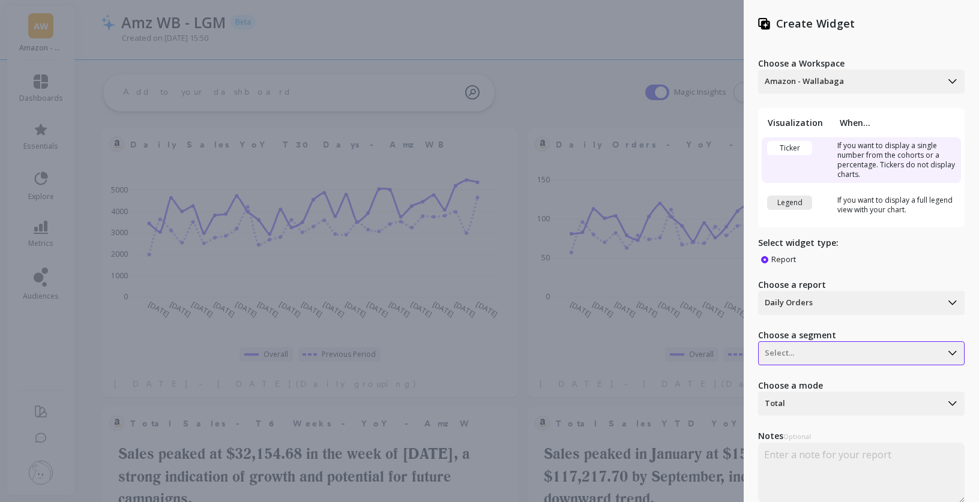
scroll to position [2, 0]
click at [831, 353] on div at bounding box center [850, 353] width 170 height 14
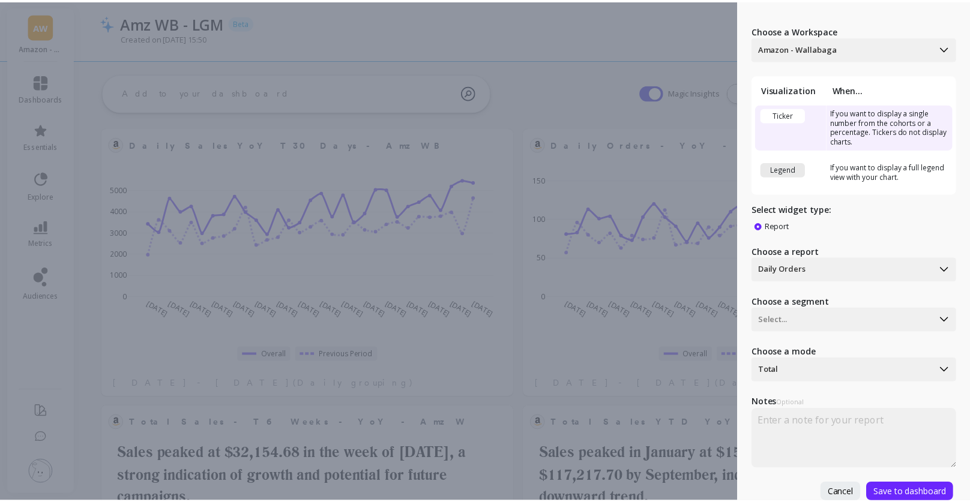
scroll to position [44, 0]
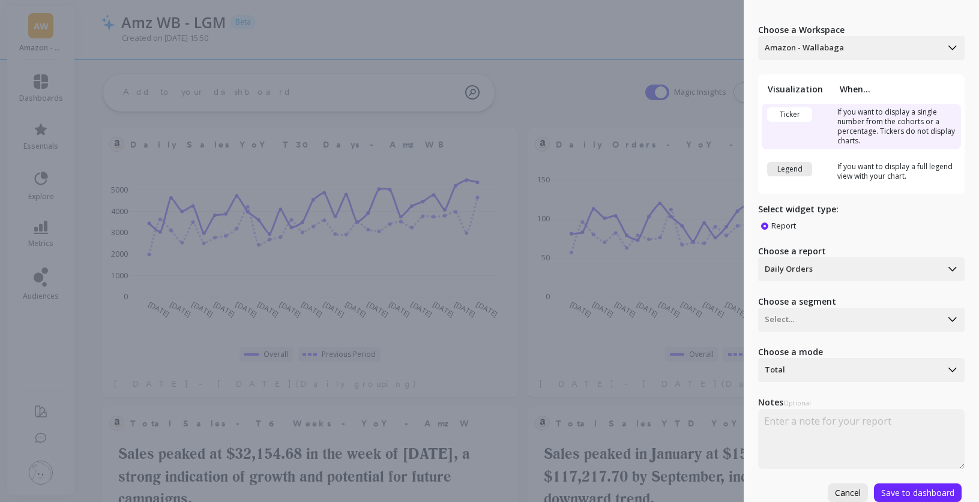
click at [844, 487] on span "Cancel" at bounding box center [848, 492] width 26 height 11
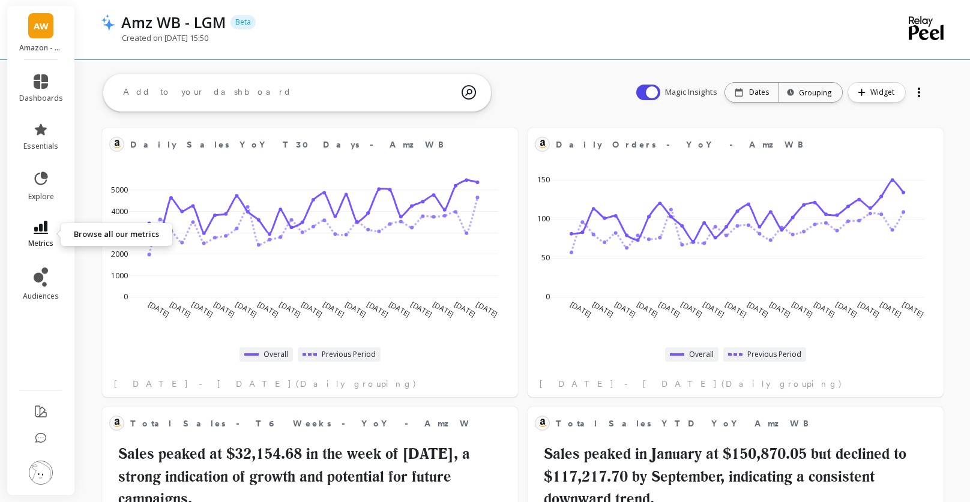
click at [51, 235] on link "metrics" at bounding box center [41, 235] width 44 height 28
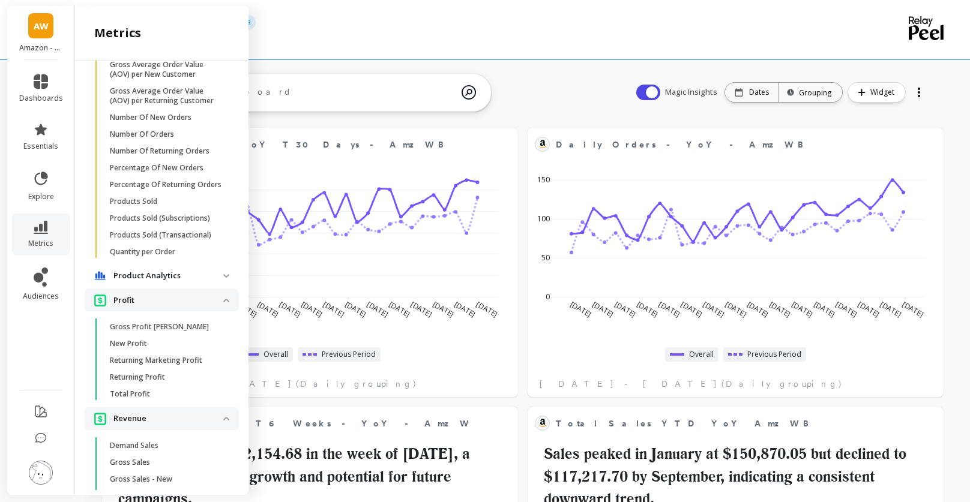
scroll to position [0, 0]
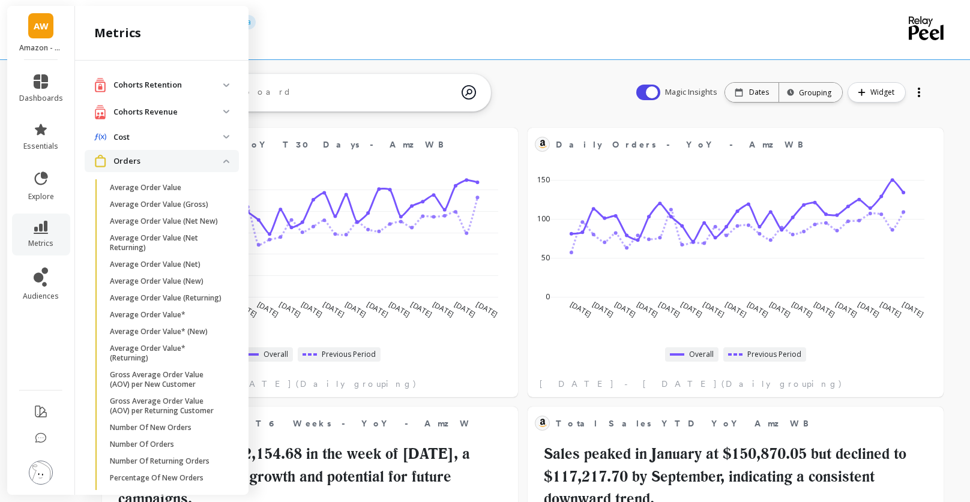
click at [181, 85] on p "Cohorts Retention" at bounding box center [168, 85] width 110 height 12
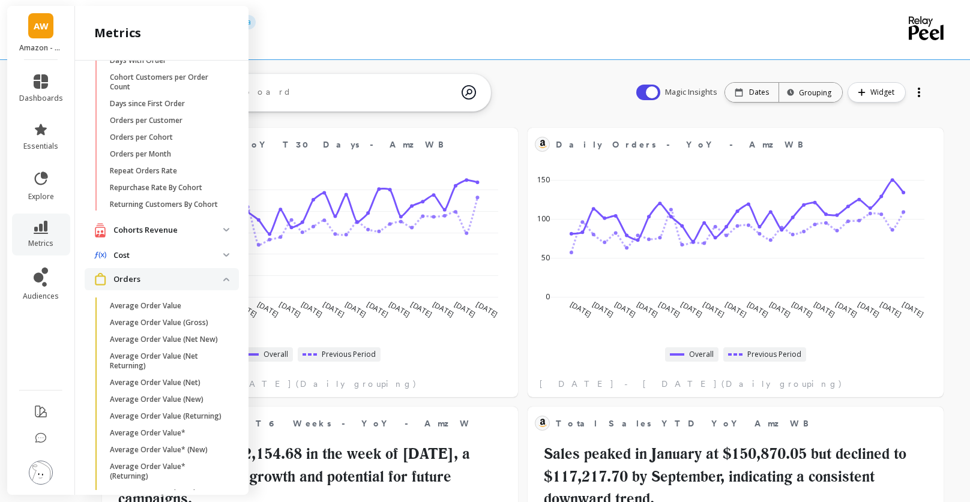
scroll to position [75, 0]
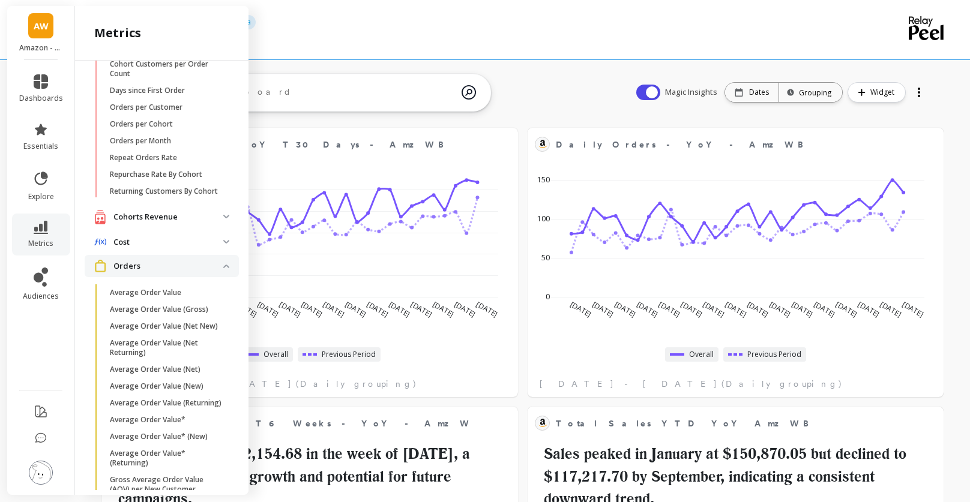
click at [160, 223] on p "Cohorts Revenue" at bounding box center [168, 217] width 110 height 12
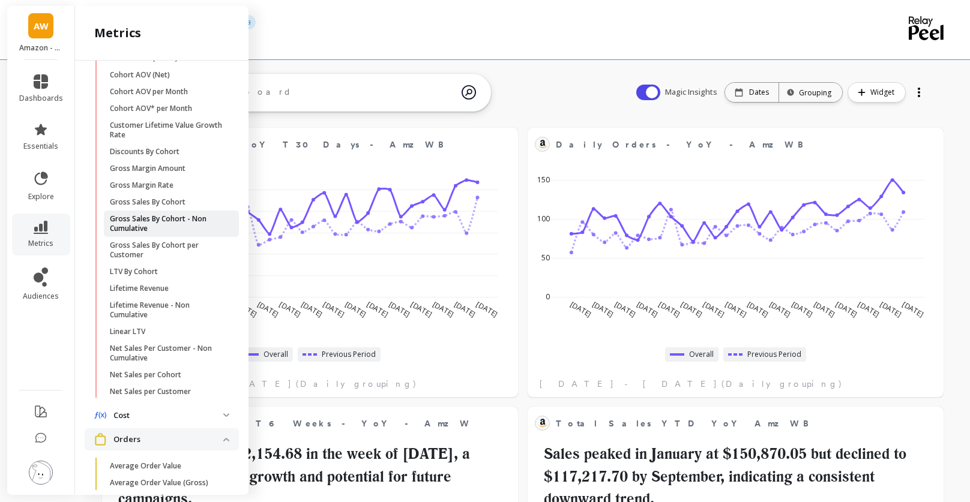
scroll to position [374, 0]
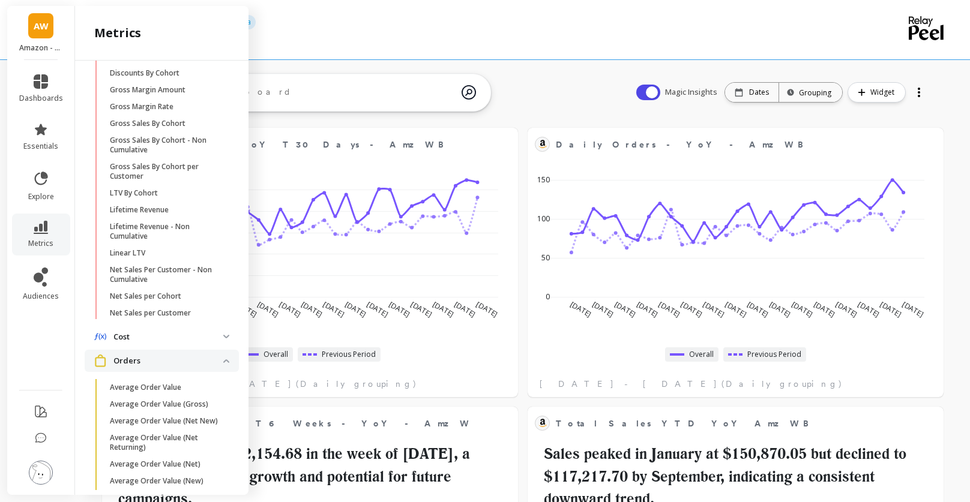
click at [161, 343] on p "Cost" at bounding box center [168, 337] width 110 height 12
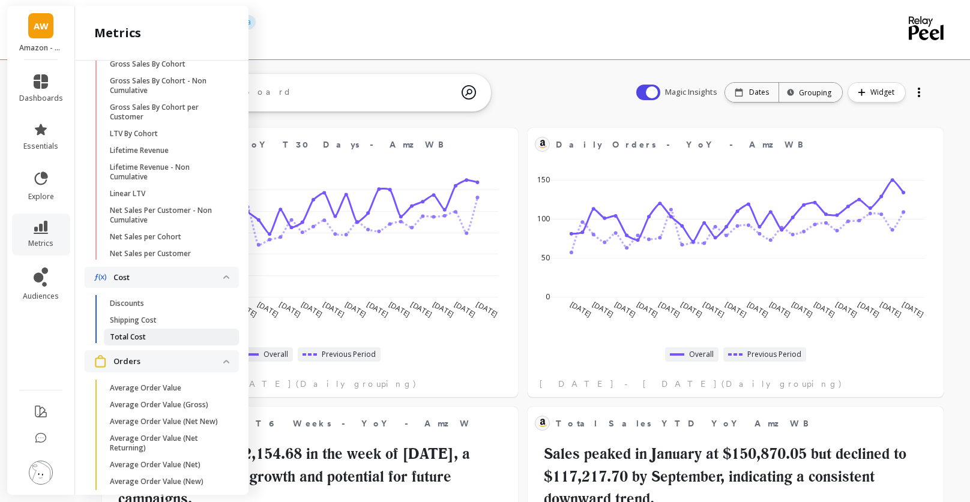
scroll to position [443, 0]
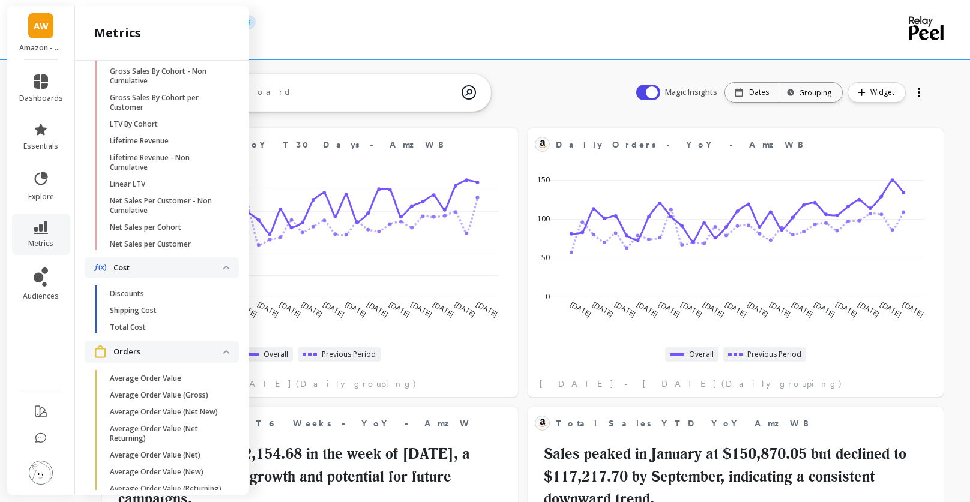
click at [169, 272] on p "Cost" at bounding box center [168, 268] width 110 height 12
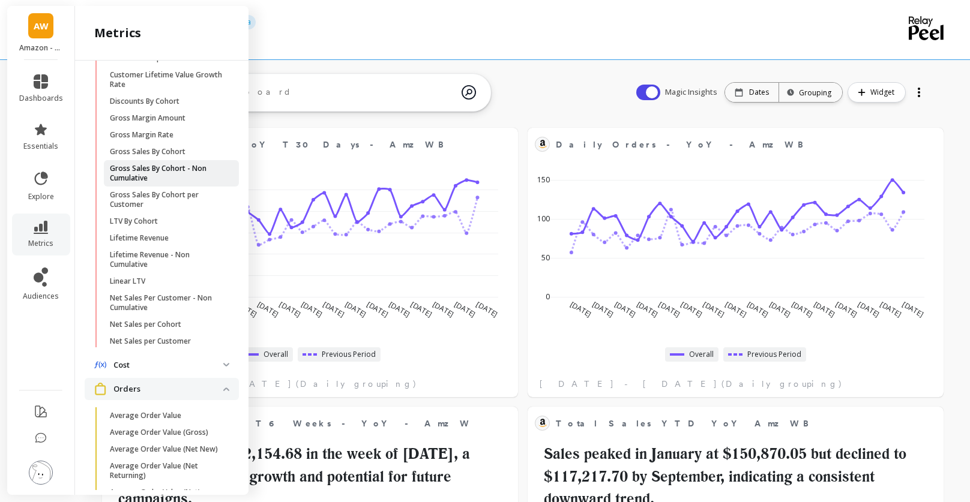
scroll to position [185, 0]
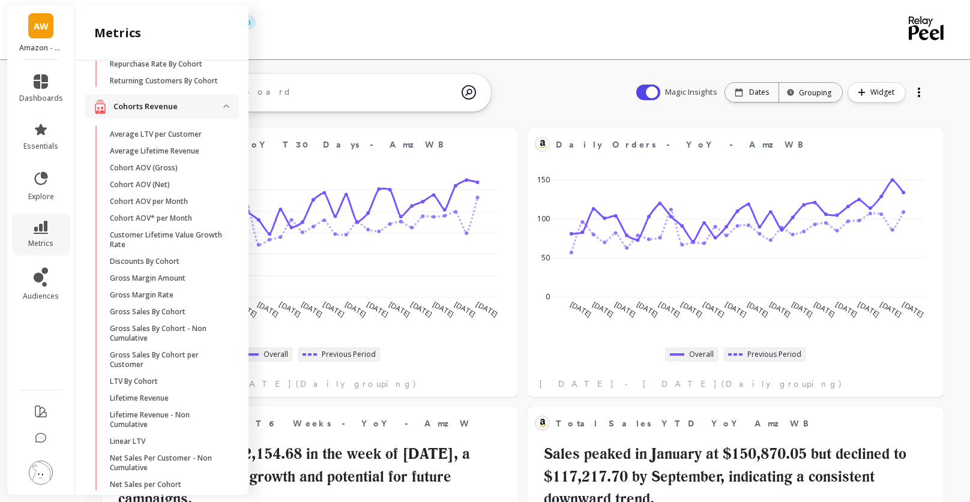
click at [164, 113] on p "Cohorts Revenue" at bounding box center [168, 107] width 110 height 12
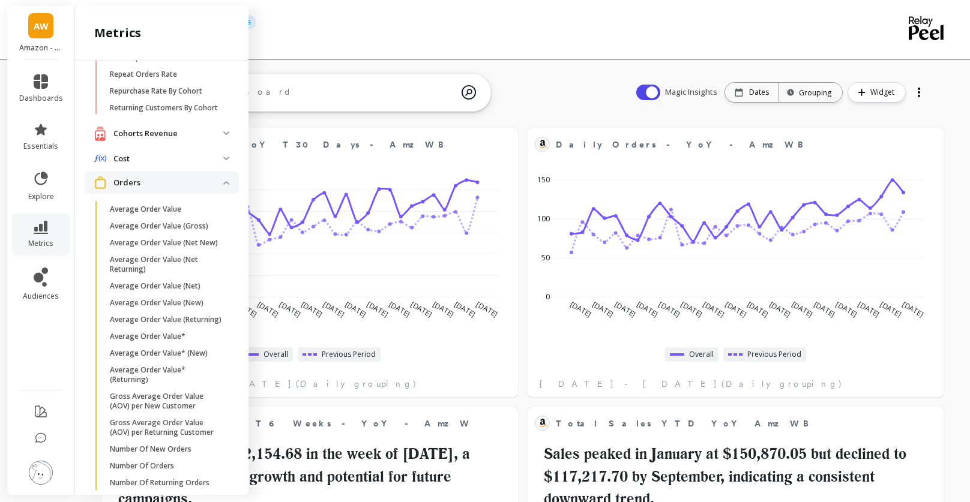
scroll to position [0, 0]
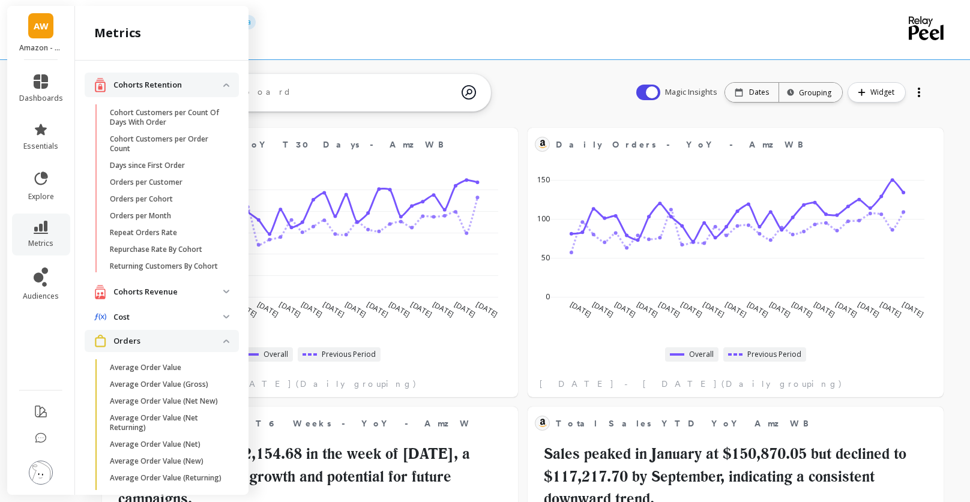
click at [154, 85] on p "Cohorts Retention" at bounding box center [168, 85] width 110 height 12
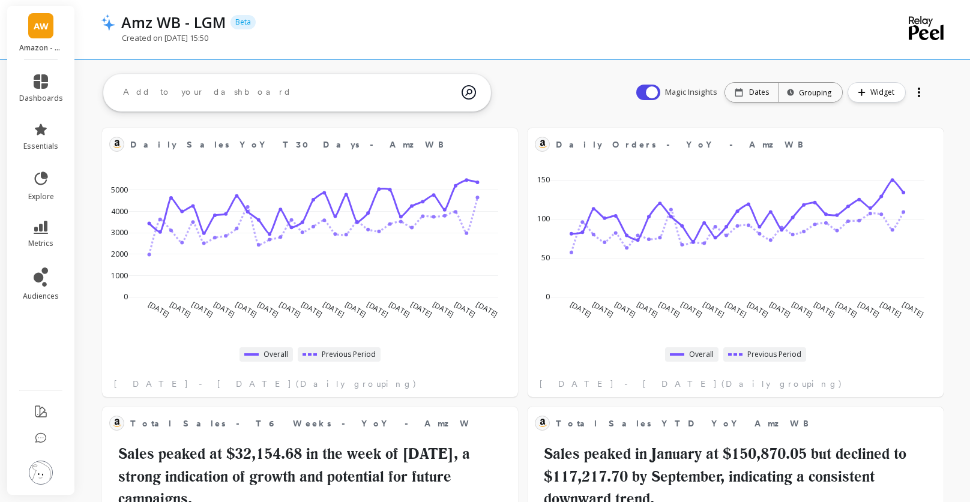
click at [40, 40] on div "AW Amazon - Wallabaga" at bounding box center [40, 33] width 67 height 54
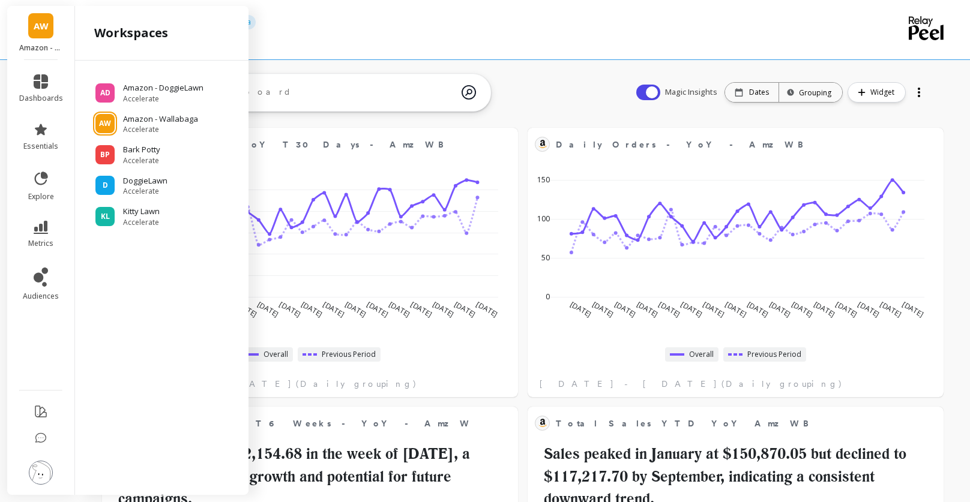
click at [436, 36] on div "Created on [DATE] 15:50" at bounding box center [474, 43] width 747 height 23
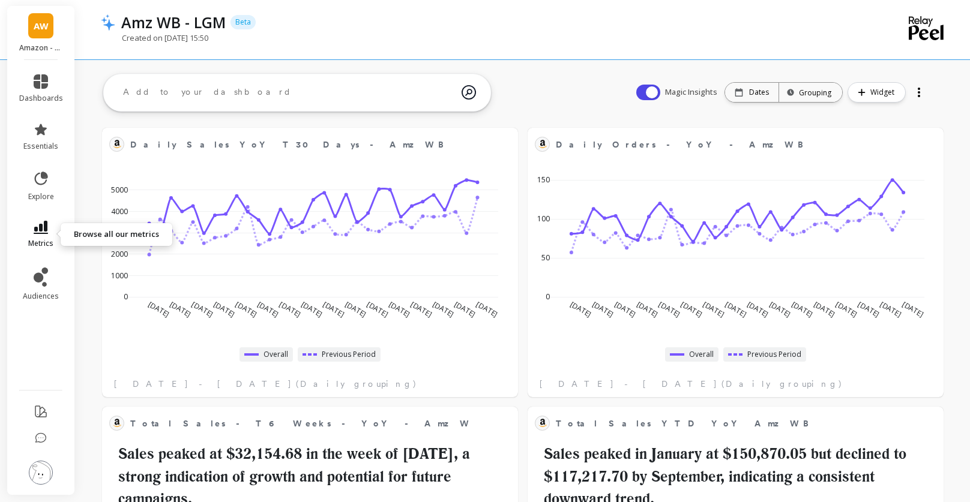
click at [52, 227] on link "metrics" at bounding box center [41, 235] width 44 height 28
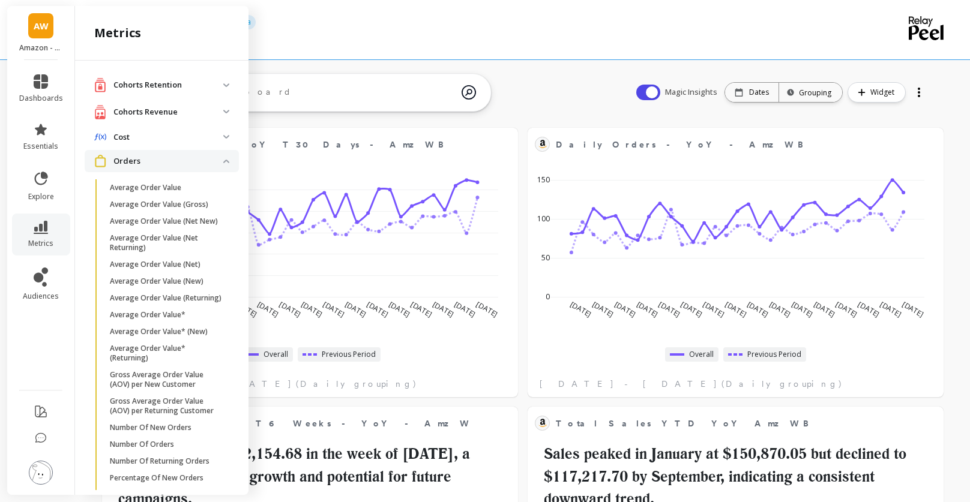
click at [154, 162] on p "Orders" at bounding box center [168, 161] width 110 height 12
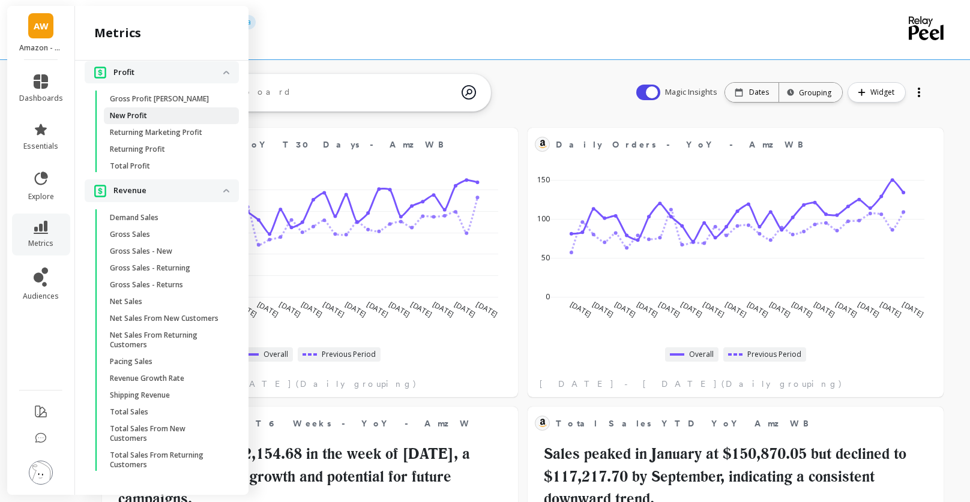
scroll to position [147, 0]
click at [147, 185] on p "Revenue" at bounding box center [168, 191] width 110 height 12
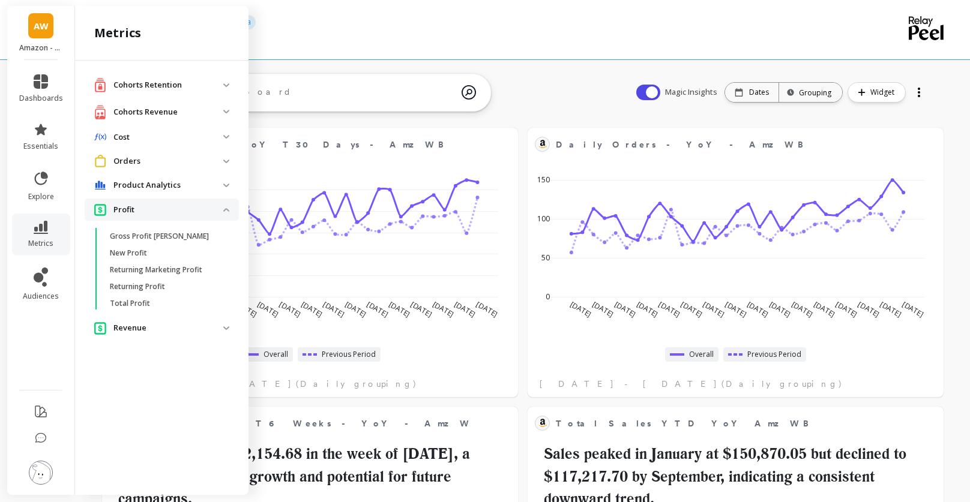
scroll to position [0, 0]
click at [147, 204] on p "Profit" at bounding box center [168, 210] width 110 height 12
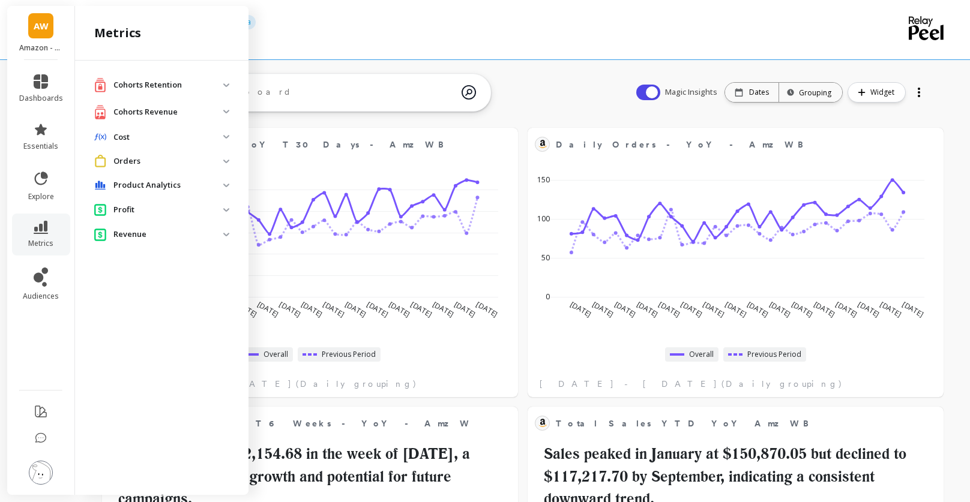
click at [229, 114] on revenue "Cohorts Revenue" at bounding box center [162, 112] width 154 height 25
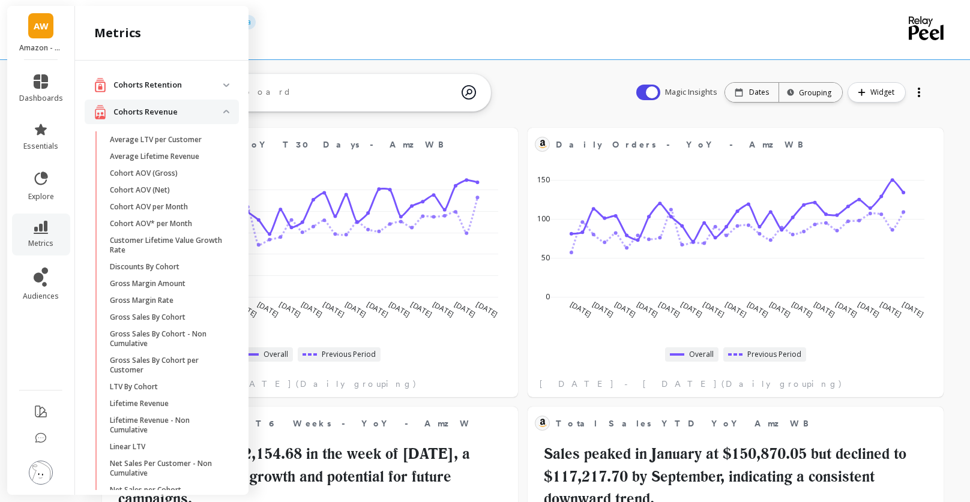
click at [206, 108] on p "Cohorts Revenue" at bounding box center [168, 112] width 110 height 12
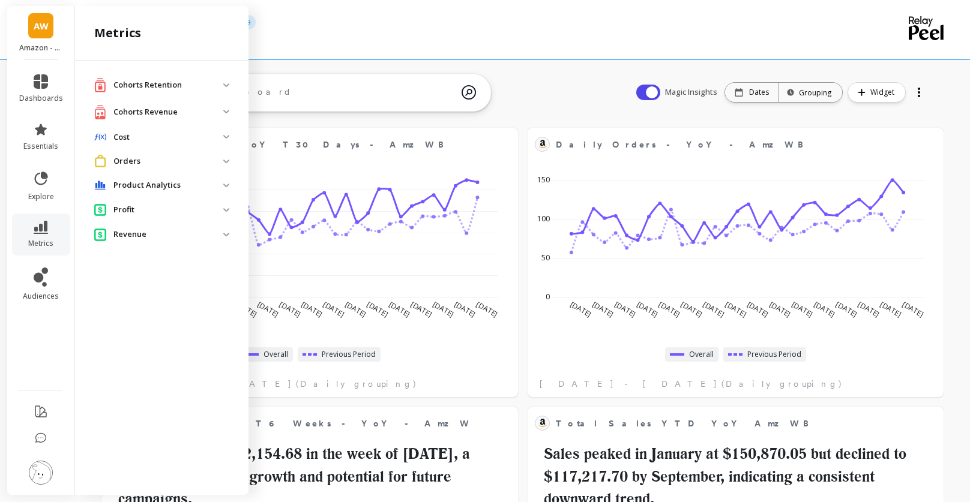
click at [203, 88] on p "Cohorts Retention" at bounding box center [168, 85] width 110 height 12
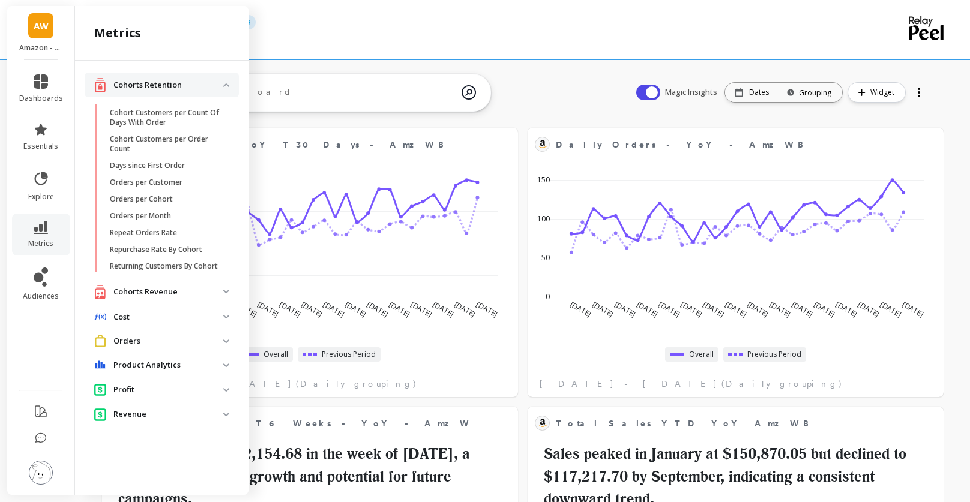
click at [203, 88] on p "Cohorts Retention" at bounding box center [168, 85] width 110 height 12
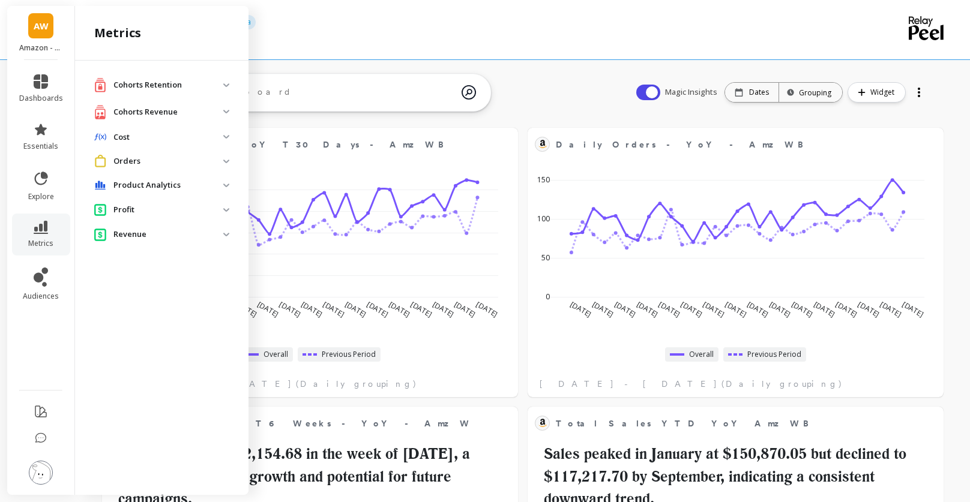
click at [223, 187] on img at bounding box center [226, 186] width 6 height 4
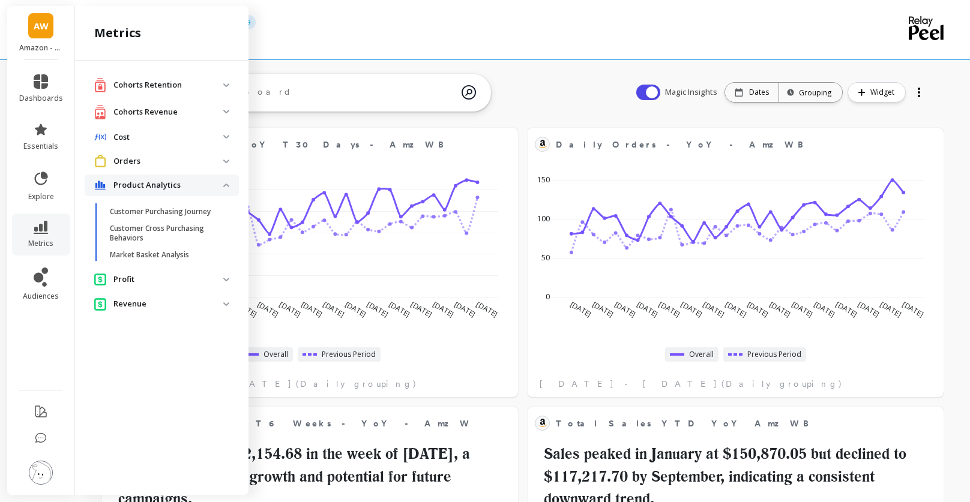
click at [205, 43] on div "metrics" at bounding box center [161, 33] width 173 height 55
click at [179, 334] on div "Cohorts Retention Cohort Customers per Count Of Days With Order Cohort Customer…" at bounding box center [161, 276] width 173 height 430
click at [47, 280] on icon at bounding box center [41, 277] width 14 height 19
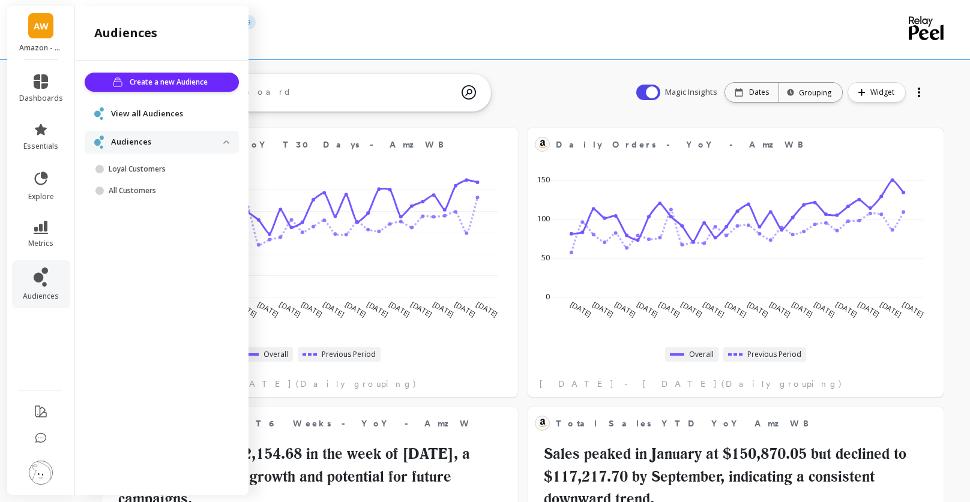
click at [169, 118] on span "View all Audiences" at bounding box center [147, 114] width 72 height 12
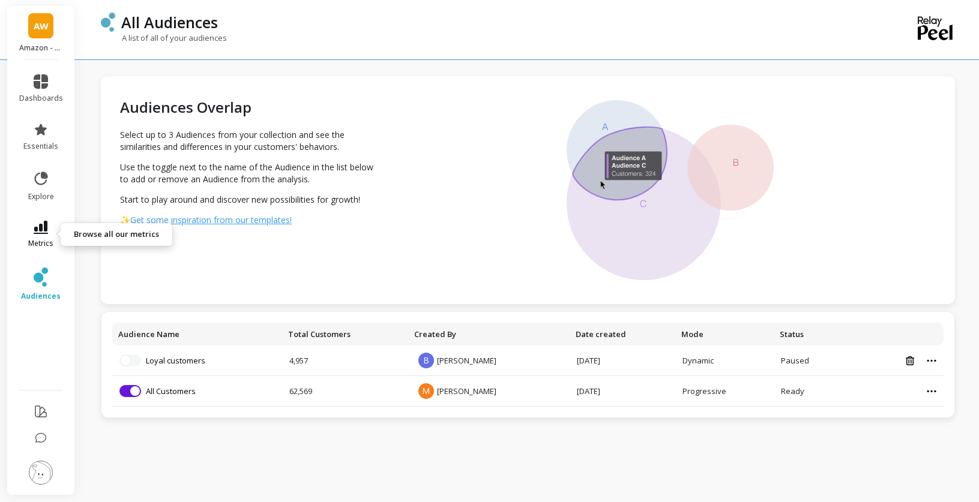
click at [46, 233] on icon at bounding box center [41, 227] width 14 height 13
click at [356, 42] on div "A list of all of your audiences" at bounding box center [479, 43] width 756 height 23
